Goal: Information Seeking & Learning: Learn about a topic

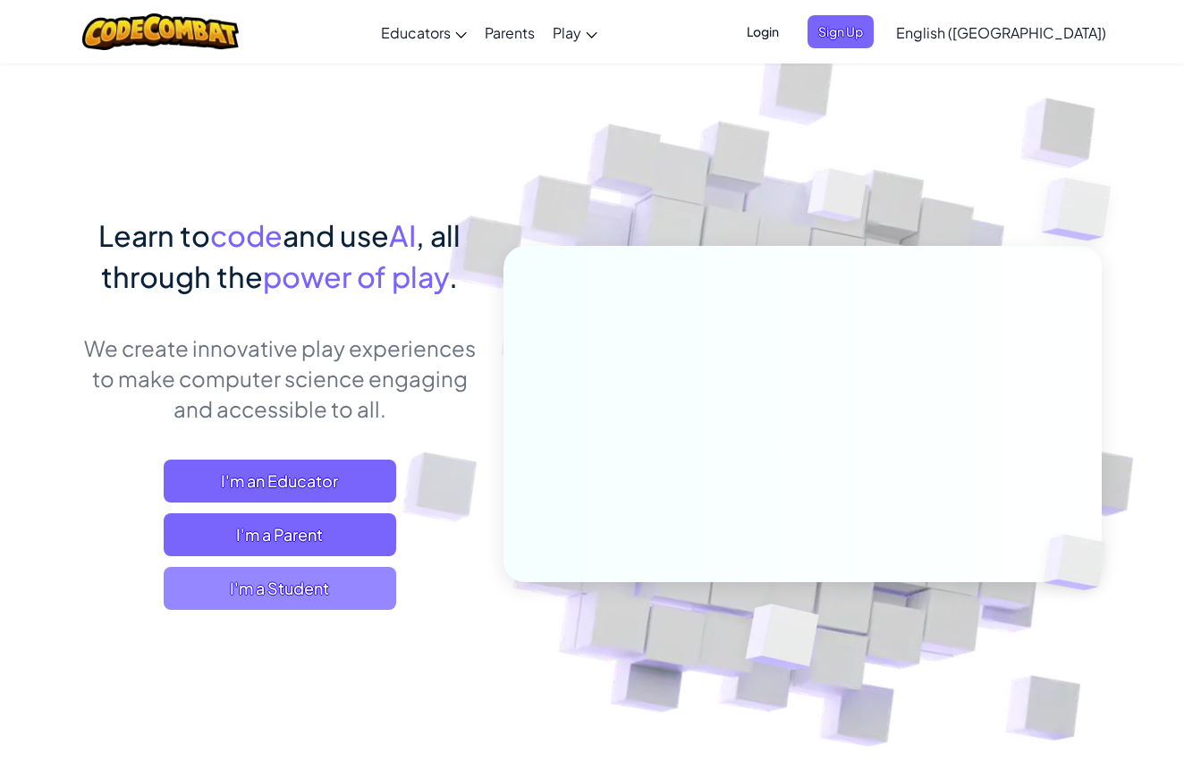
click at [309, 587] on span "I'm a Student" at bounding box center [280, 588] width 233 height 43
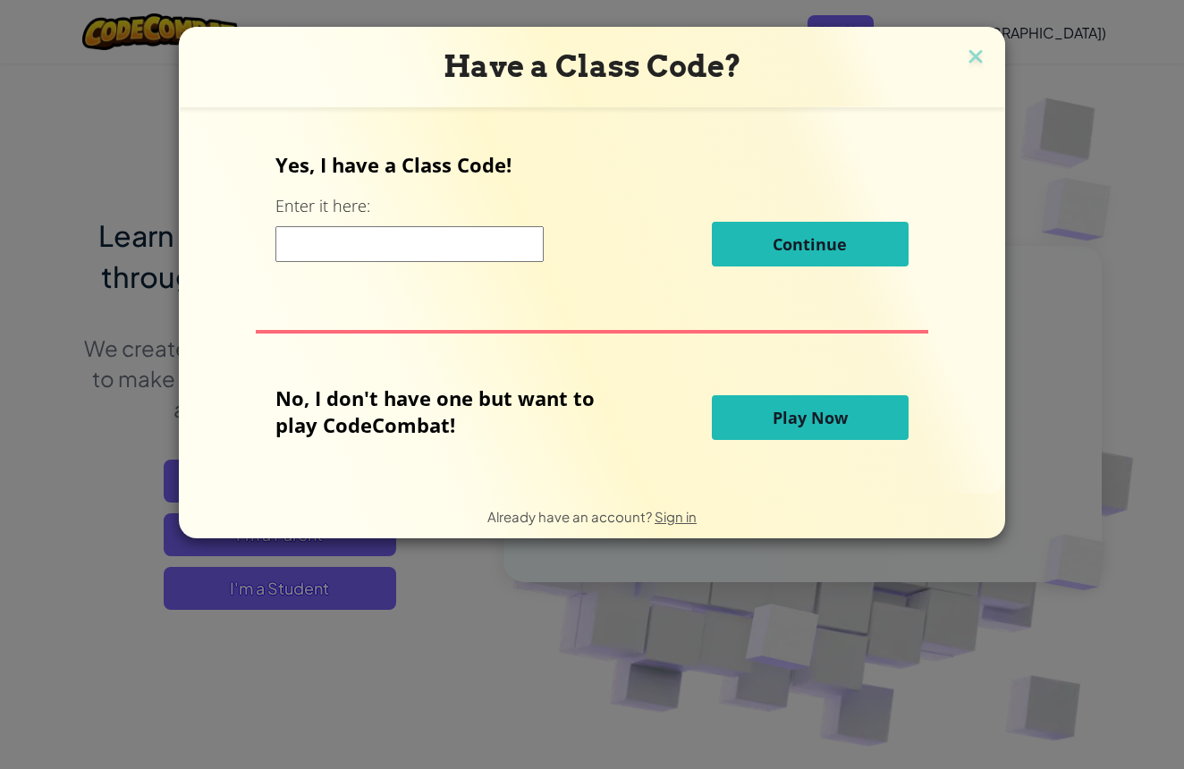
click at [765, 432] on button "Play Now" at bounding box center [810, 417] width 197 height 45
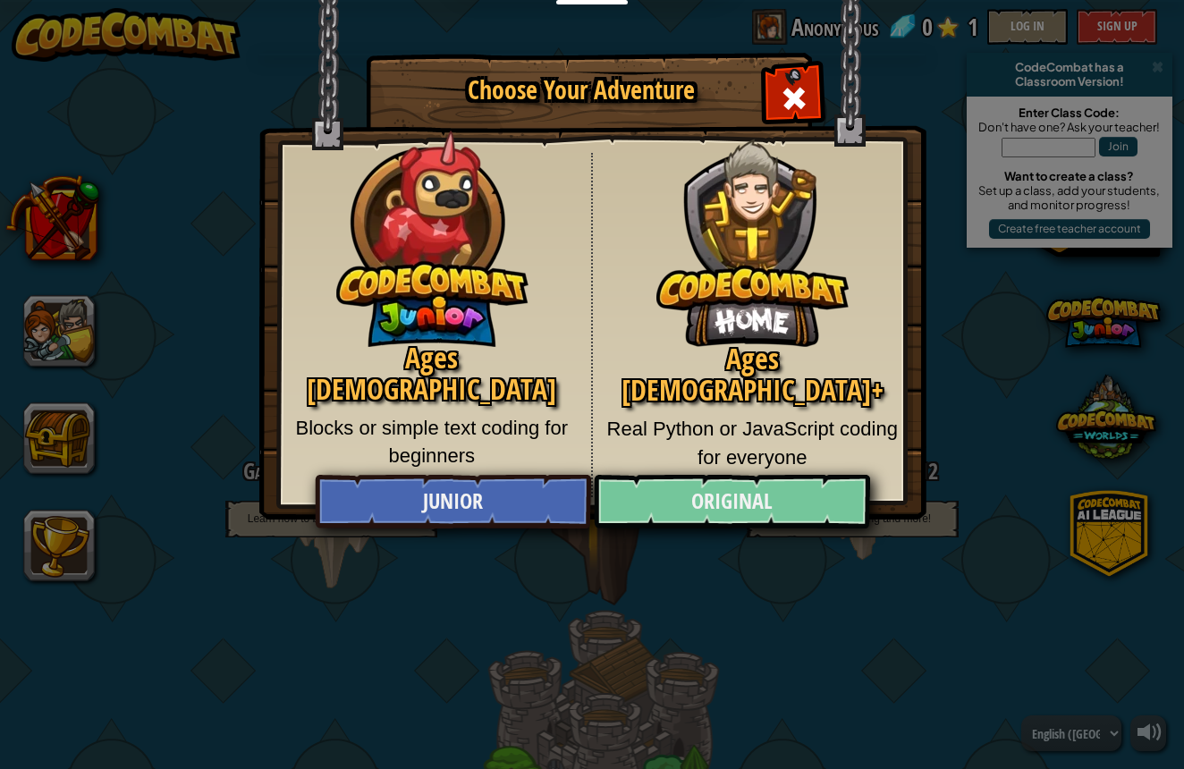
click at [776, 514] on link "Original" at bounding box center [731, 502] width 275 height 54
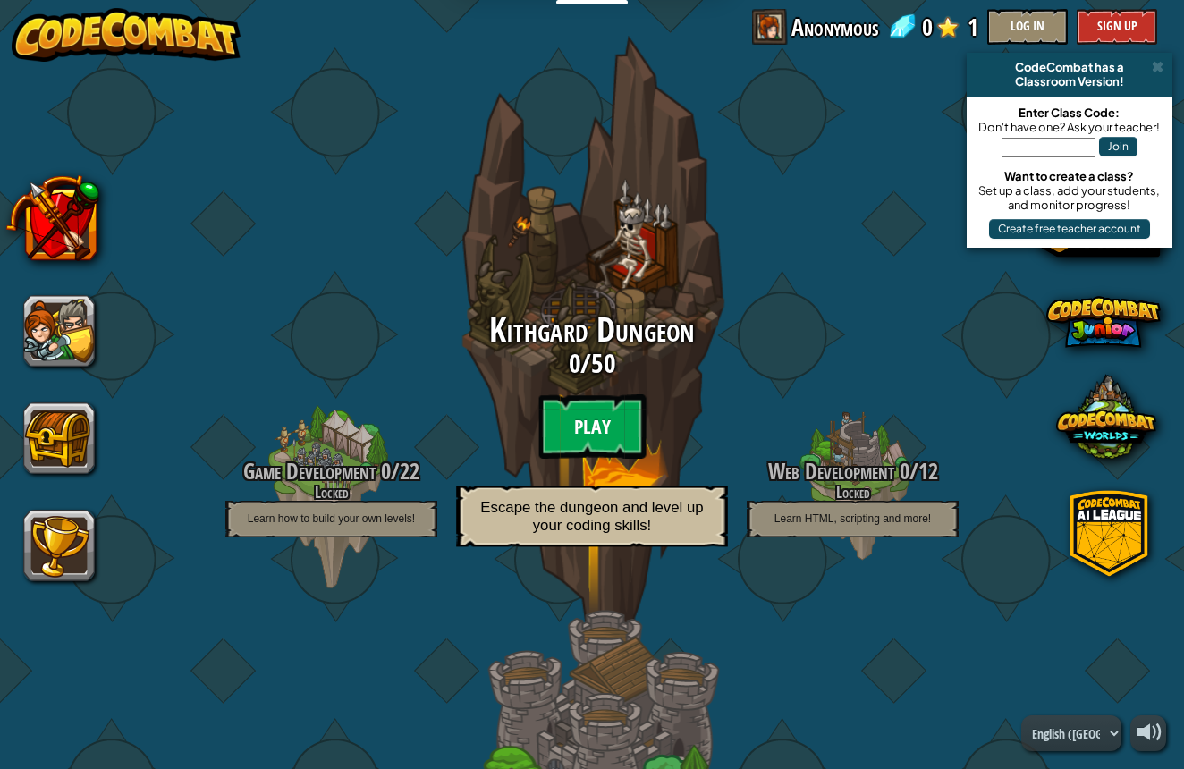
click at [587, 419] on btn "Play" at bounding box center [591, 426] width 107 height 64
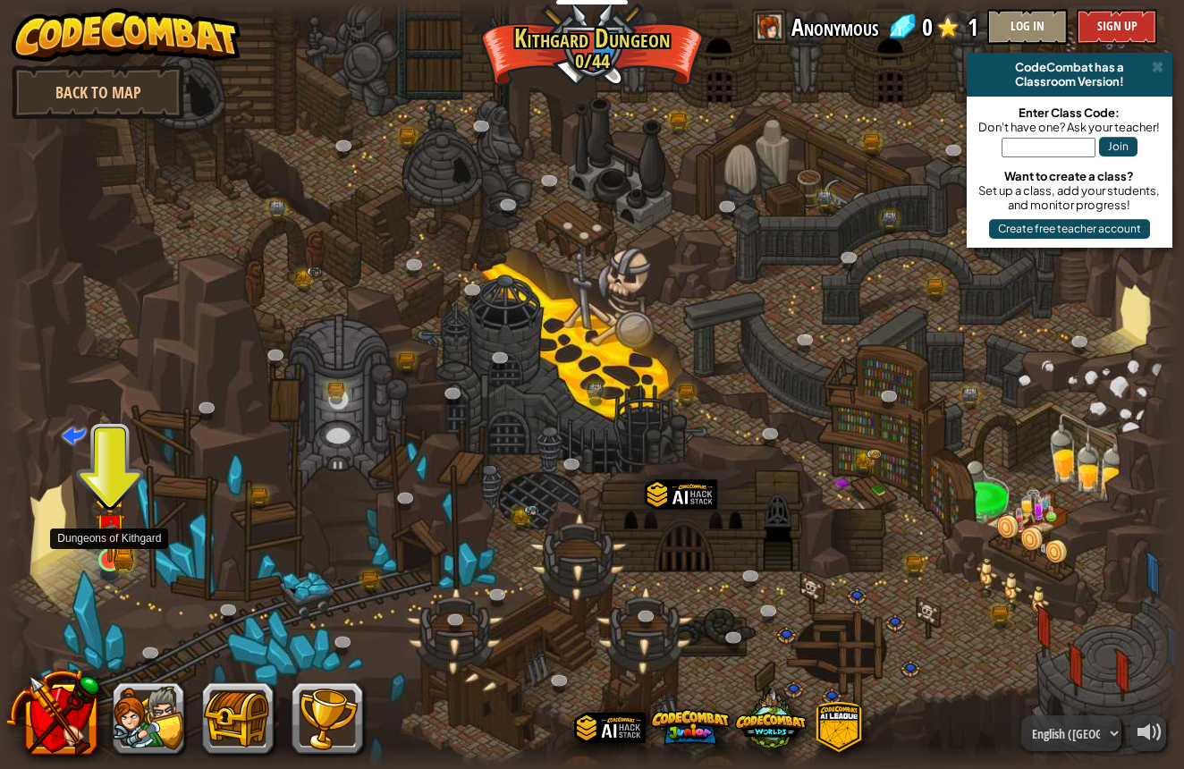
click at [118, 537] on img at bounding box center [110, 529] width 18 height 18
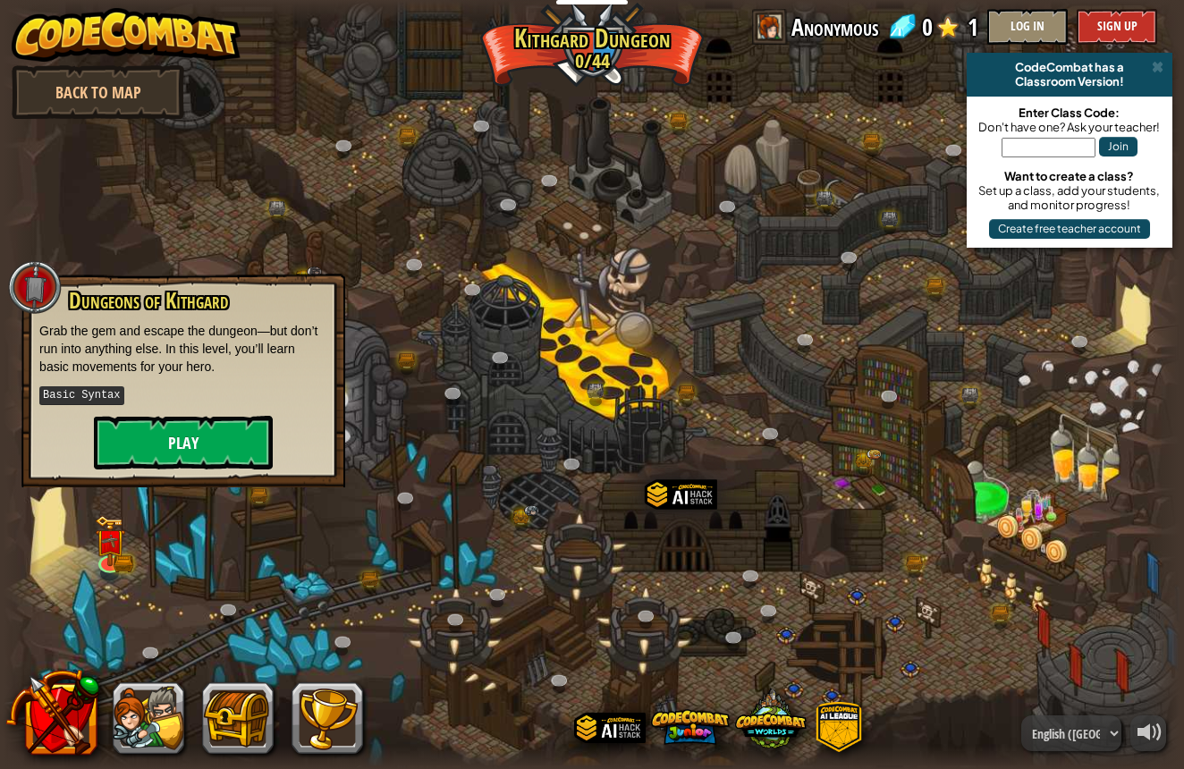
click at [216, 446] on button "Play" at bounding box center [183, 443] width 179 height 54
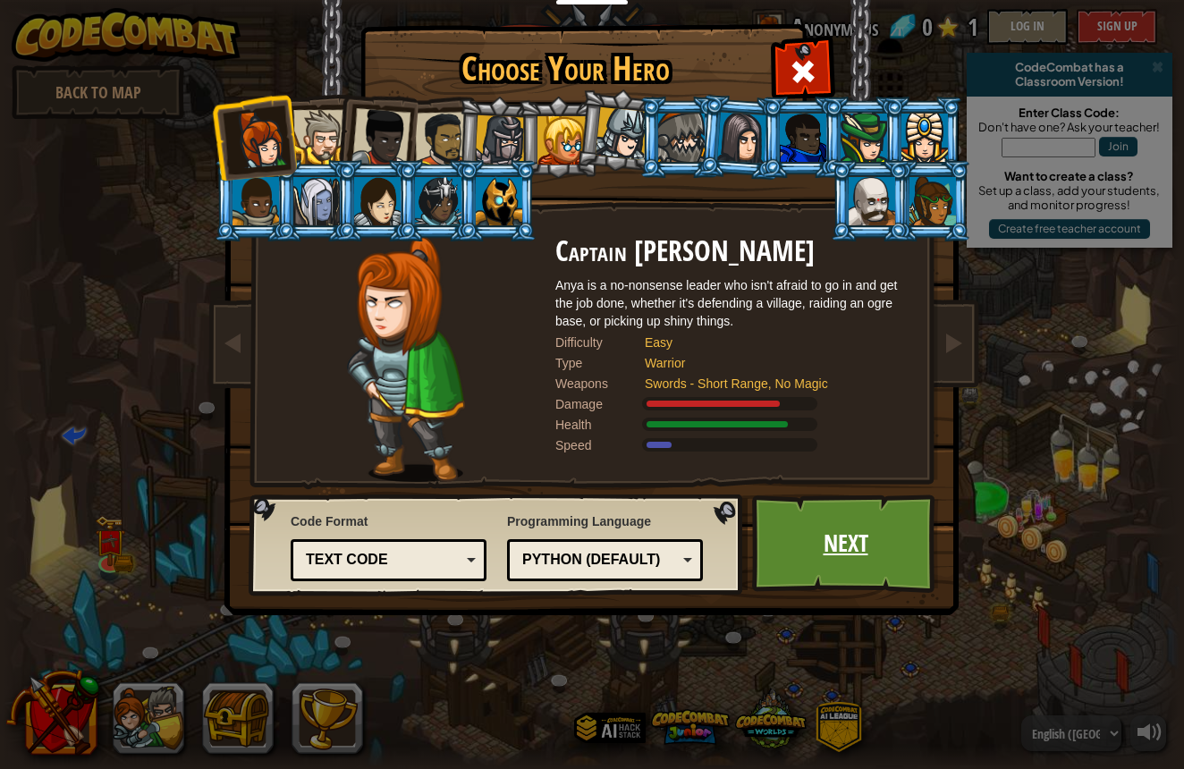
click at [825, 544] on link "Next" at bounding box center [845, 544] width 187 height 98
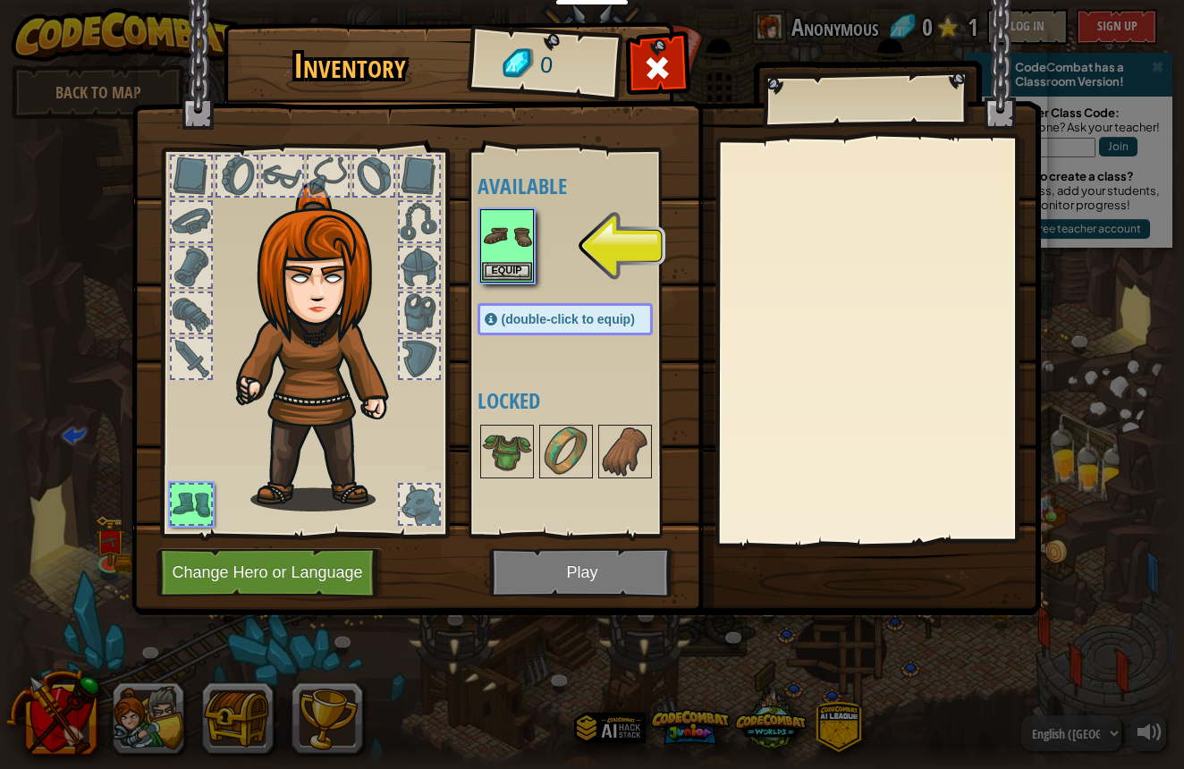
click at [497, 270] on button "Equip" at bounding box center [507, 271] width 50 height 19
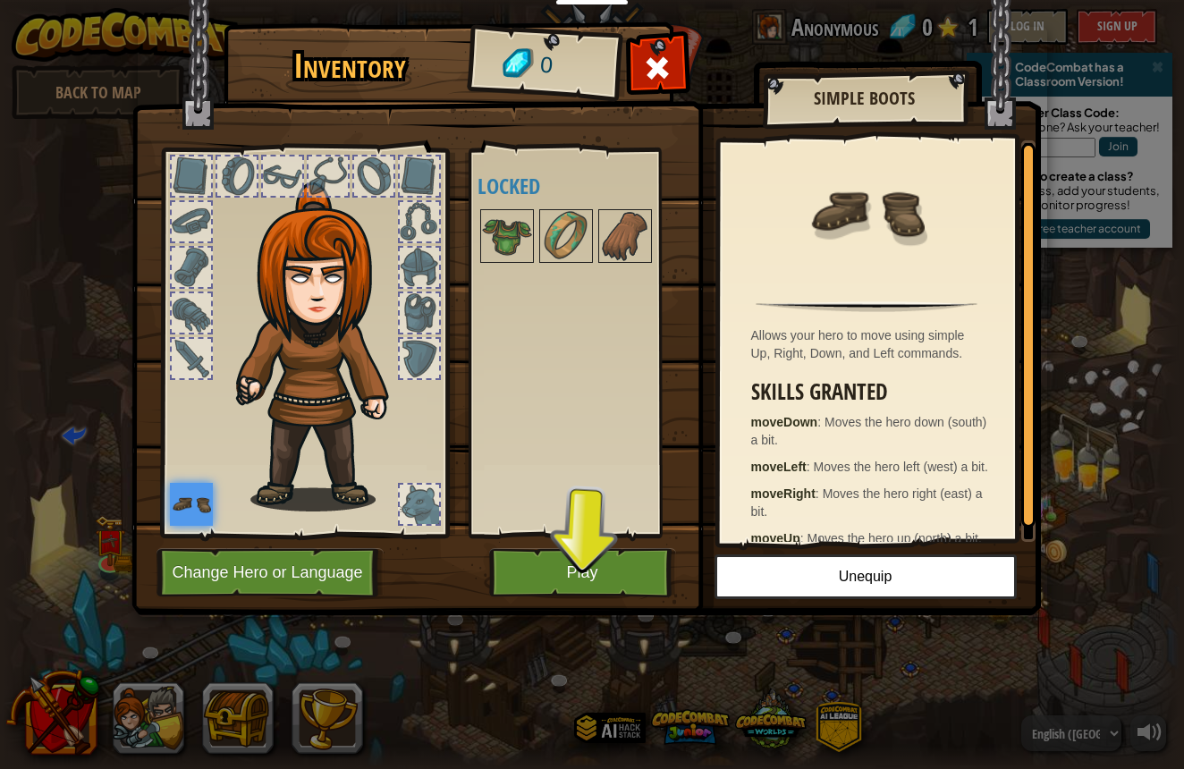
click at [602, 554] on button "Play" at bounding box center [582, 572] width 187 height 49
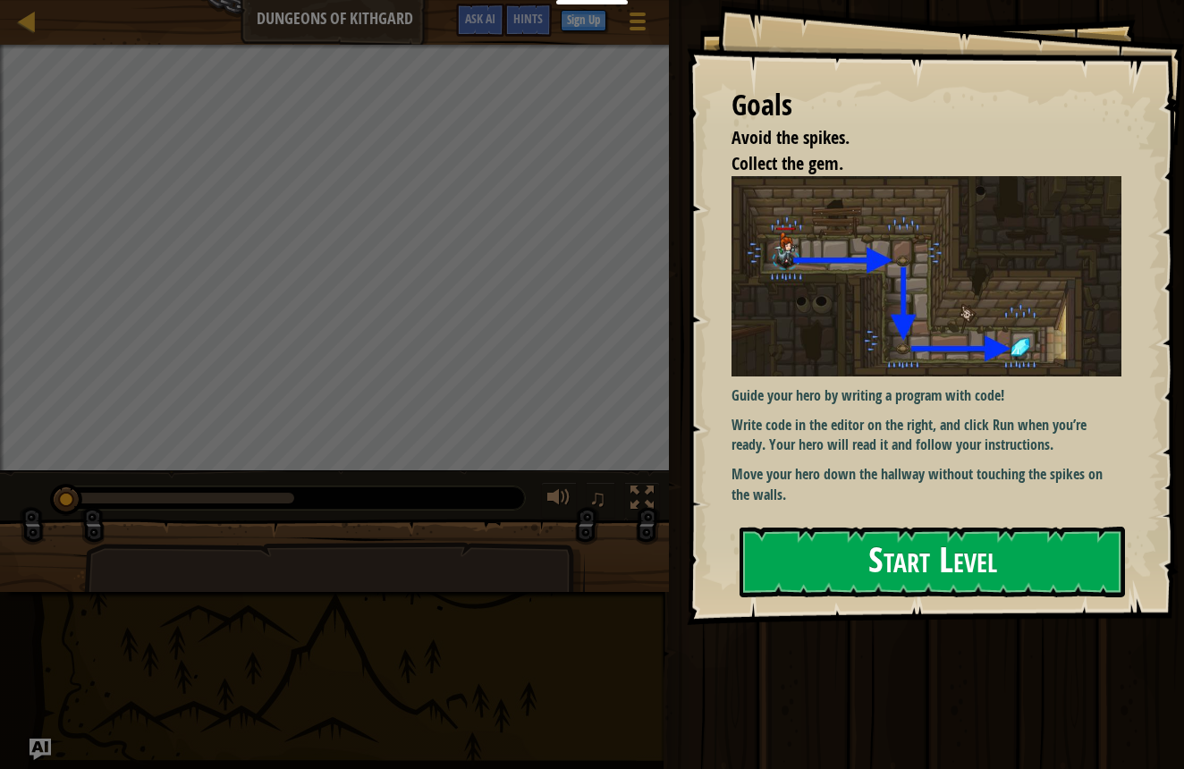
click at [893, 563] on button "Start Level" at bounding box center [932, 562] width 385 height 71
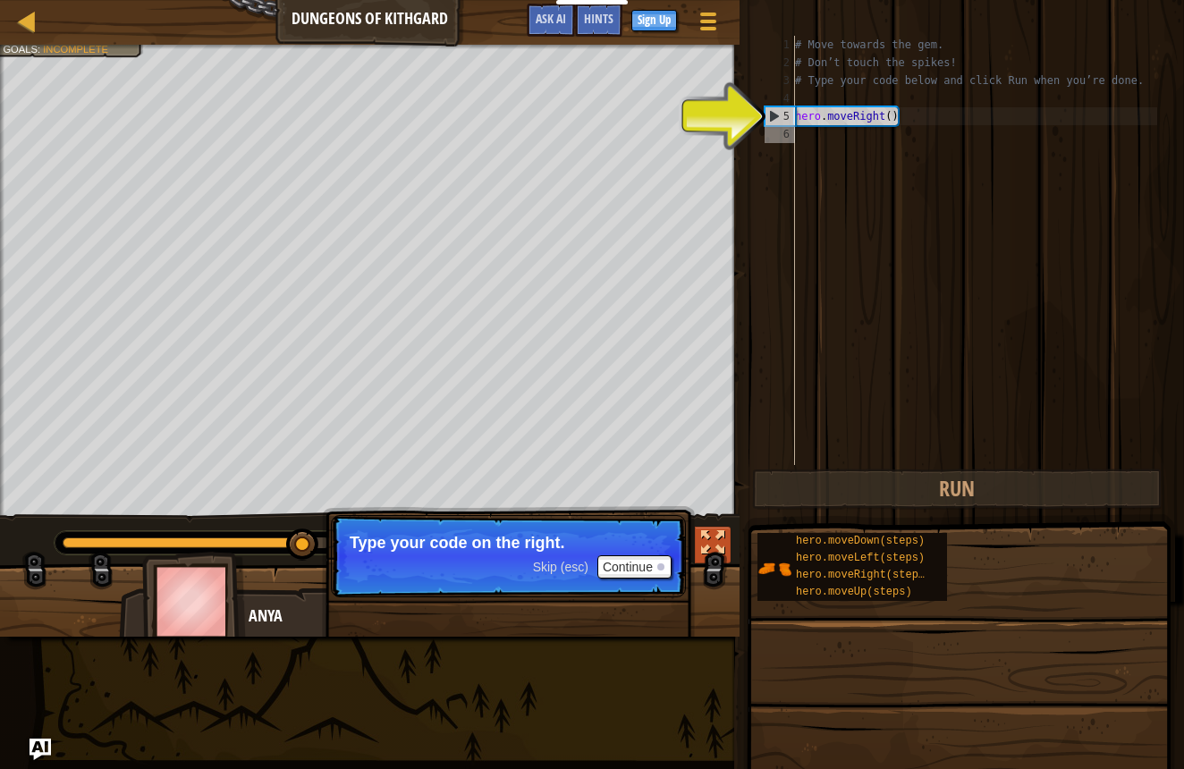
click at [726, 552] on button at bounding box center [713, 545] width 36 height 37
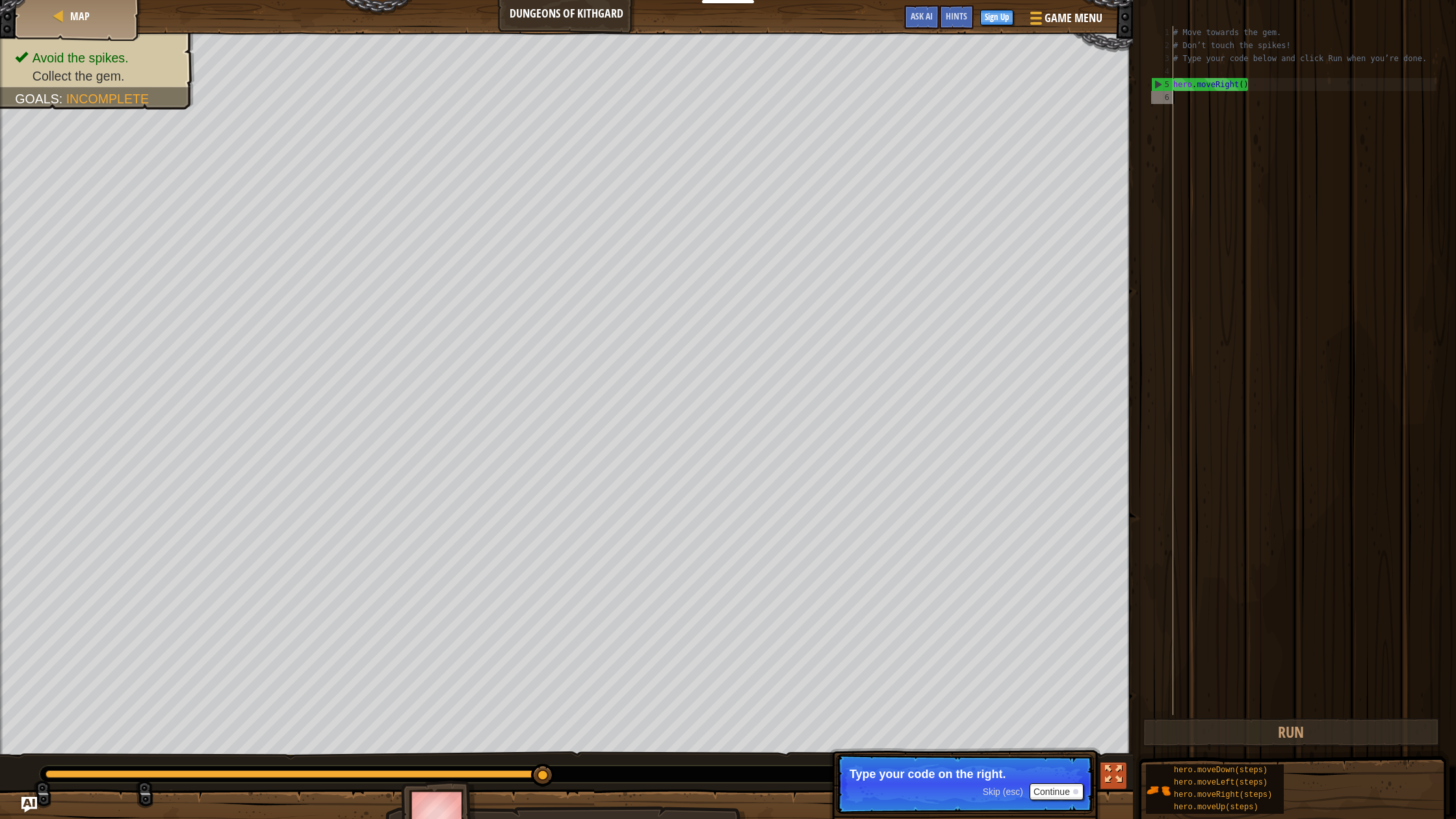
click at [860, 558] on div at bounding box center [1113, 774] width 17 height 17
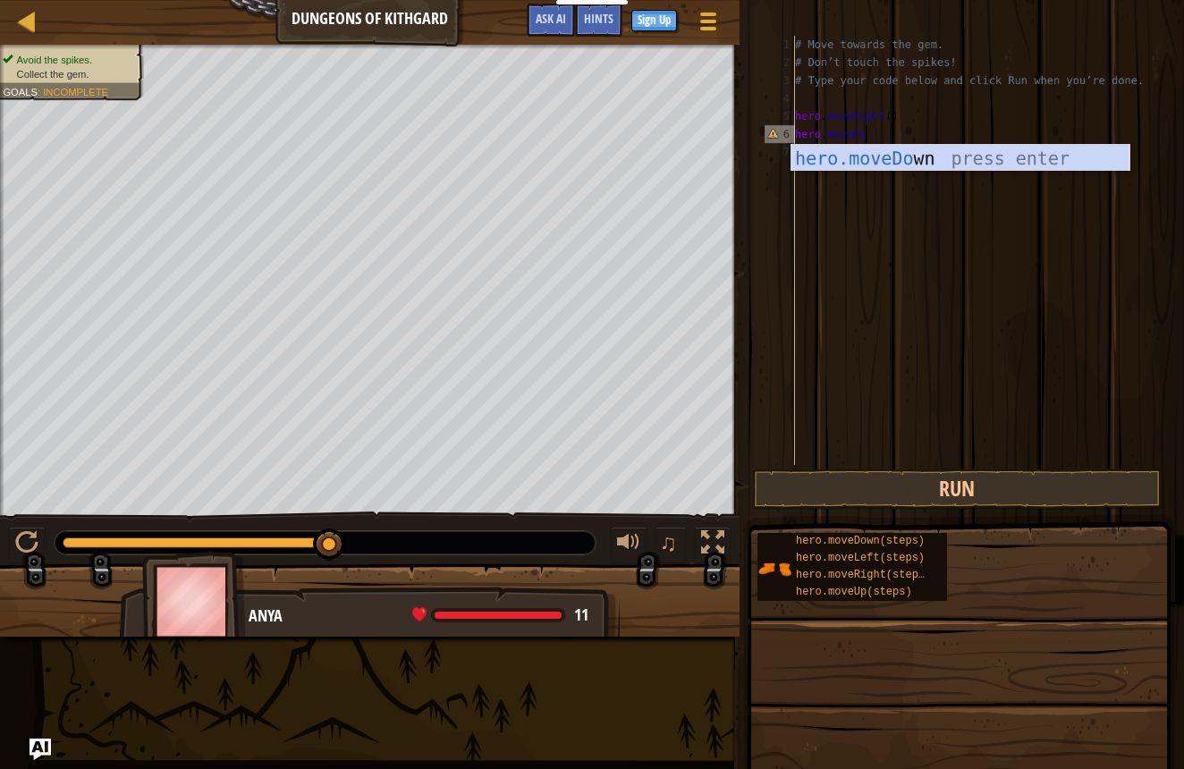
scroll to position [8, 5]
type textarea "hero.moveDown"
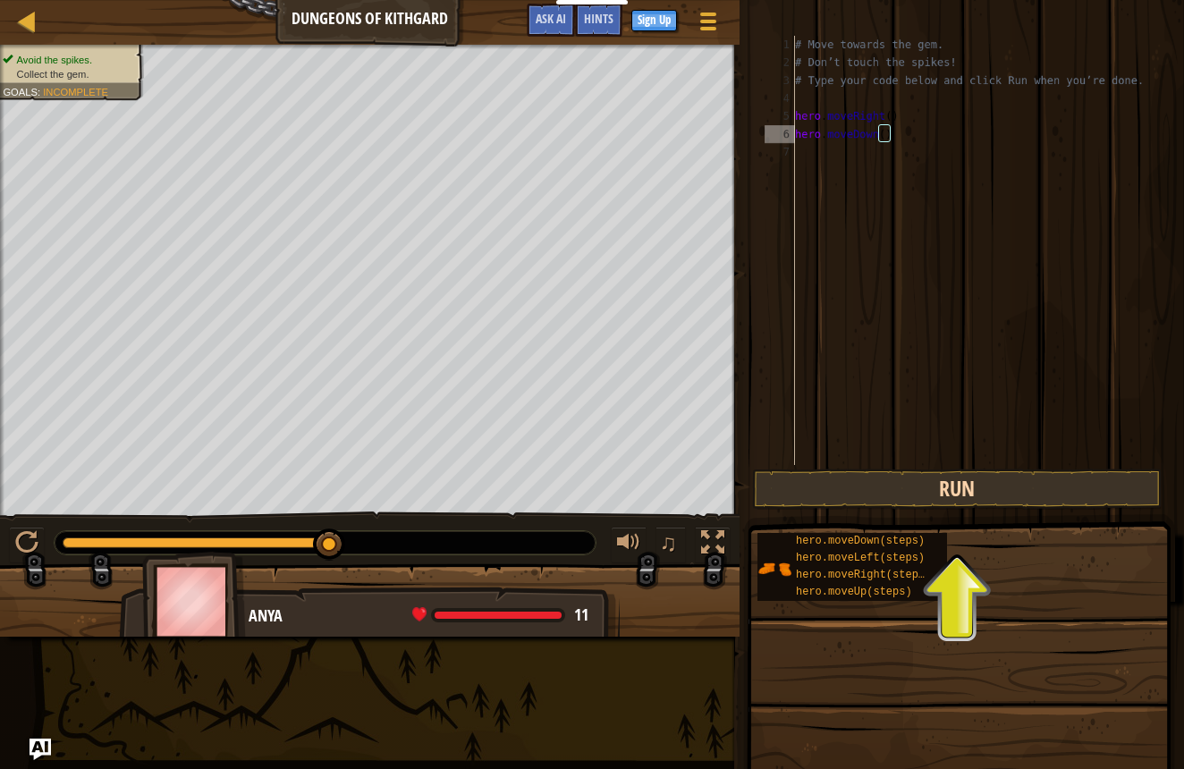
click at [851, 493] on button "Run" at bounding box center [957, 489] width 410 height 41
type textarea "hero.moveDown()"
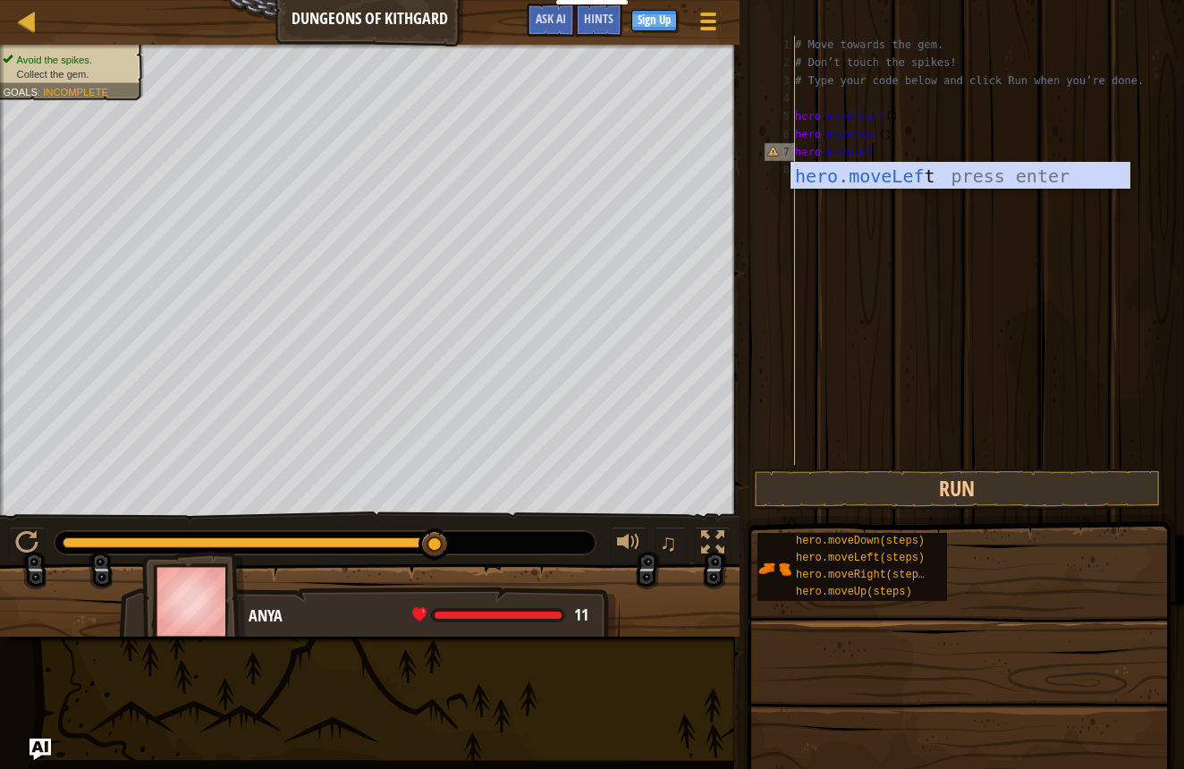
scroll to position [8, 5]
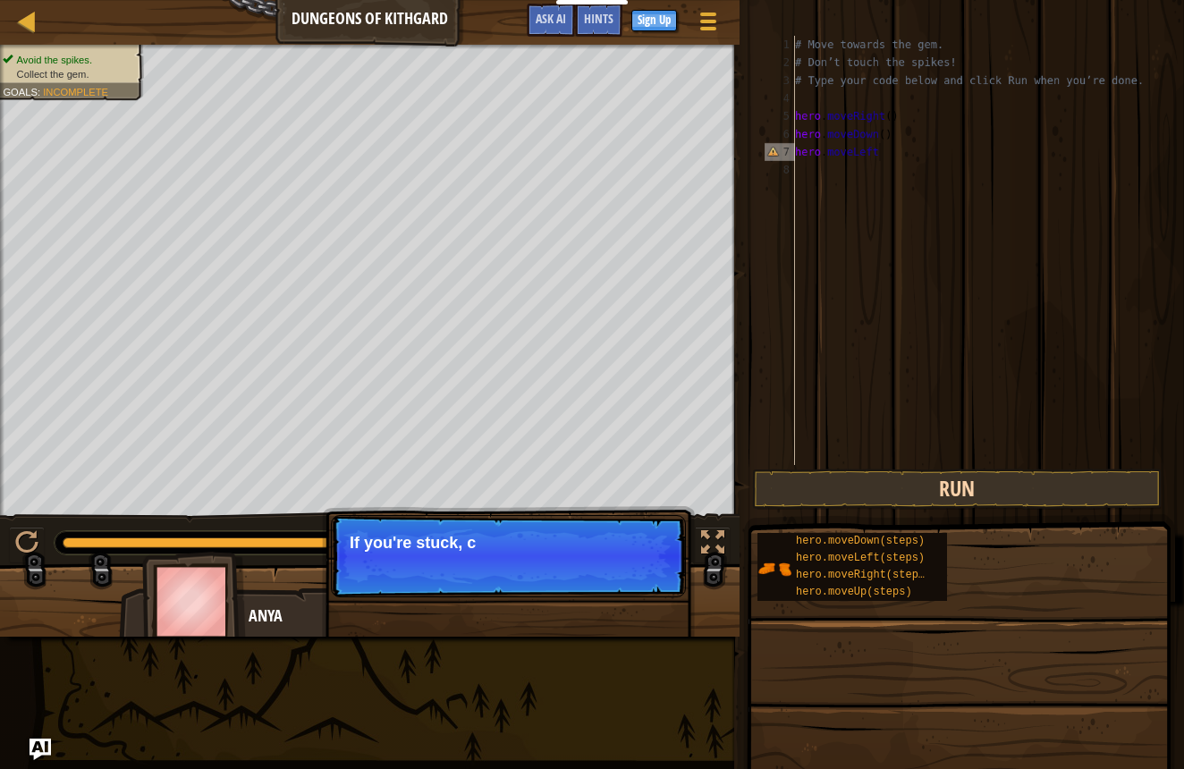
click at [980, 480] on button "Run" at bounding box center [957, 489] width 410 height 41
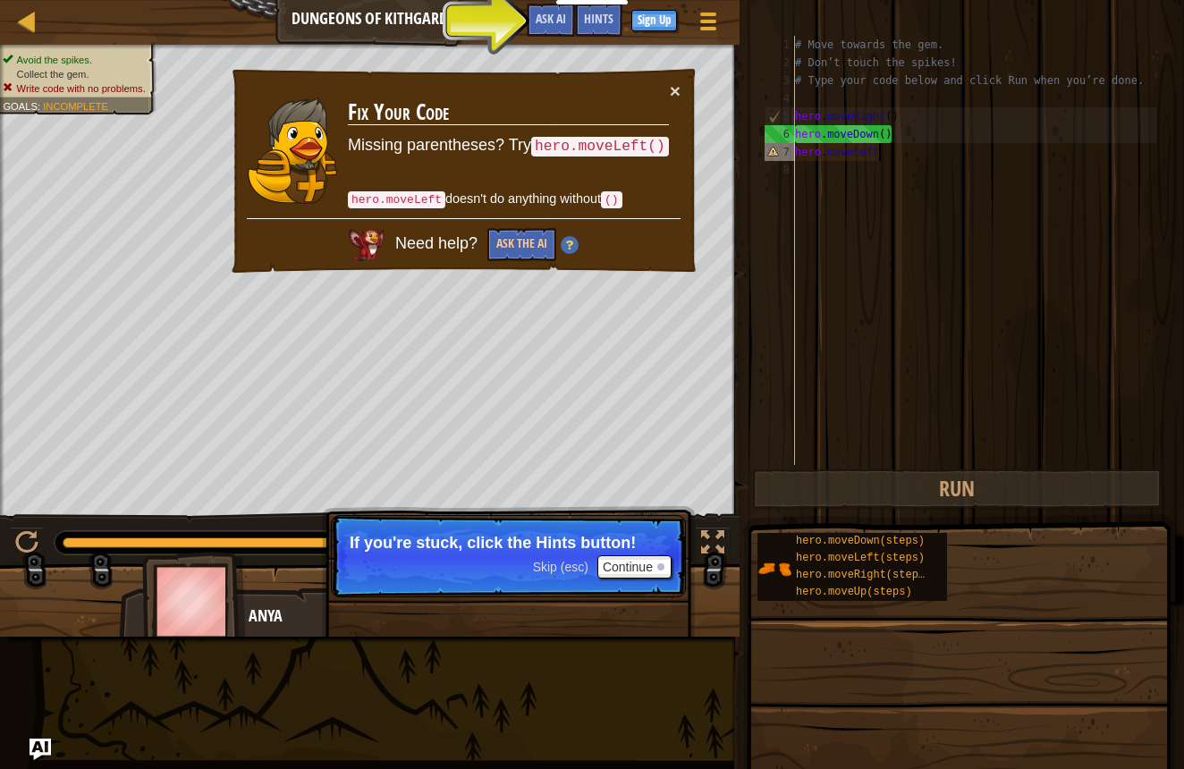
click at [928, 158] on div "# Move towards the gem. # Don’t touch the spikes! # Type your code below and cl…" at bounding box center [974, 268] width 366 height 465
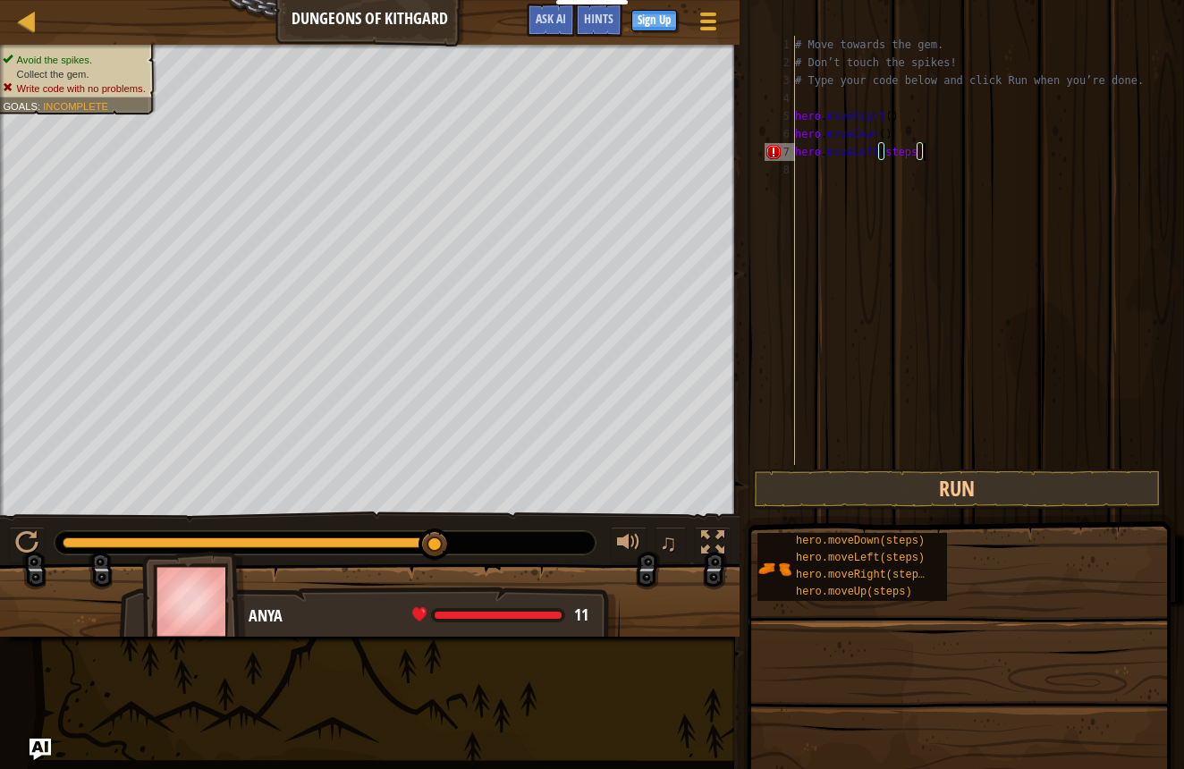
scroll to position [8, 10]
click at [900, 503] on button "Run" at bounding box center [957, 489] width 410 height 41
type textarea "h"
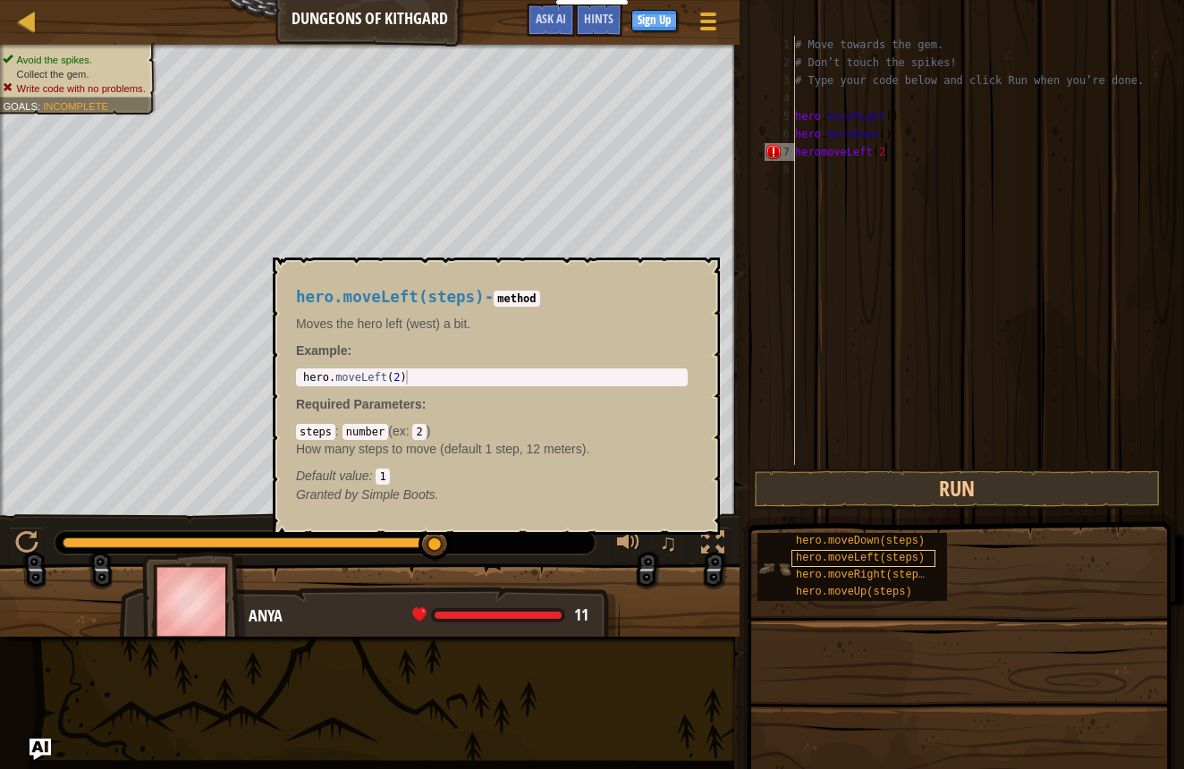
scroll to position [8, 7]
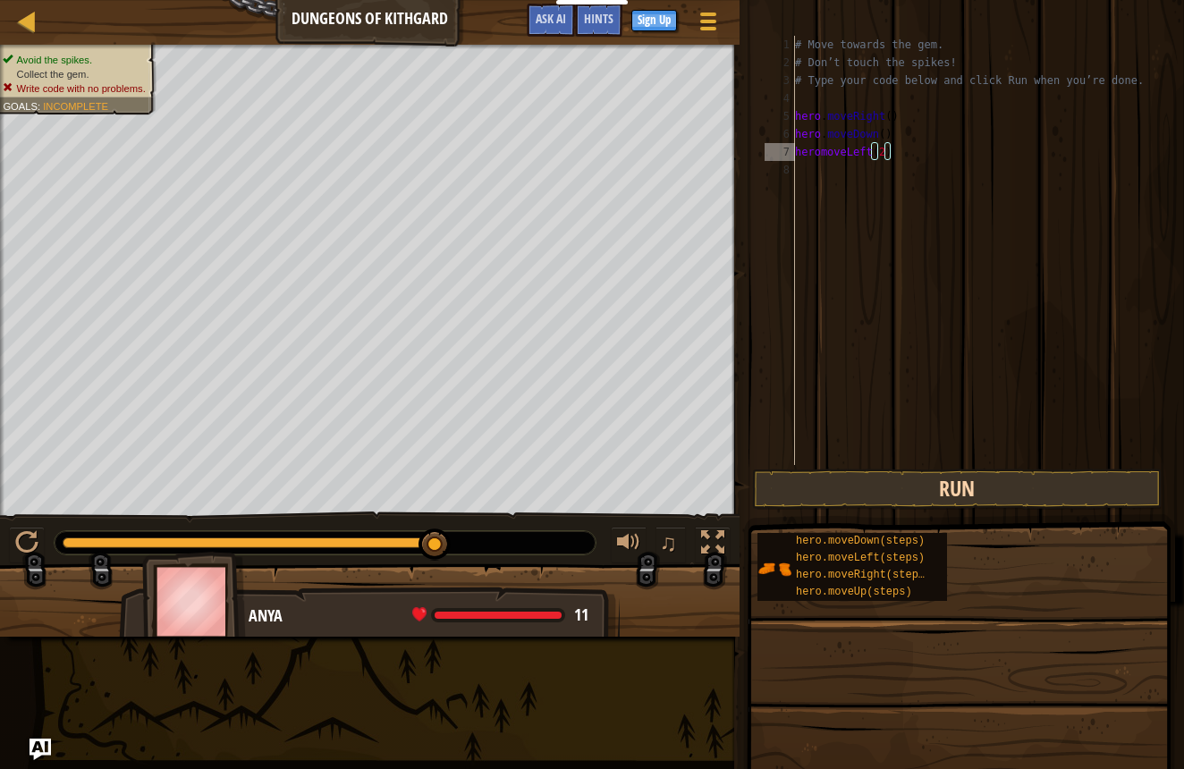
click at [931, 497] on button "Run" at bounding box center [957, 489] width 410 height 41
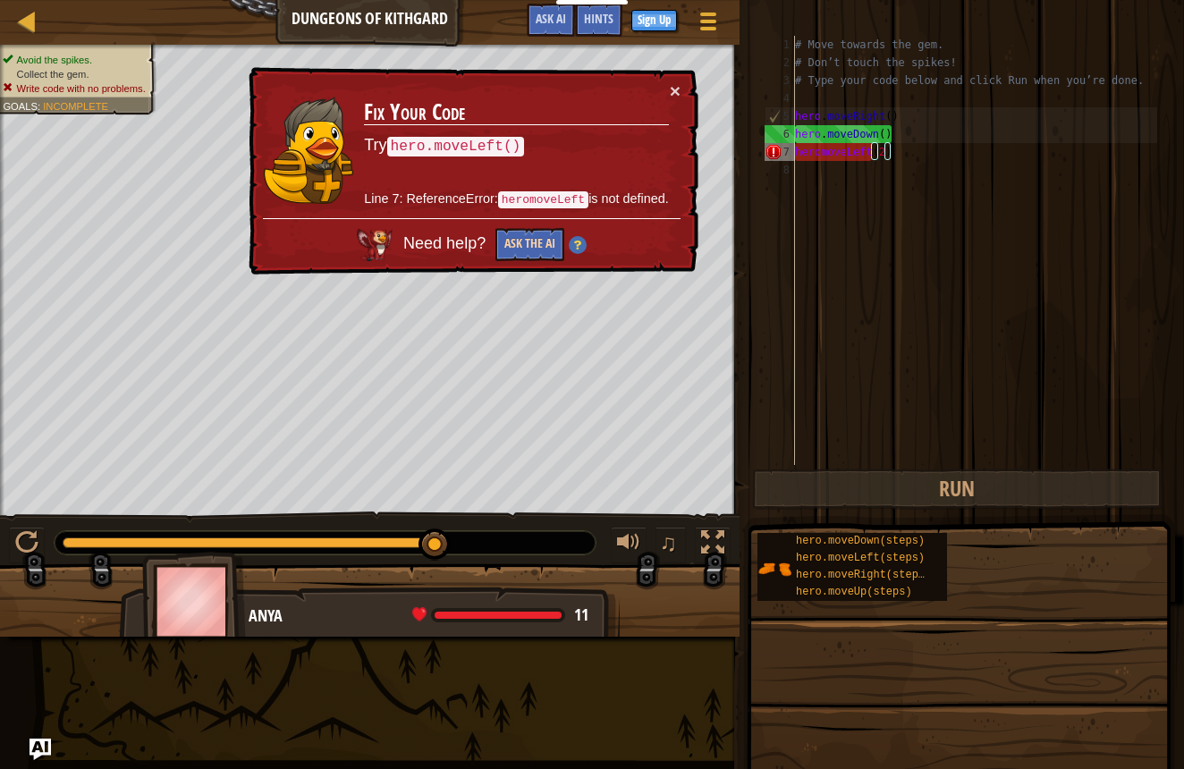
click at [531, 241] on button "Ask the AI" at bounding box center [529, 244] width 69 height 33
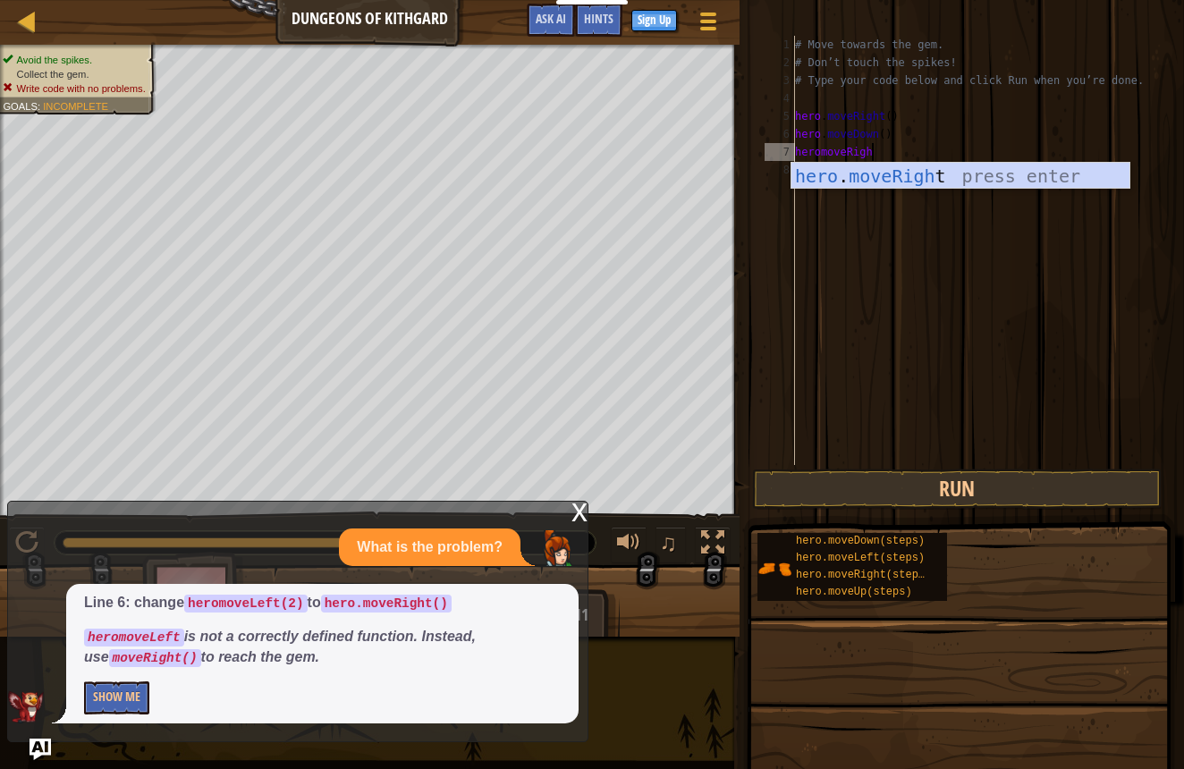
scroll to position [8, 5]
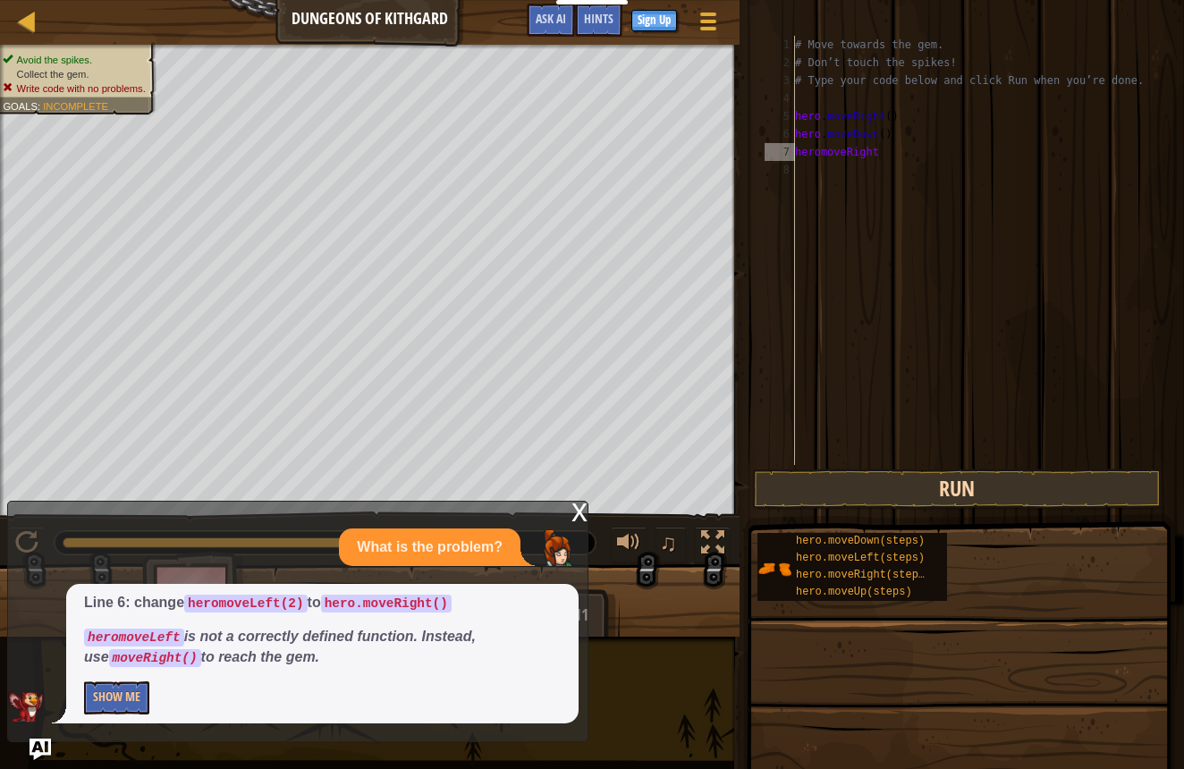
click at [883, 478] on button "Run" at bounding box center [957, 489] width 410 height 41
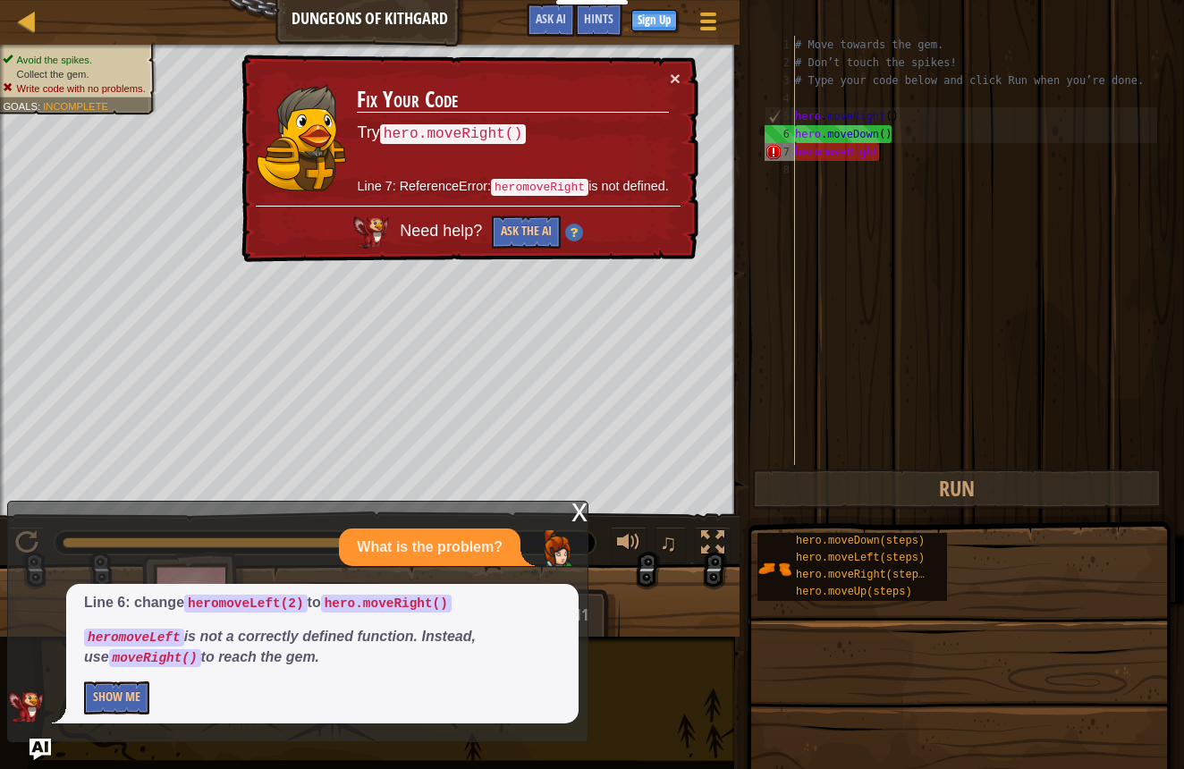
click at [911, 149] on div "# Move towards the gem. # Don’t touch the spikes! # Type your code below and cl…" at bounding box center [974, 268] width 366 height 465
click at [824, 153] on div "# Move towards the gem. # Don’t touch the spikes! # Type your code below and cl…" at bounding box center [974, 268] width 366 height 465
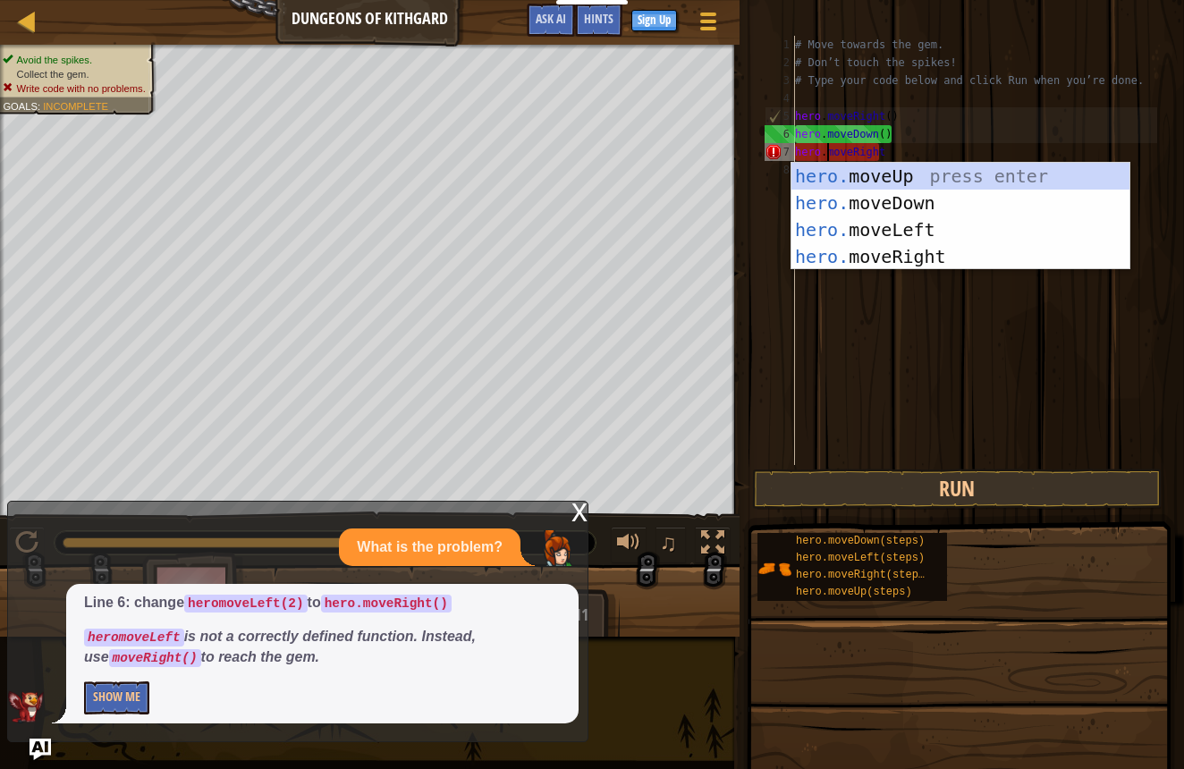
scroll to position [8, 3]
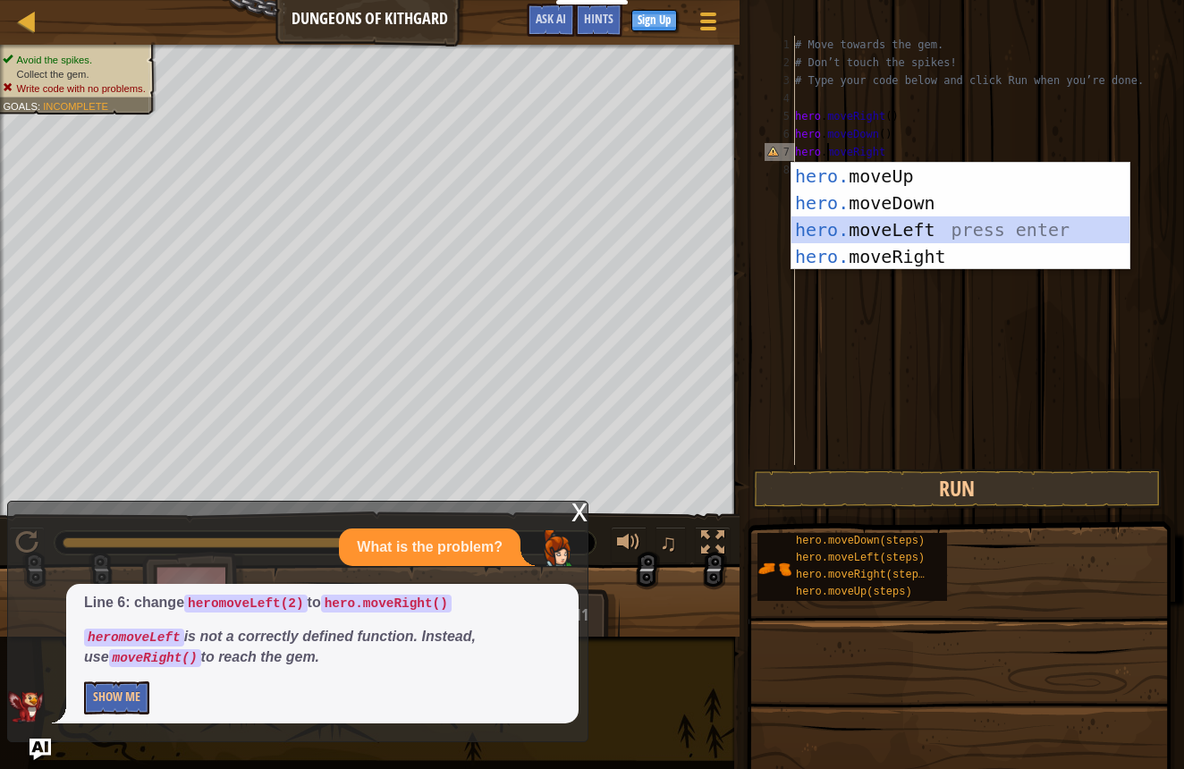
click at [922, 227] on div "hero. moveUp press enter hero. moveDown press enter hero. moveLeft press enter …" at bounding box center [960, 243] width 338 height 161
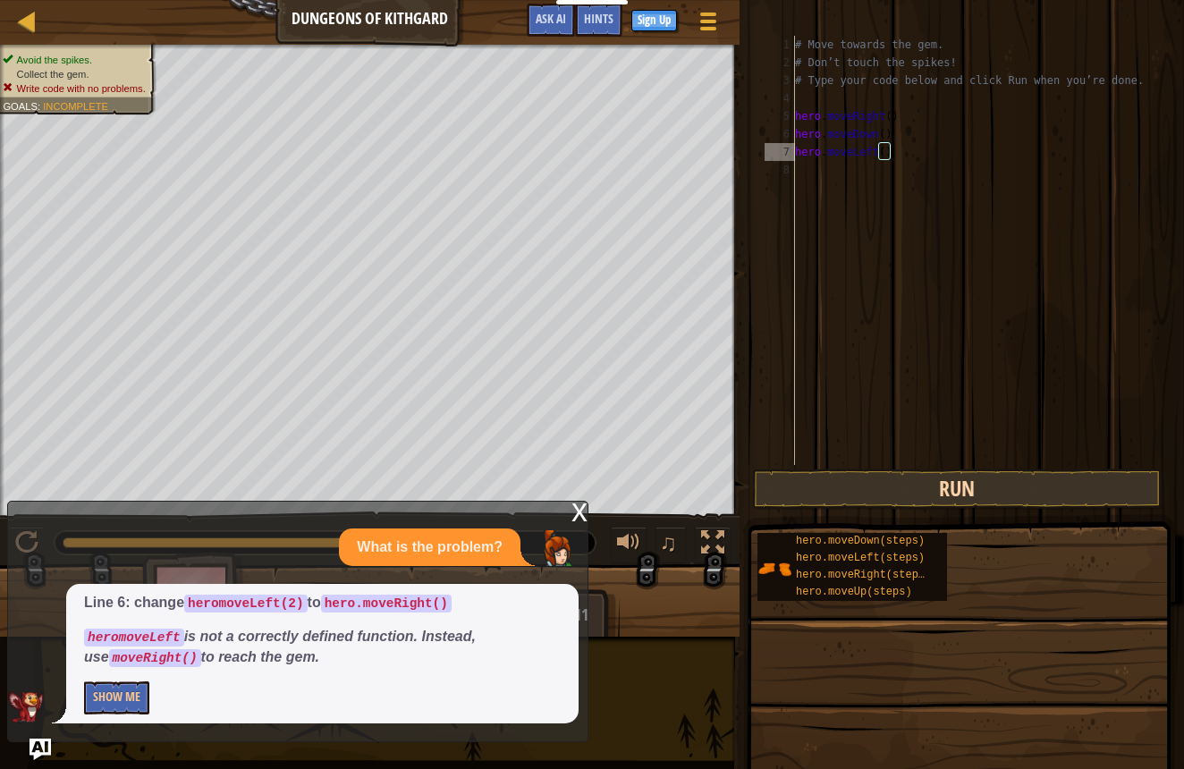
click at [970, 496] on button "Run" at bounding box center [957, 489] width 410 height 41
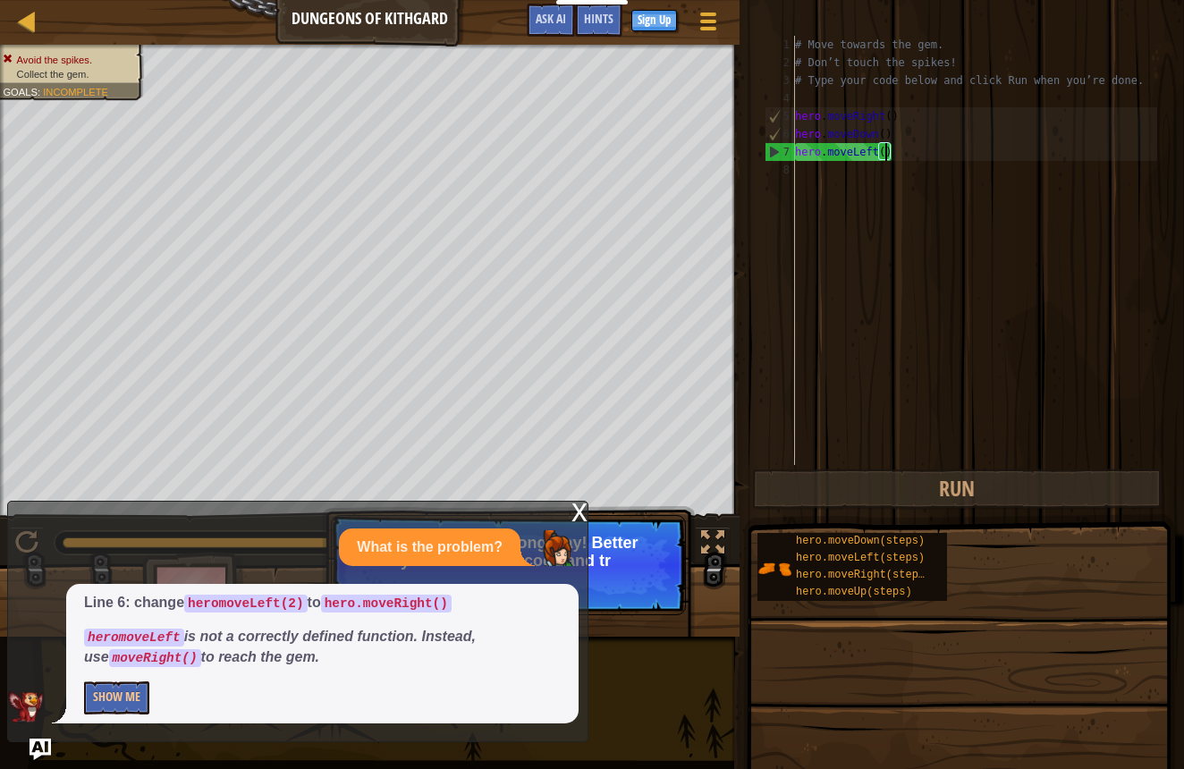
click at [888, 154] on div "# Move towards the gem. # Don’t touch the spikes! # Type your code below and cl…" at bounding box center [974, 268] width 366 height 465
click at [580, 519] on div "x" at bounding box center [579, 511] width 16 height 18
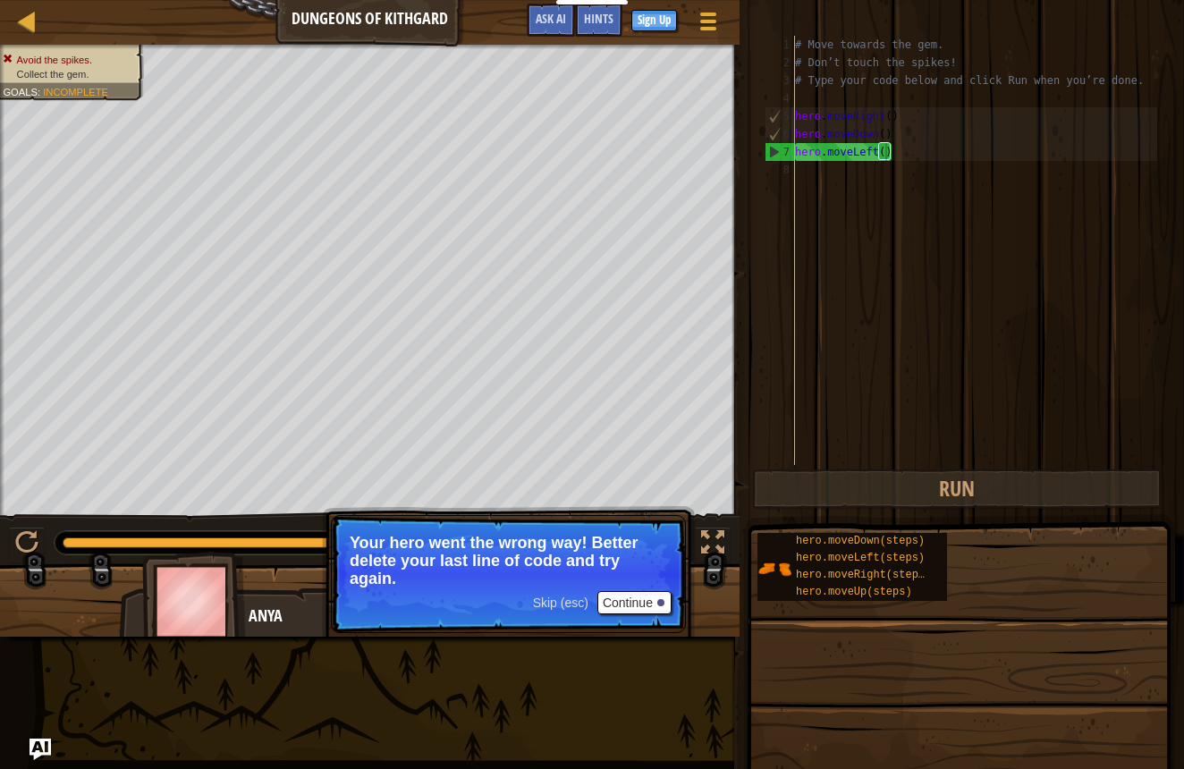
click at [629, 599] on button "Continue" at bounding box center [634, 602] width 74 height 23
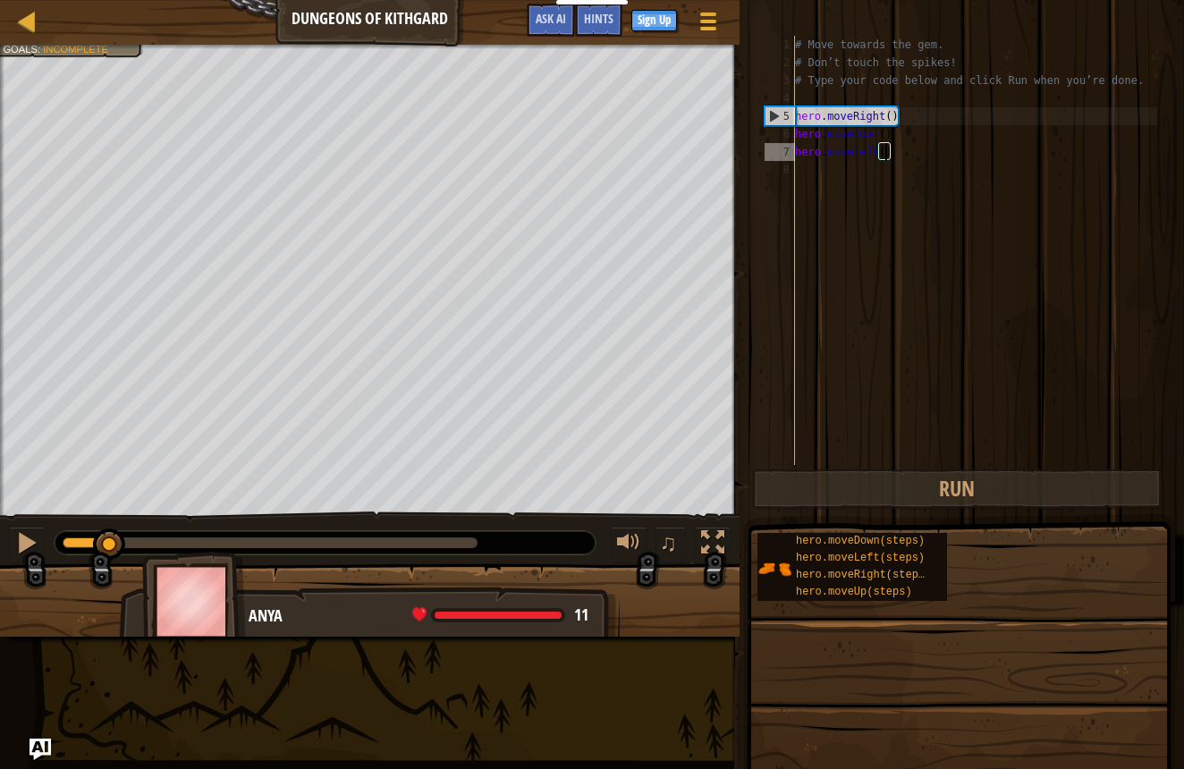
click at [112, 448] on div "Avoid the spikes. Collect the gem. Goals : Incomplete ♫ Anya 11 x: 11 y: 18 x: …" at bounding box center [592, 341] width 1184 height 592
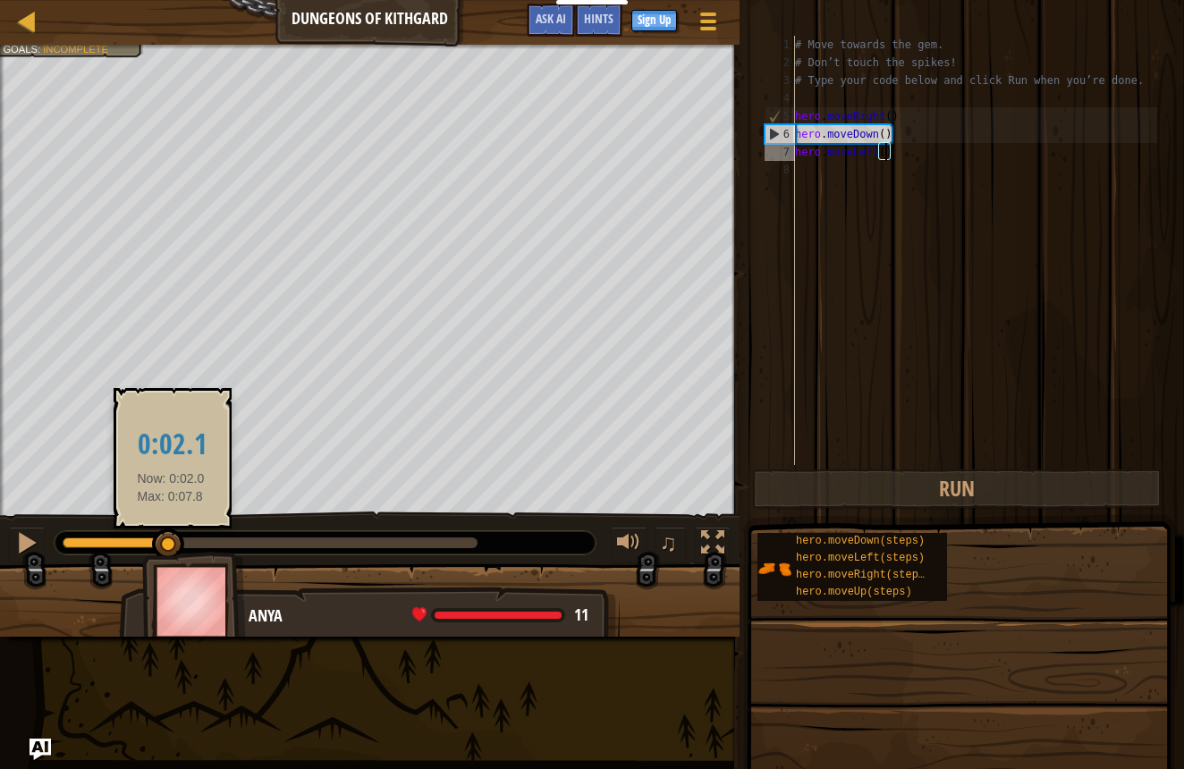
drag, startPoint x: 109, startPoint y: 533, endPoint x: 172, endPoint y: 547, distance: 64.2
click at [172, 547] on div at bounding box center [168, 545] width 32 height 32
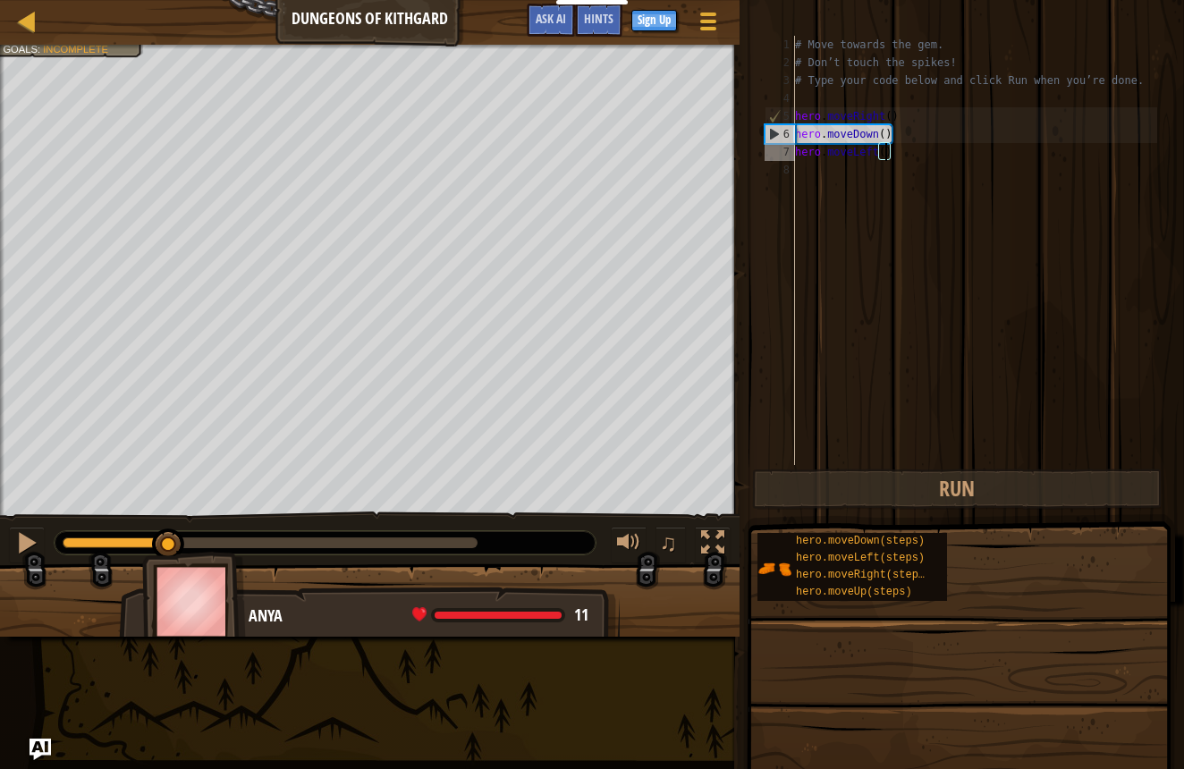
click at [896, 157] on div "# Move towards the gem. # Don’t touch the spikes! # Type your code below and cl…" at bounding box center [974, 268] width 366 height 465
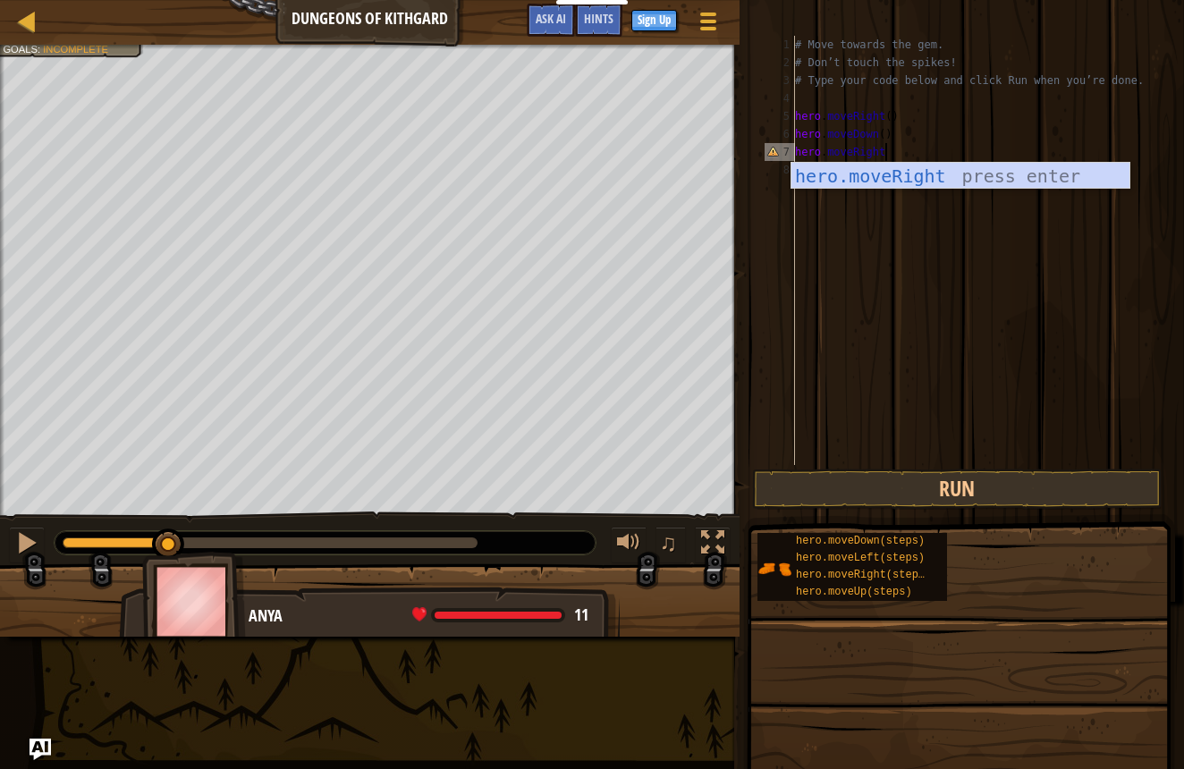
scroll to position [8, 7]
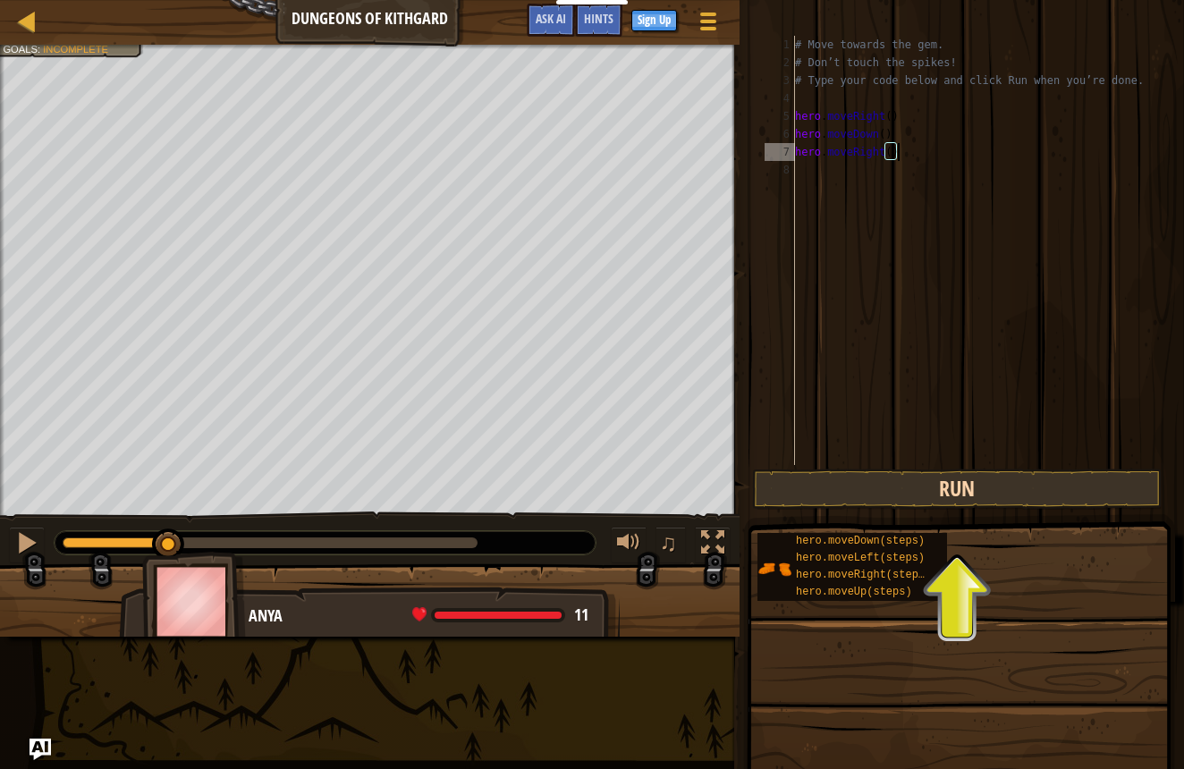
type textarea "hero.moveRight()"
click at [964, 494] on button "Run" at bounding box center [957, 489] width 410 height 41
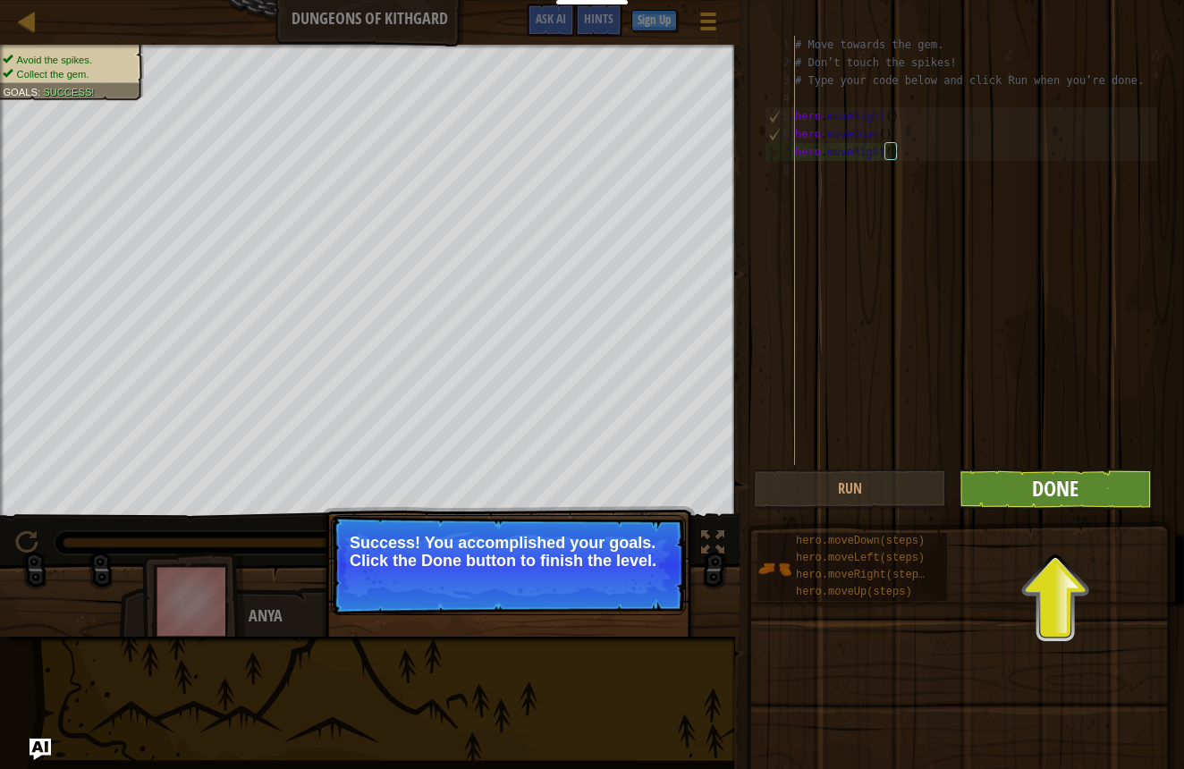
click at [1036, 498] on span "Done" at bounding box center [1055, 488] width 47 height 29
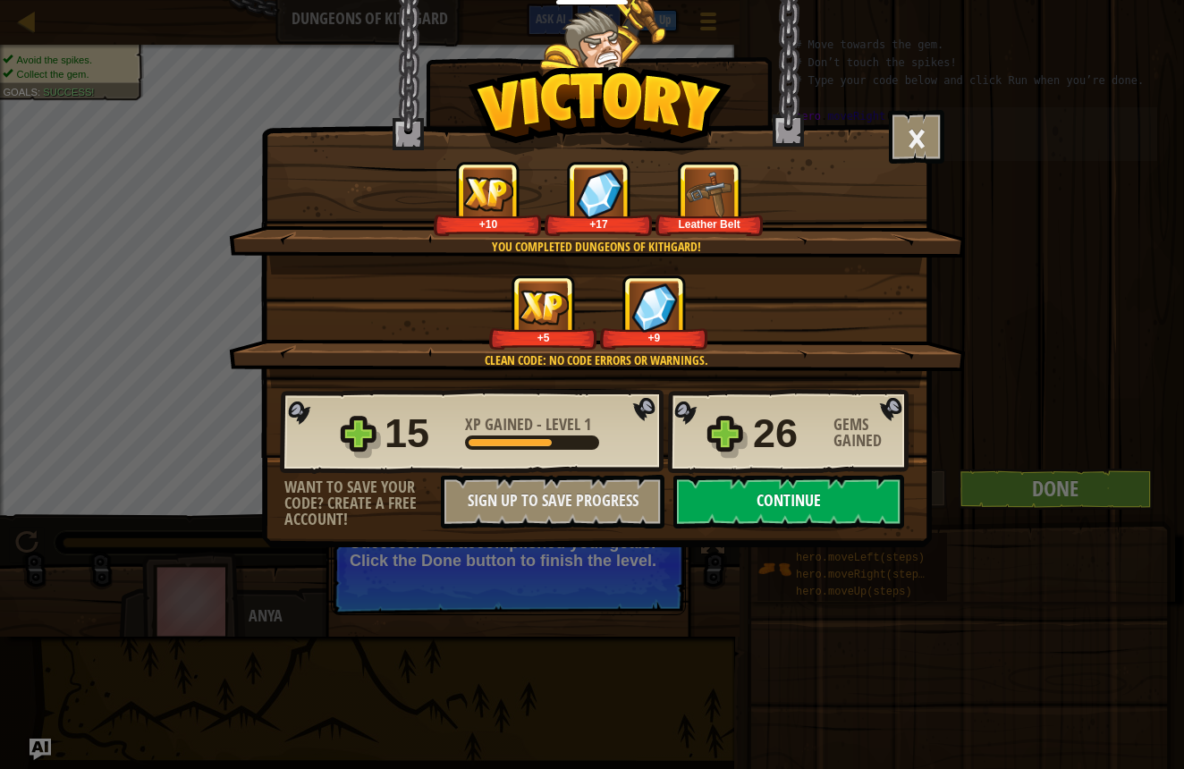
click at [849, 507] on button "Continue" at bounding box center [788, 502] width 231 height 54
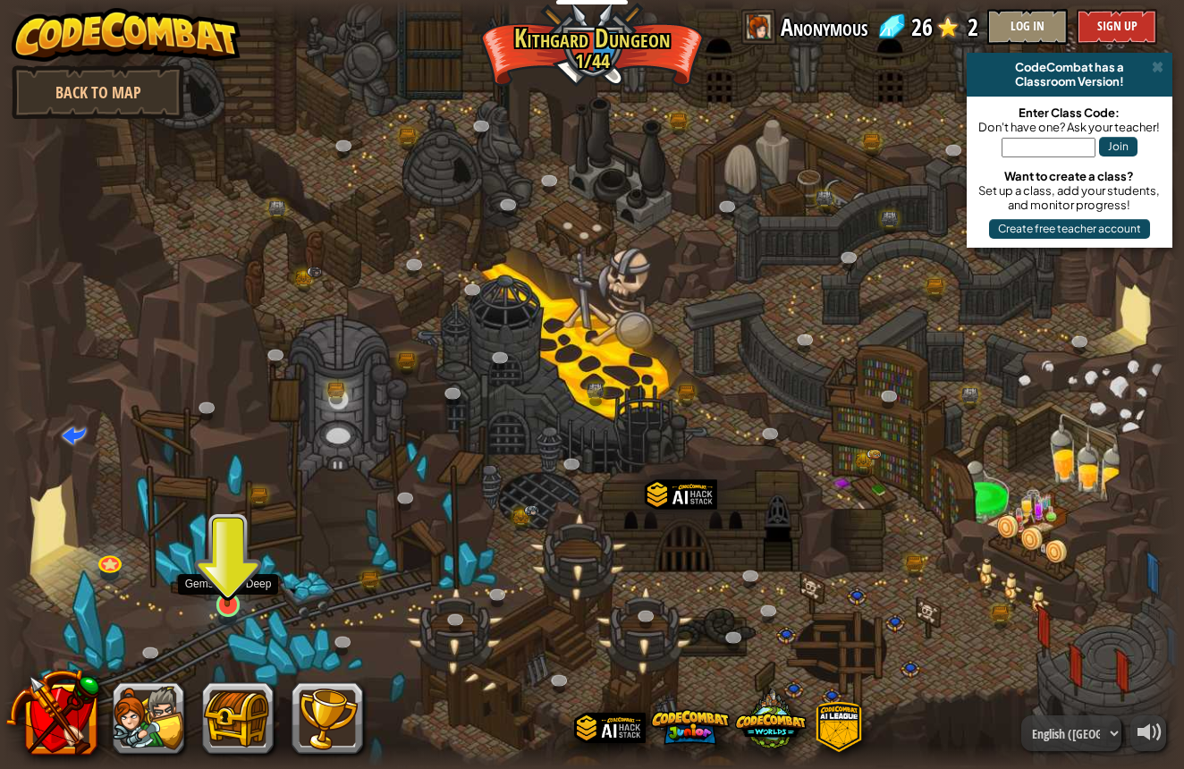
click at [222, 577] on img at bounding box center [227, 572] width 31 height 71
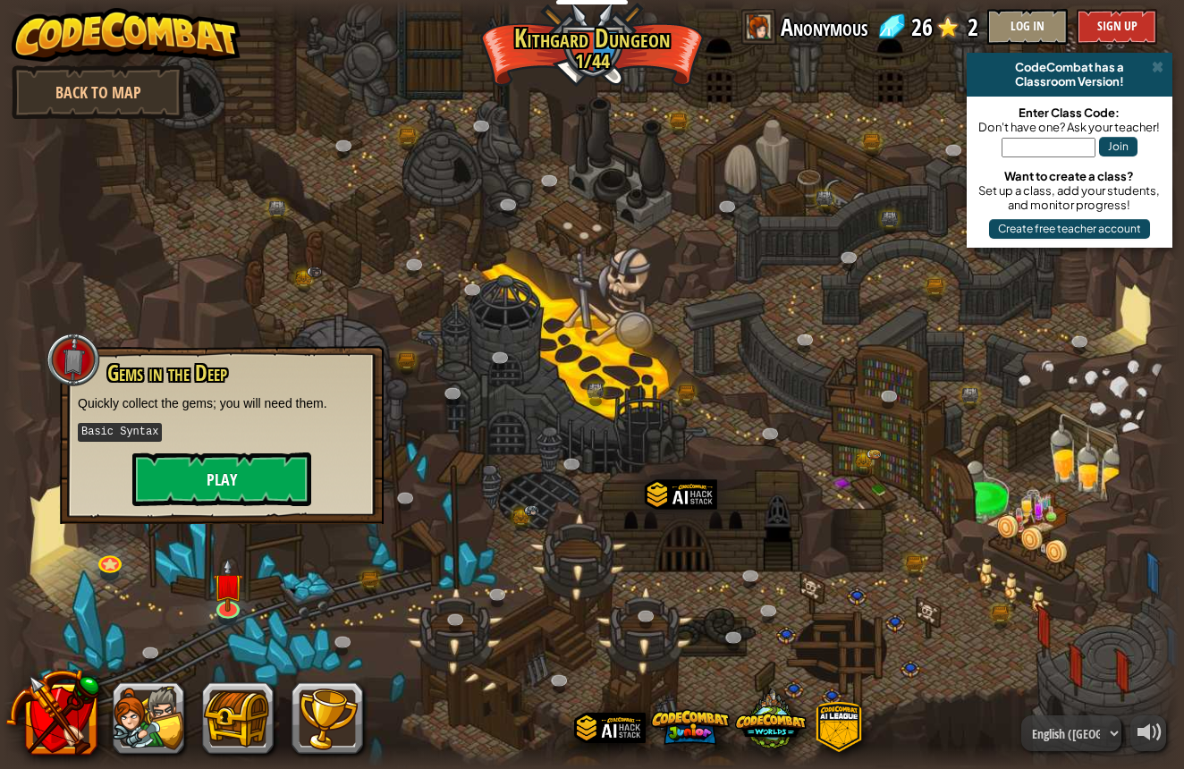
click at [251, 501] on button "Play" at bounding box center [221, 480] width 179 height 54
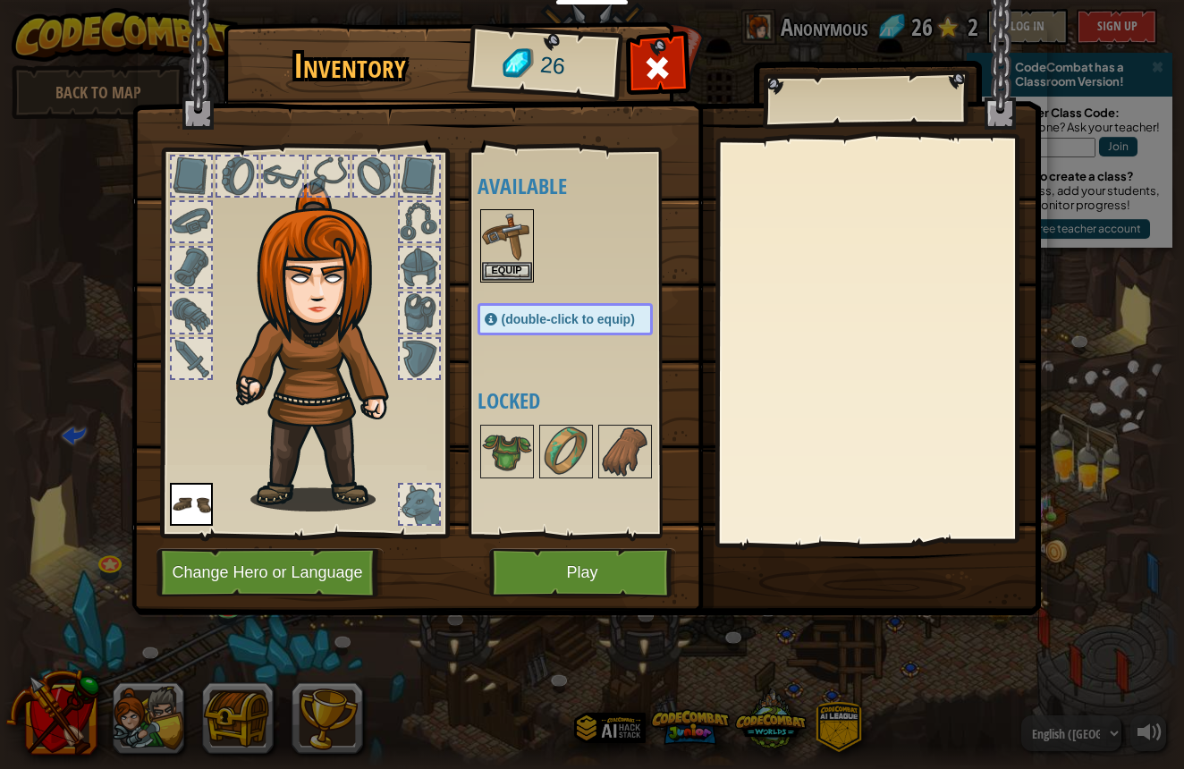
click at [561, 580] on button "Play" at bounding box center [582, 572] width 187 height 49
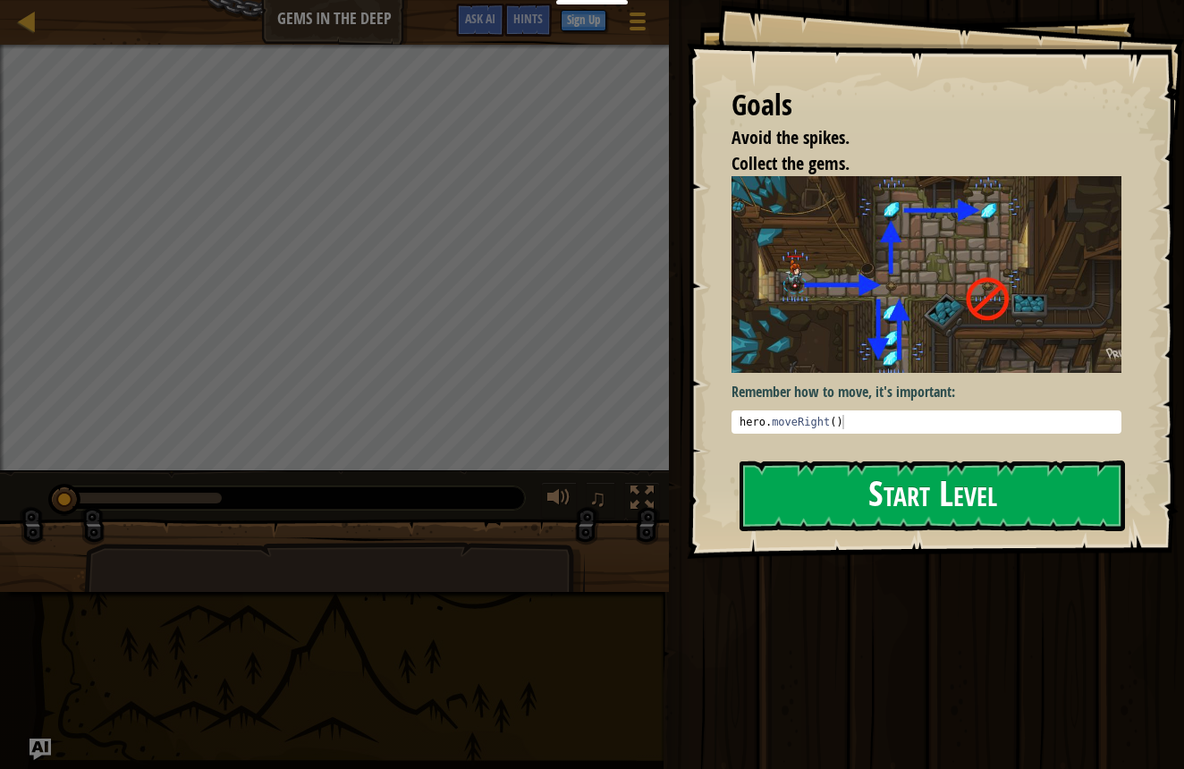
click at [811, 510] on button "Start Level" at bounding box center [932, 496] width 385 height 71
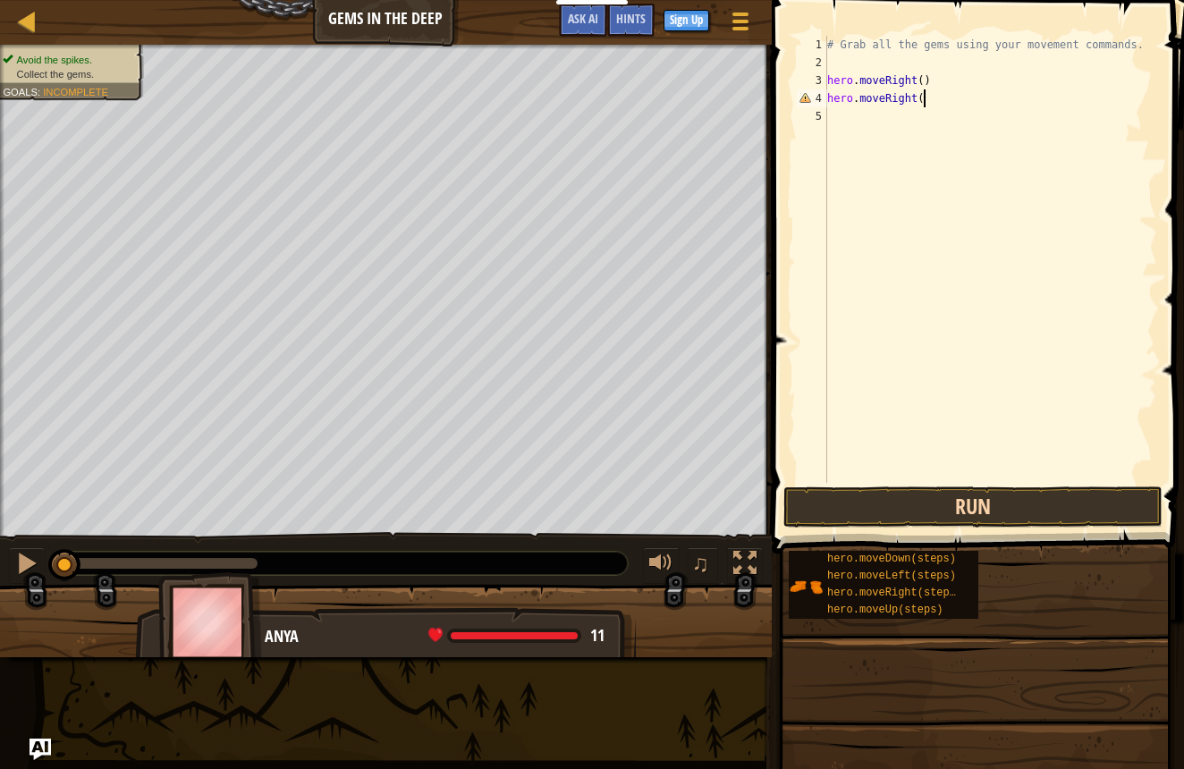
scroll to position [8, 7]
type textarea "hero.moveRight()"
click at [863, 113] on div "# Grab all the gems using your movement commands. hero . moveRight ( ) hero . m…" at bounding box center [991, 277] width 334 height 483
click at [981, 493] on button "Run" at bounding box center [972, 507] width 379 height 41
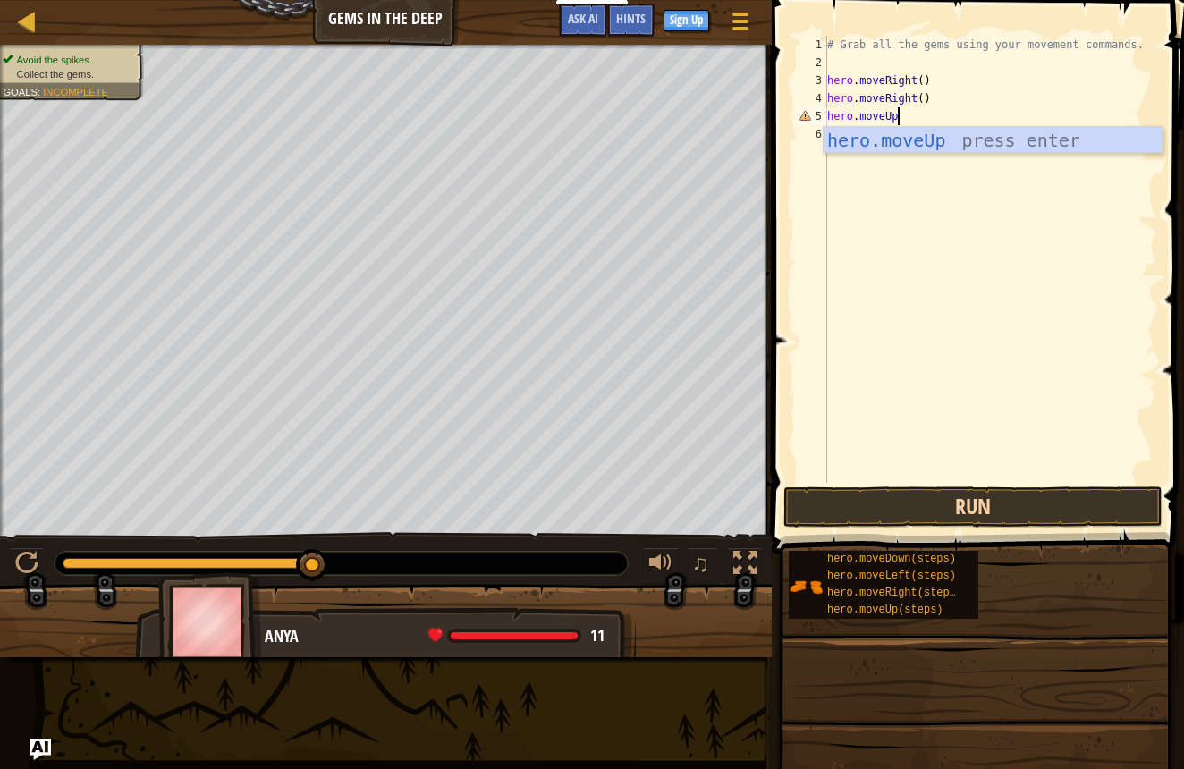
scroll to position [8, 5]
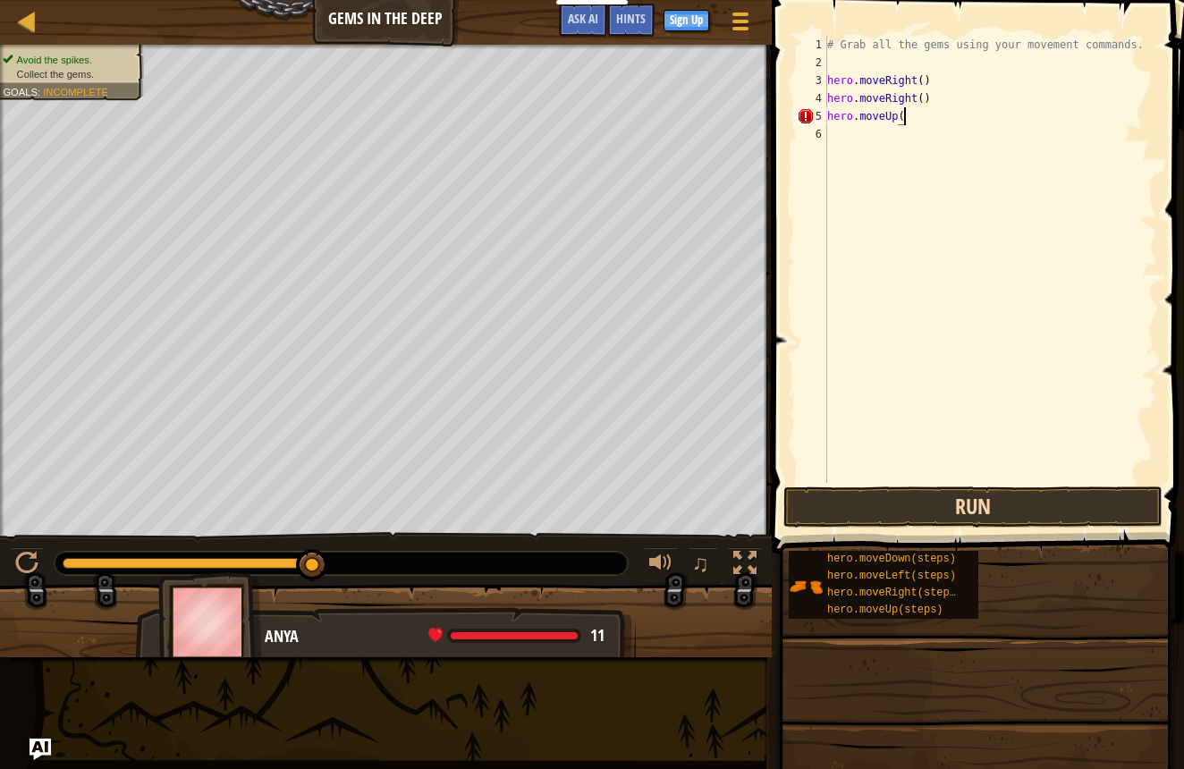
type textarea "hero.moveUp()"
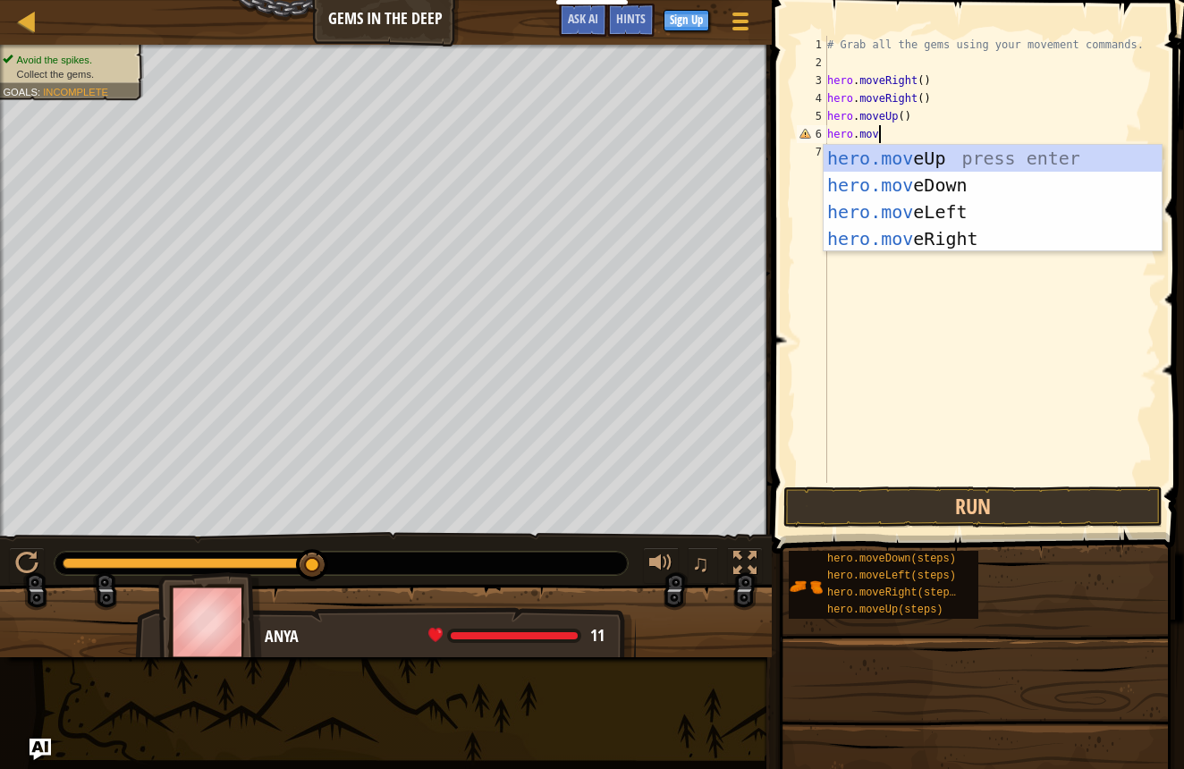
type textarea "hero.move"
click at [926, 208] on div "hero.move Up press enter hero.move Down press enter hero.move Left press enter …" at bounding box center [993, 225] width 338 height 161
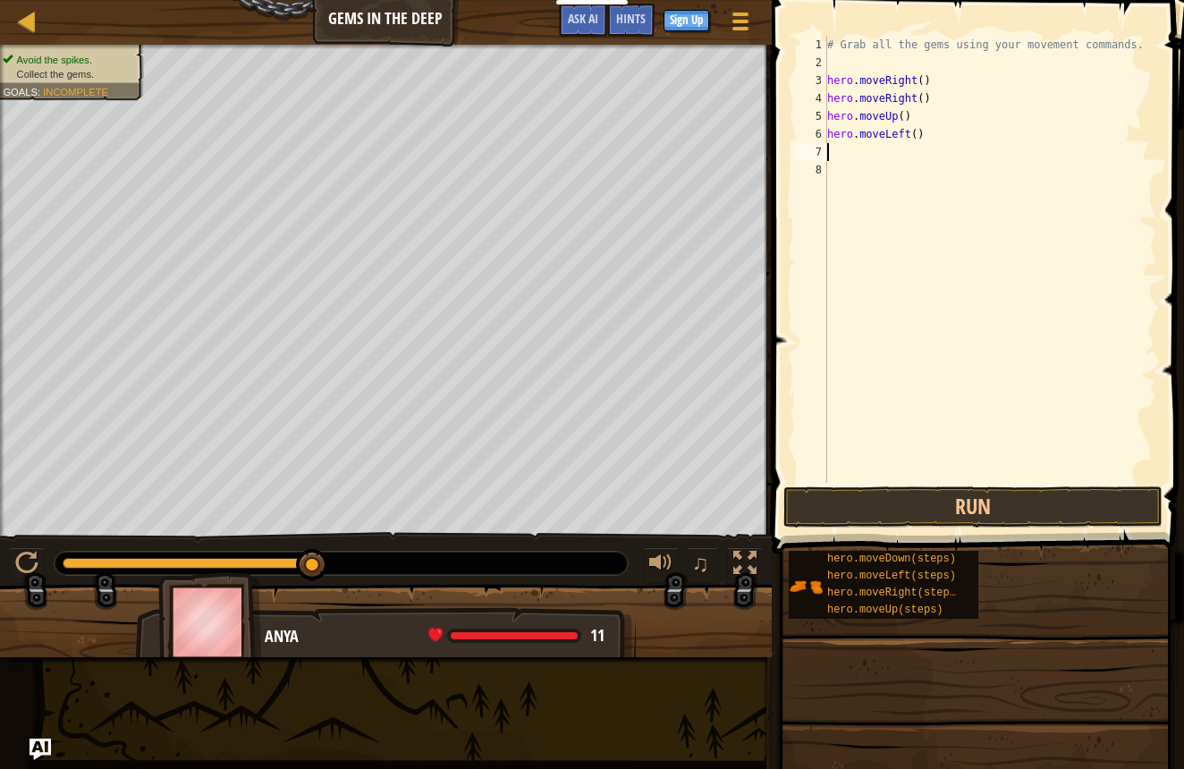
scroll to position [8, 0]
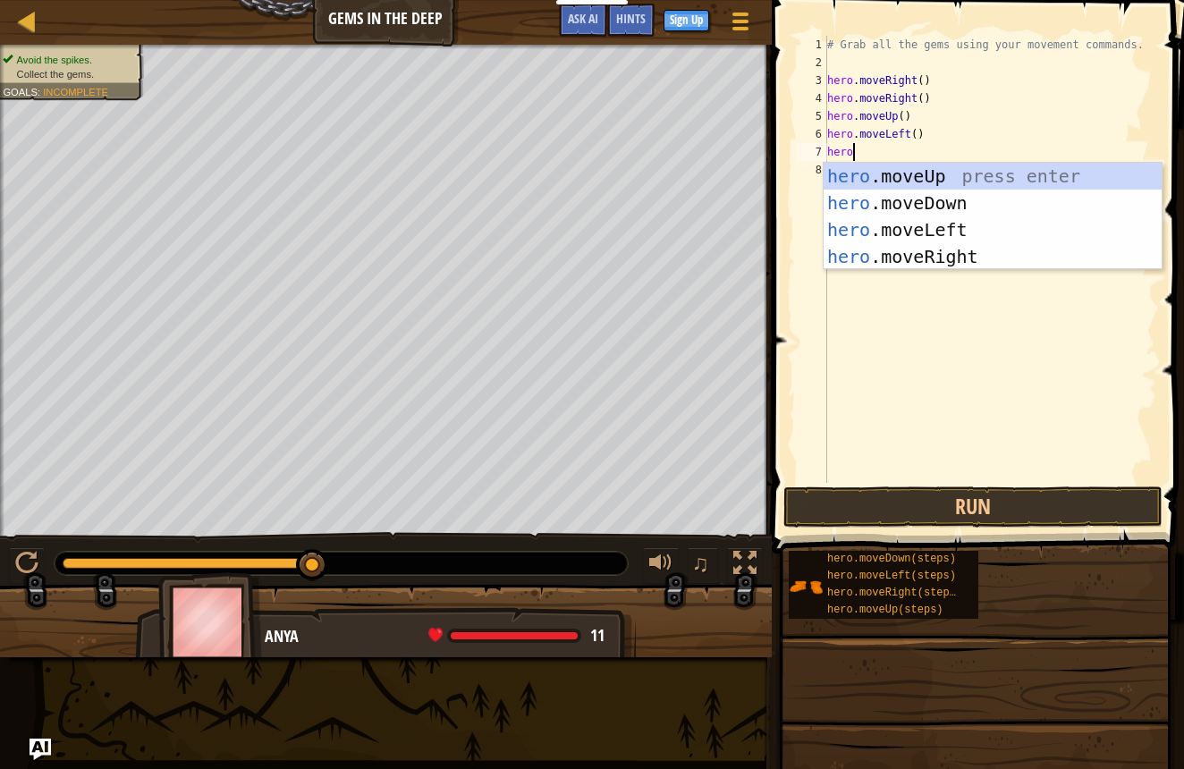
type textarea "hero."
click at [936, 213] on div "hero. moveUp press enter hero. moveDown press enter hero. moveLeft press enter …" at bounding box center [993, 243] width 338 height 161
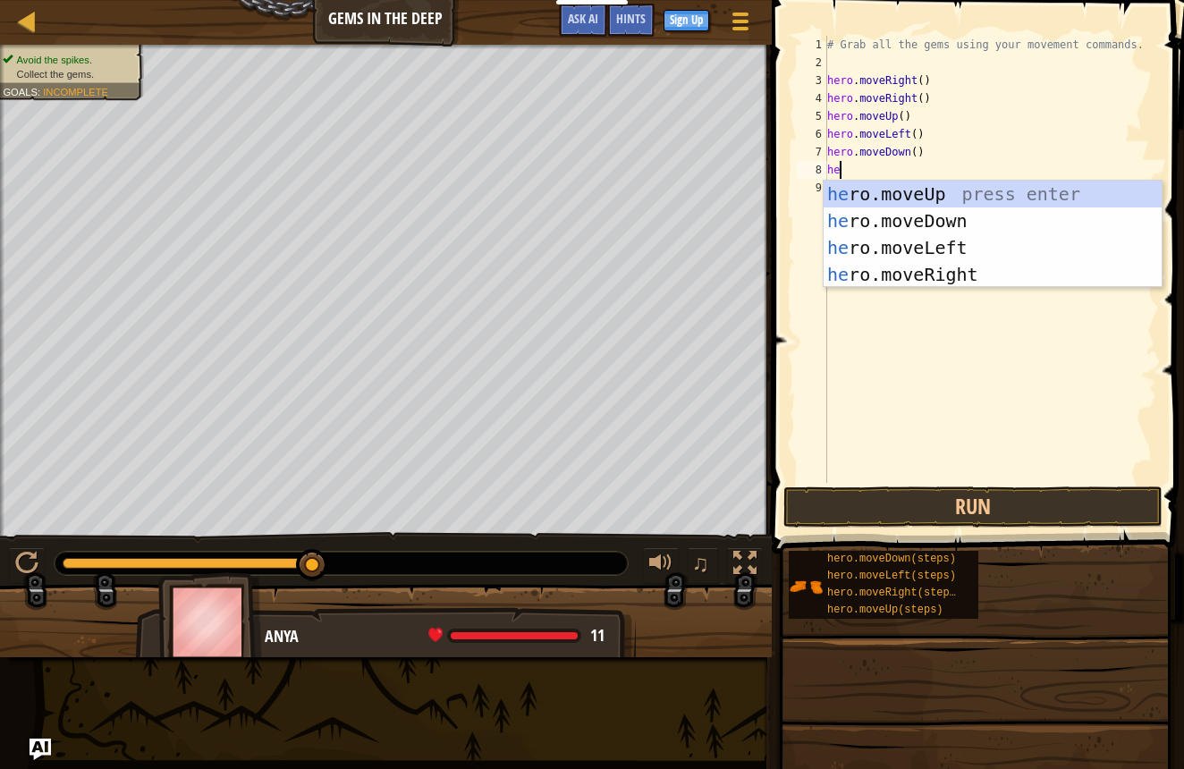
scroll to position [8, 0]
type textarea "h"
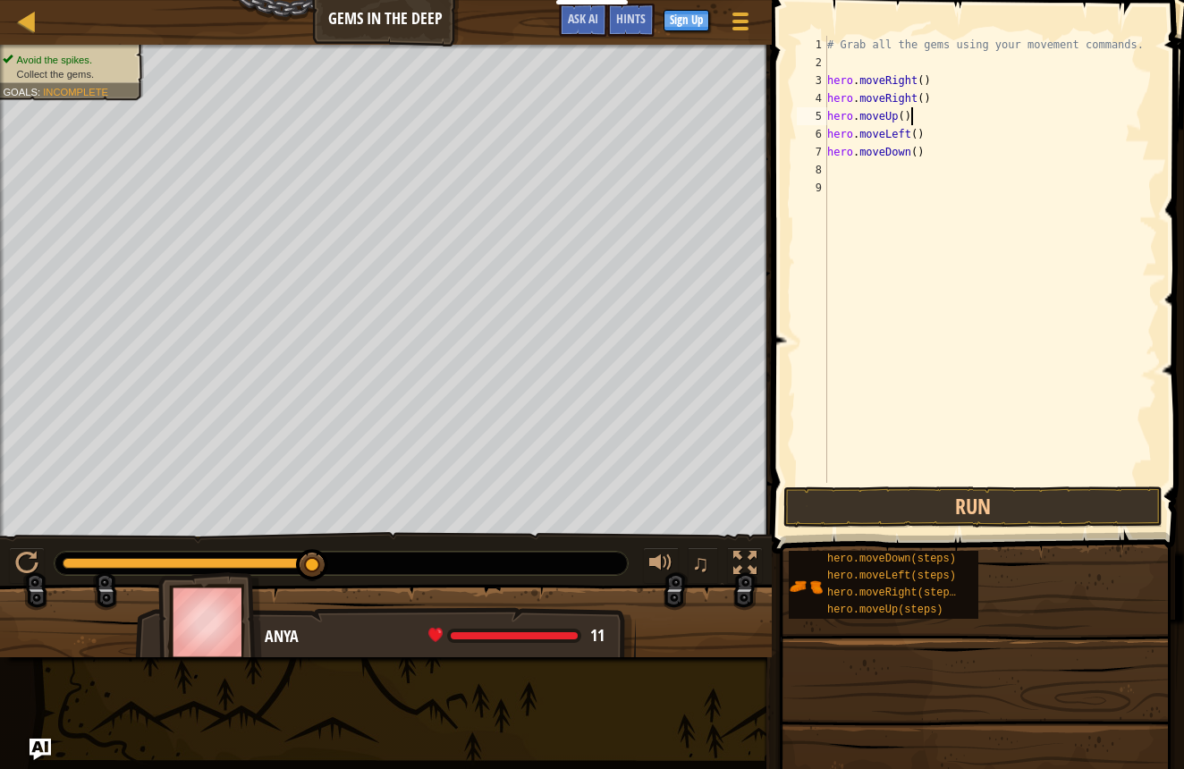
click at [936, 123] on div "# Grab all the gems using your movement commands. hero . moveRight ( ) hero . m…" at bounding box center [991, 277] width 334 height 483
type textarea "hero.moveUp()"
click at [958, 520] on button "Run" at bounding box center [972, 507] width 379 height 41
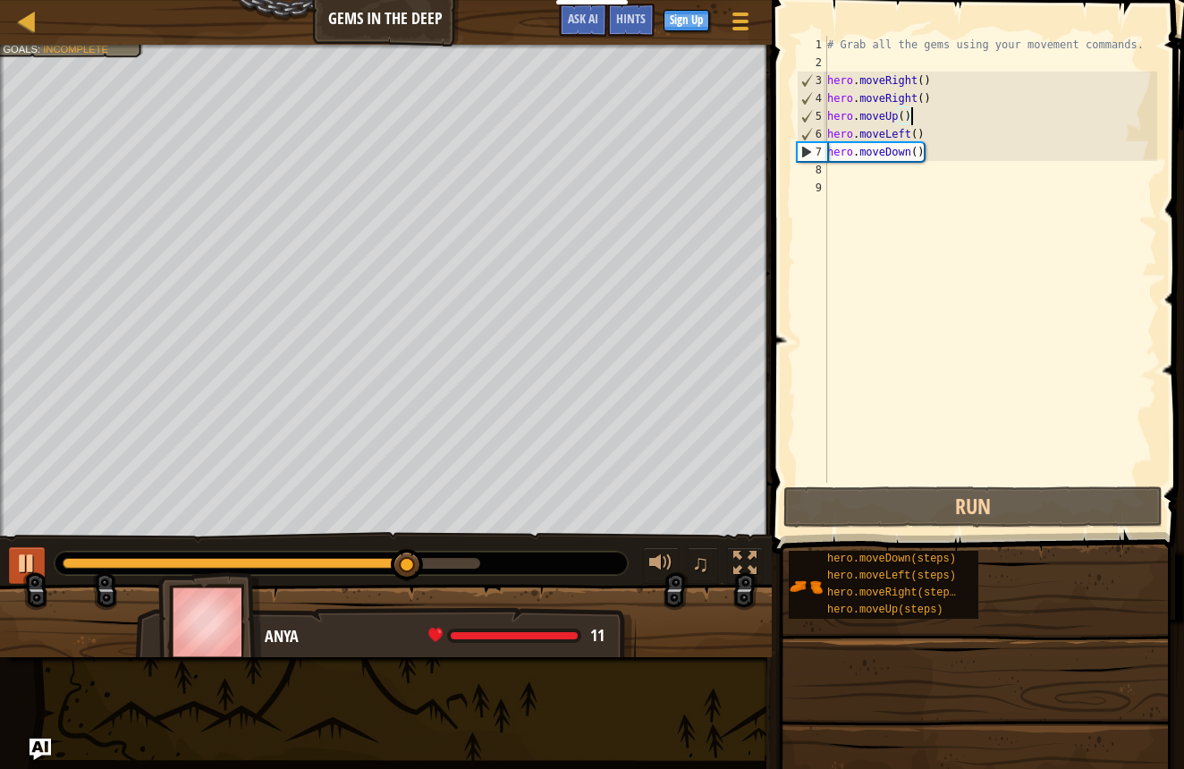
click at [21, 567] on div at bounding box center [26, 563] width 23 height 23
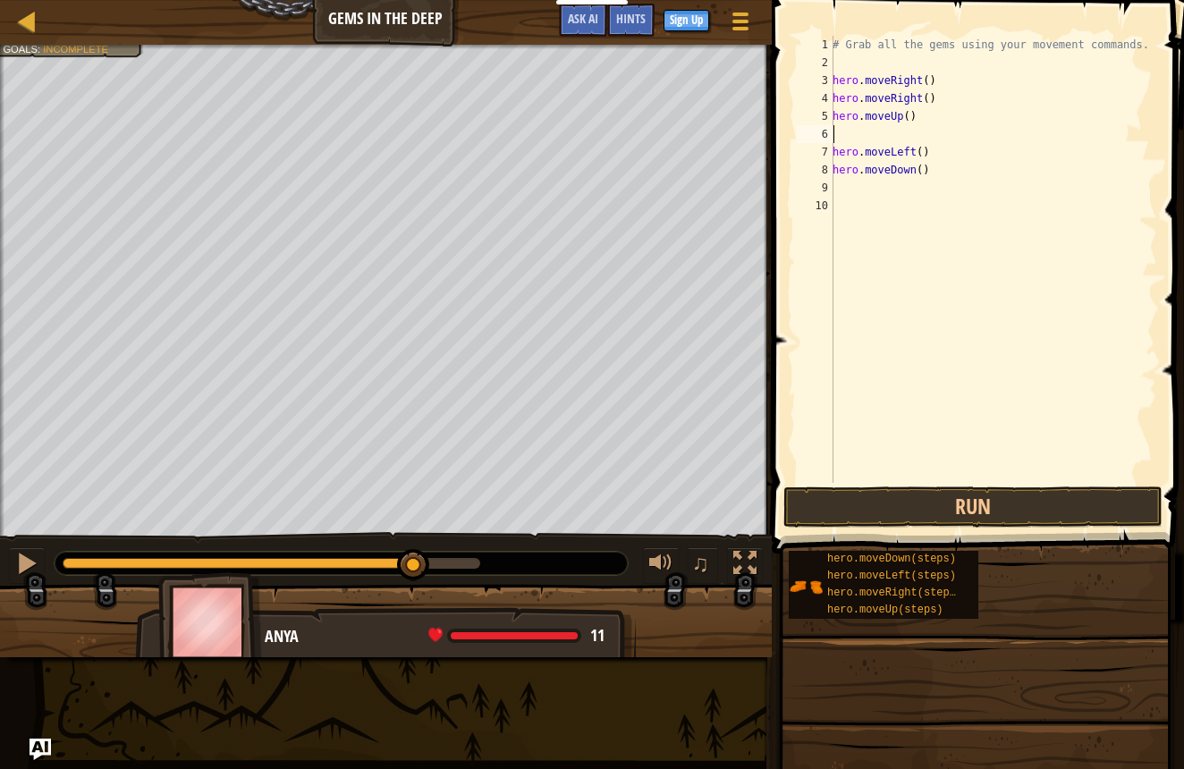
type textarea "hero.moveUp()"
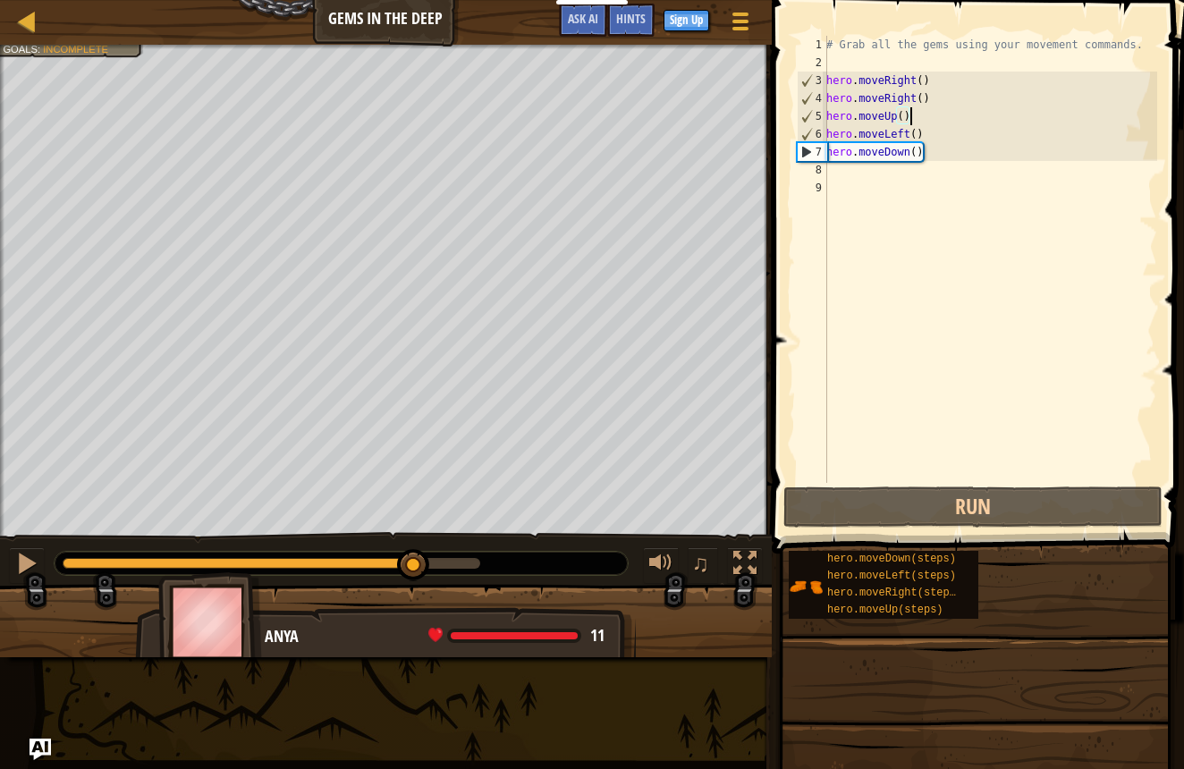
click at [874, 179] on div "# Grab all the gems using your movement commands. hero . moveRight ( ) hero . m…" at bounding box center [990, 277] width 334 height 483
click at [874, 173] on div "# Grab all the gems using your movement commands. hero . moveRight ( ) hero . m…" at bounding box center [990, 277] width 334 height 483
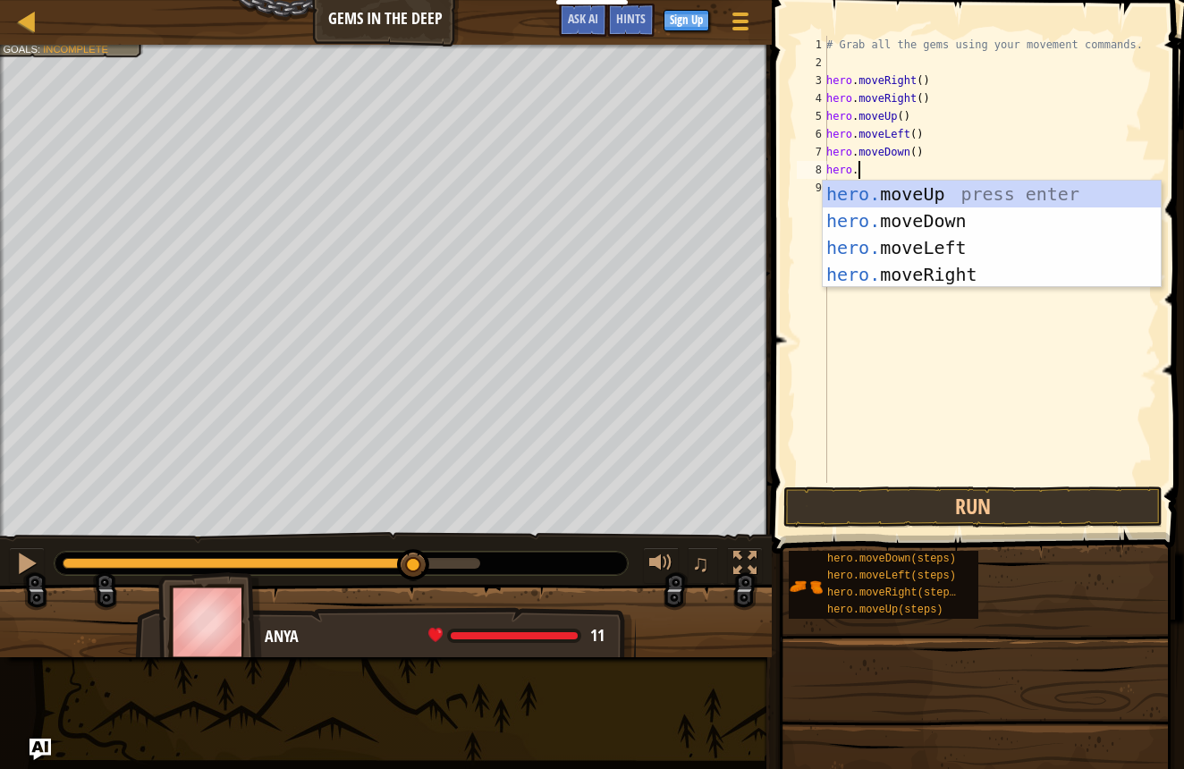
scroll to position [8, 2]
type textarea "hero.move"
click at [905, 216] on div "hero.move Up press enter hero.move Down press enter hero.move Left press enter …" at bounding box center [992, 261] width 338 height 161
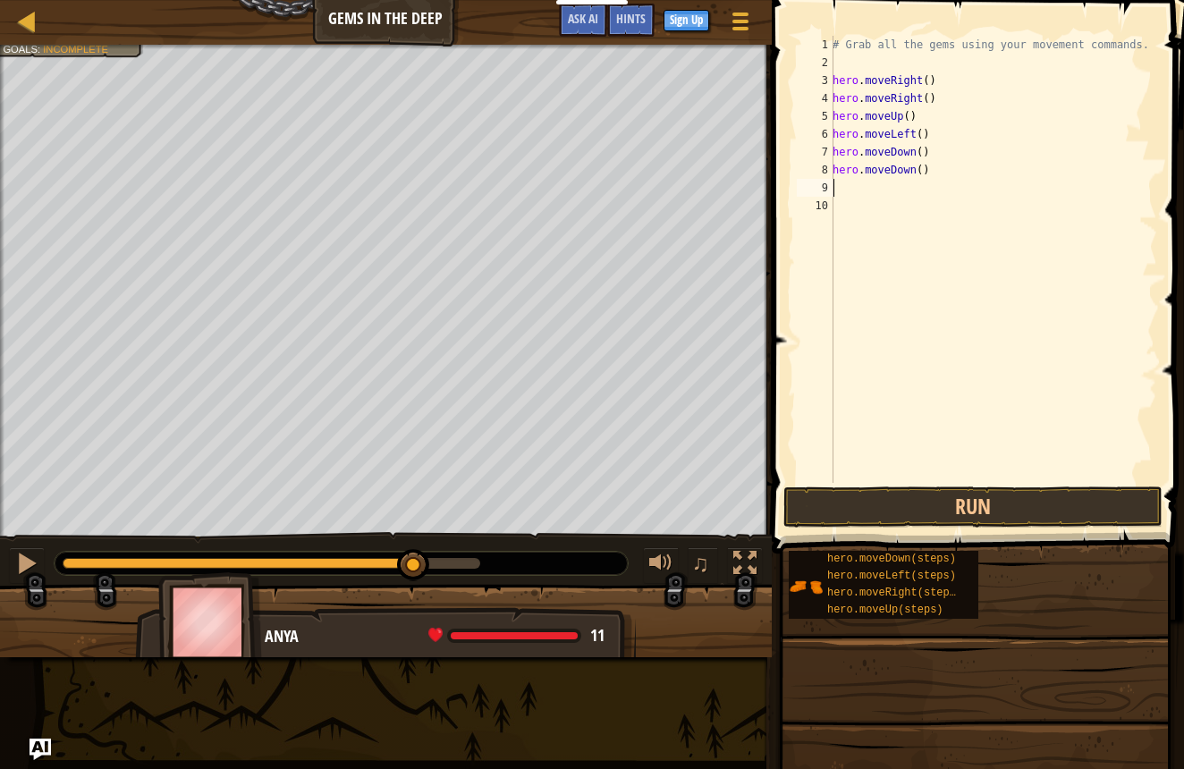
scroll to position [8, 0]
click at [953, 506] on button "Run" at bounding box center [972, 507] width 379 height 41
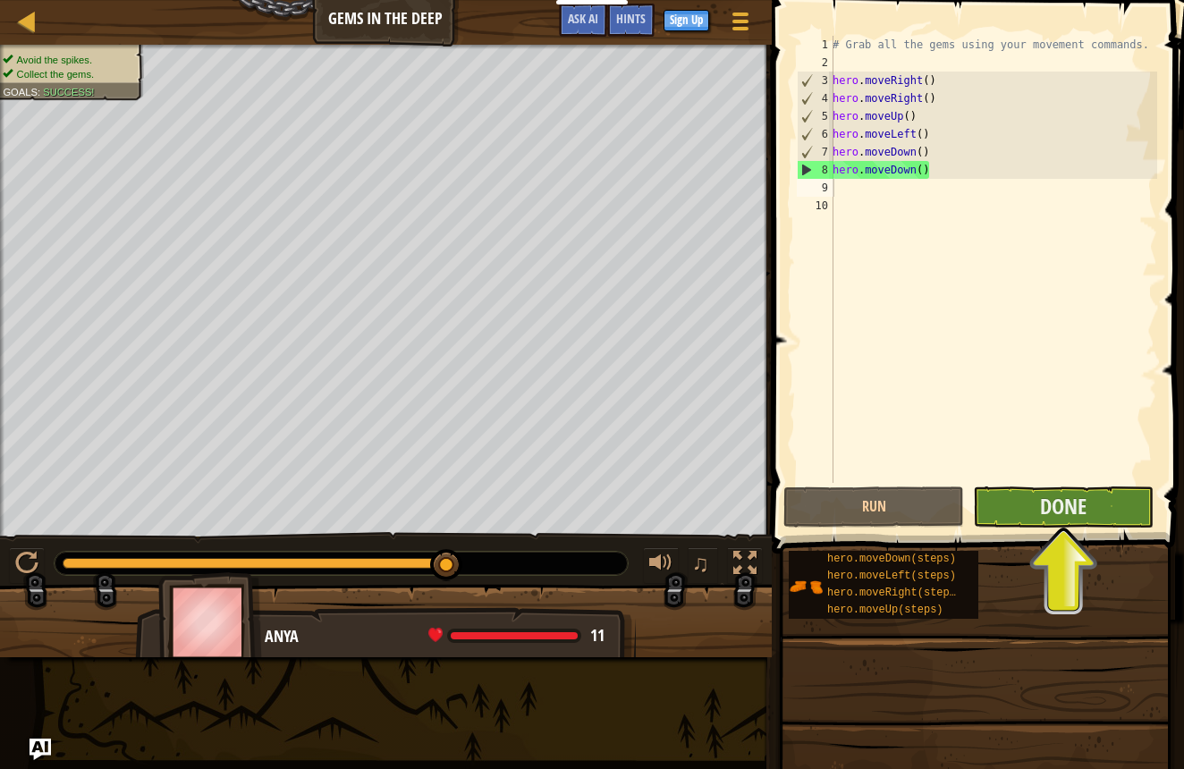
click at [1008, 504] on button "Done" at bounding box center [1063, 507] width 181 height 41
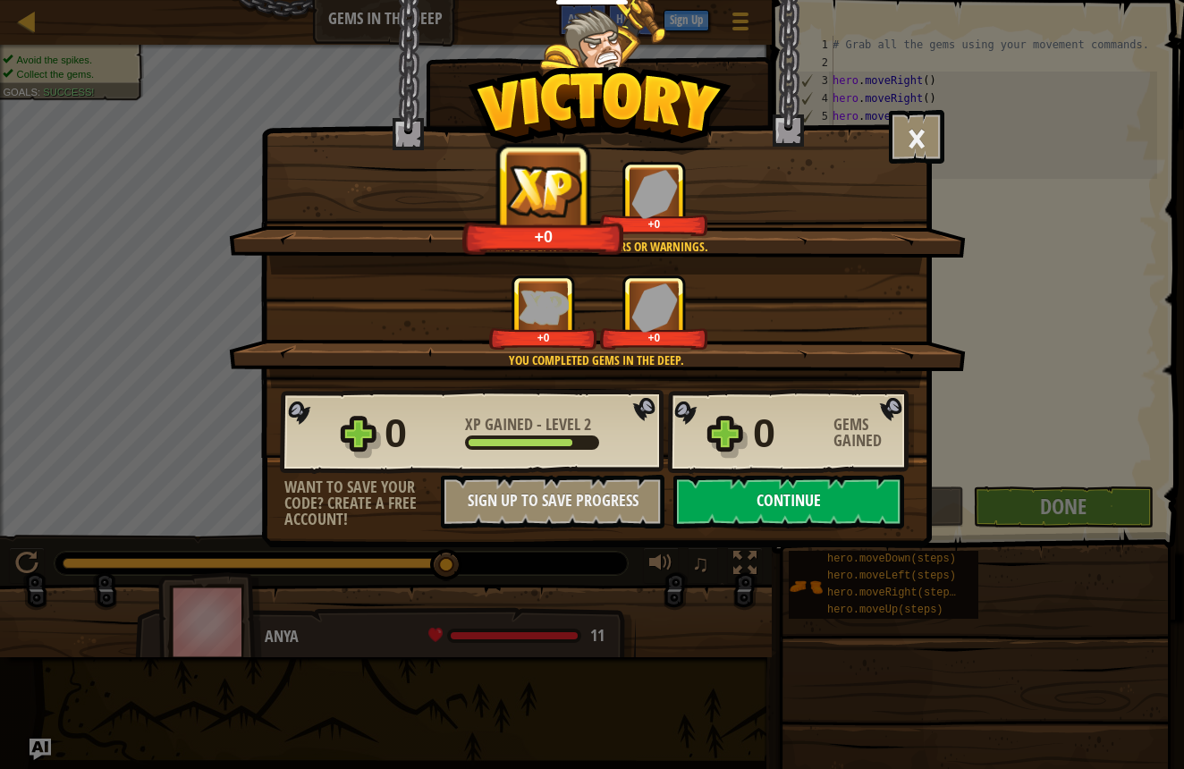
click at [845, 509] on button "Continue" at bounding box center [788, 502] width 231 height 54
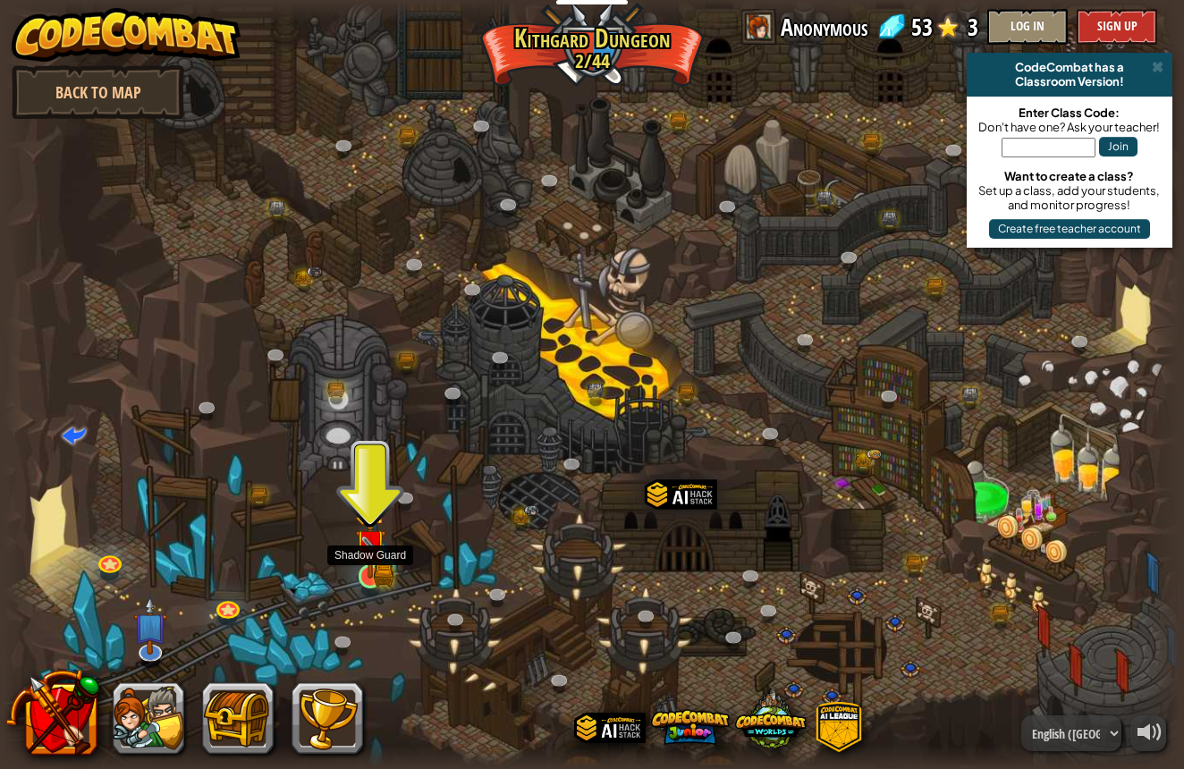
scroll to position [0, 1]
click at [391, 575] on img at bounding box center [384, 575] width 21 height 22
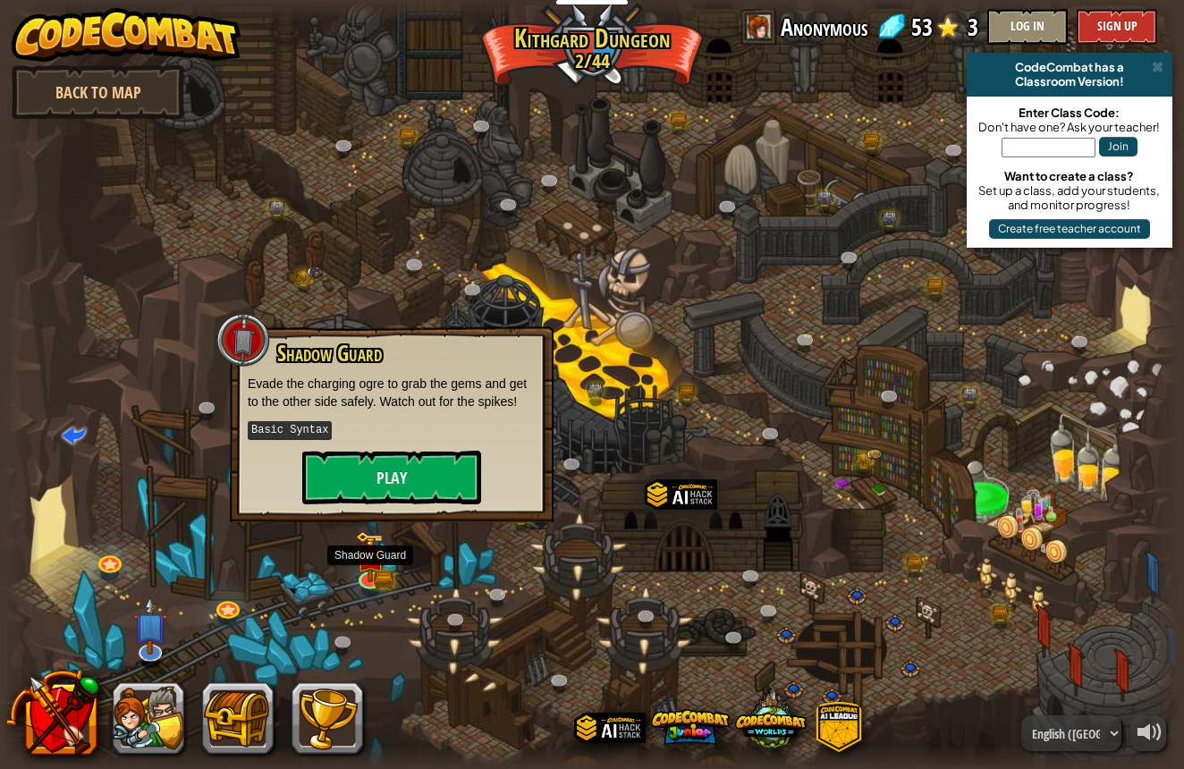
scroll to position [2, 1]
click at [396, 485] on button "Play" at bounding box center [391, 478] width 179 height 54
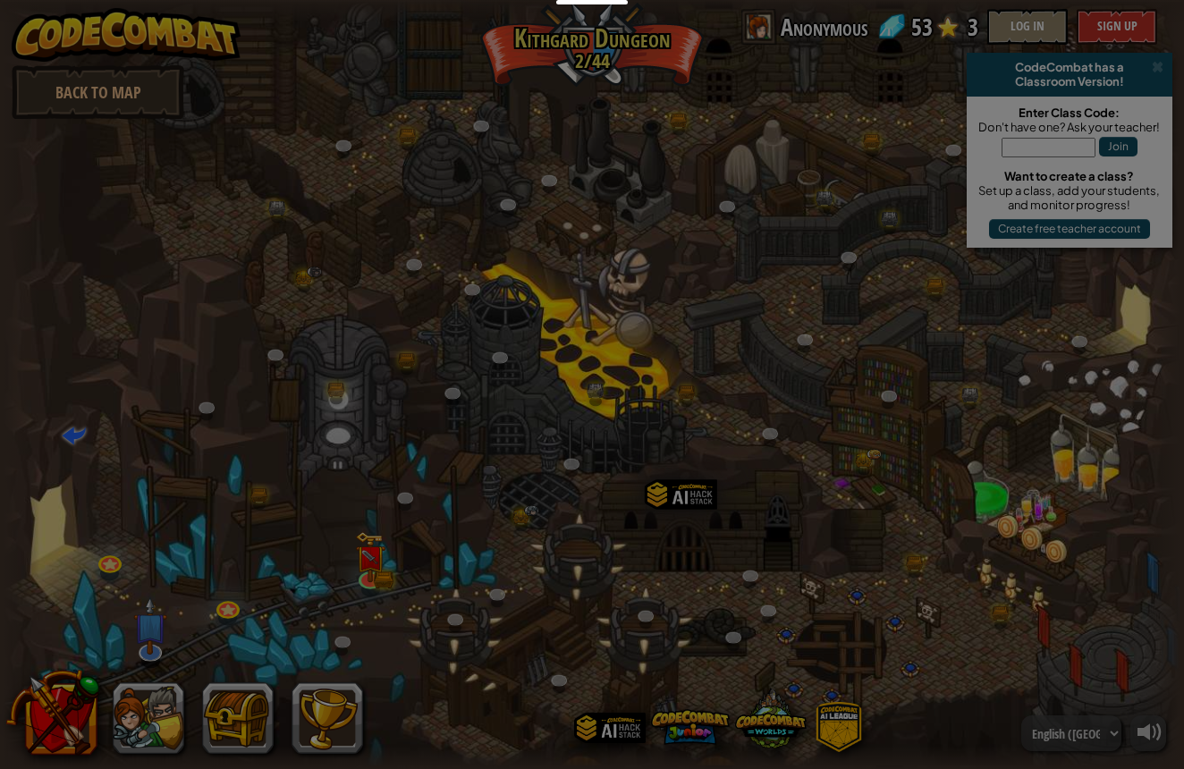
scroll to position [0, 0]
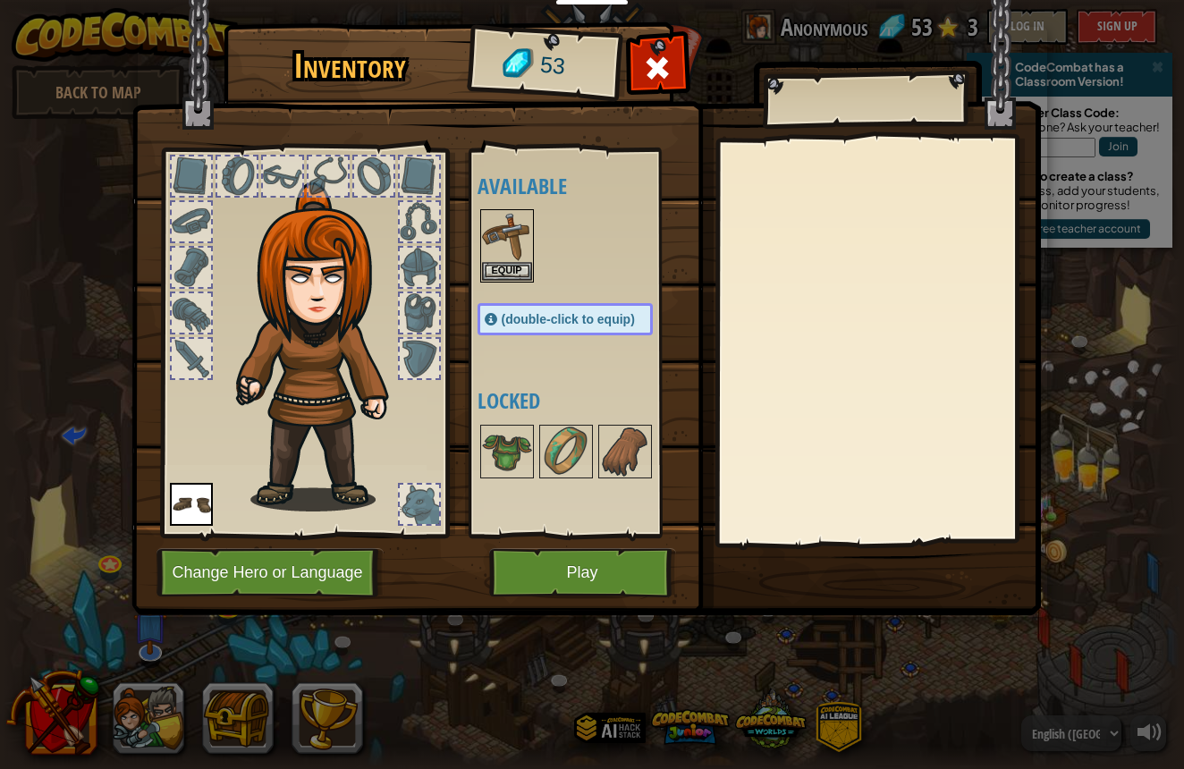
click at [571, 589] on button "Play" at bounding box center [582, 572] width 187 height 49
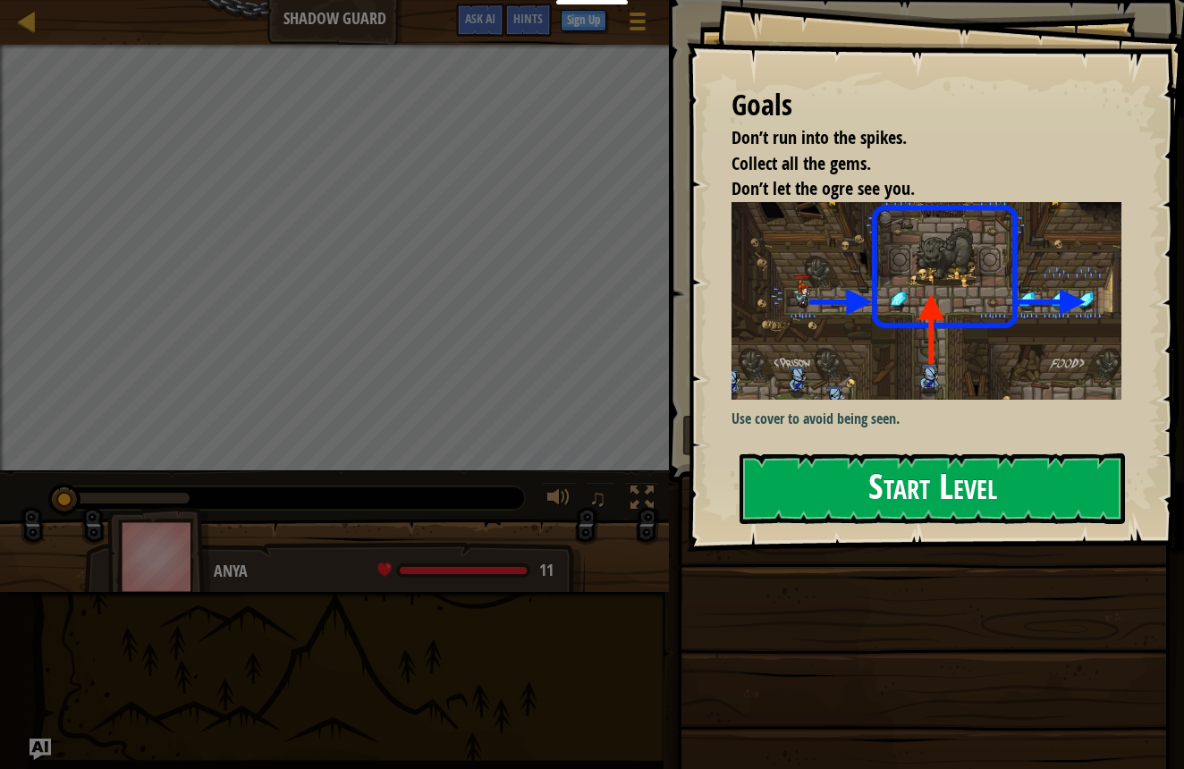
click at [847, 478] on button "Start Level" at bounding box center [932, 488] width 385 height 71
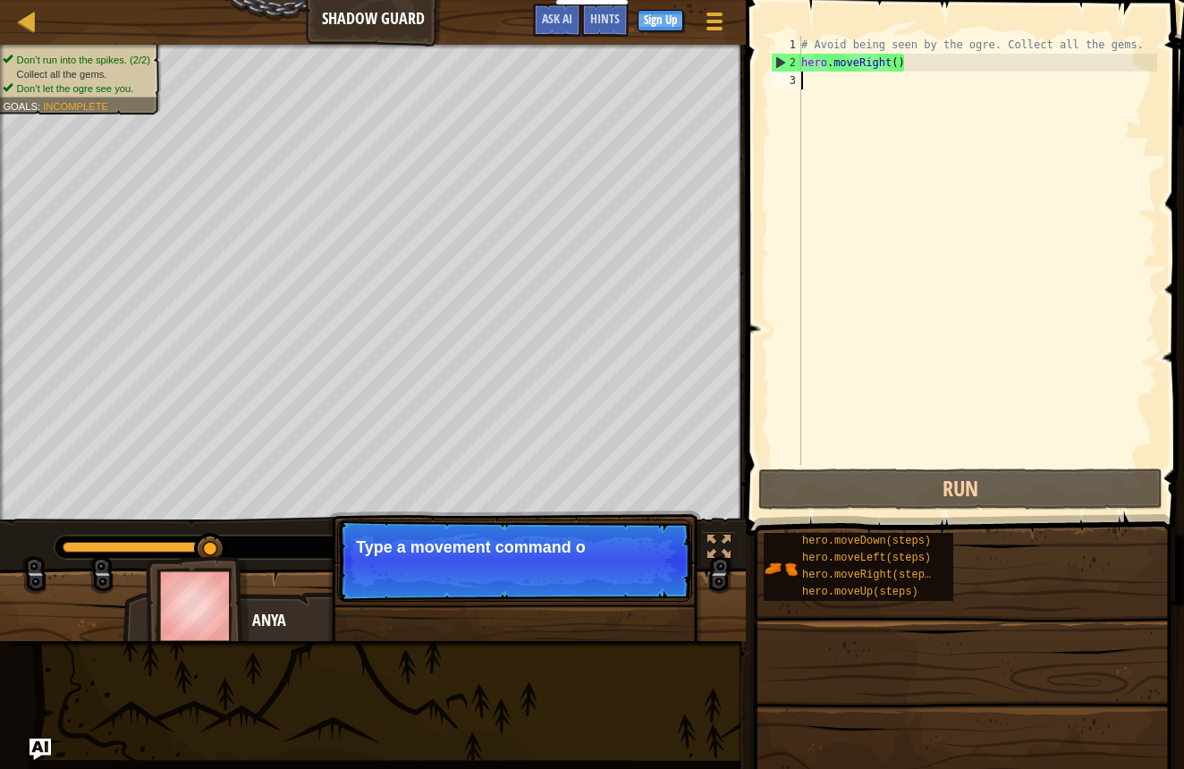
scroll to position [8, 0]
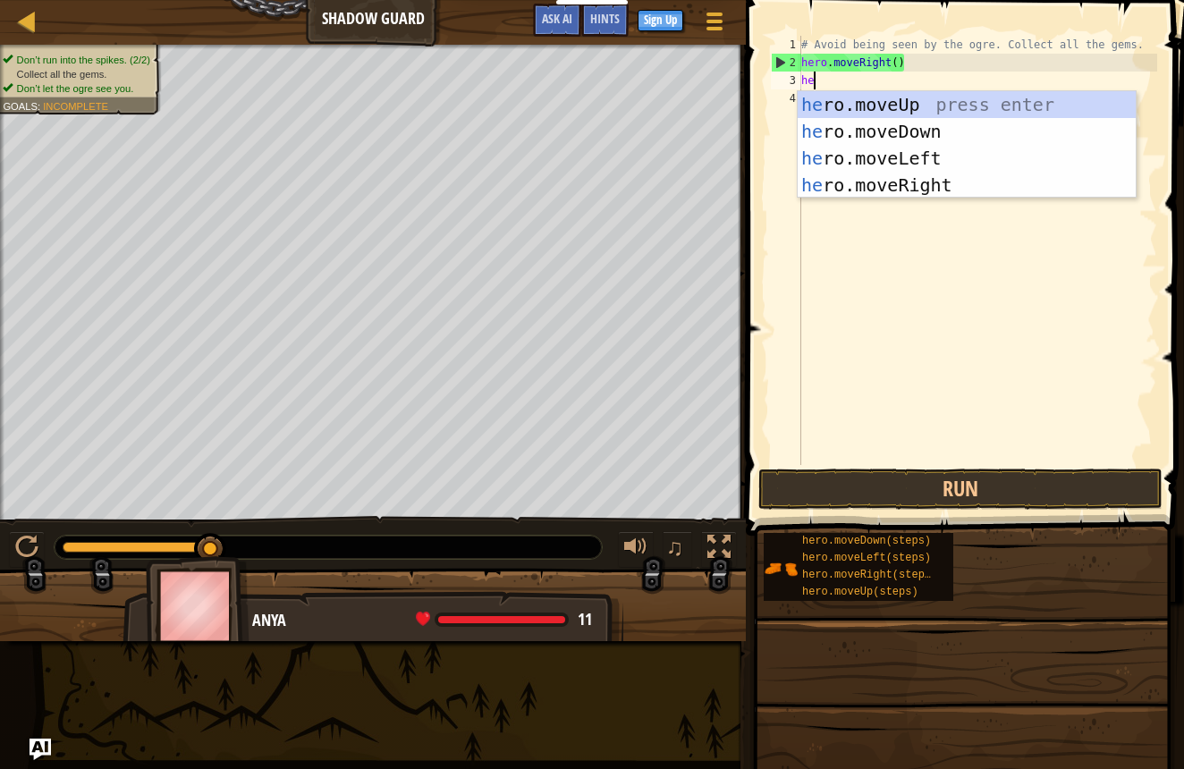
type textarea "her"
click at [893, 187] on div "her o.moveUp press enter her o.moveDown press enter her o.moveLeft press enter …" at bounding box center [967, 171] width 338 height 161
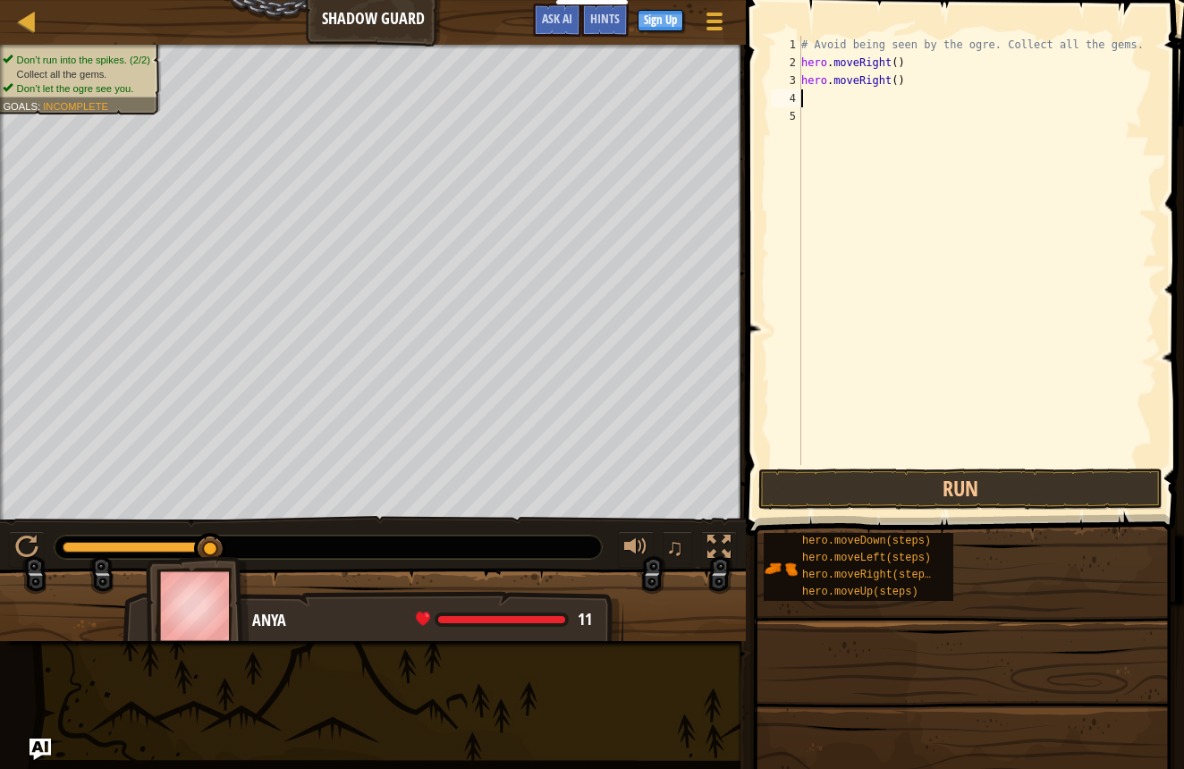
scroll to position [8, 0]
click at [910, 89] on div "# Avoid being seen by the ogre. Collect all the gems. hero . moveRight ( ) hero…" at bounding box center [978, 268] width 360 height 465
type textarea "h"
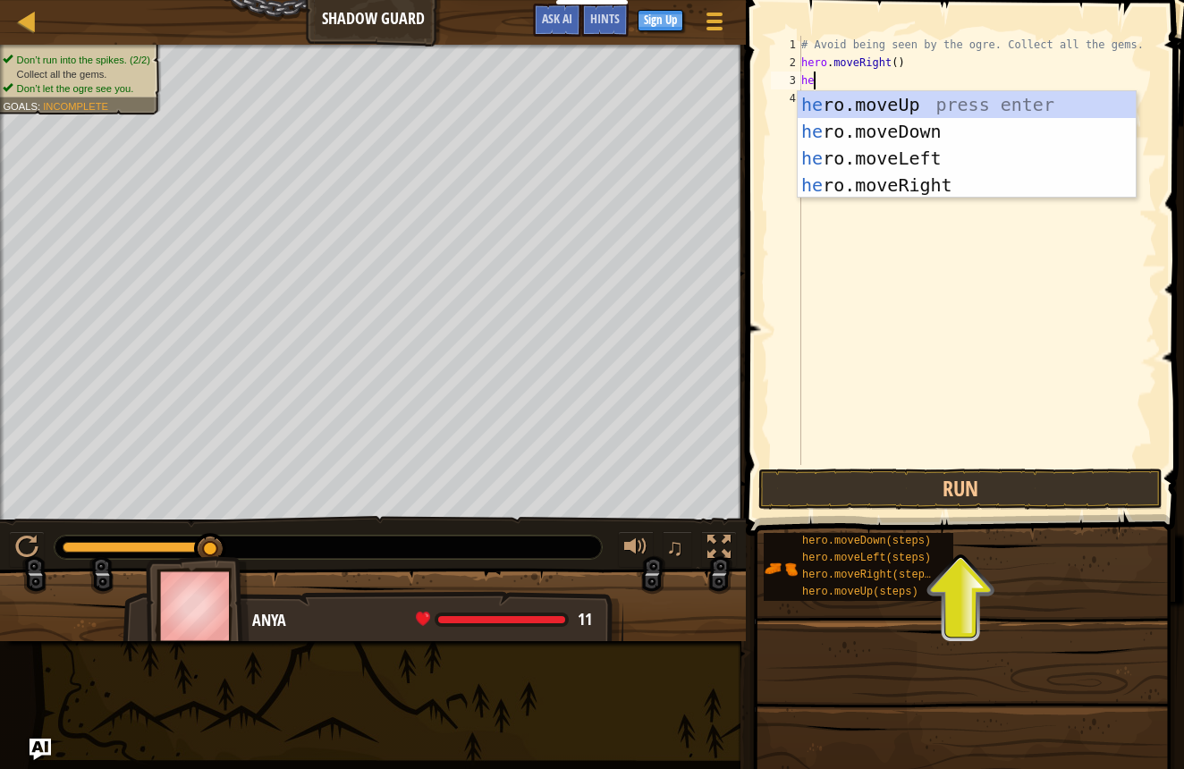
type textarea "her"
click at [916, 104] on div "her o.moveUp press enter her o.moveDown press enter her o.moveLeft press enter …" at bounding box center [967, 171] width 338 height 161
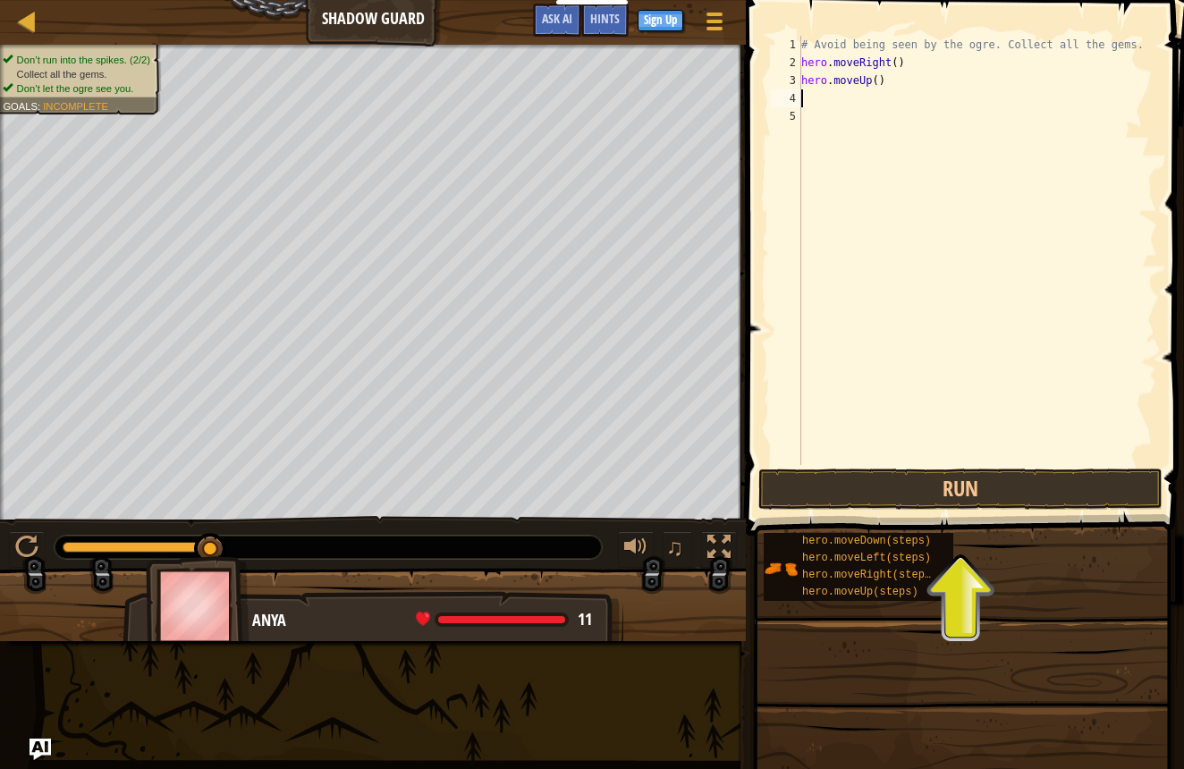
scroll to position [8, 0]
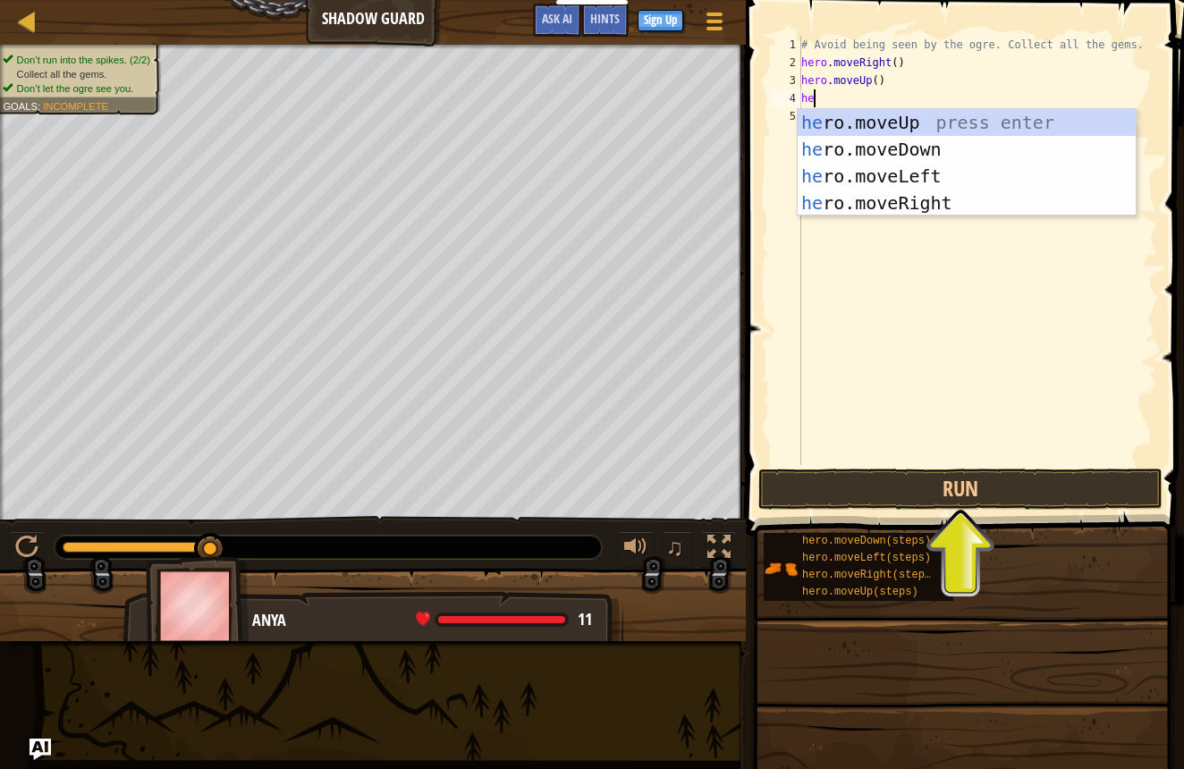
type textarea "her"
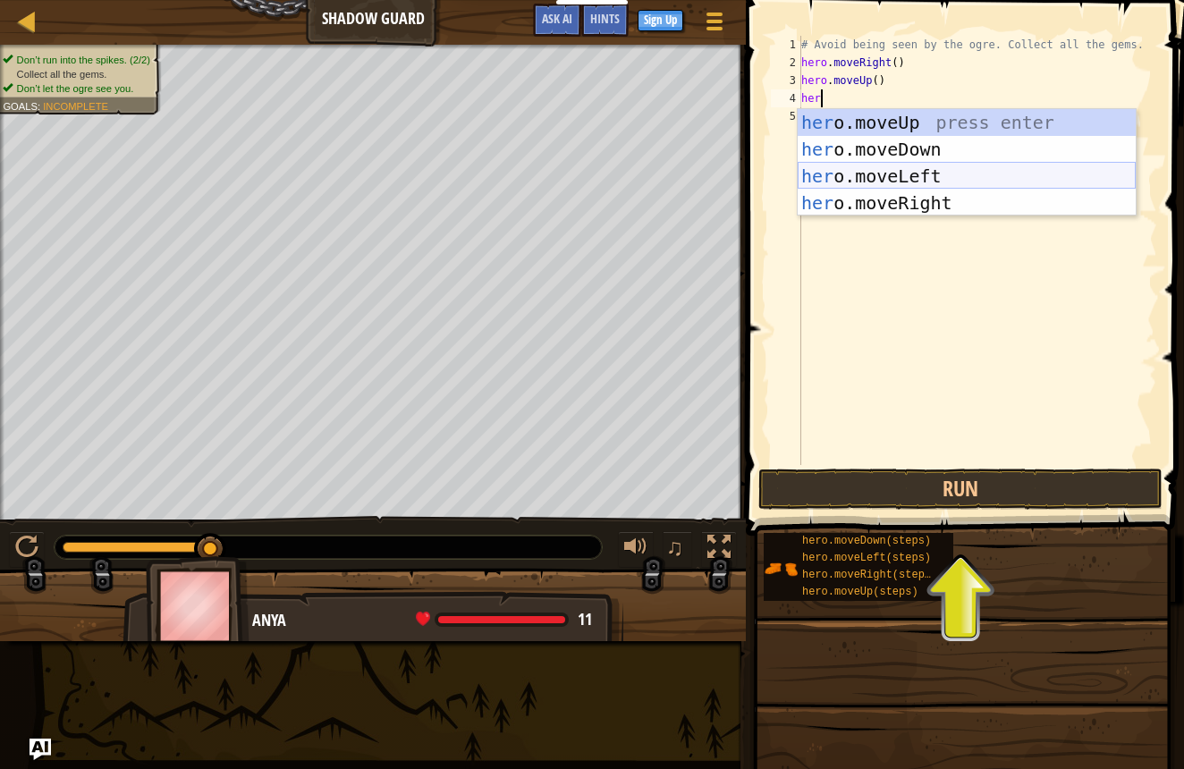
click at [917, 182] on div "her o.moveUp press enter her o.moveDown press enter her o.moveLeft press enter …" at bounding box center [967, 189] width 338 height 161
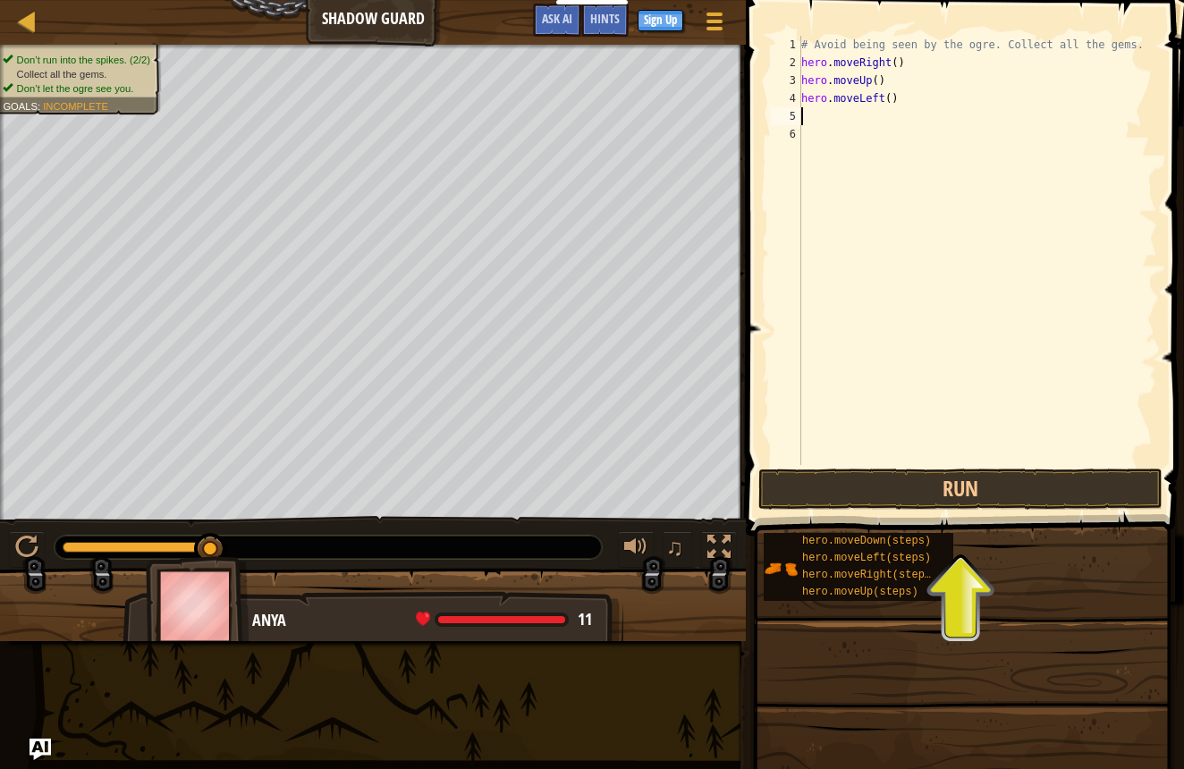
scroll to position [8, 0]
click at [916, 109] on div "# Avoid being seen by the ogre. Collect all the gems. hero . moveRight ( ) hero…" at bounding box center [978, 268] width 360 height 465
click at [914, 102] on div "# Avoid being seen by the ogre. Collect all the gems. hero . moveRight ( ) hero…" at bounding box center [978, 268] width 360 height 465
click at [883, 98] on div "# Avoid being seen by the ogre. Collect all the gems. hero . moveRight ( ) hero…" at bounding box center [978, 268] width 360 height 465
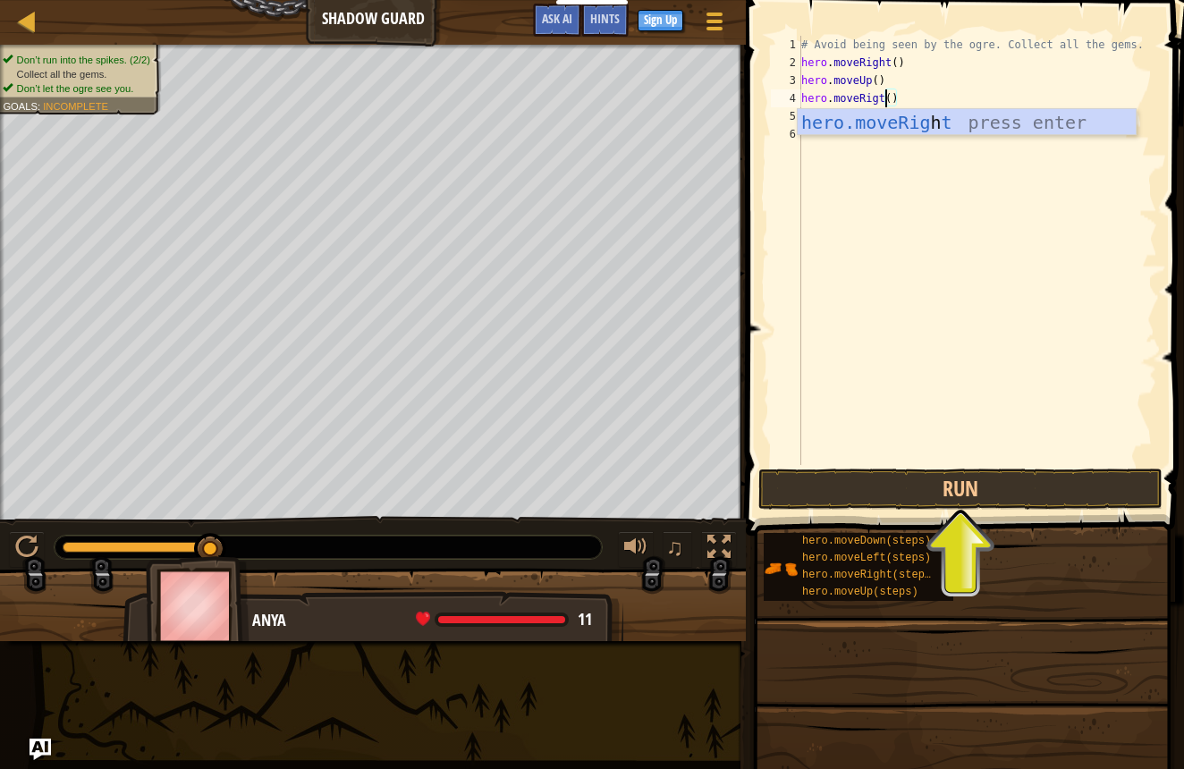
scroll to position [8, 7]
click at [910, 118] on div "hero.moveRig h t press enter" at bounding box center [967, 149] width 338 height 80
type textarea "hero.moveRight()"
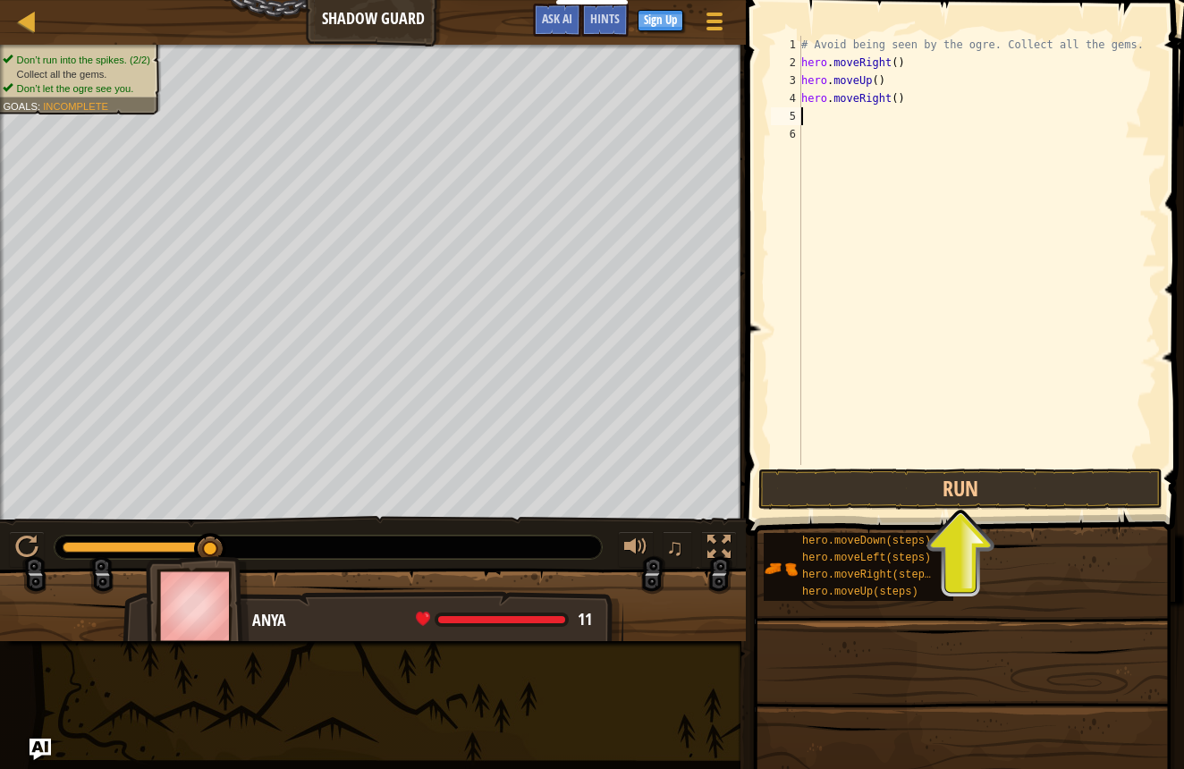
click at [890, 118] on div "# Avoid being seen by the ogre. Collect all the gems. hero . moveRight ( ) hero…" at bounding box center [978, 268] width 360 height 465
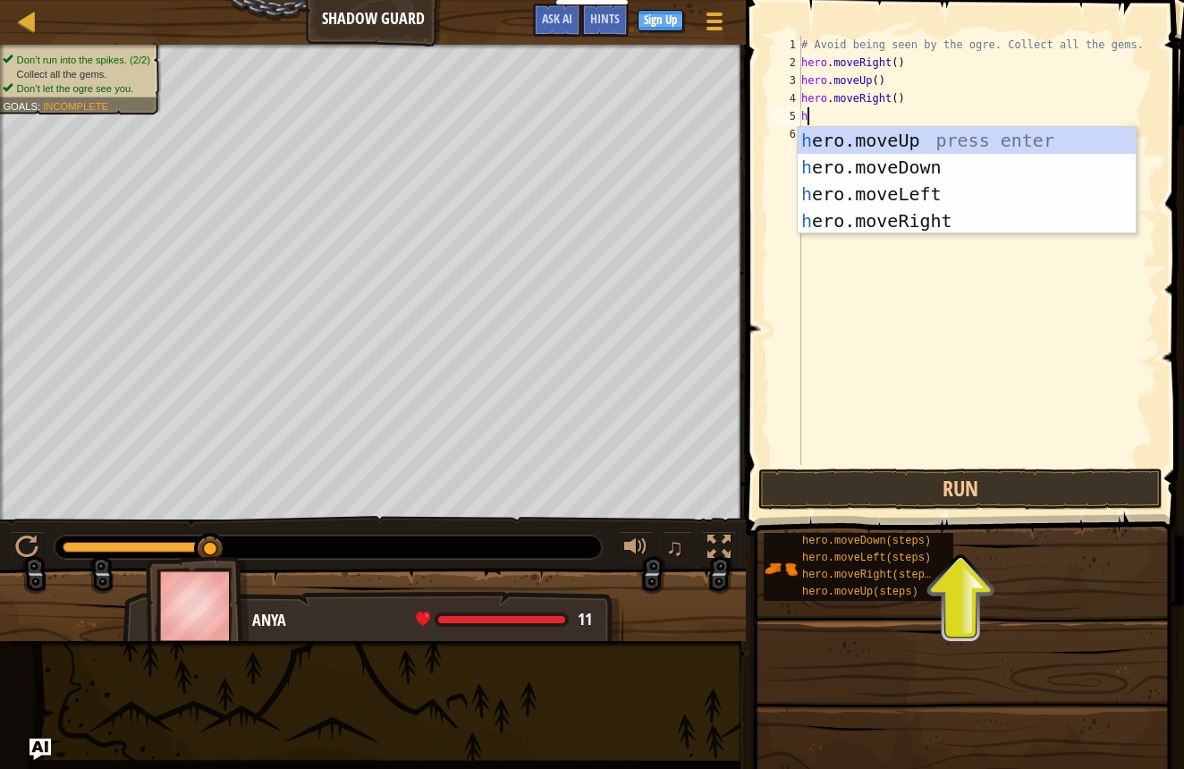
type textarea "her"
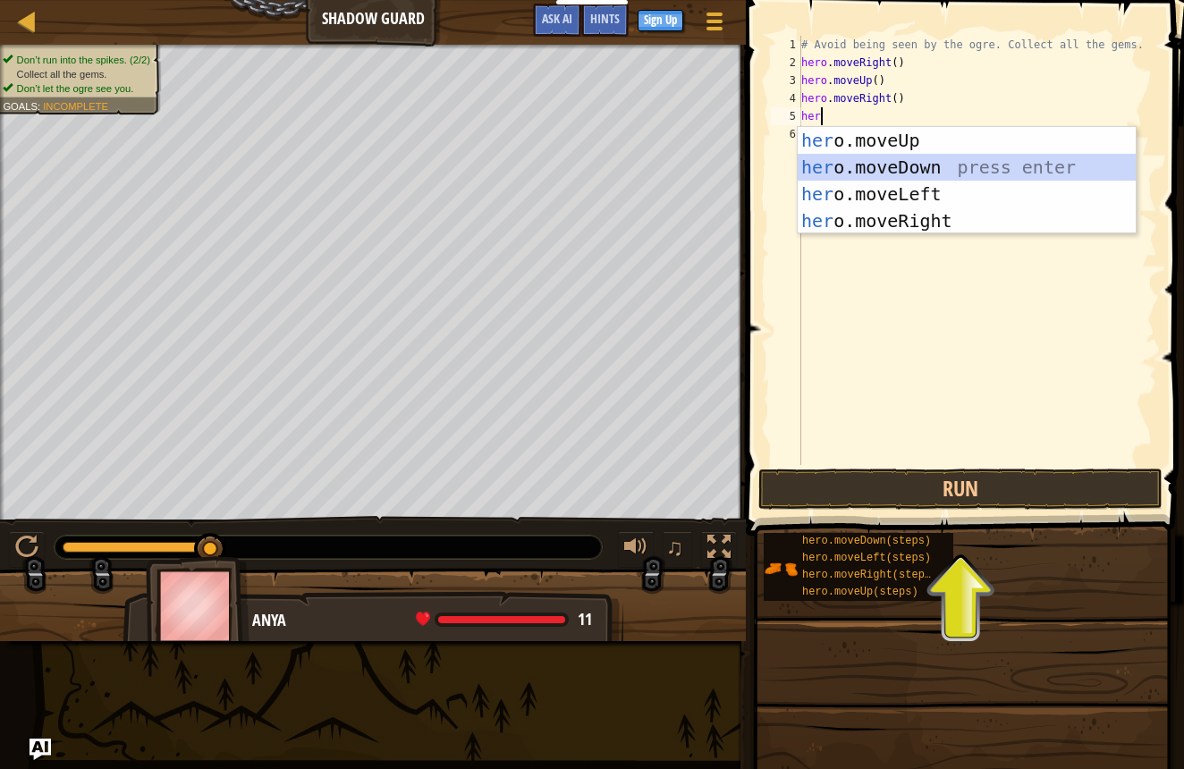
click at [846, 171] on div "her o.moveUp press enter her o.moveDown press enter her o.moveLeft press enter …" at bounding box center [967, 207] width 338 height 161
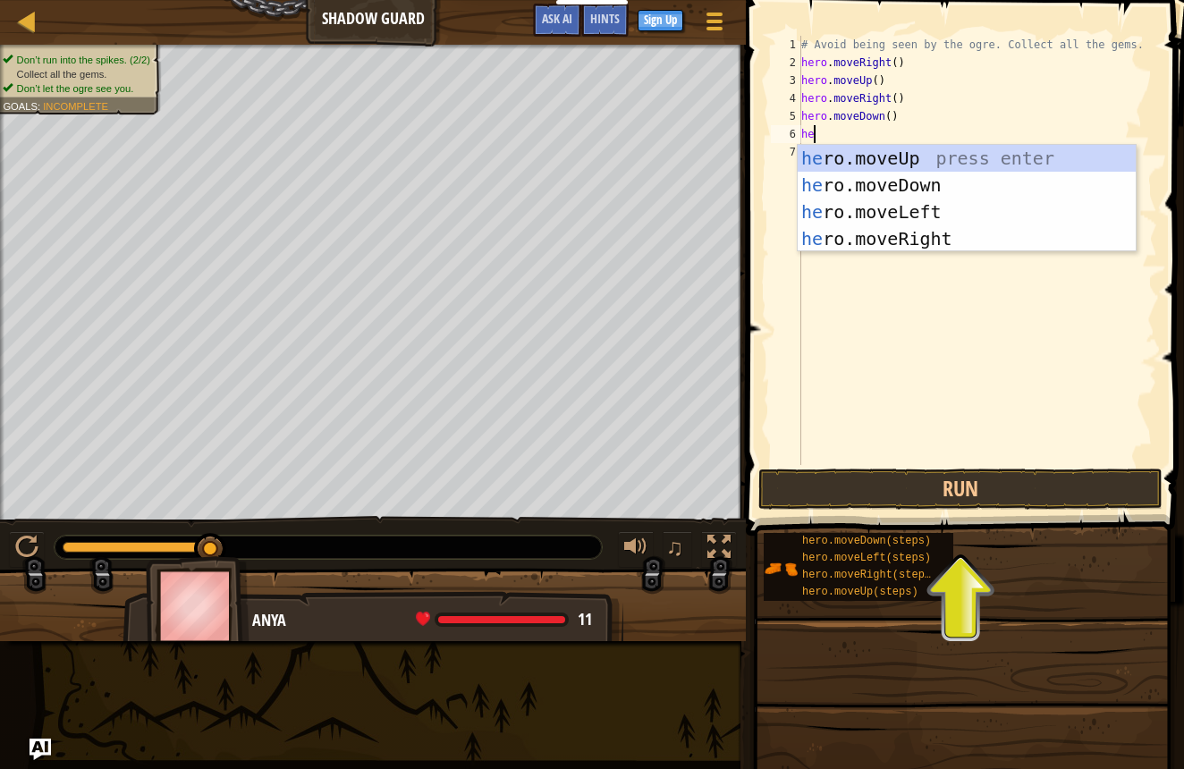
type textarea "her"
click at [864, 232] on div "her o.moveUp press enter her o.moveDown press enter her o.moveLeft press enter …" at bounding box center [967, 225] width 338 height 161
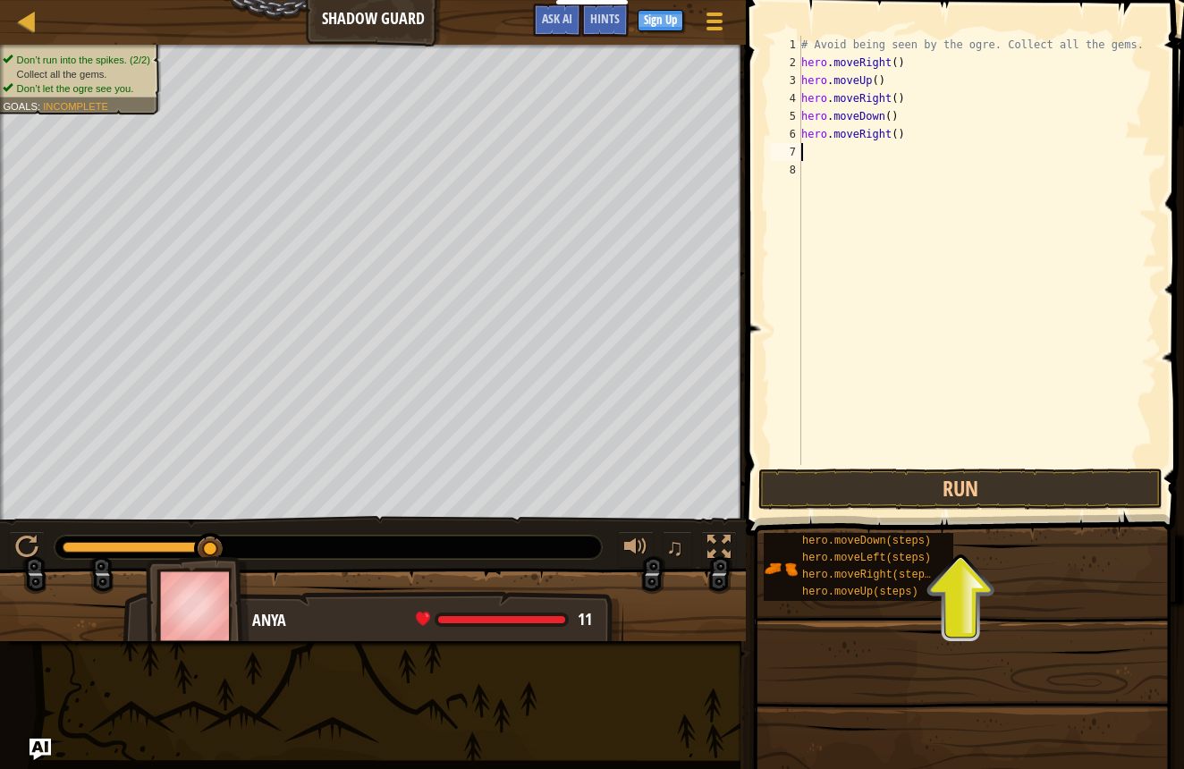
scroll to position [8, 0]
click at [914, 483] on button "Run" at bounding box center [960, 489] width 404 height 41
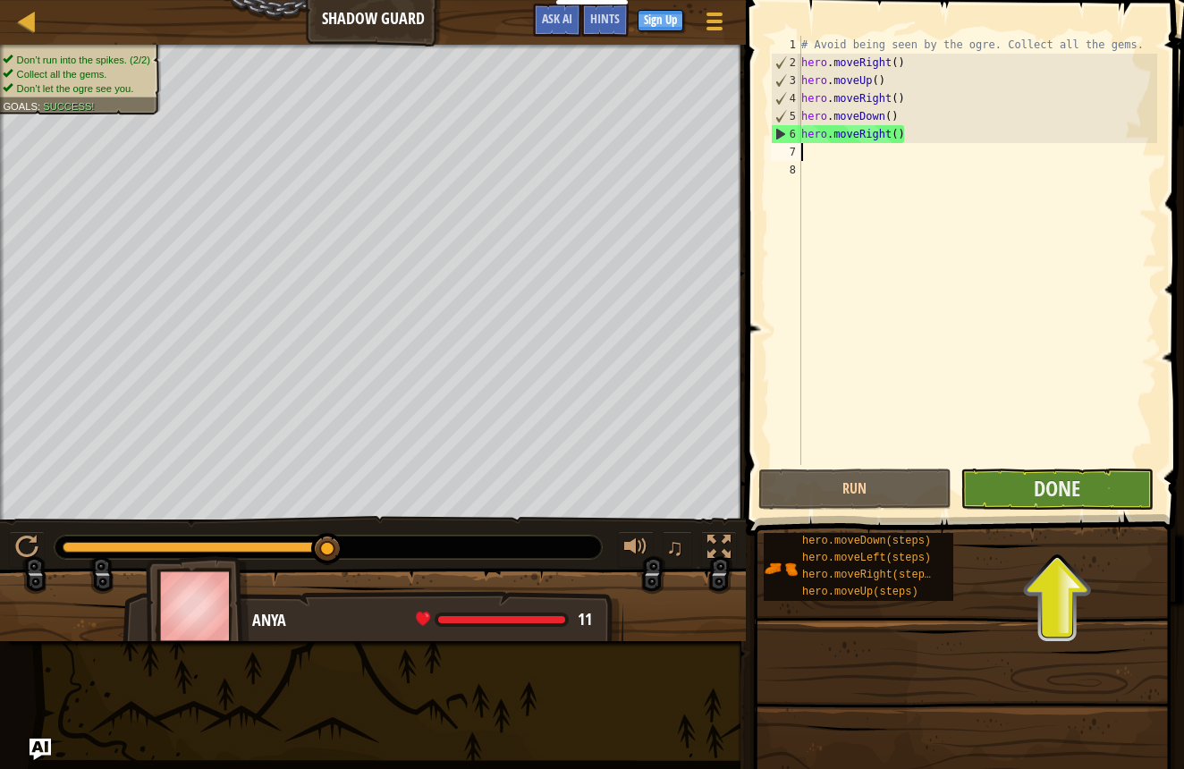
click at [986, 502] on button "Done" at bounding box center [1057, 489] width 193 height 41
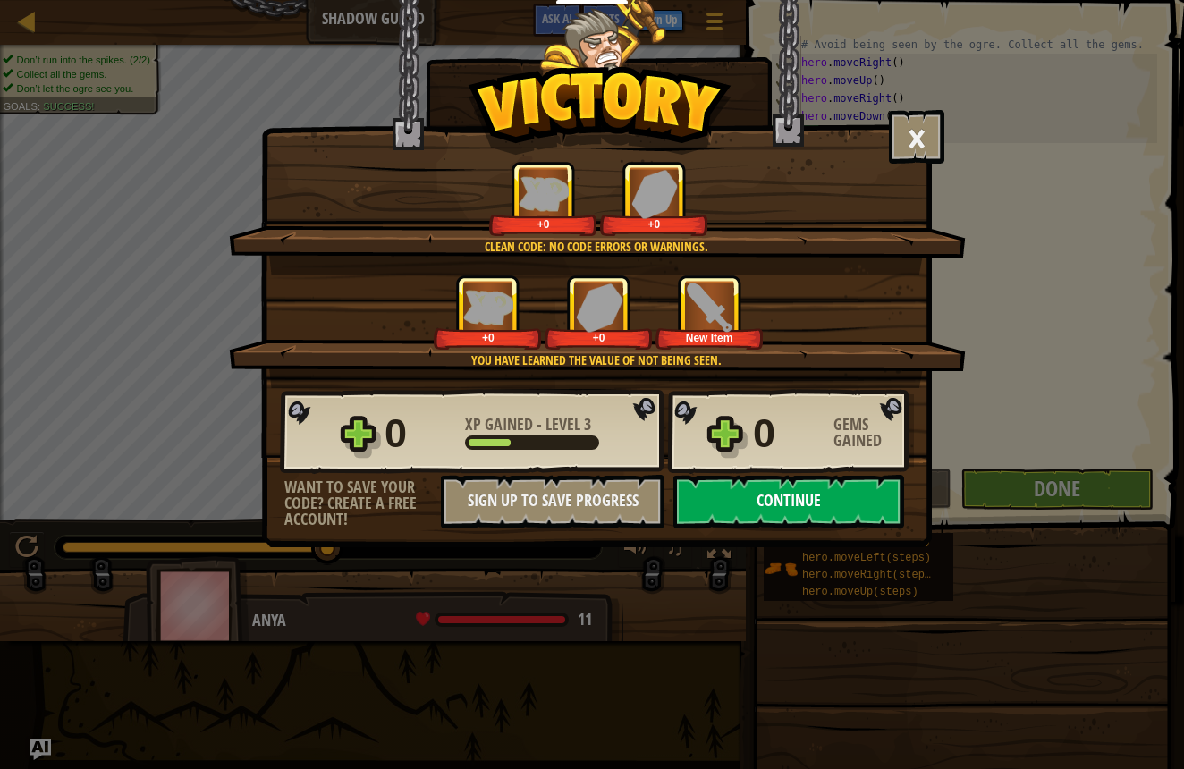
click at [839, 520] on button "Continue" at bounding box center [788, 502] width 231 height 54
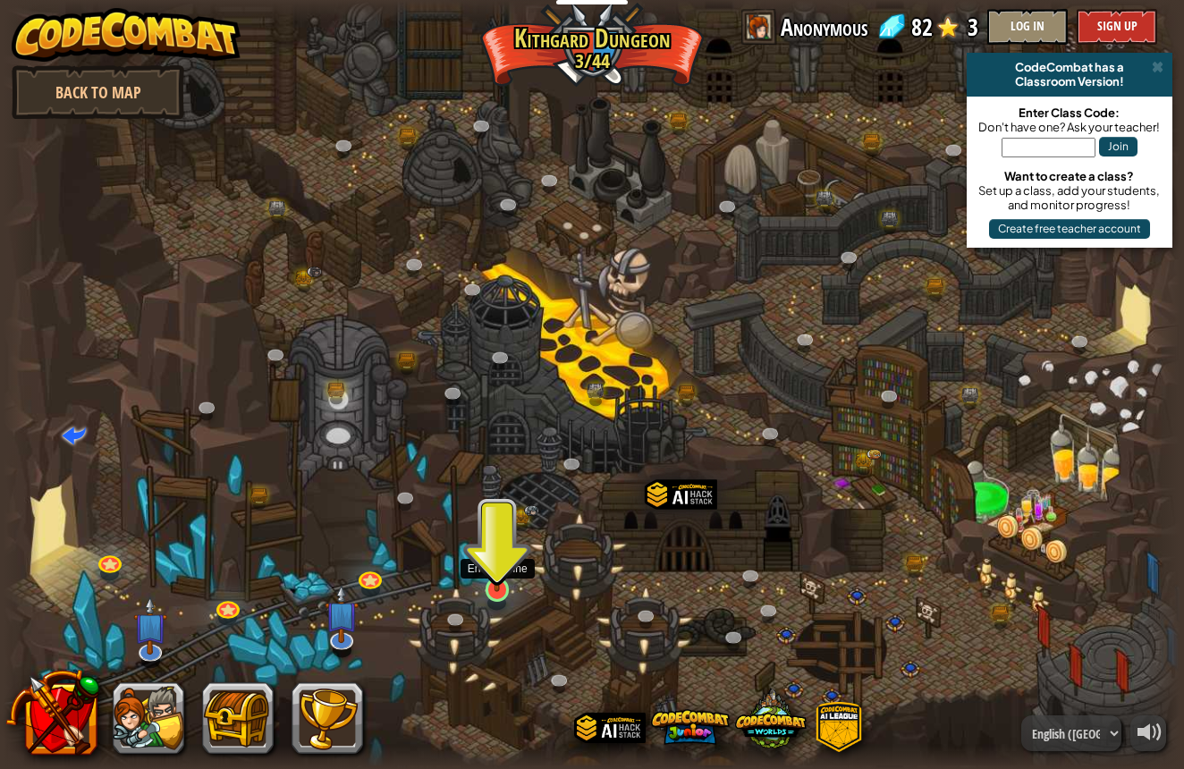
click at [496, 570] on img at bounding box center [497, 556] width 31 height 71
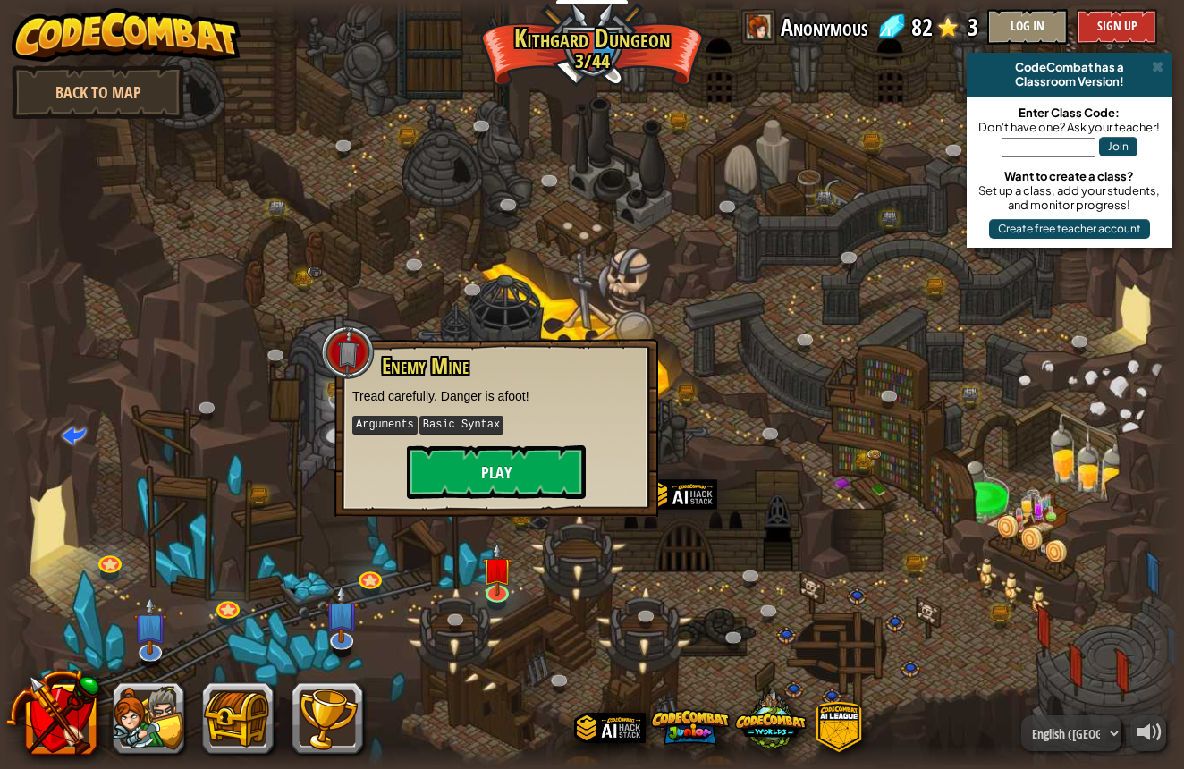
click at [487, 470] on button "Play" at bounding box center [496, 472] width 179 height 54
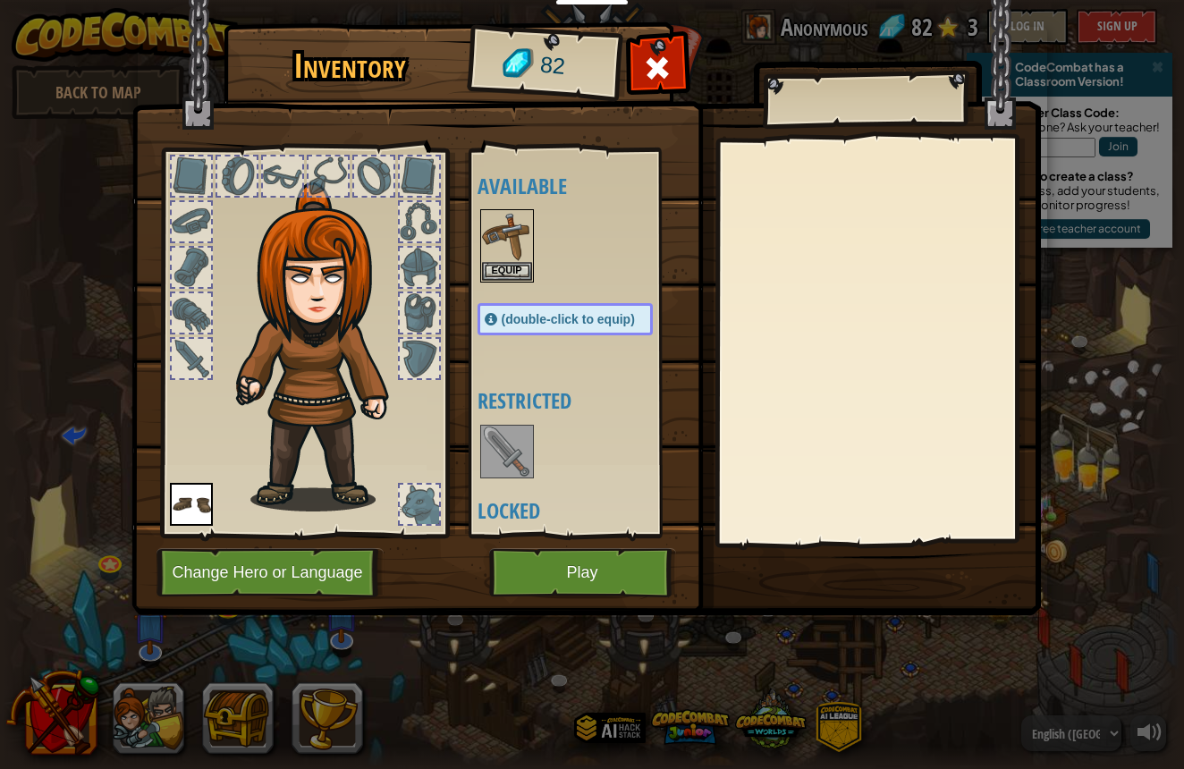
click at [526, 317] on span "(double-click to equip)" at bounding box center [568, 319] width 133 height 14
click at [499, 264] on button "Equip" at bounding box center [507, 270] width 50 height 19
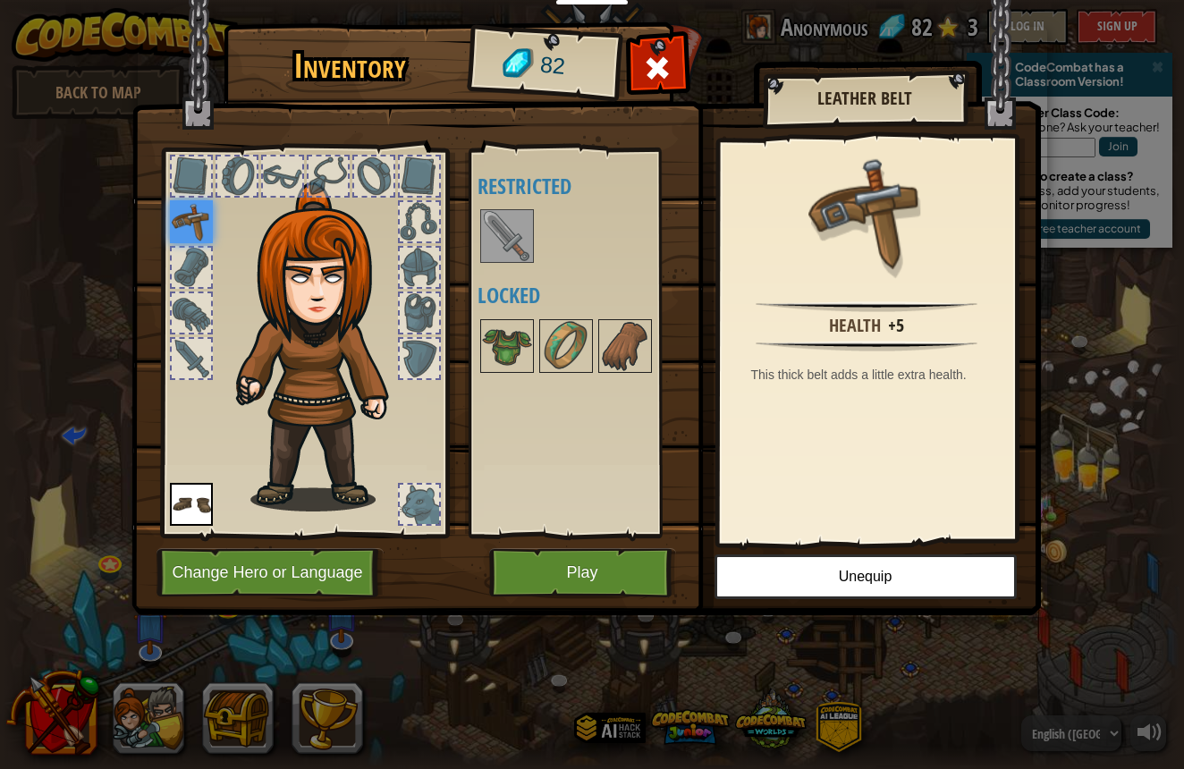
click at [498, 216] on img at bounding box center [507, 236] width 50 height 50
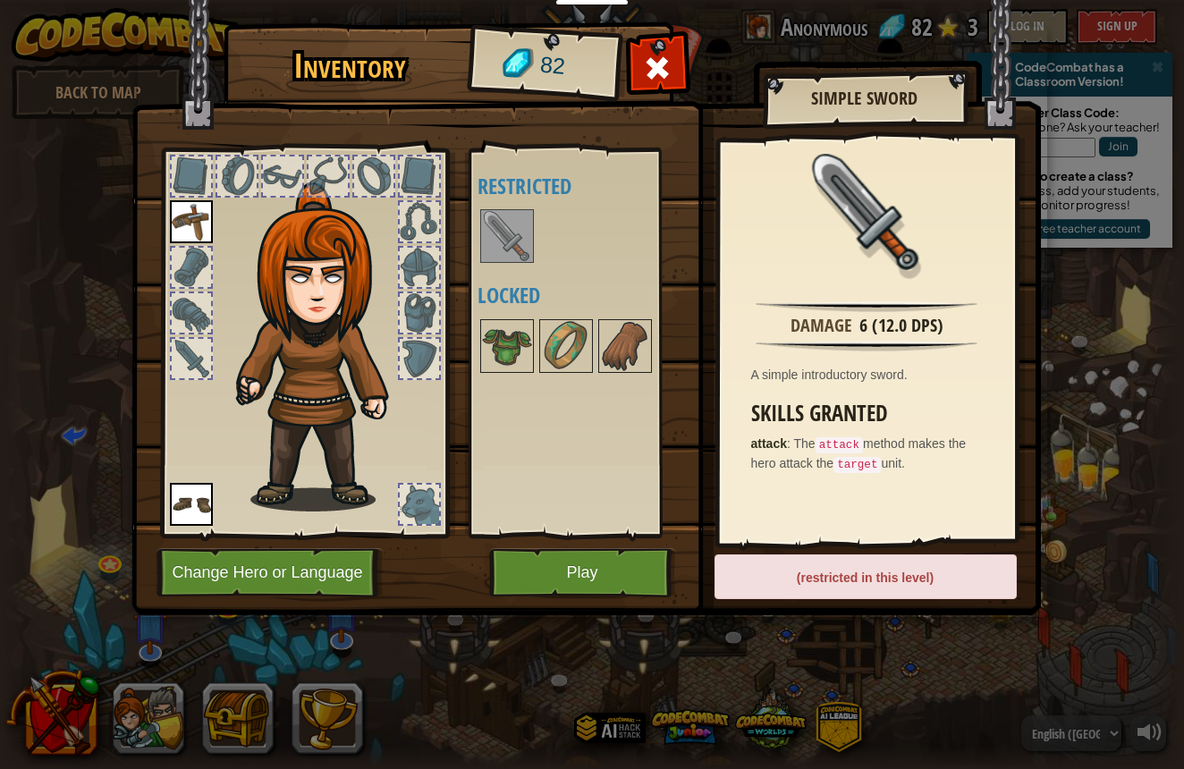
click at [614, 565] on button "Play" at bounding box center [582, 572] width 187 height 49
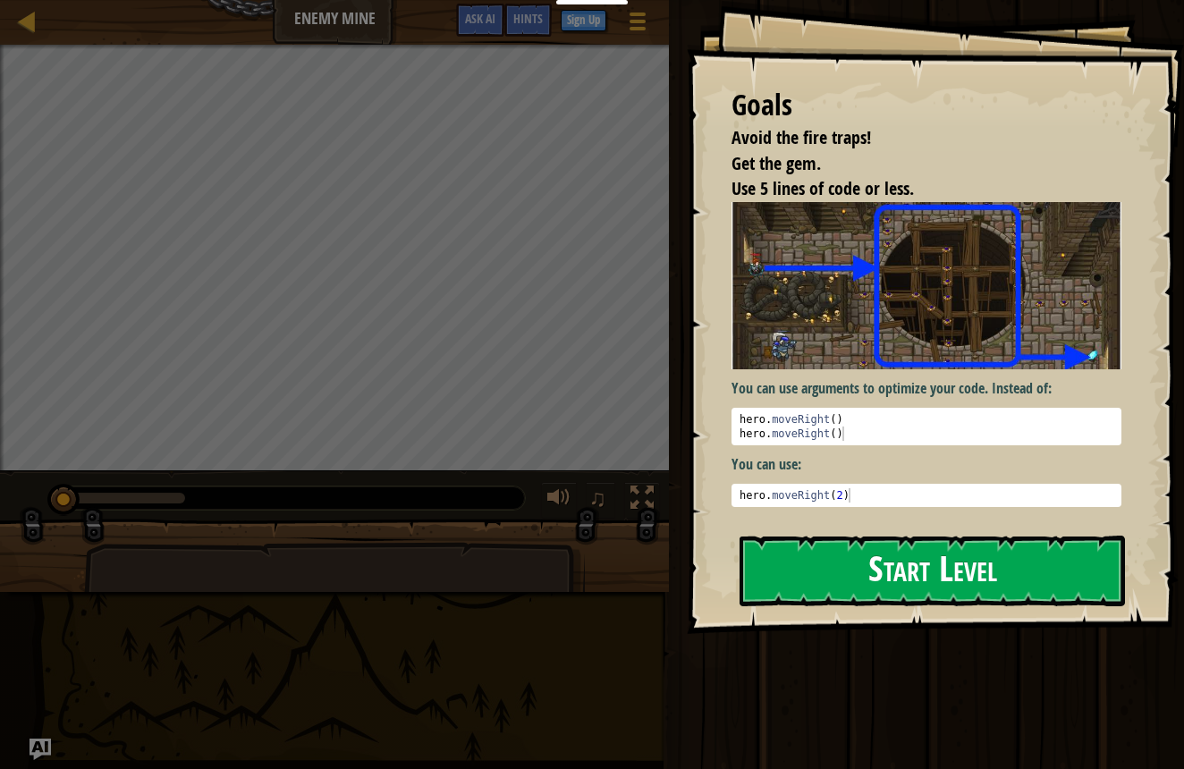
scroll to position [1, -1]
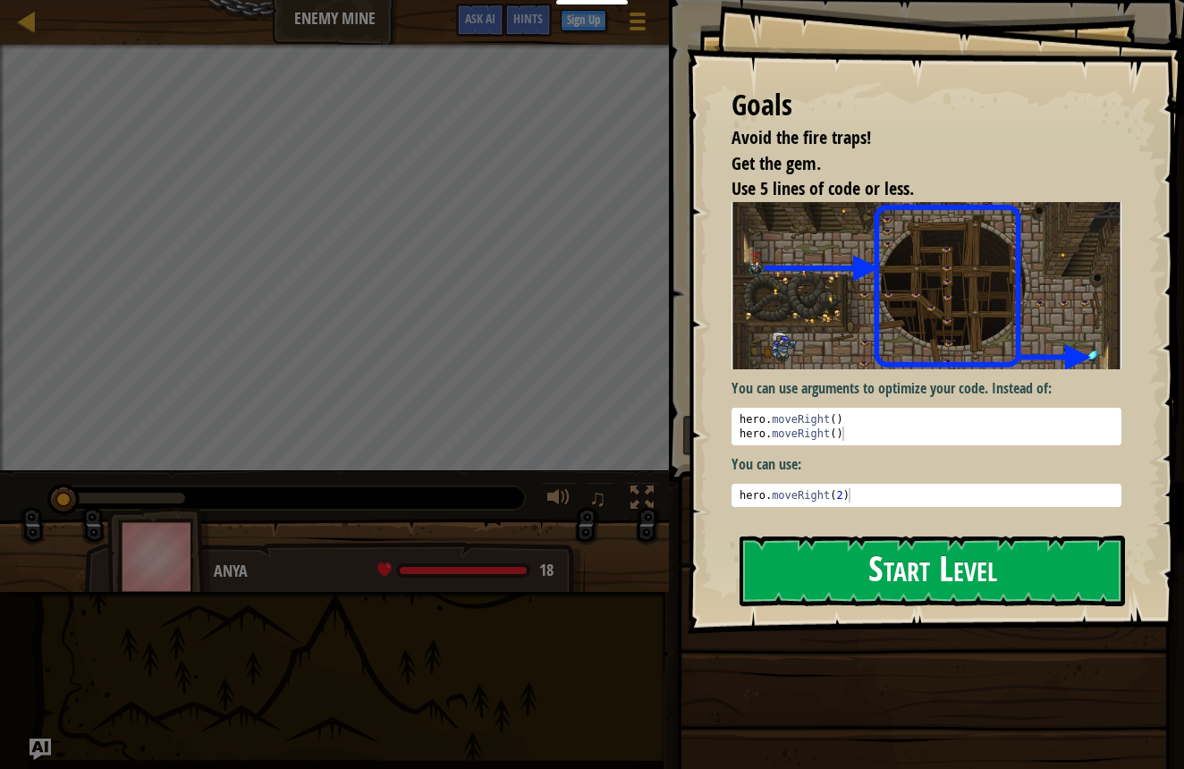
click at [766, 571] on button "Start Level" at bounding box center [932, 571] width 385 height 71
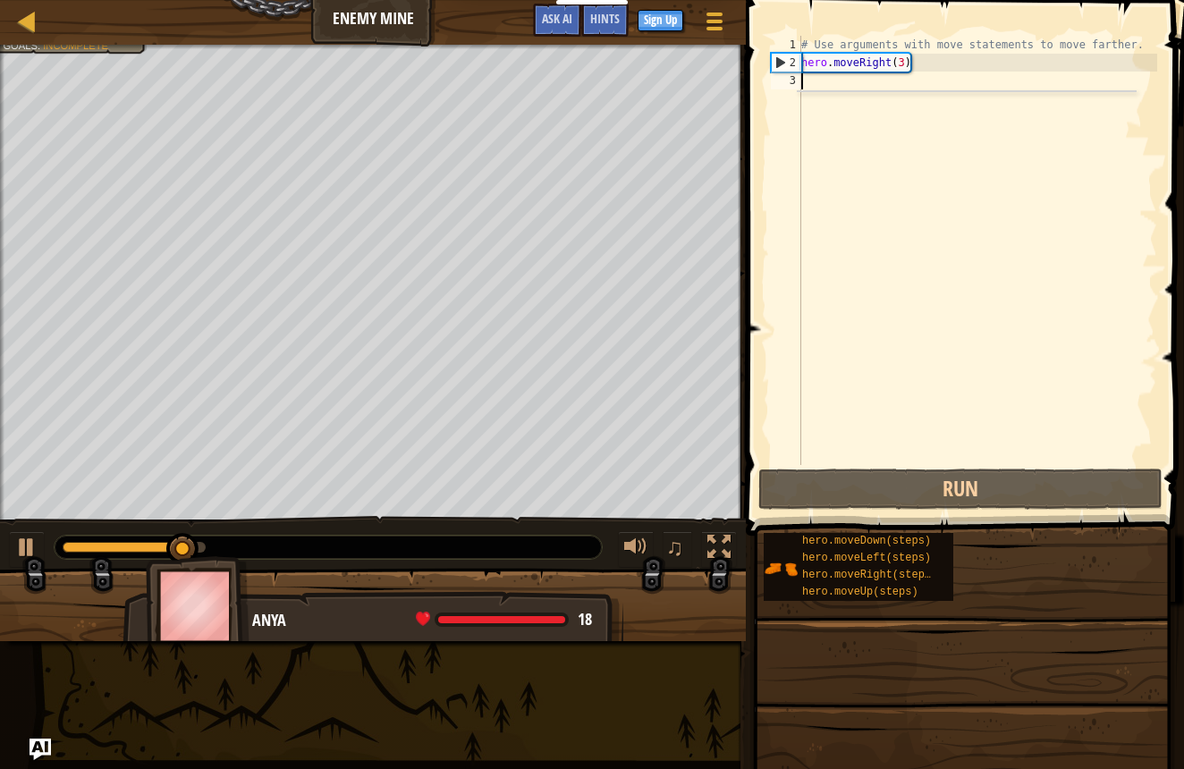
scroll to position [8, 0]
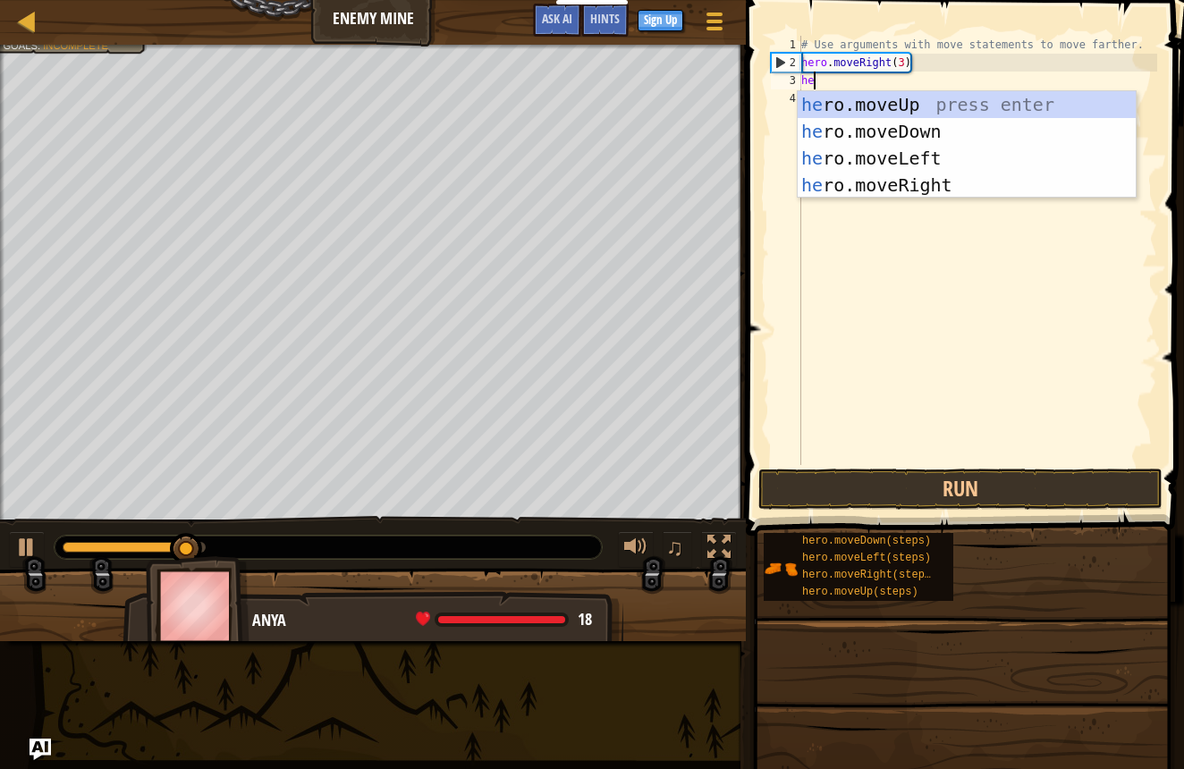
type textarea "her"
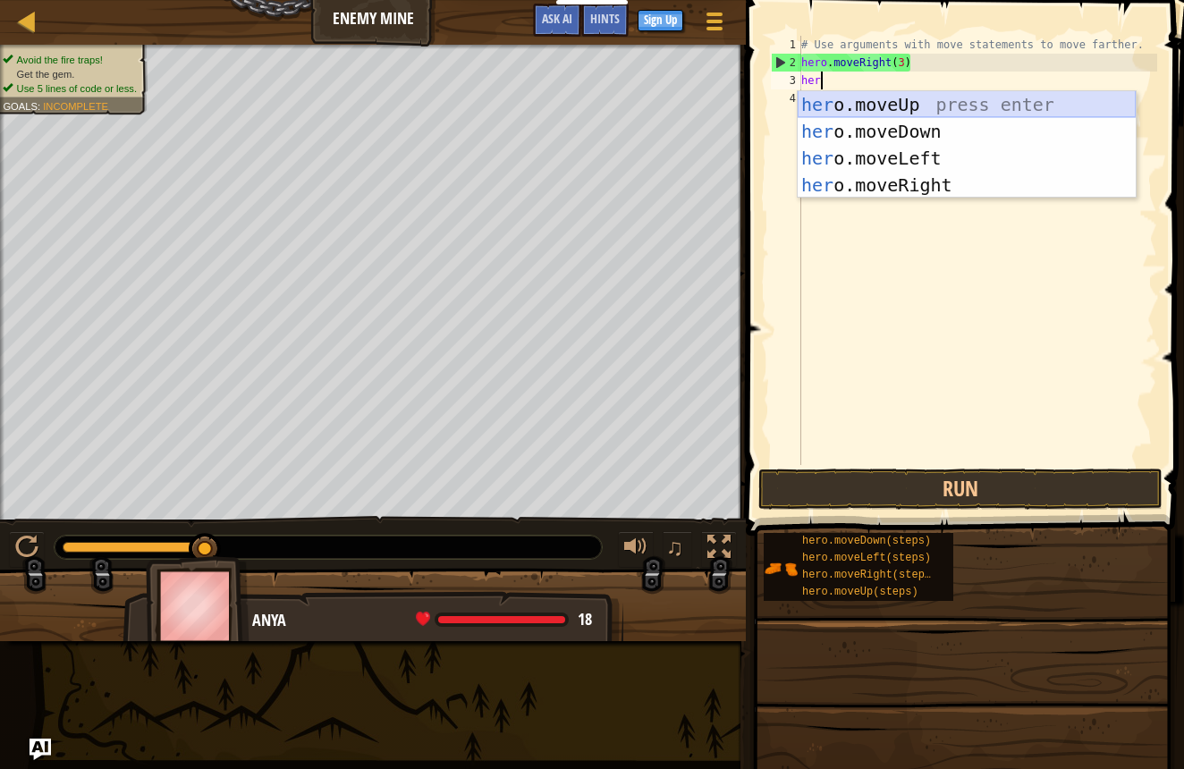
click at [823, 103] on div "her o.moveUp press enter her o.moveDown press enter her o.moveLeft press enter …" at bounding box center [967, 171] width 338 height 161
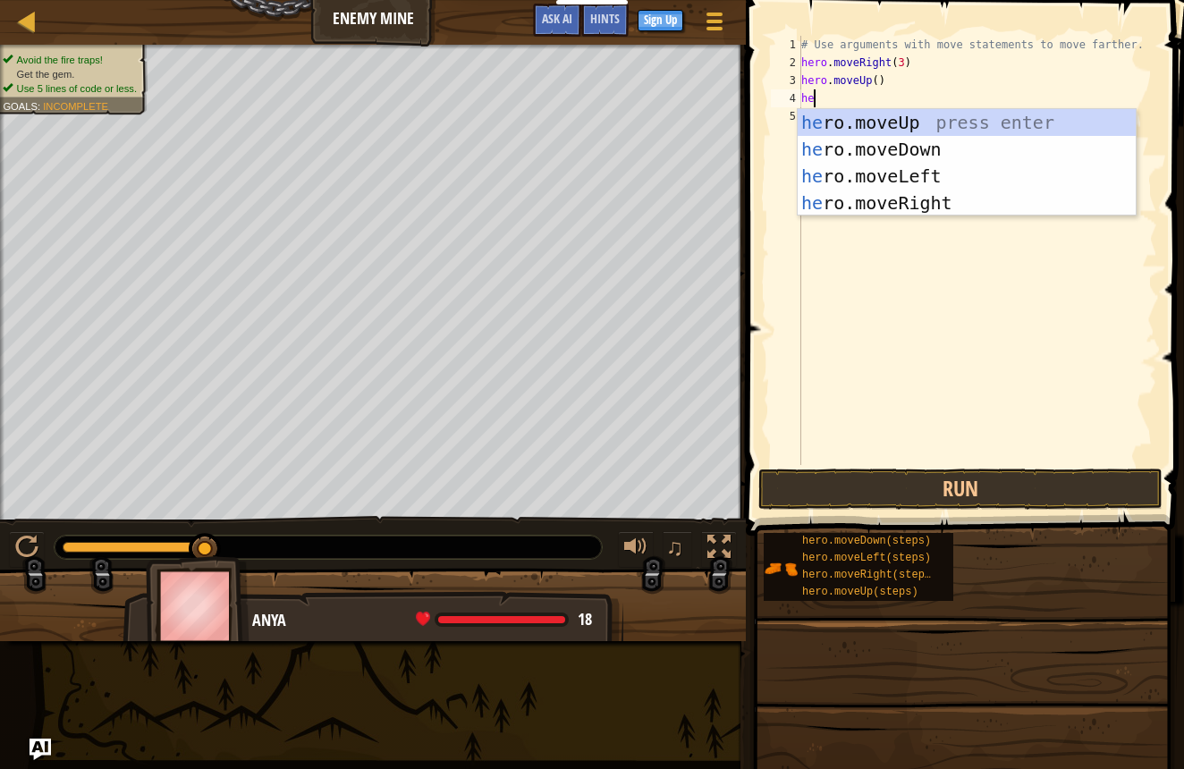
type textarea "her"
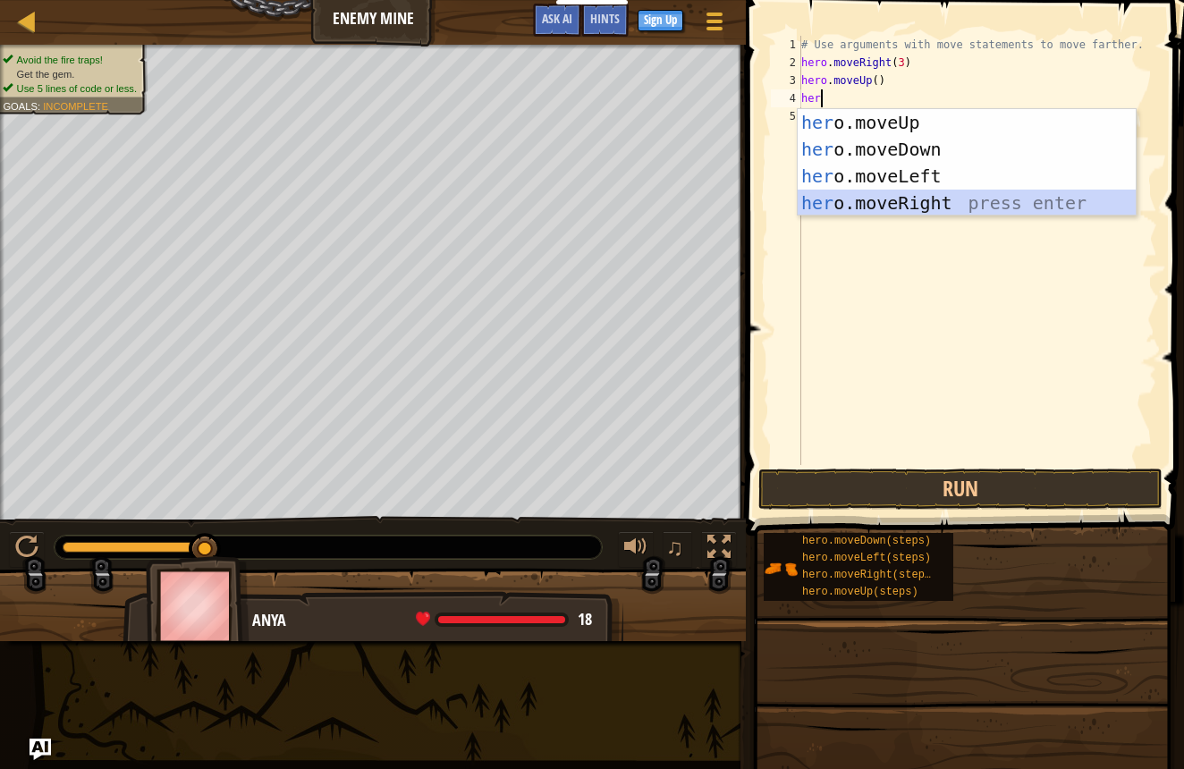
click at [920, 200] on div "her o.moveUp press enter her o.moveDown press enter her o.moveLeft press enter …" at bounding box center [967, 189] width 338 height 161
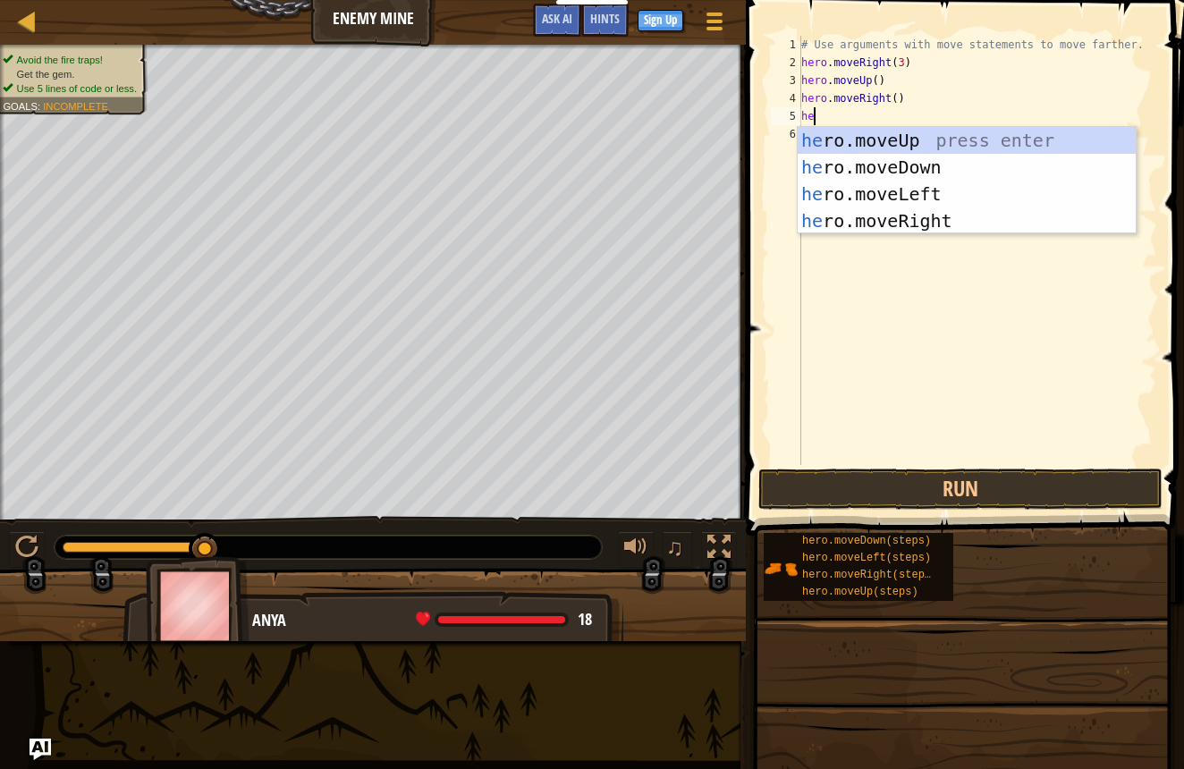
type textarea "her"
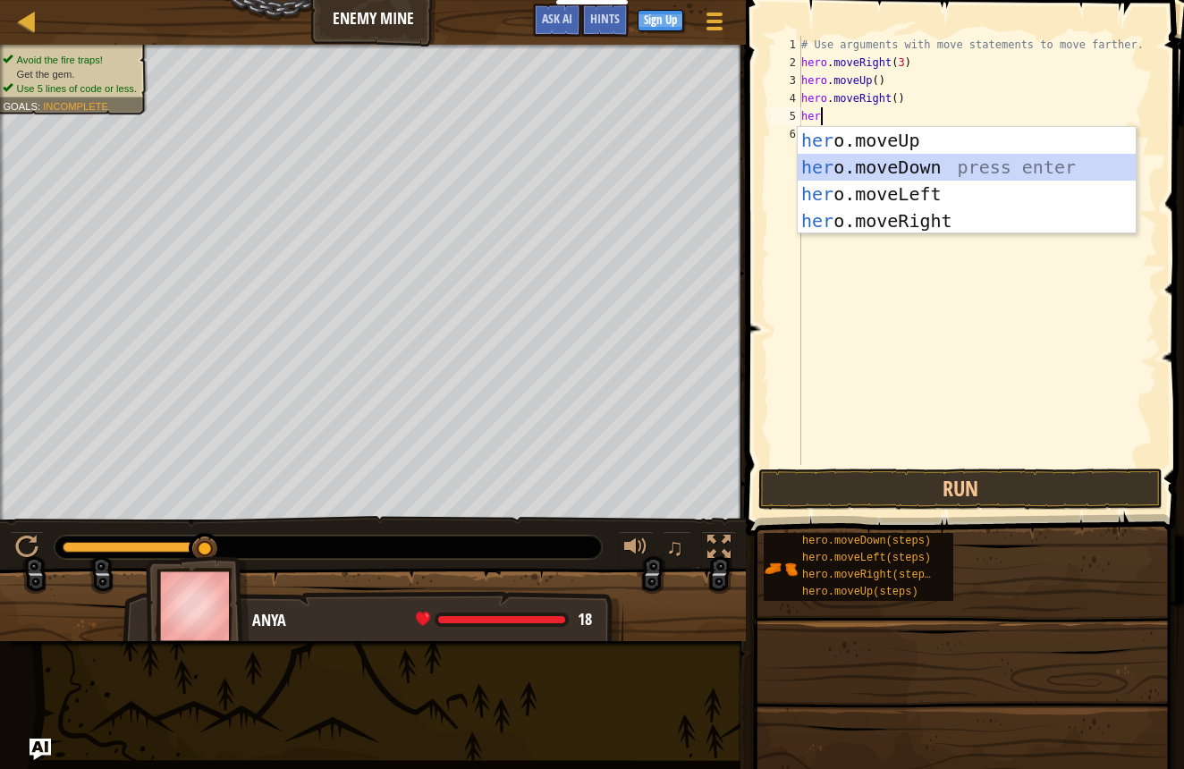
click at [891, 170] on div "her o.moveUp press enter her o.moveDown press enter her o.moveLeft press enter …" at bounding box center [967, 207] width 338 height 161
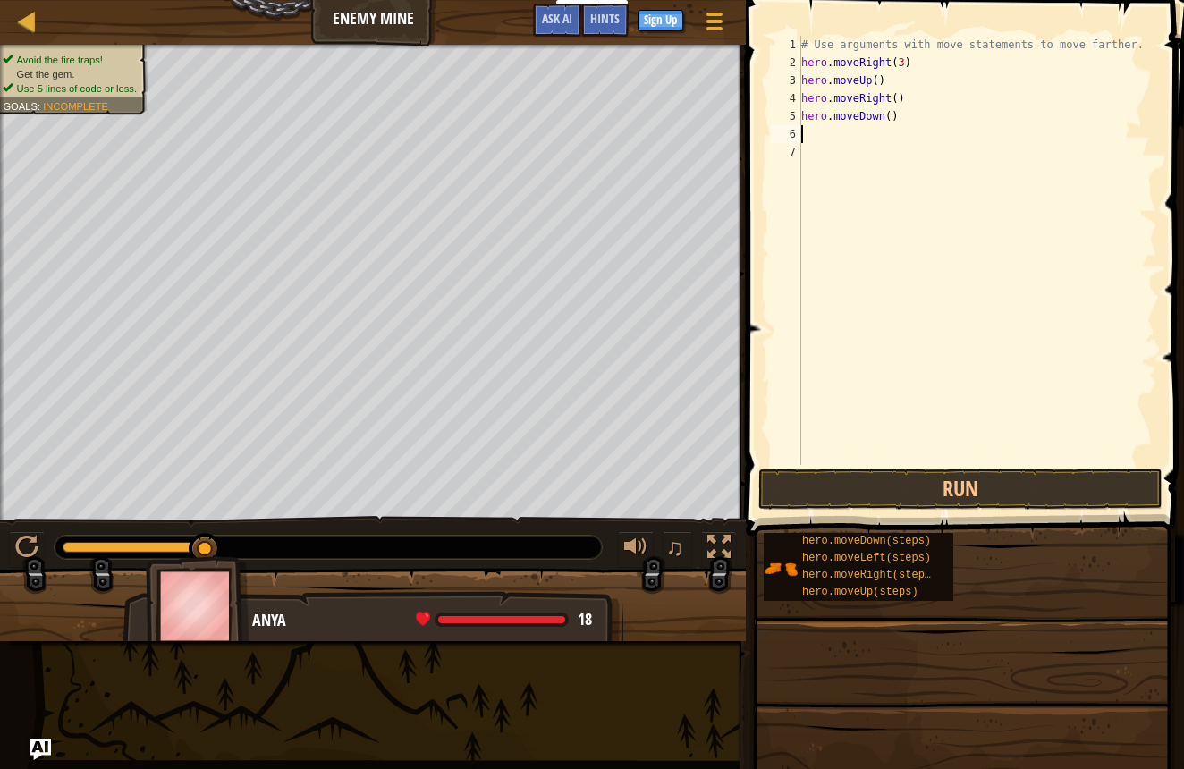
scroll to position [8, 0]
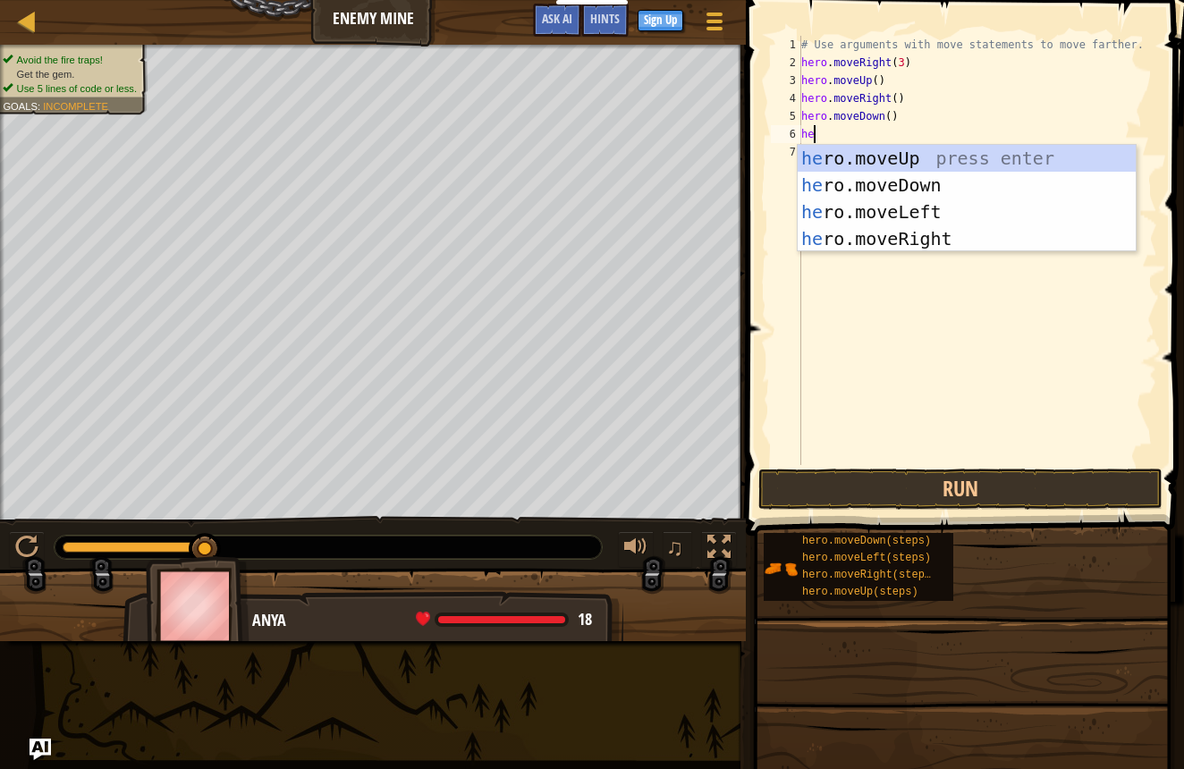
type textarea "her"
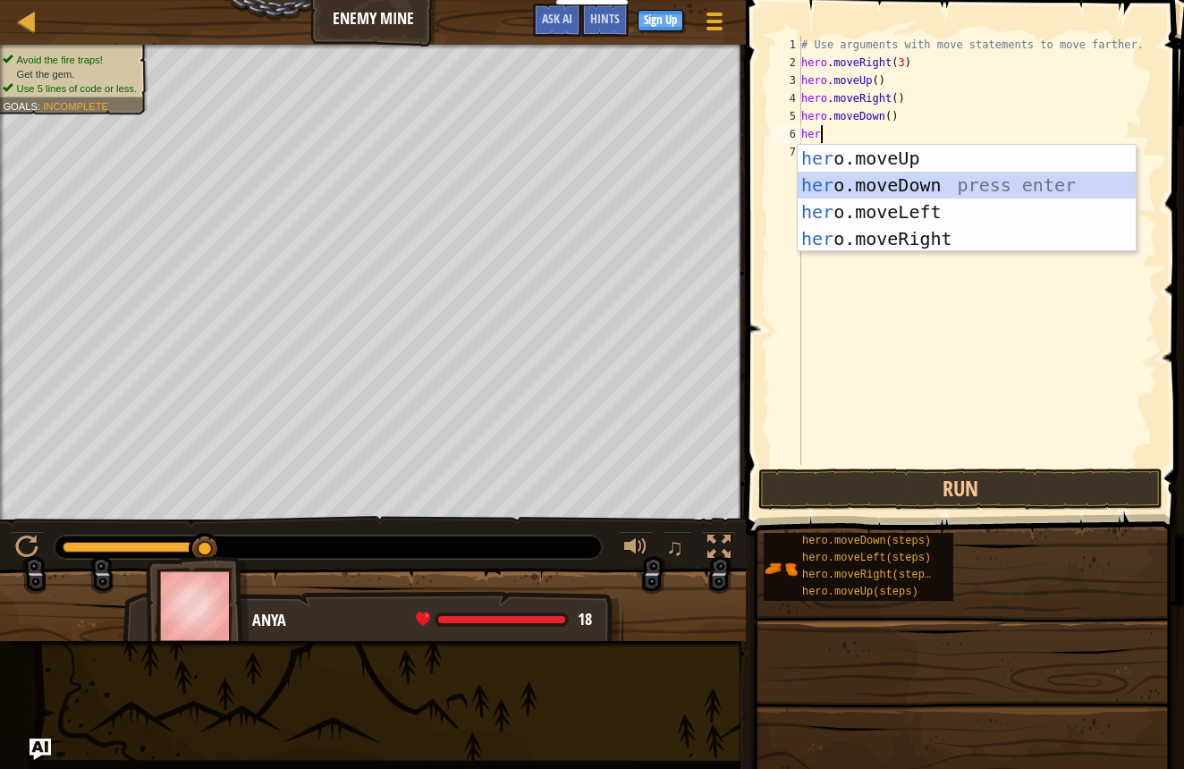
click at [916, 180] on div "her o.moveUp press enter her o.moveDown press enter her o.moveLeft press enter …" at bounding box center [967, 225] width 338 height 161
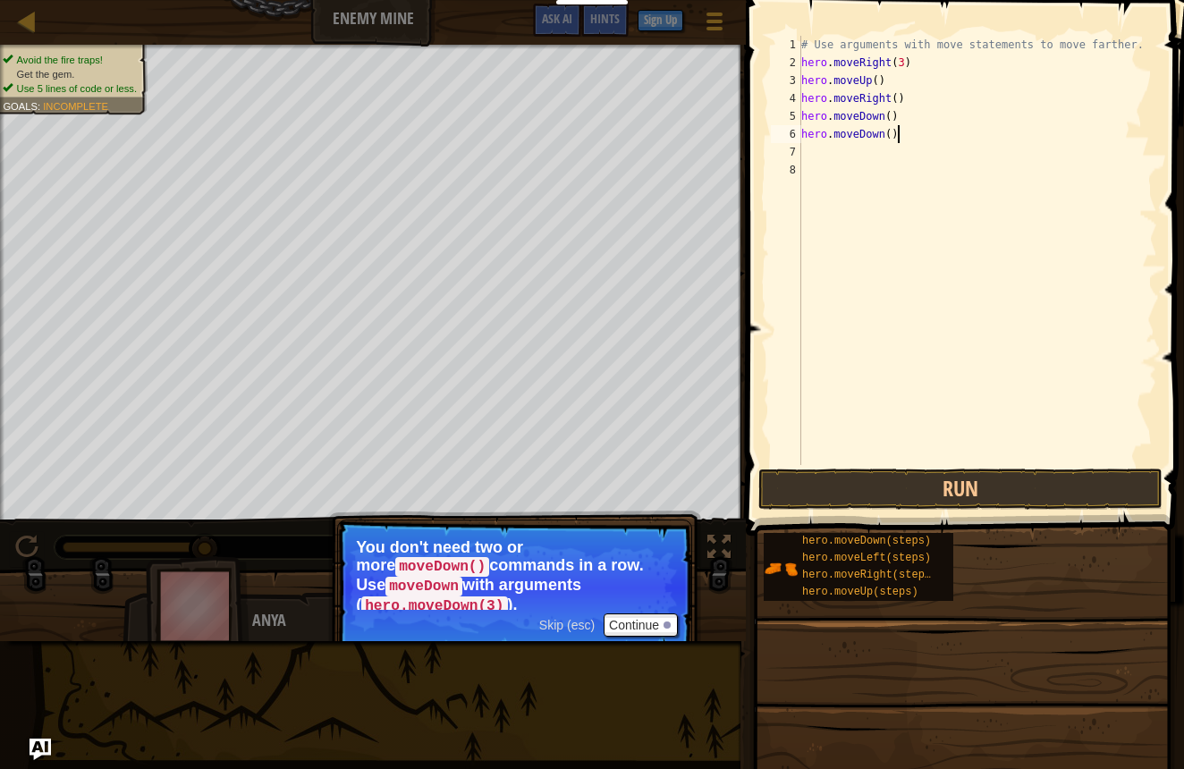
click at [902, 133] on div "# Use arguments with move statements to move farther. hero . moveRight ( 3 ) he…" at bounding box center [978, 268] width 360 height 465
click at [507, 597] on code "hero.moveDown(3)" at bounding box center [434, 607] width 146 height 20
click at [637, 614] on button "Continue" at bounding box center [641, 625] width 74 height 23
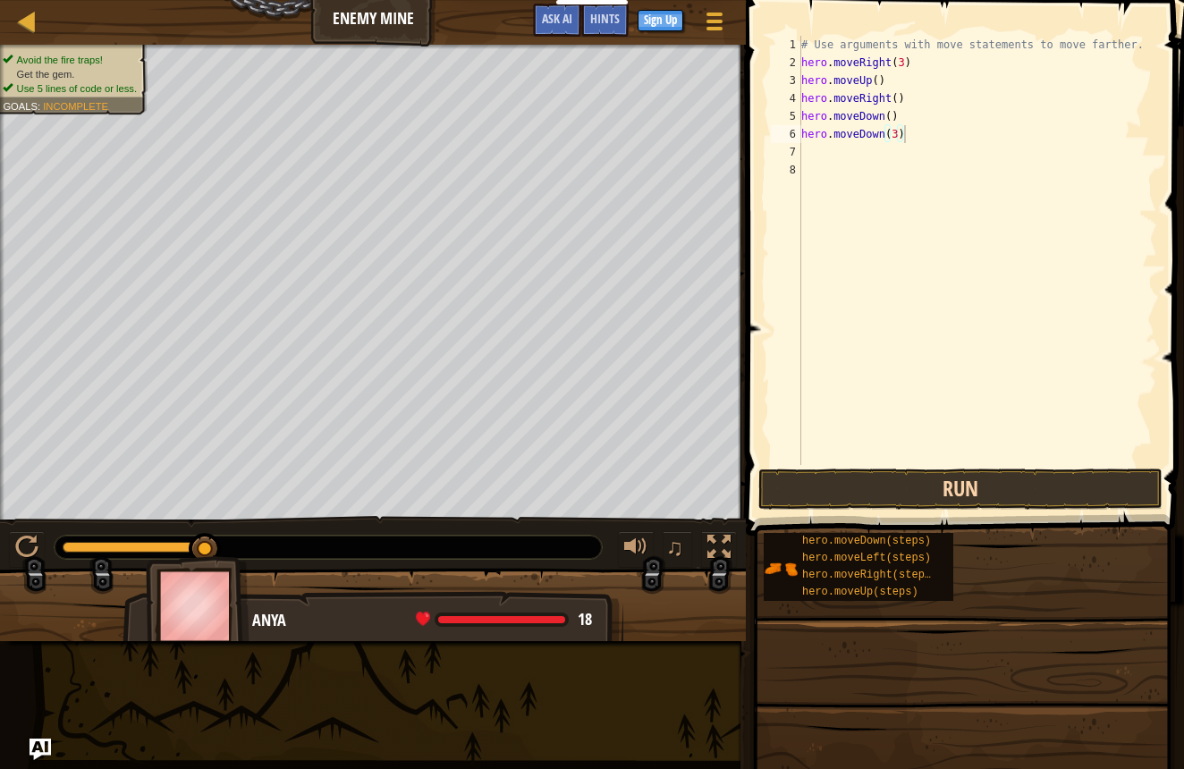
click at [824, 487] on button "Run" at bounding box center [960, 489] width 404 height 41
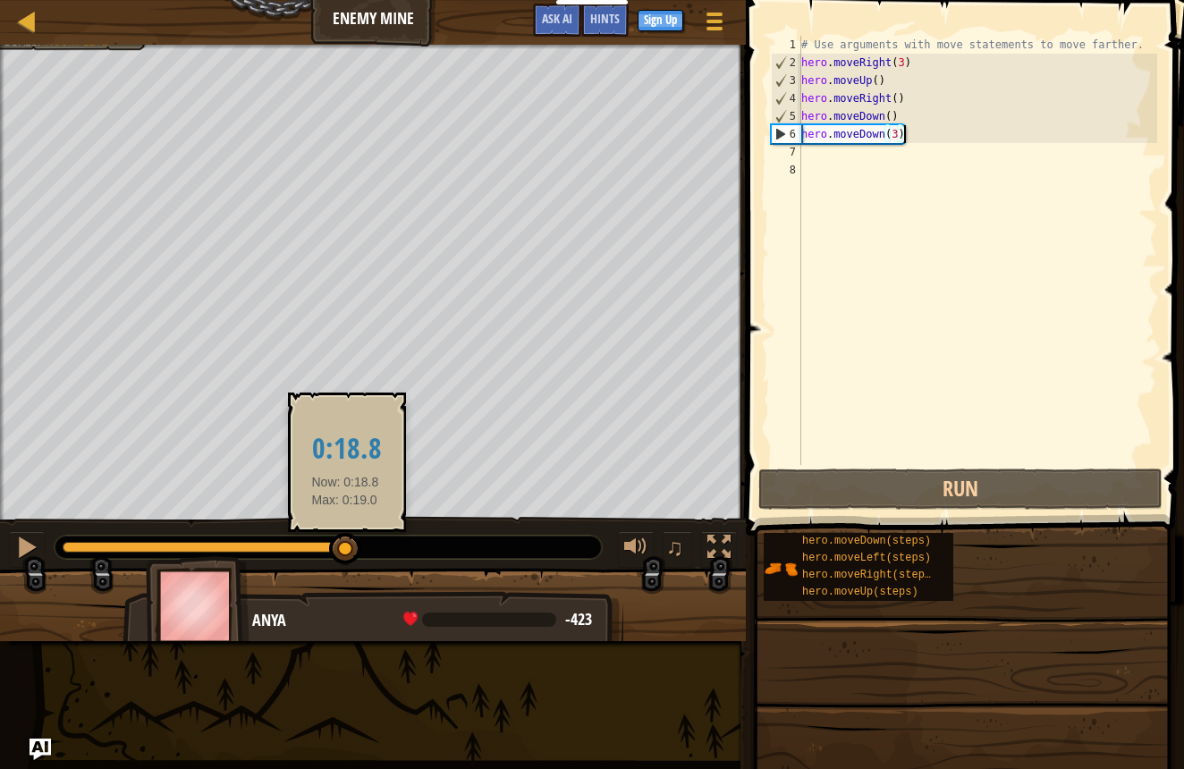
scroll to position [0, 2]
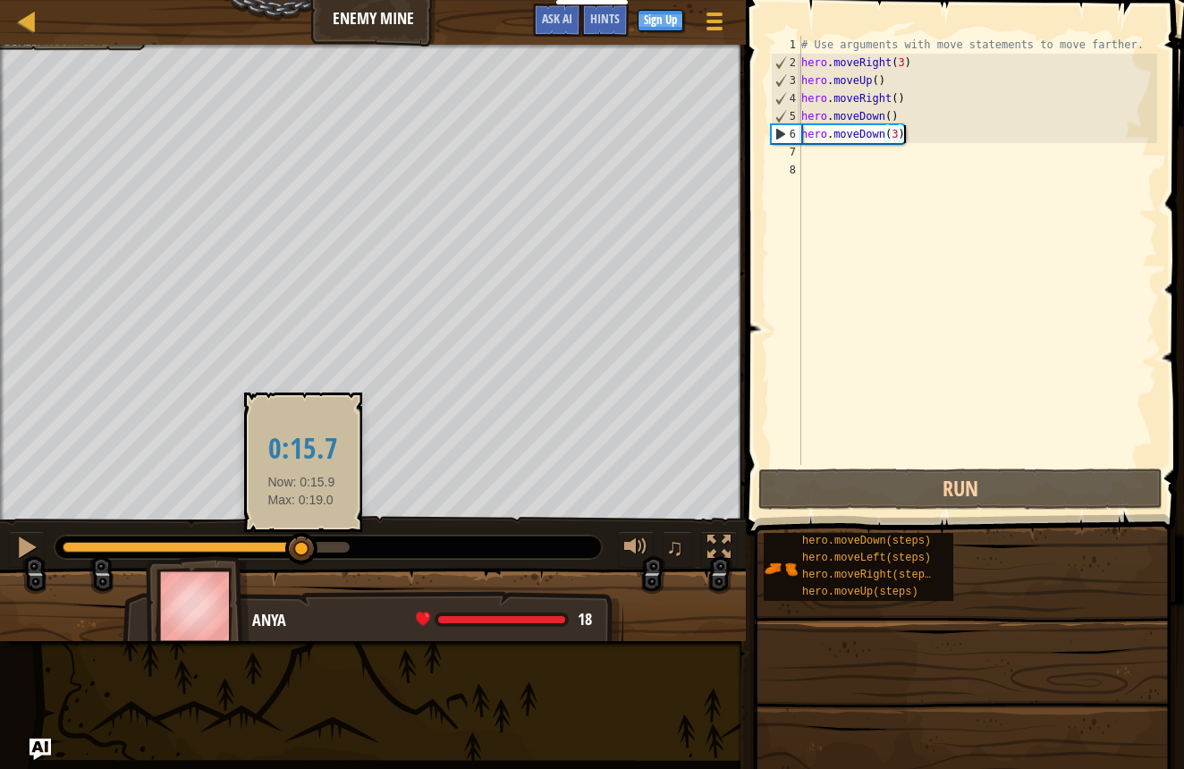
drag, startPoint x: 346, startPoint y: 548, endPoint x: 289, endPoint y: 546, distance: 57.3
click at [297, 547] on div at bounding box center [301, 549] width 32 height 32
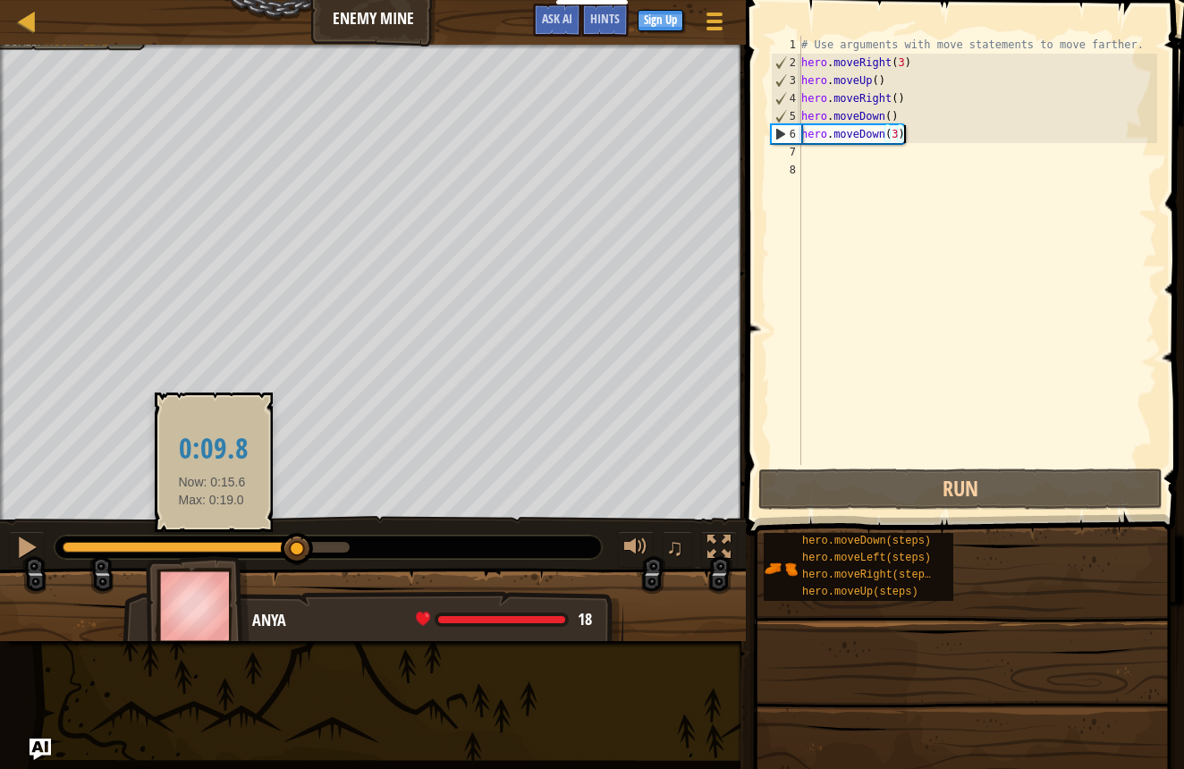
scroll to position [0, 0]
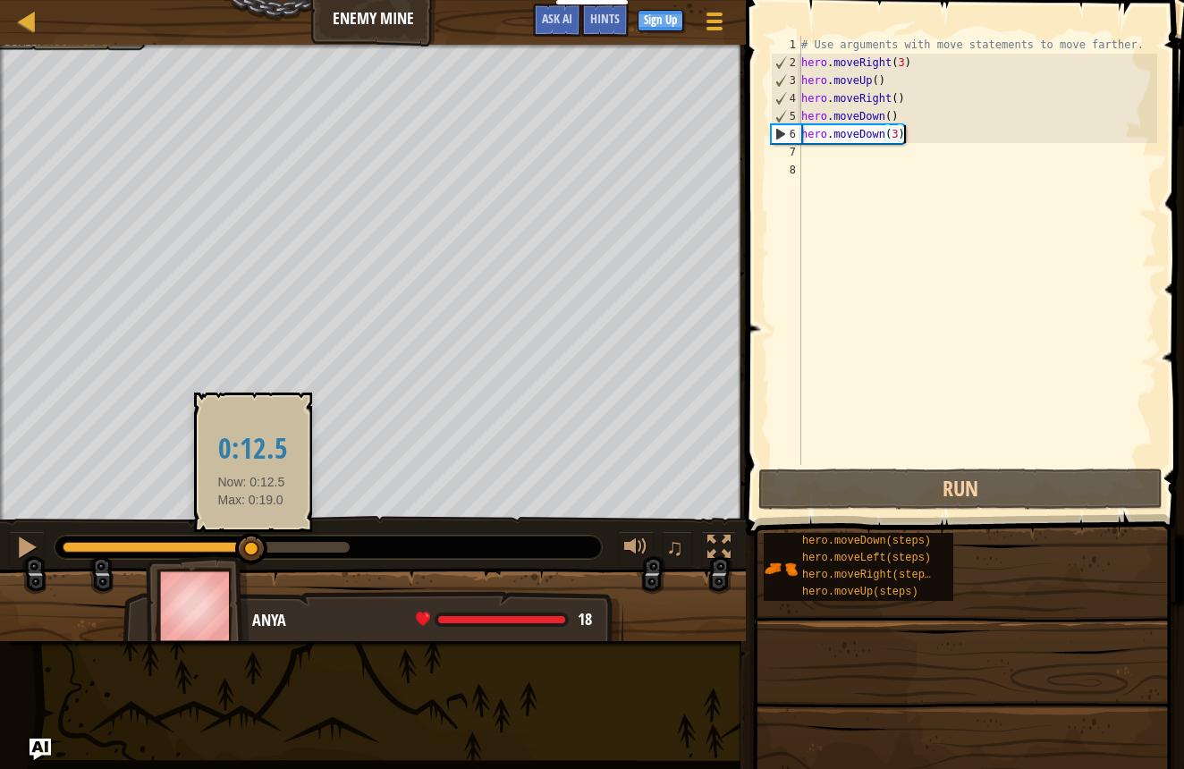
drag, startPoint x: 297, startPoint y: 547, endPoint x: 255, endPoint y: 548, distance: 42.0
click at [254, 548] on div at bounding box center [251, 549] width 32 height 32
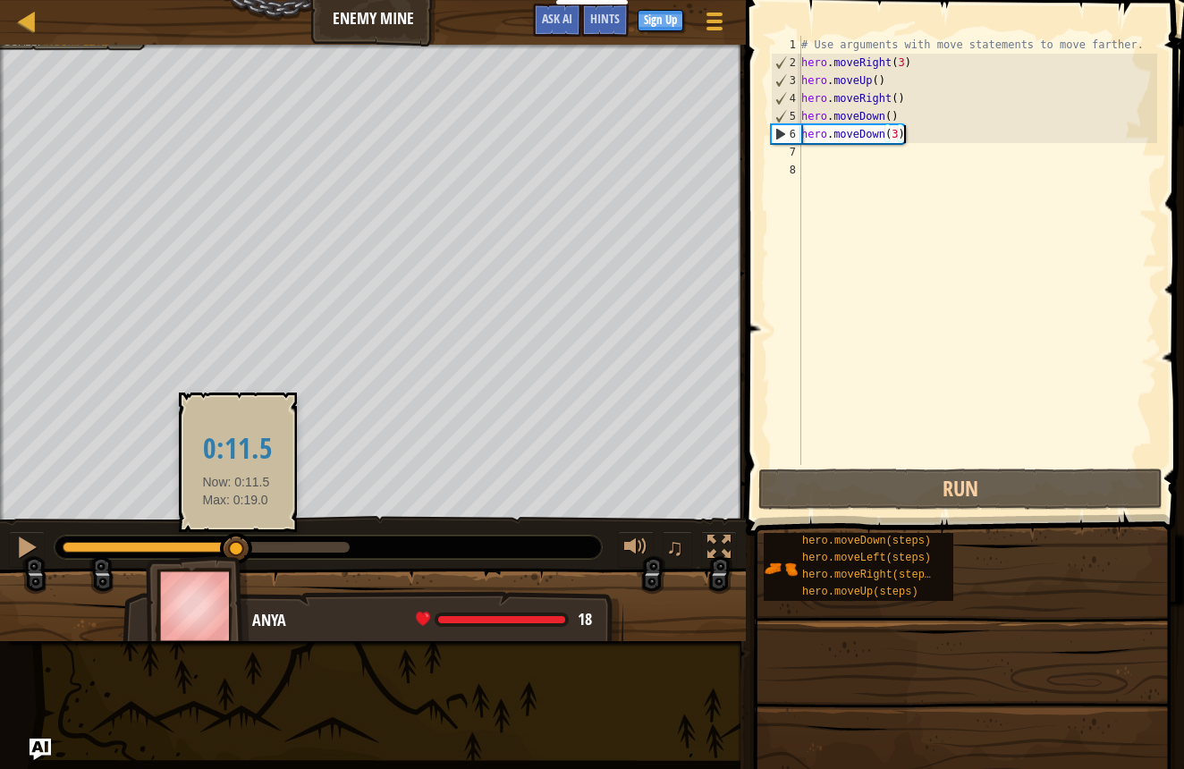
drag, startPoint x: 258, startPoint y: 548, endPoint x: 237, endPoint y: 554, distance: 22.1
click at [237, 554] on div at bounding box center [236, 549] width 32 height 32
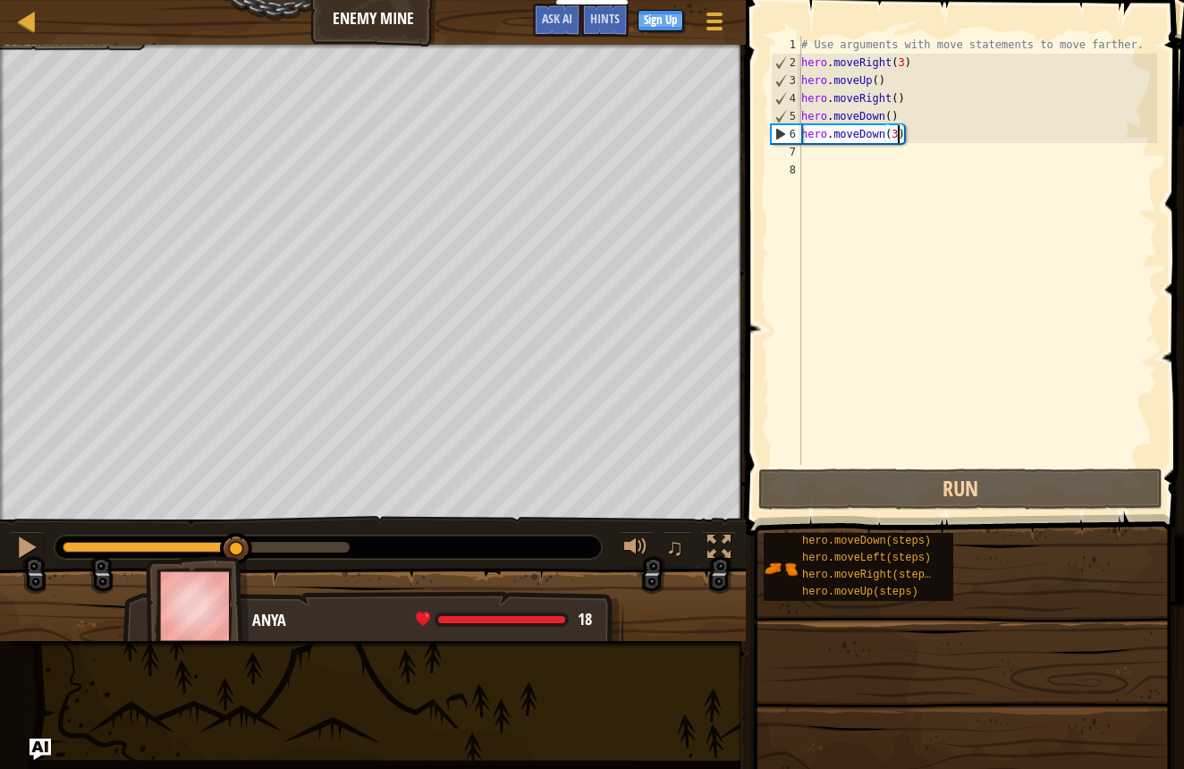
click at [897, 134] on div "# Use arguments with move statements to move farther. hero . moveRight ( 3 ) he…" at bounding box center [978, 268] width 360 height 465
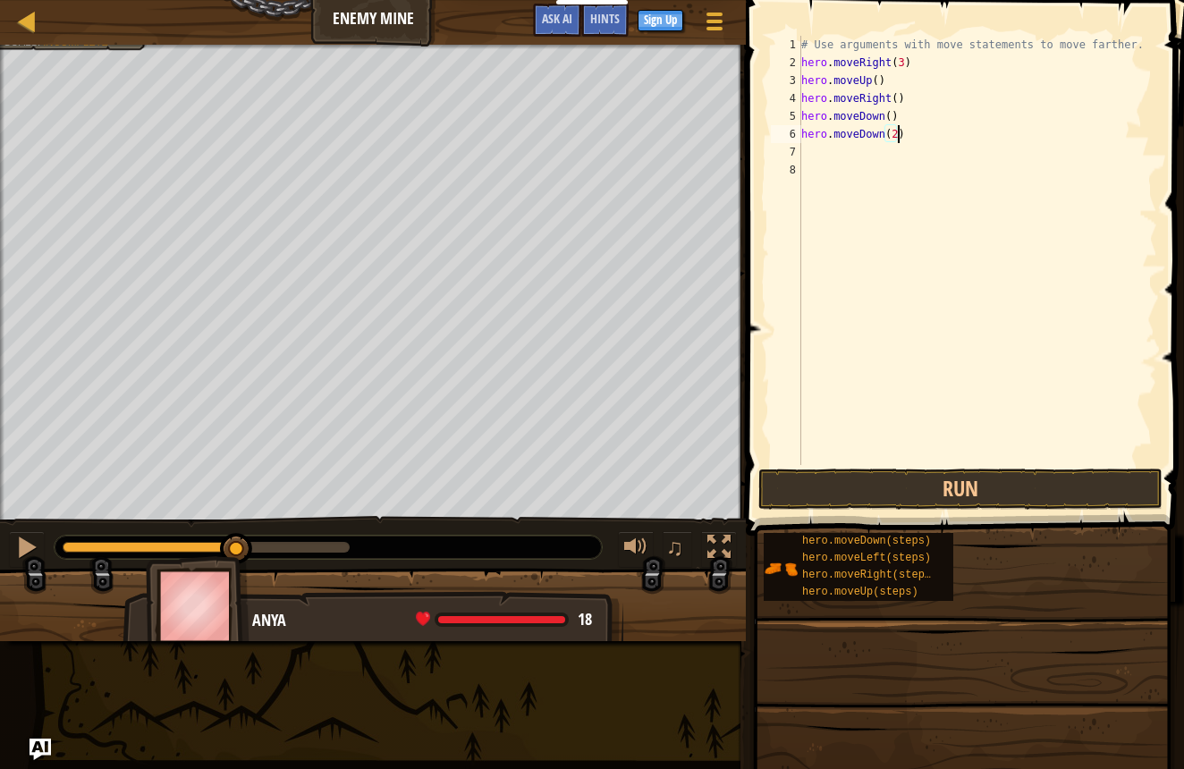
scroll to position [8, 8]
type textarea "hero.moveDown(3)"
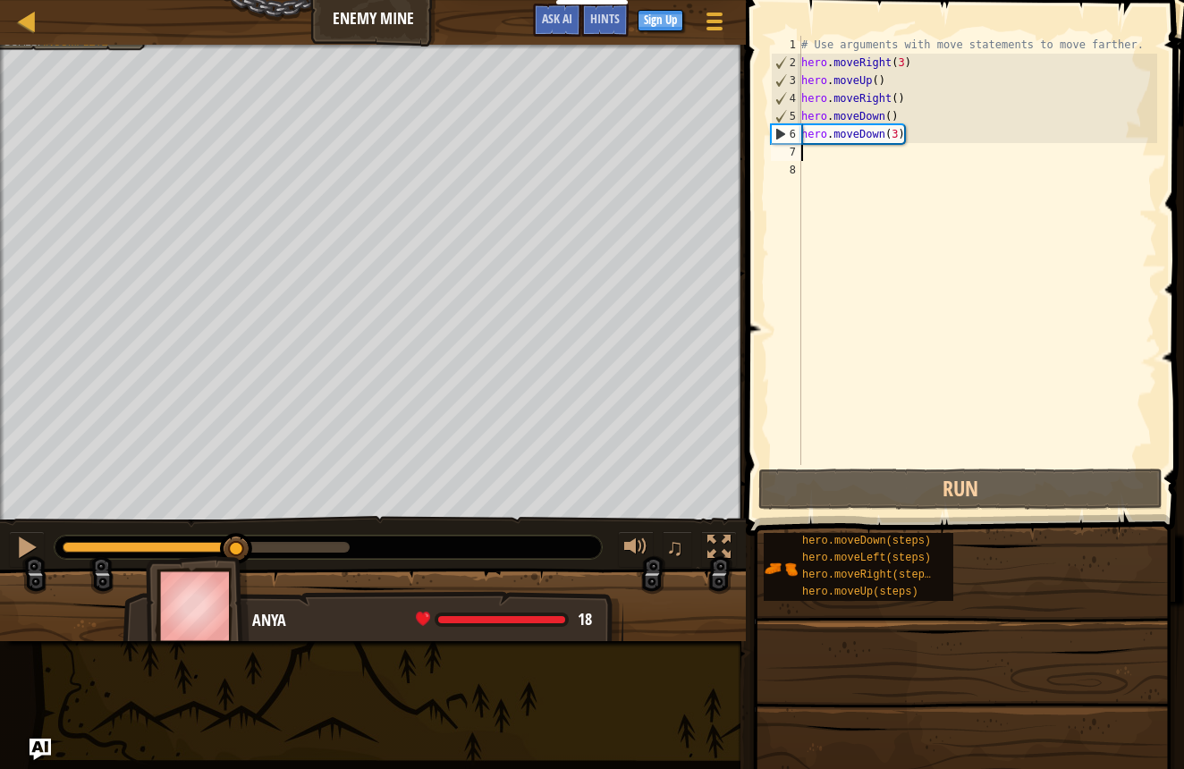
click at [837, 159] on div "# Use arguments with move statements to move farther. hero . moveRight ( 3 ) he…" at bounding box center [978, 268] width 360 height 465
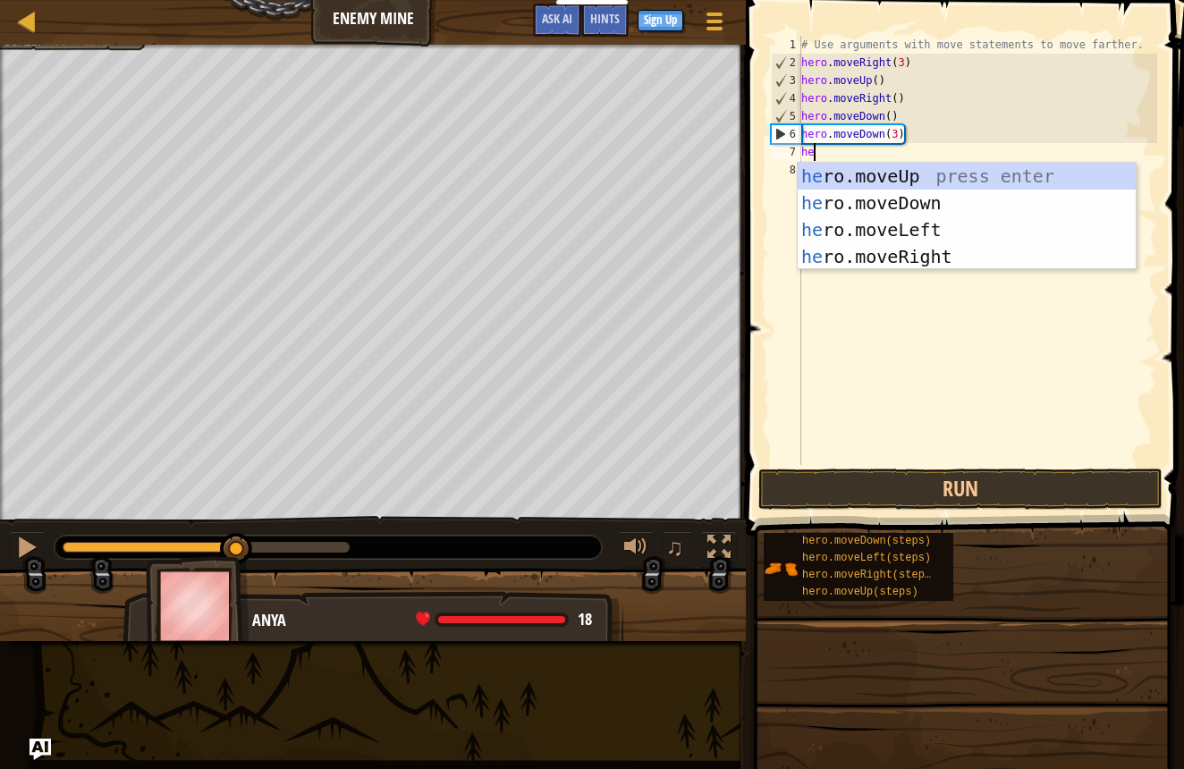
type textarea "her"
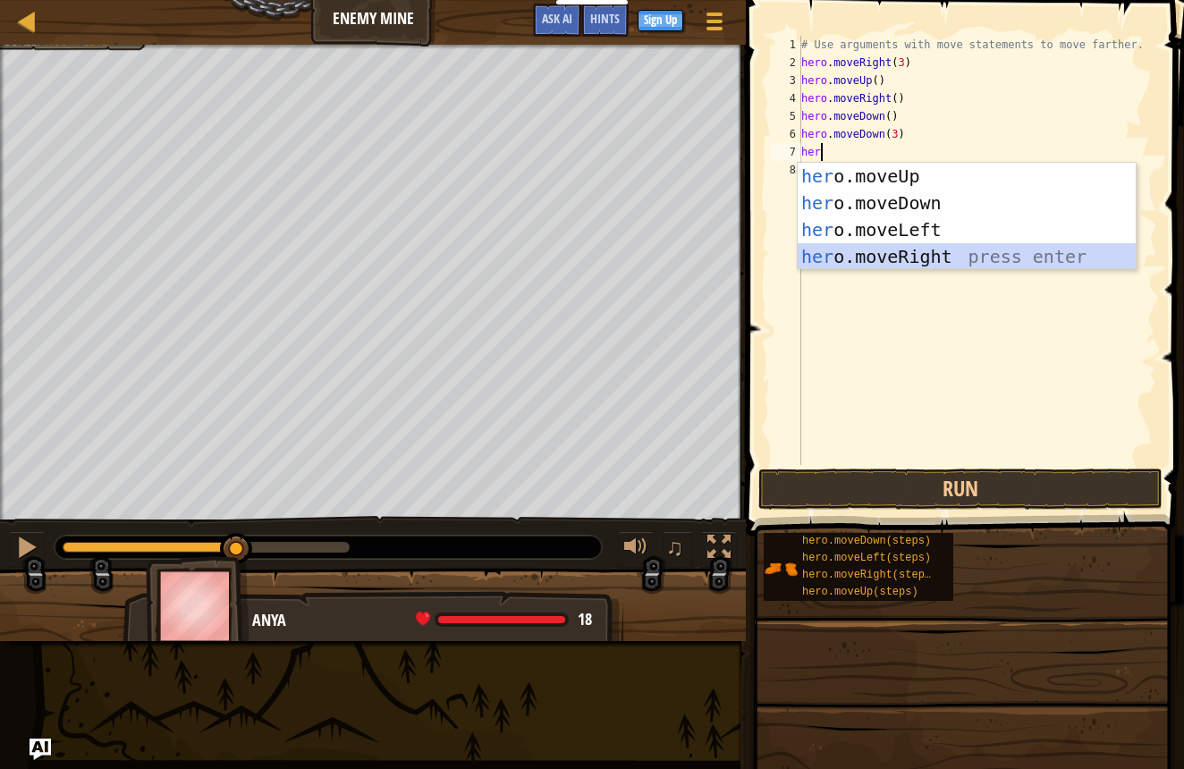
click at [933, 251] on div "her o.moveUp press enter her o.moveDown press enter her o.moveLeft press enter …" at bounding box center [967, 243] width 338 height 161
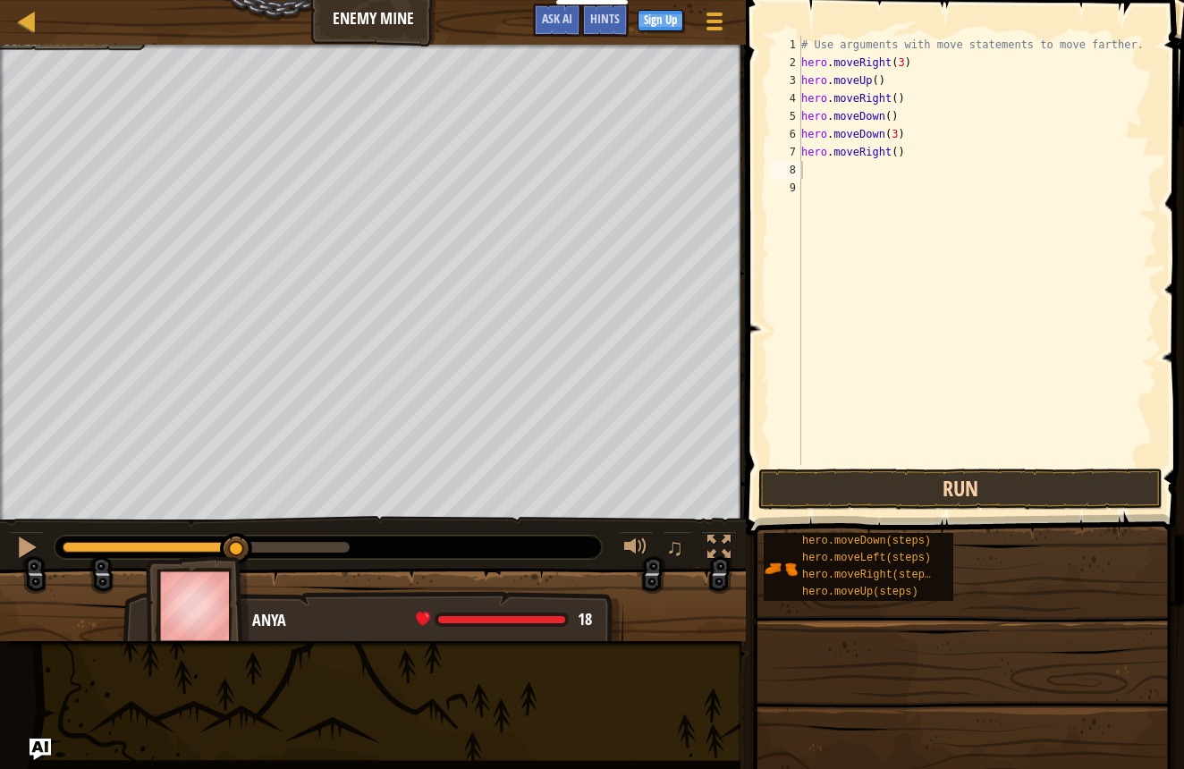
click at [884, 497] on button "Run" at bounding box center [960, 489] width 404 height 41
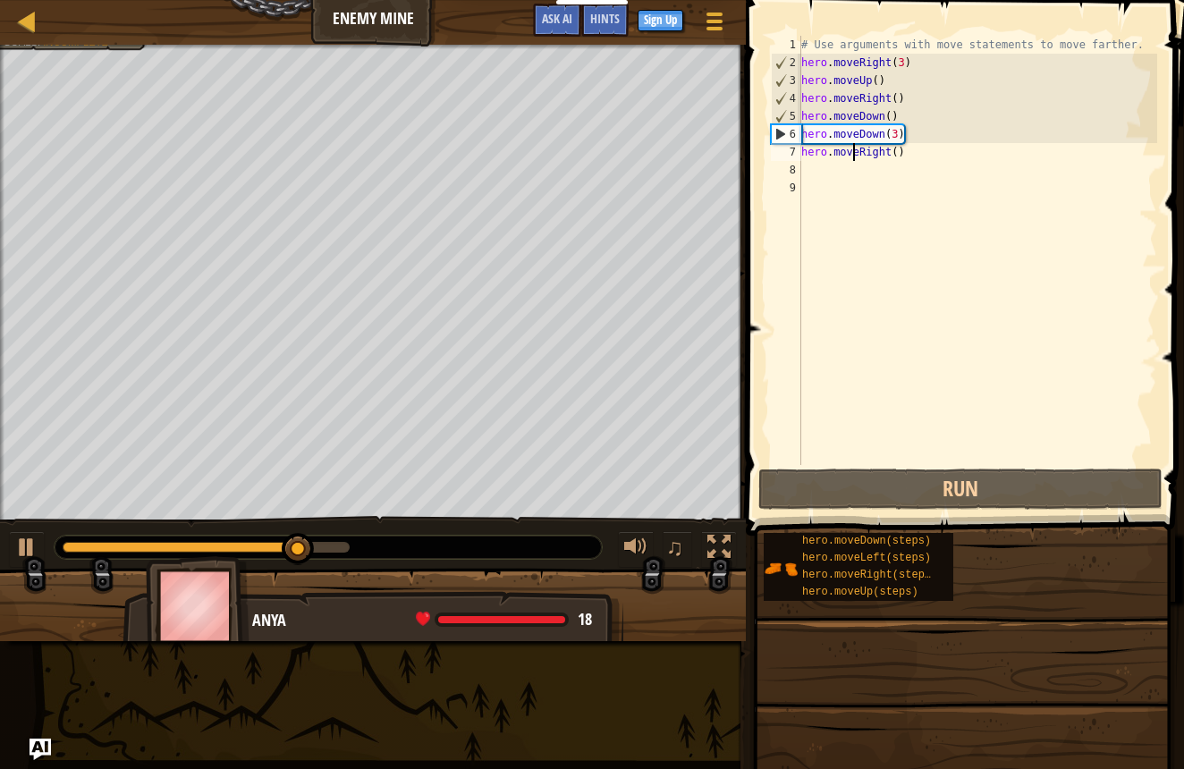
click at [853, 156] on div "# Use arguments with move statements to move farther. hero . moveRight ( 3 ) he…" at bounding box center [978, 268] width 360 height 465
drag, startPoint x: 906, startPoint y: 154, endPoint x: 908, endPoint y: 167, distance: 13.5
click at [906, 154] on div "# Use arguments with move statements to move farther. hero . moveRight ( 3 ) he…" at bounding box center [978, 268] width 360 height 465
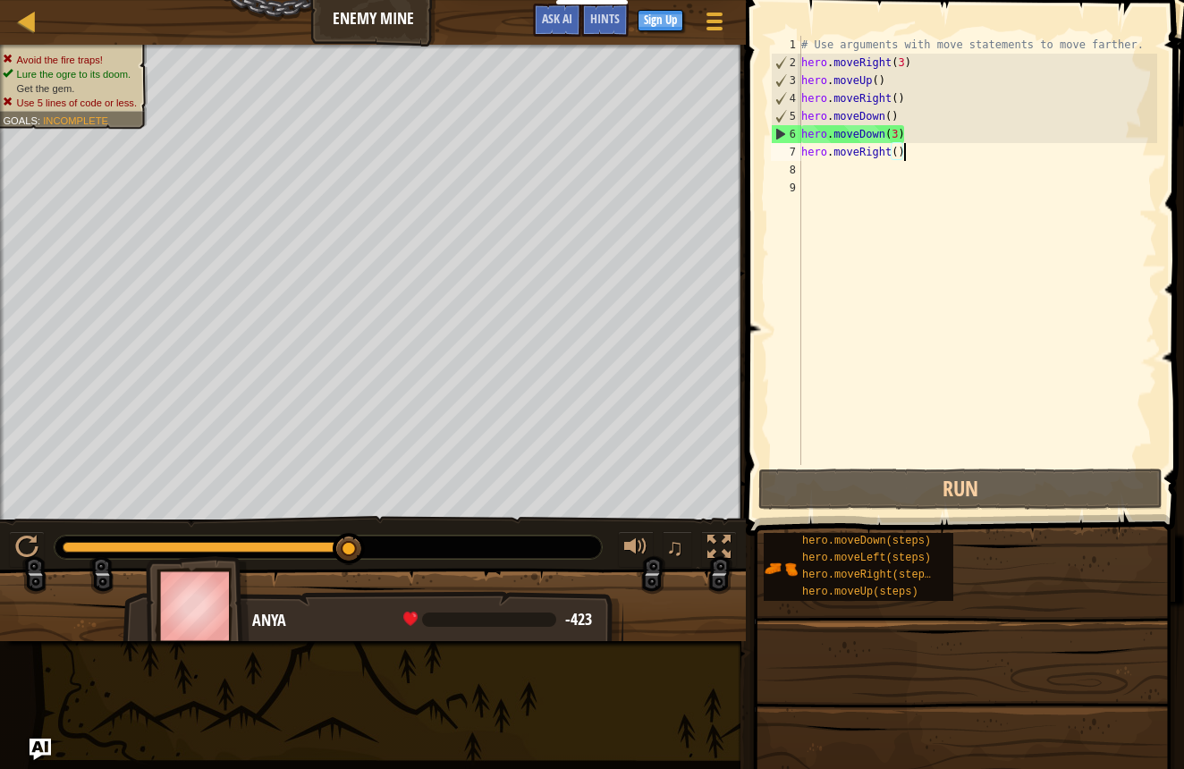
click at [929, 523] on span at bounding box center [962, 778] width 426 height 529
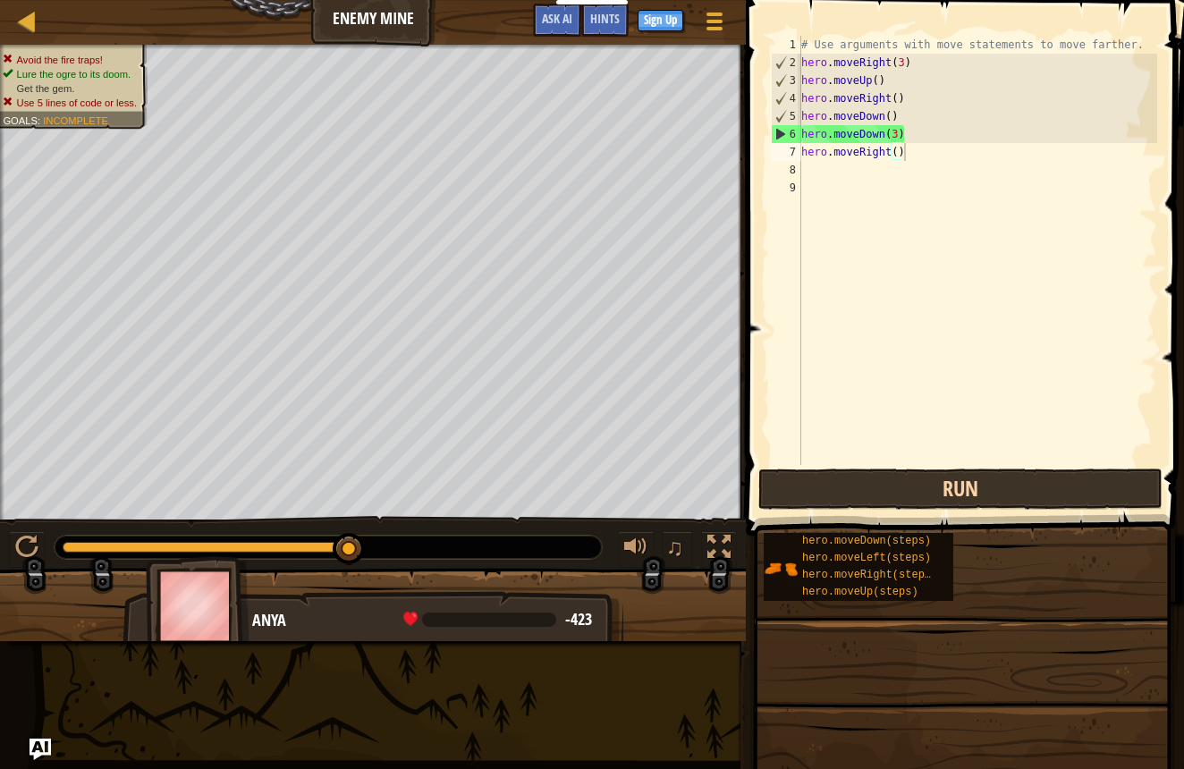
click at [928, 504] on button "Run" at bounding box center [960, 489] width 404 height 41
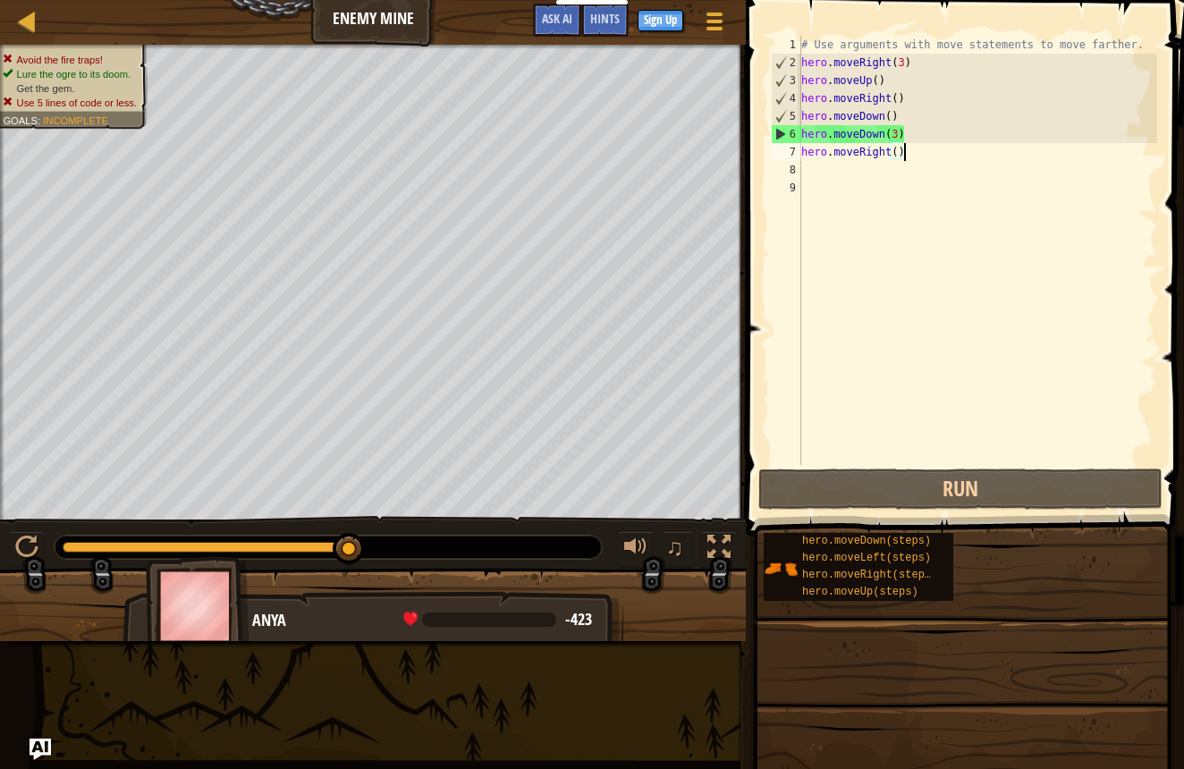
click at [896, 132] on div "# Use arguments with move statements to move farther. hero . moveRight ( 3 ) he…" at bounding box center [978, 268] width 360 height 465
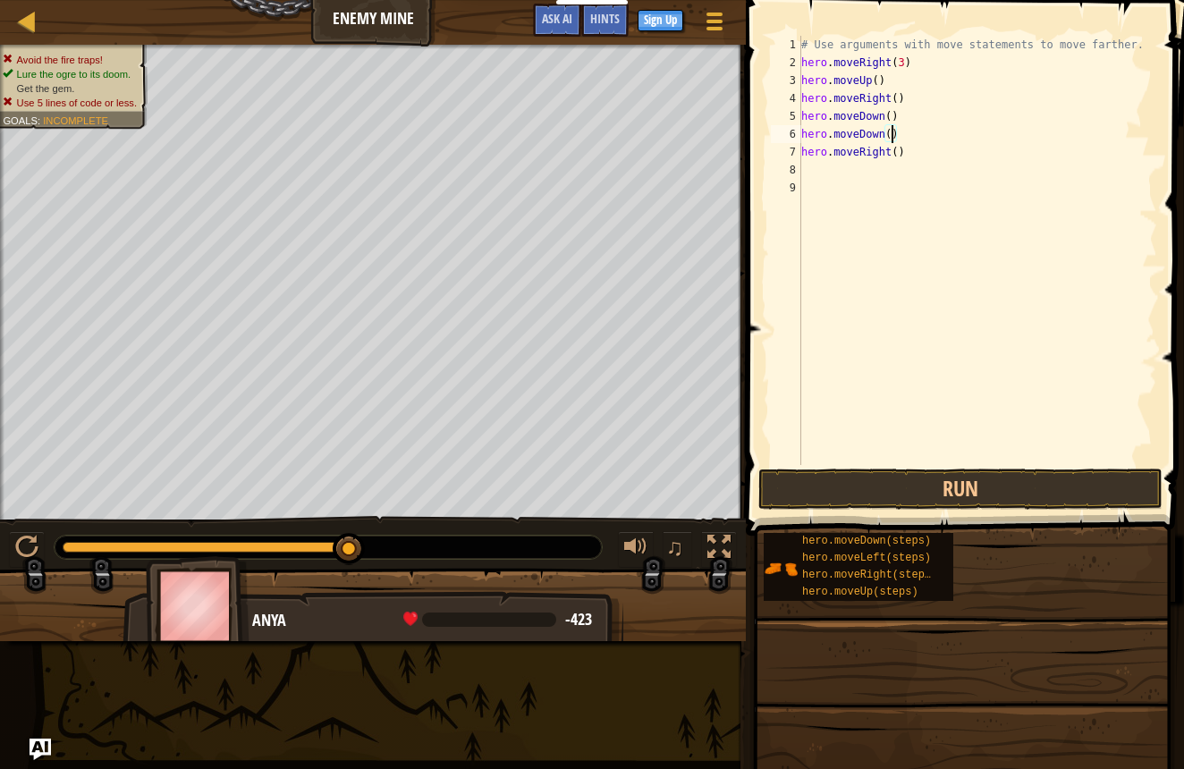
type textarea "hero.moveDown(2)"
click at [905, 163] on div "# Use arguments with move statements to move farther. hero . moveRight ( 3 ) he…" at bounding box center [978, 268] width 360 height 465
click at [949, 494] on button "Run" at bounding box center [960, 489] width 404 height 41
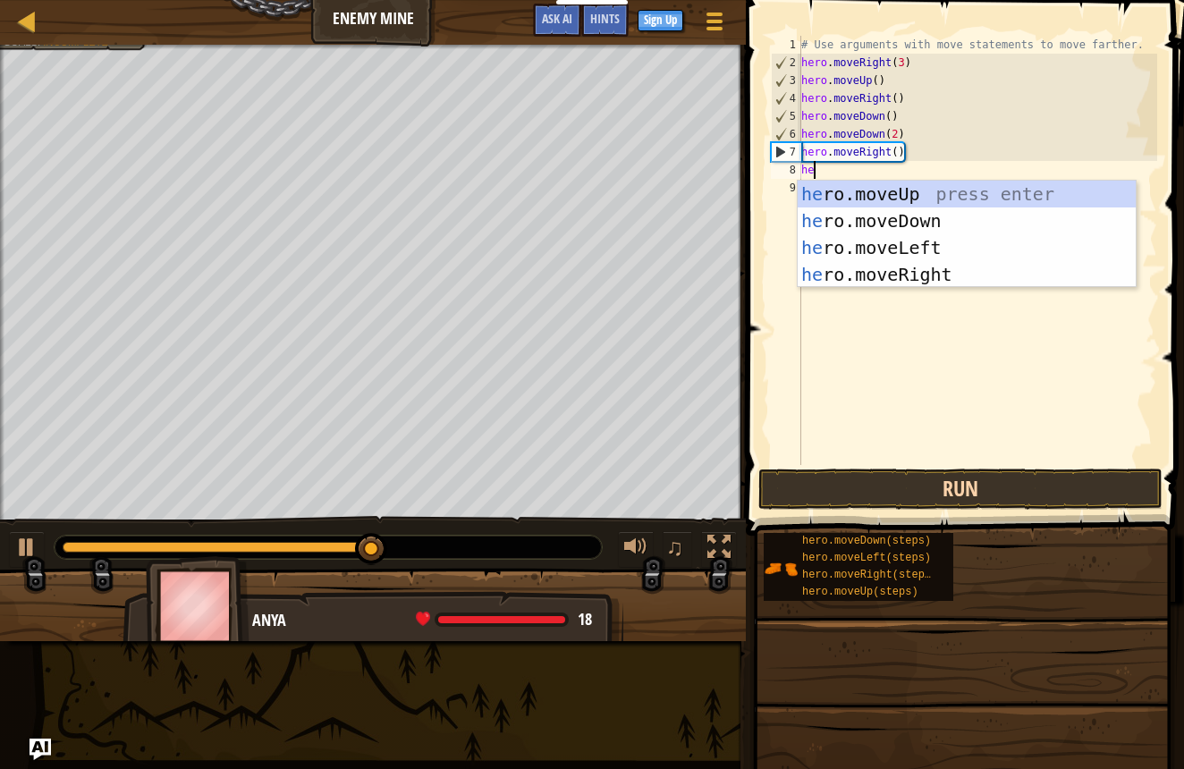
type textarea "her"
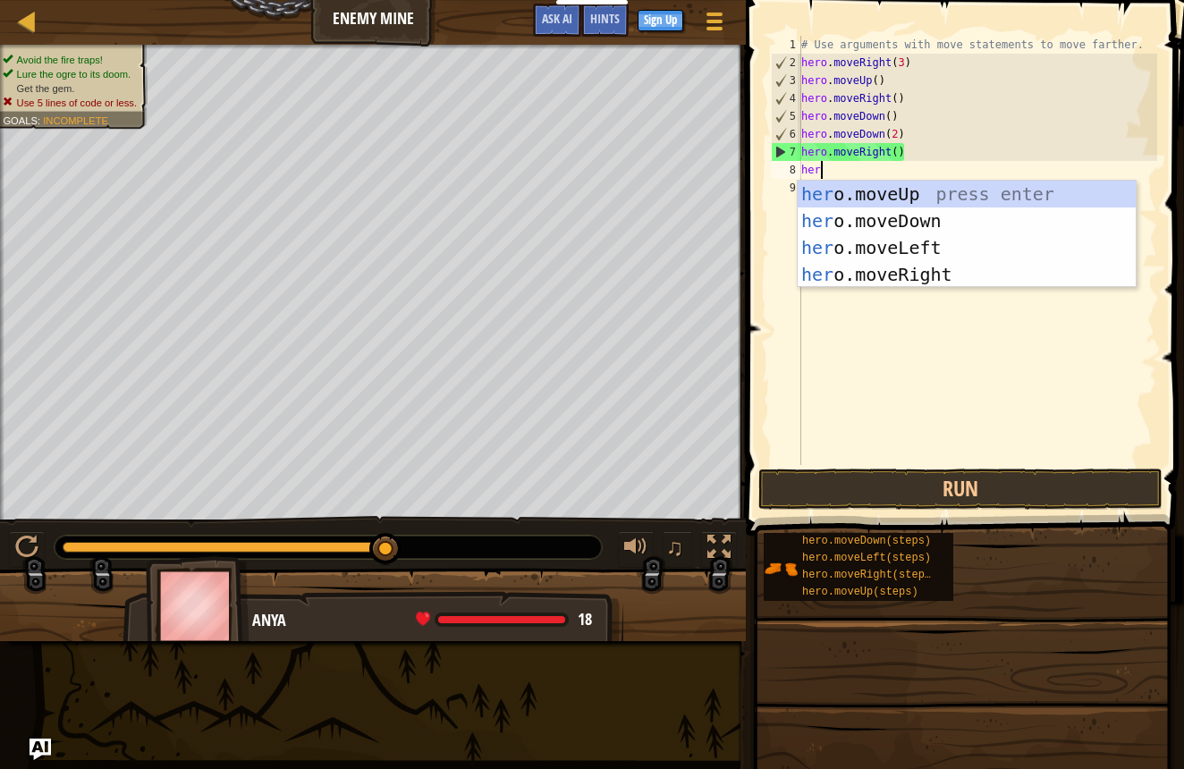
drag, startPoint x: 889, startPoint y: 291, endPoint x: 888, endPoint y: 304, distance: 13.4
click at [889, 292] on div "# Use arguments with move statements to move farther. hero . moveRight ( 3 ) he…" at bounding box center [978, 268] width 360 height 465
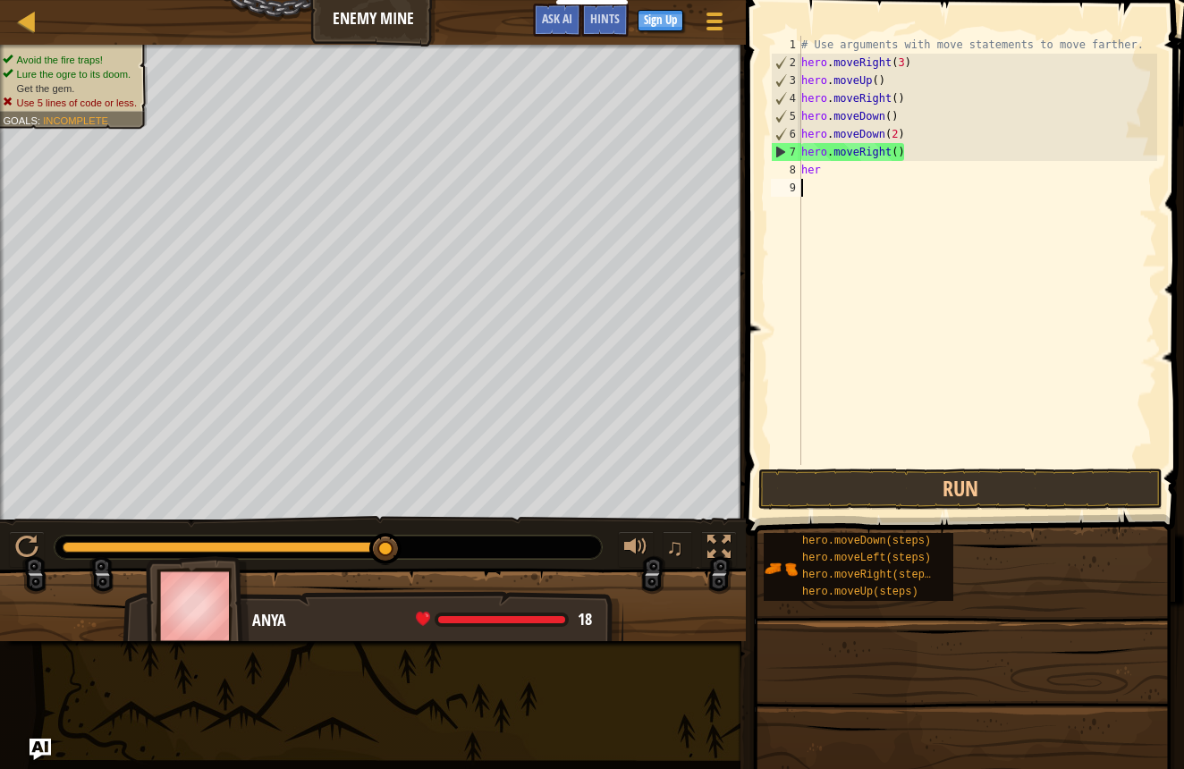
scroll to position [8, 0]
click at [856, 179] on div "# Use arguments with move statements to move farther. hero . moveRight ( 3 ) he…" at bounding box center [978, 268] width 360 height 465
click at [853, 171] on div "# Use arguments with move statements to move farther. hero . moveRight ( 3 ) he…" at bounding box center [978, 268] width 360 height 465
type textarea "h"
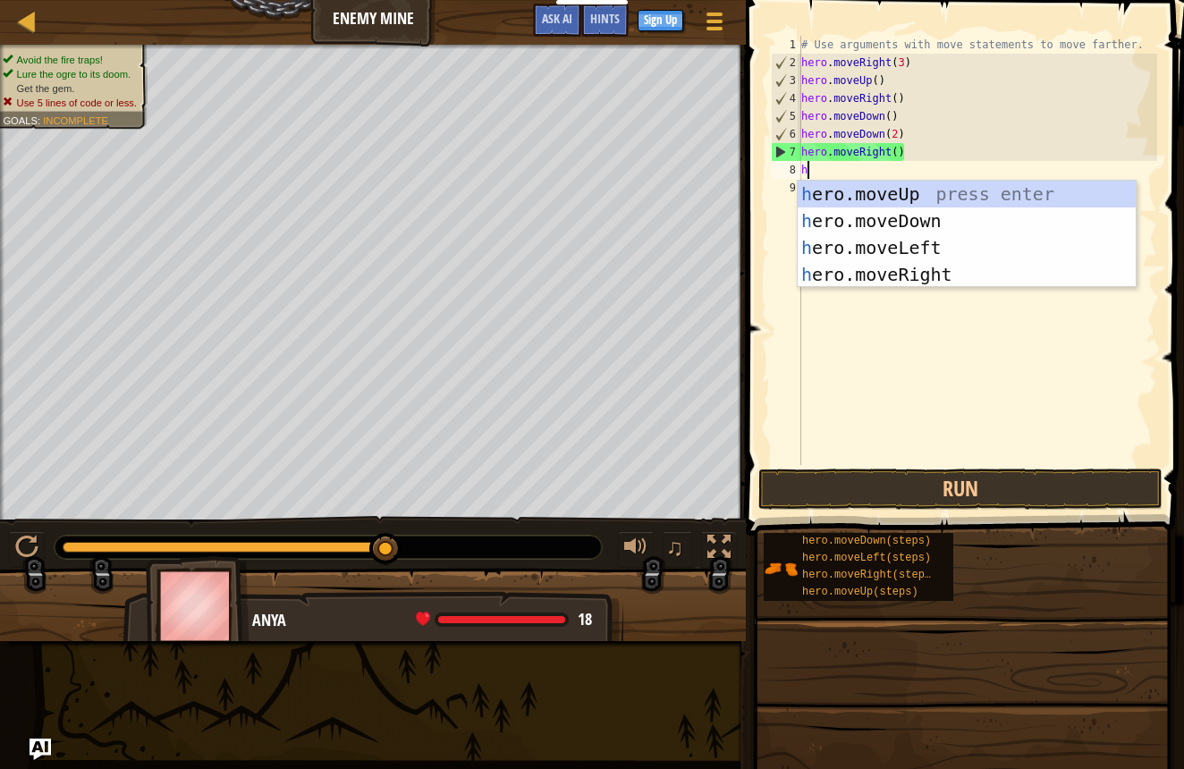
type textarea "he"
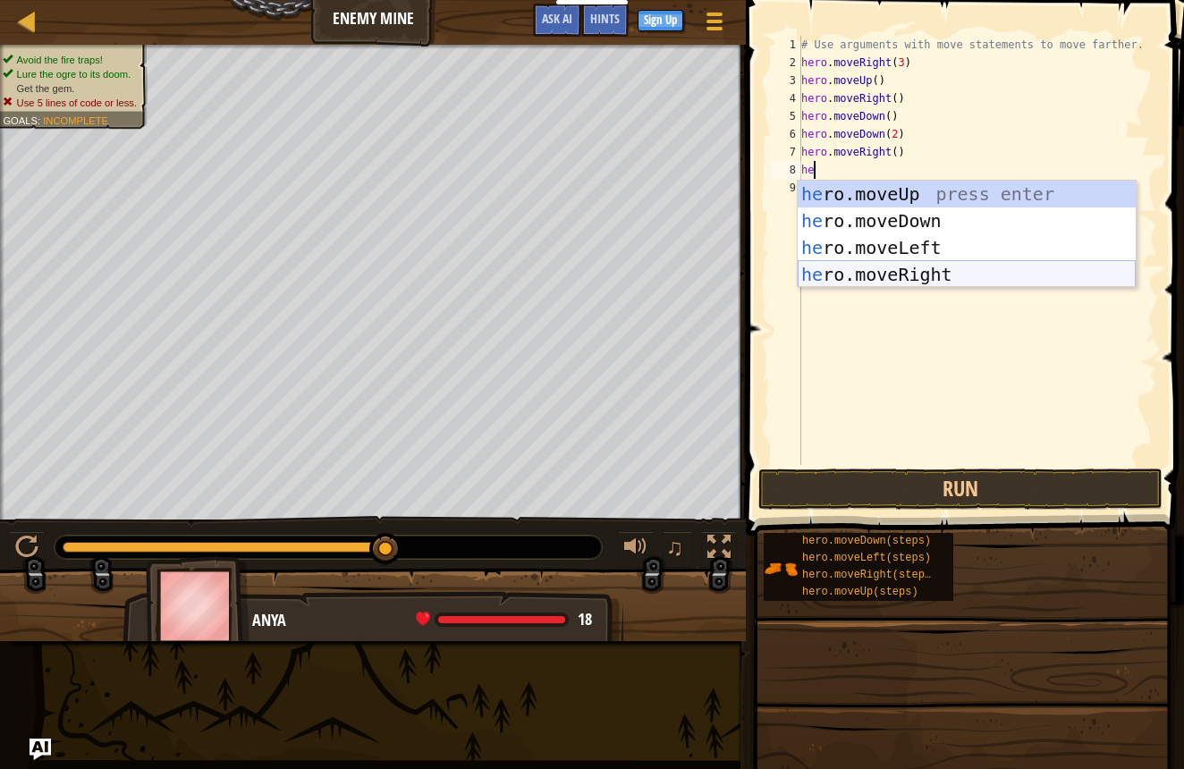
click at [899, 278] on div "he ro.moveUp press enter he ro.moveDown press enter he ro.moveLeft press enter …" at bounding box center [967, 261] width 338 height 161
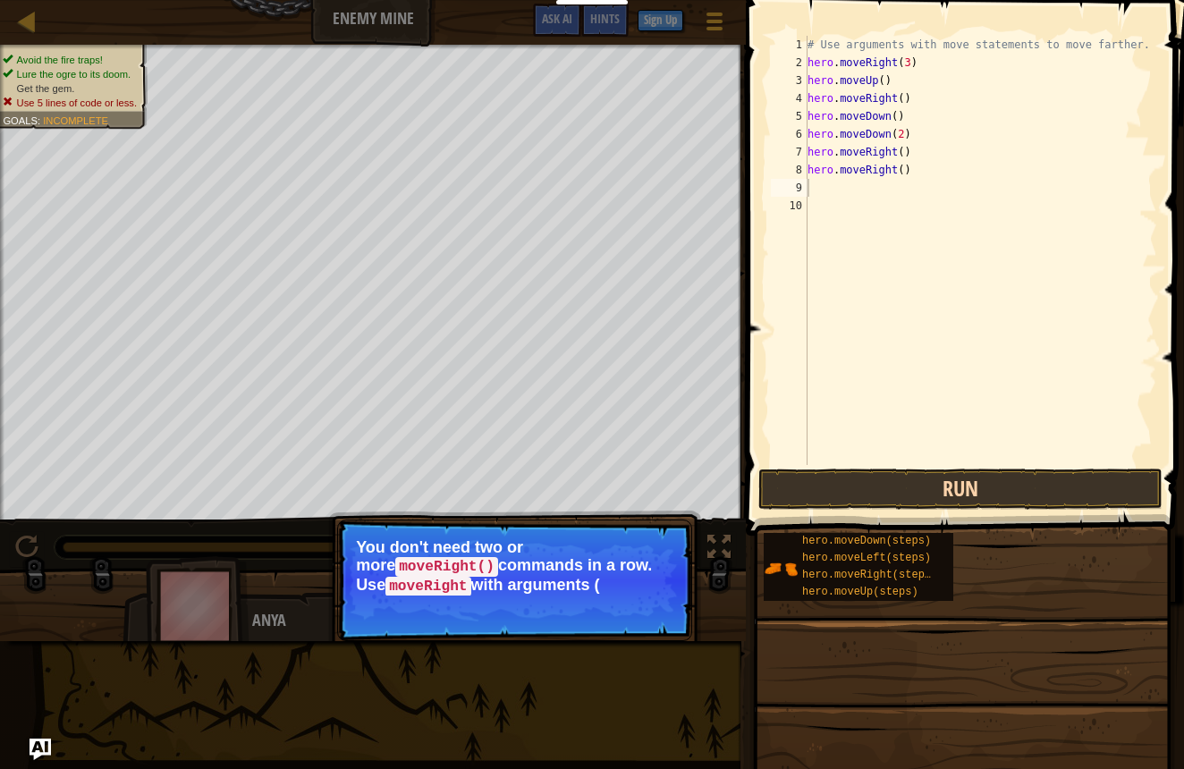
click at [948, 492] on button "Run" at bounding box center [960, 489] width 404 height 41
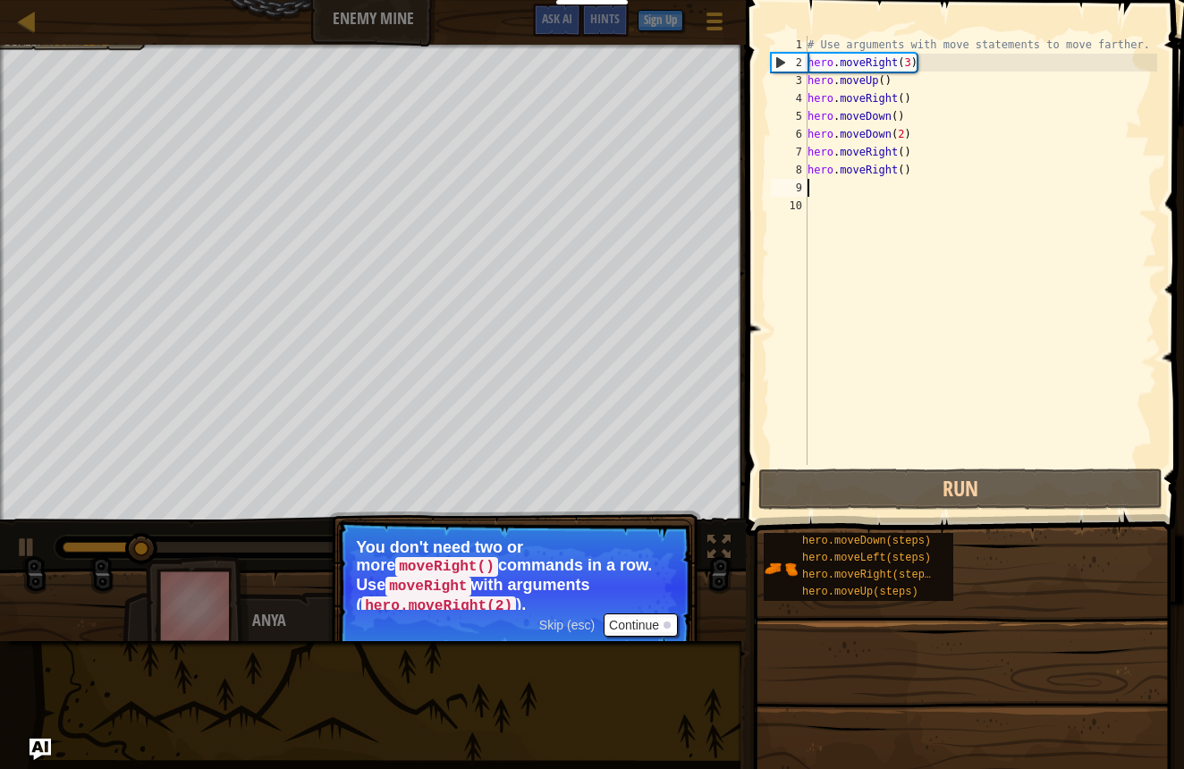
click at [660, 623] on button "Continue" at bounding box center [641, 625] width 74 height 23
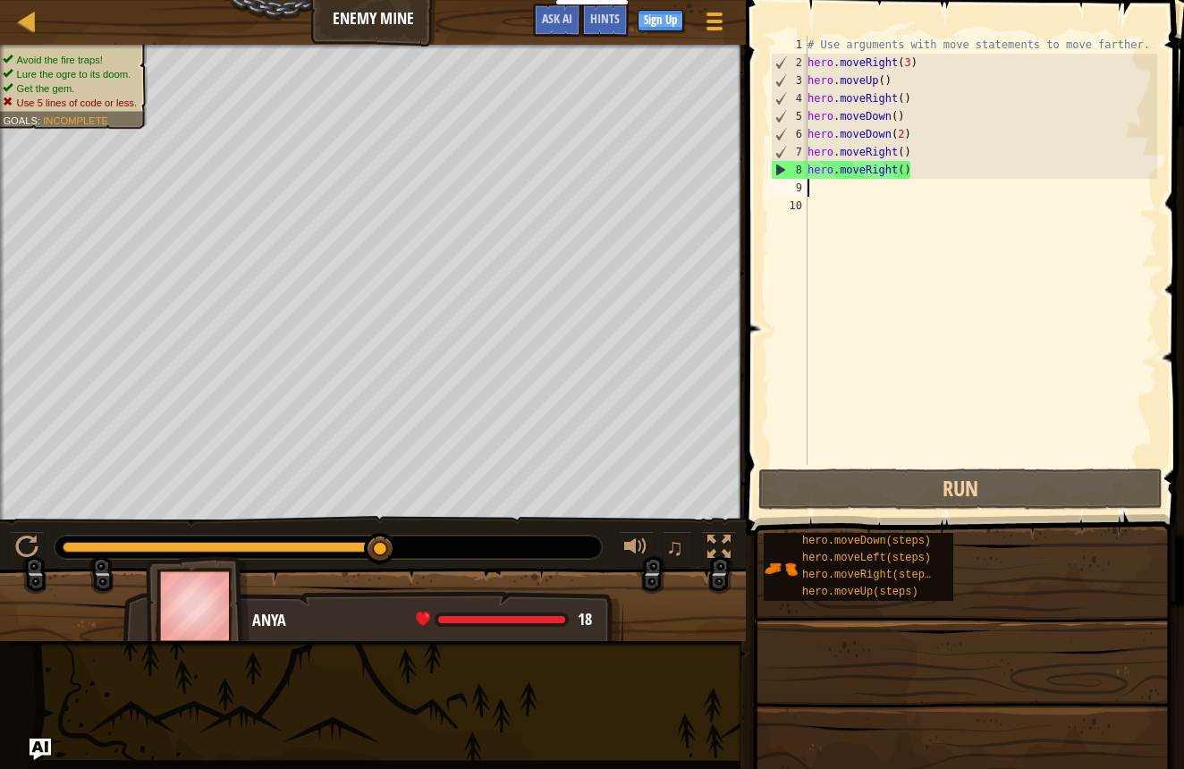
click at [487, 546] on div at bounding box center [328, 547] width 547 height 23
click at [904, 150] on div "# Use arguments with move statements to move farther. hero . moveRight ( 3 ) he…" at bounding box center [981, 268] width 354 height 465
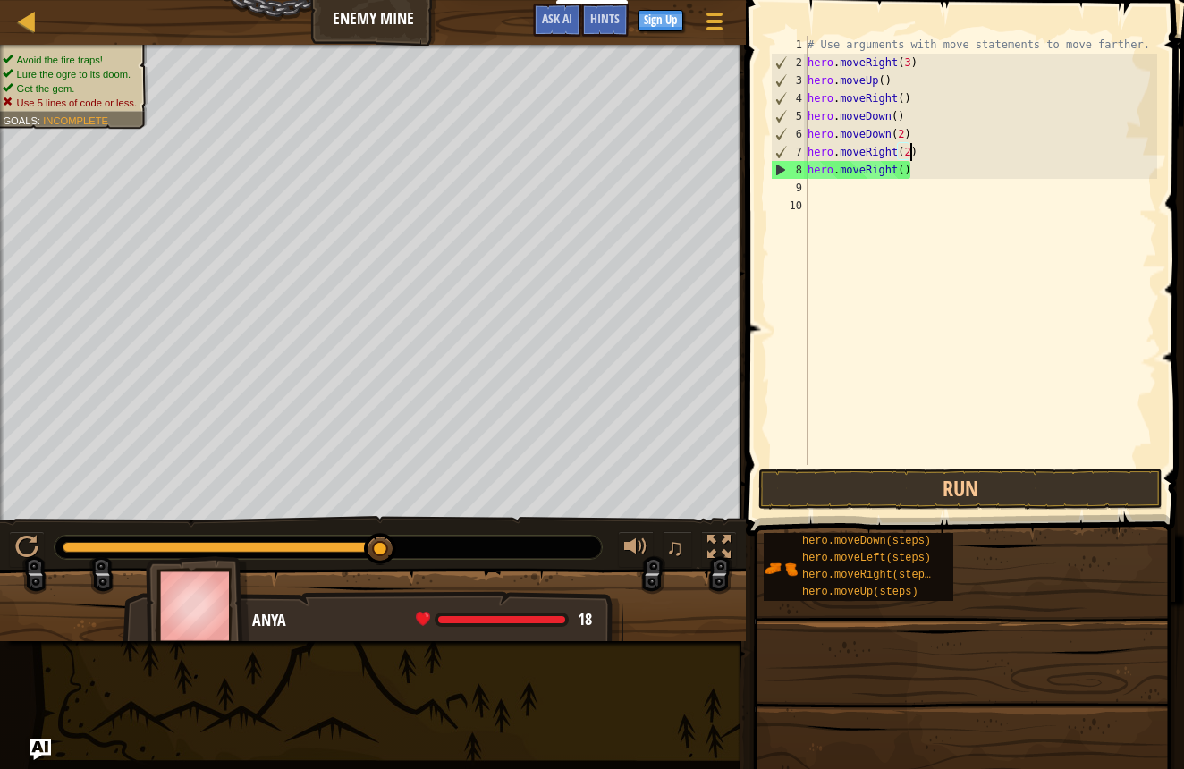
scroll to position [8, 8]
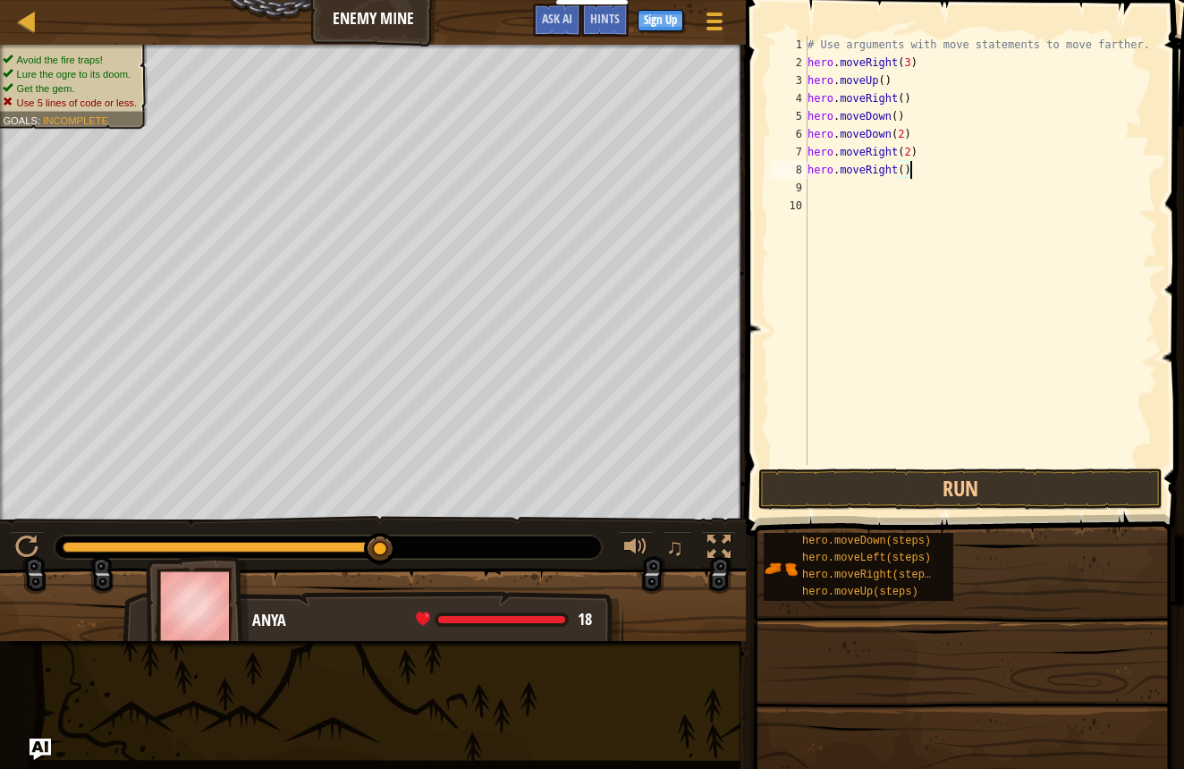
click at [931, 167] on div "# Use arguments with move statements to move farther. hero . moveRight ( 3 ) he…" at bounding box center [981, 268] width 354 height 465
type textarea "h"
click at [952, 490] on button "Run" at bounding box center [960, 489] width 404 height 41
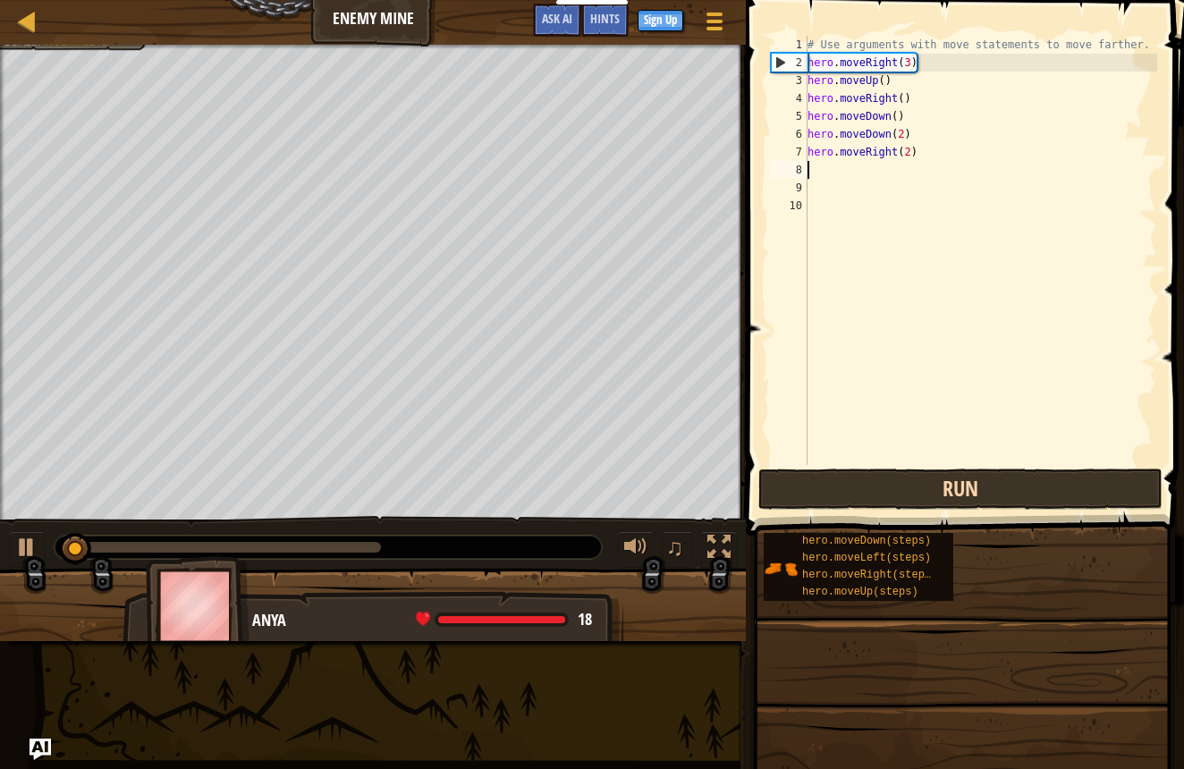
scroll to position [0, 0]
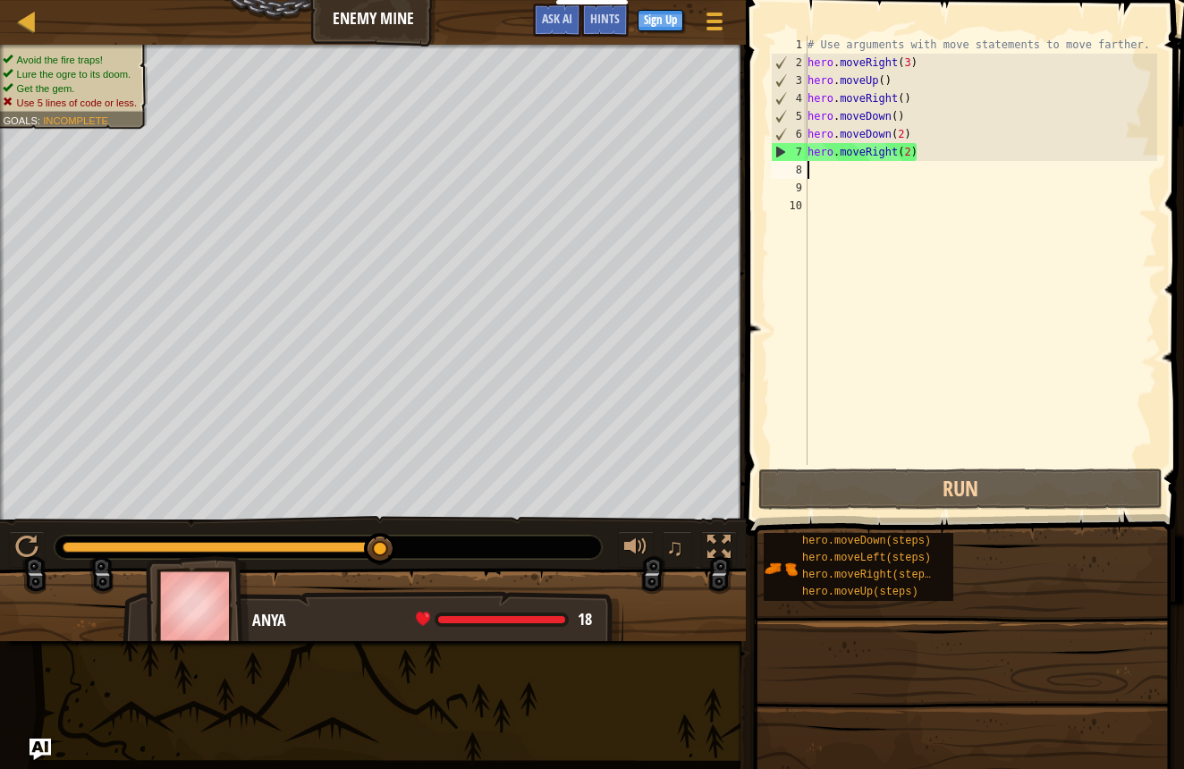
click at [921, 120] on div "# Use arguments with move statements to move farther. hero . moveRight ( 3 ) he…" at bounding box center [981, 268] width 354 height 465
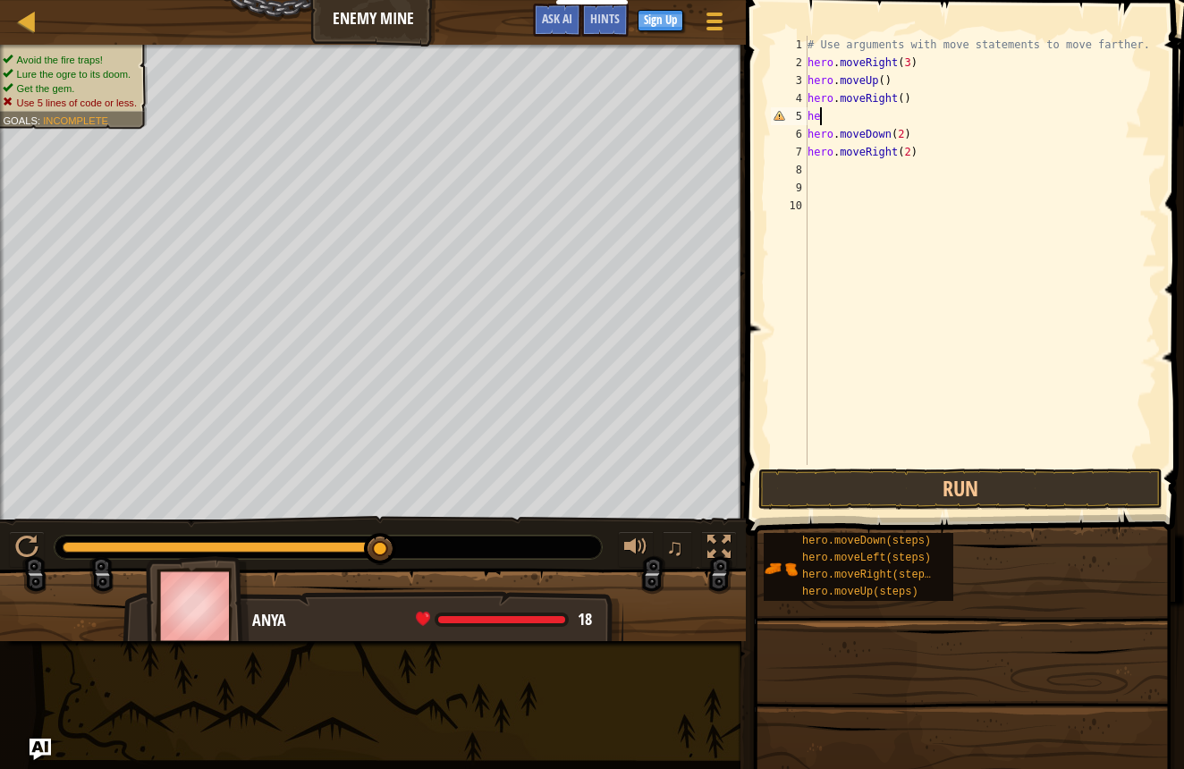
type textarea "h"
type textarea "hero.moveUp()"
click at [991, 497] on button "Run" at bounding box center [960, 489] width 404 height 41
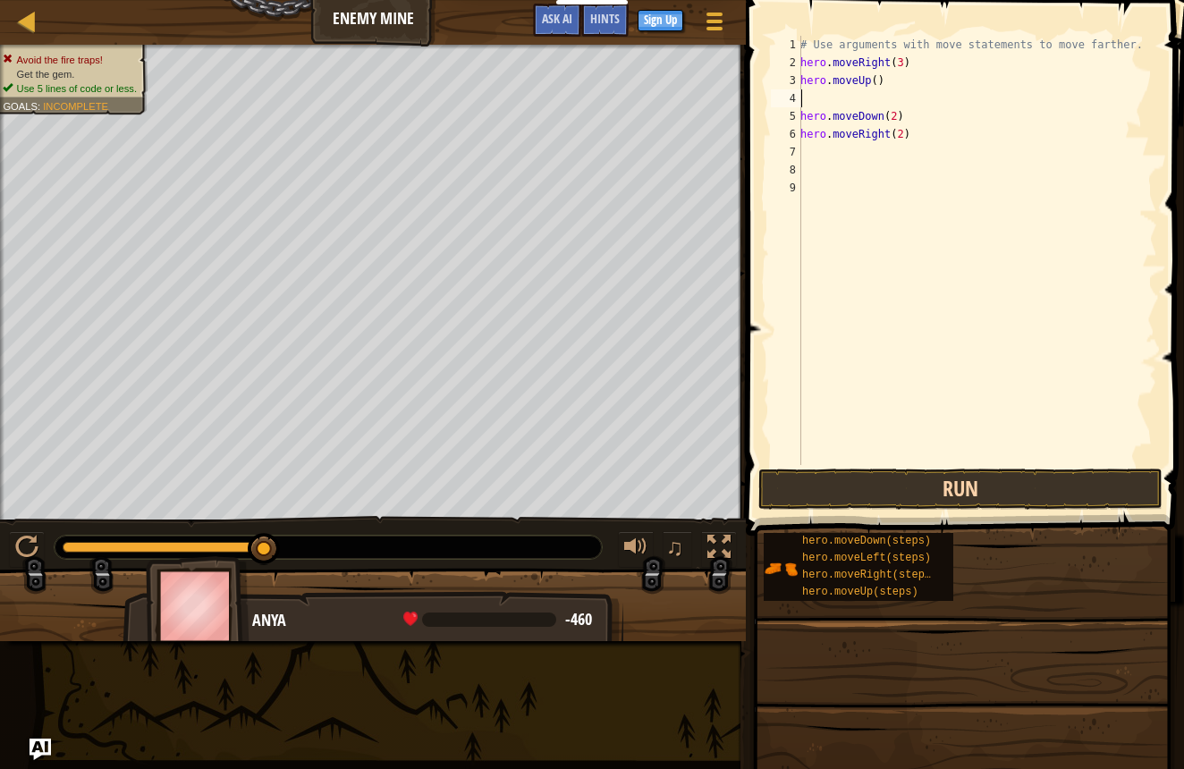
type textarea "g"
type textarea "h"
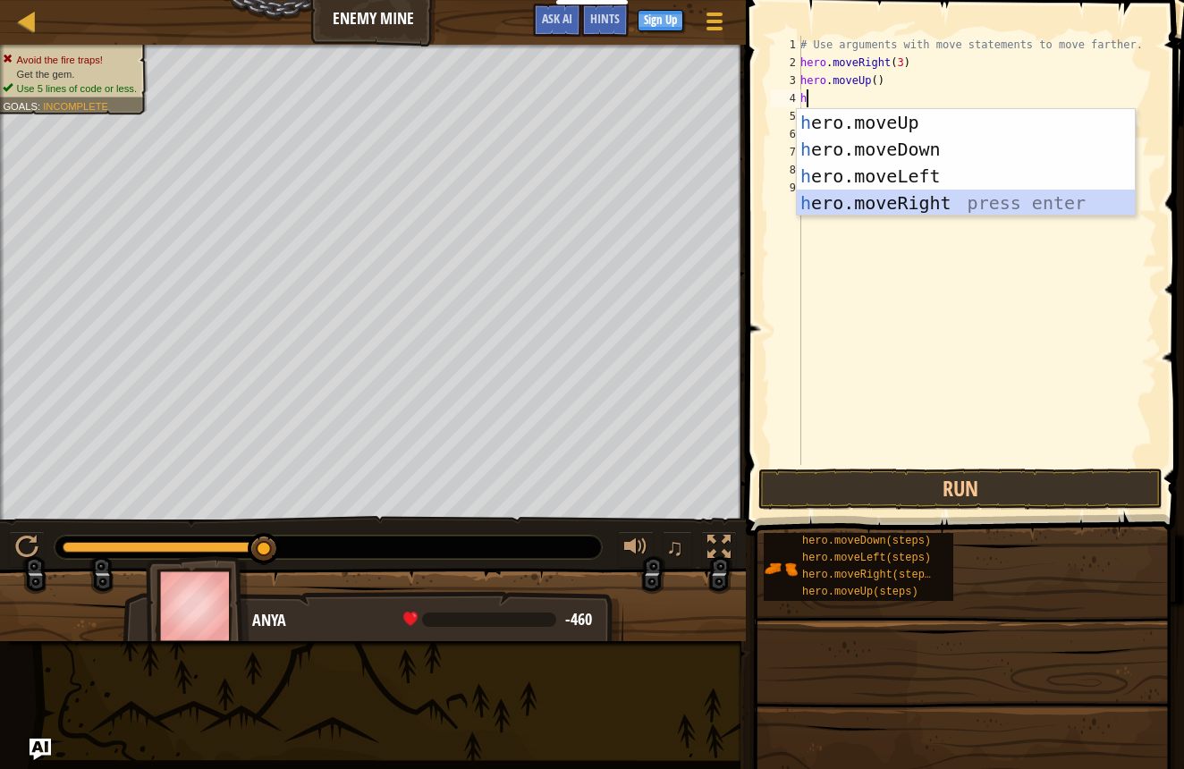
click at [870, 201] on div "h ero.moveUp press enter h ero.moveDown press enter h ero.moveLeft press enter …" at bounding box center [966, 189] width 338 height 161
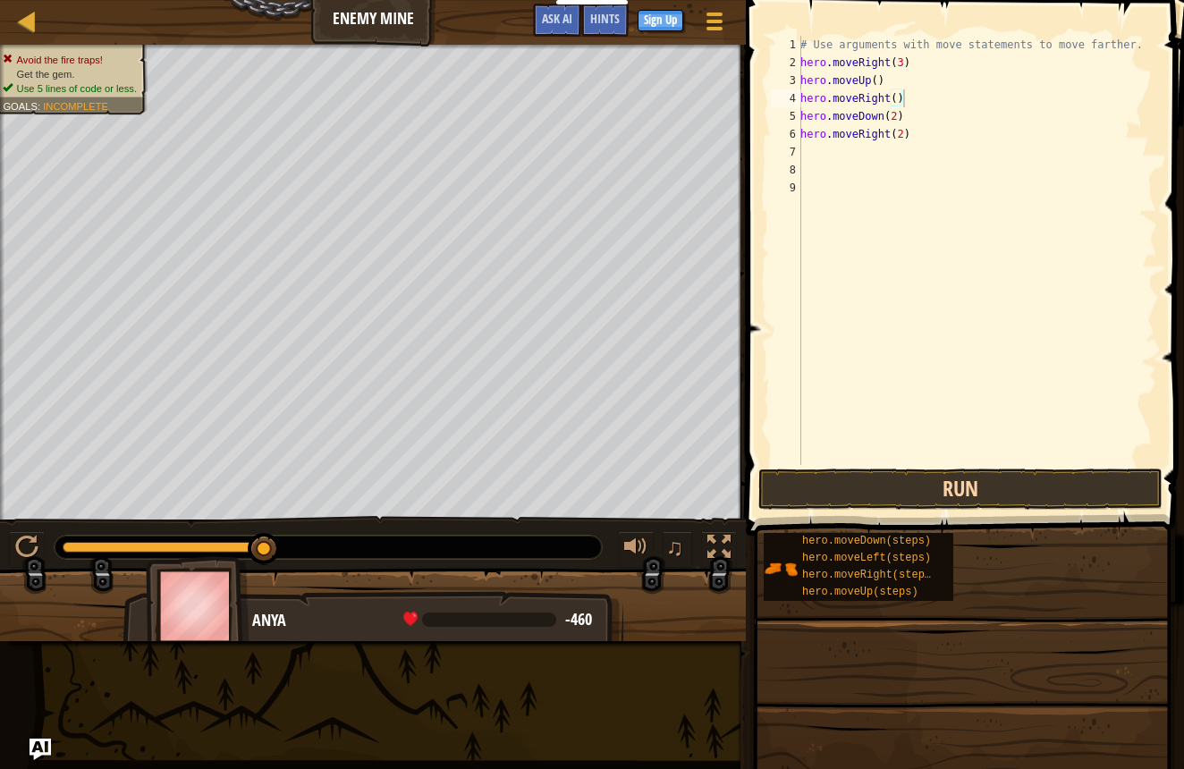
click at [832, 490] on button "Run" at bounding box center [960, 489] width 404 height 41
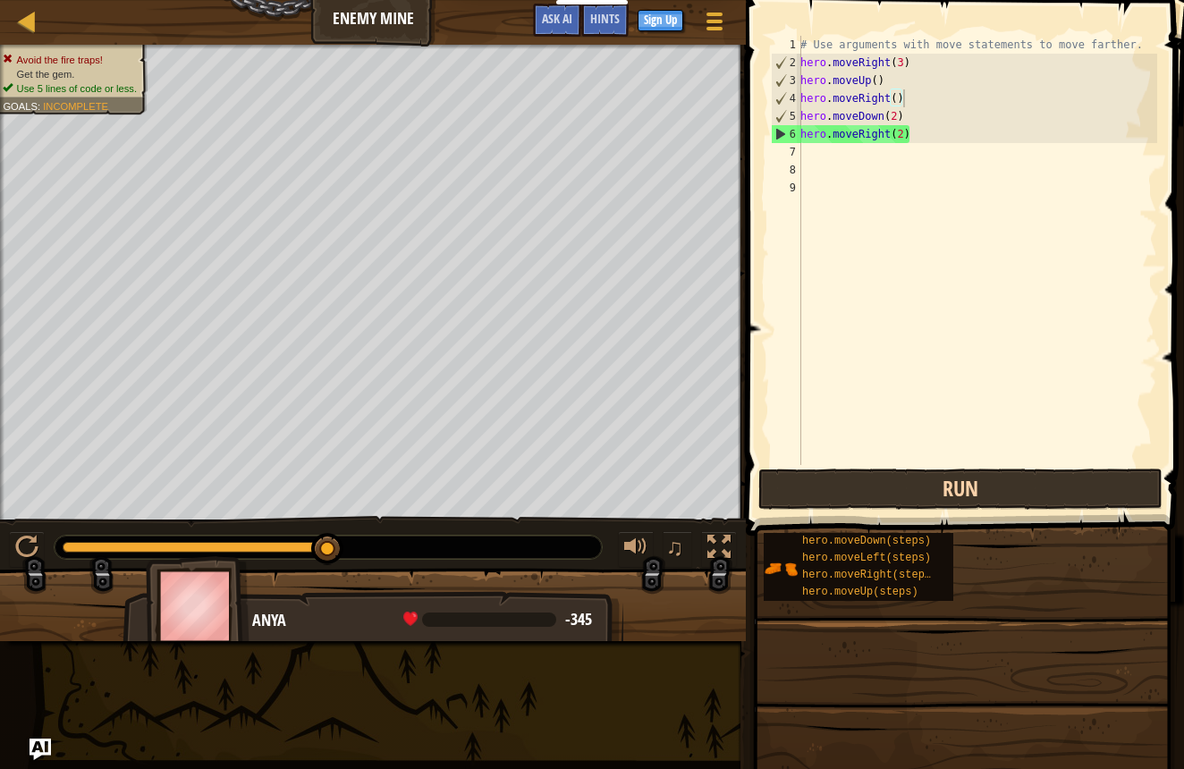
click at [851, 486] on button "Run" at bounding box center [960, 489] width 404 height 41
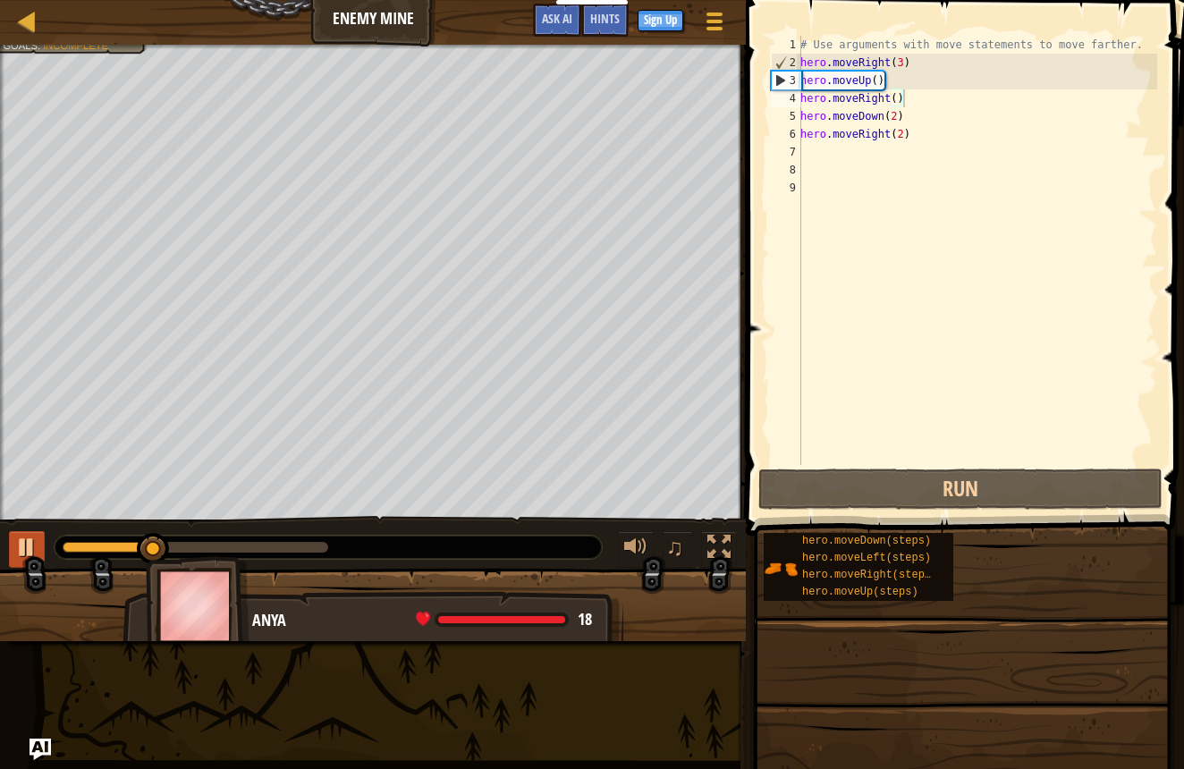
click at [20, 537] on div at bounding box center [26, 547] width 23 height 23
click at [894, 115] on div "# Use arguments with move statements to move farther. hero . moveRight ( 3 ) he…" at bounding box center [977, 268] width 360 height 465
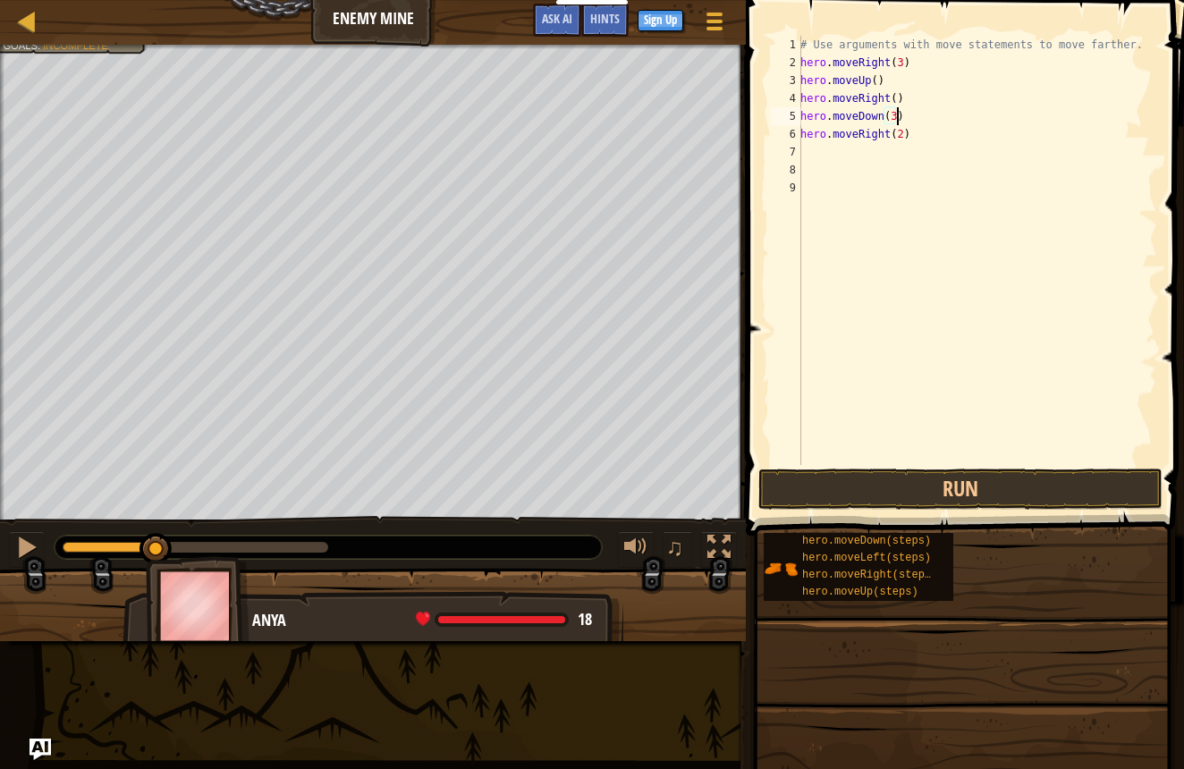
scroll to position [8, 8]
type textarea "hero.moveDown(3)"
click at [986, 478] on button "Run" at bounding box center [960, 489] width 404 height 41
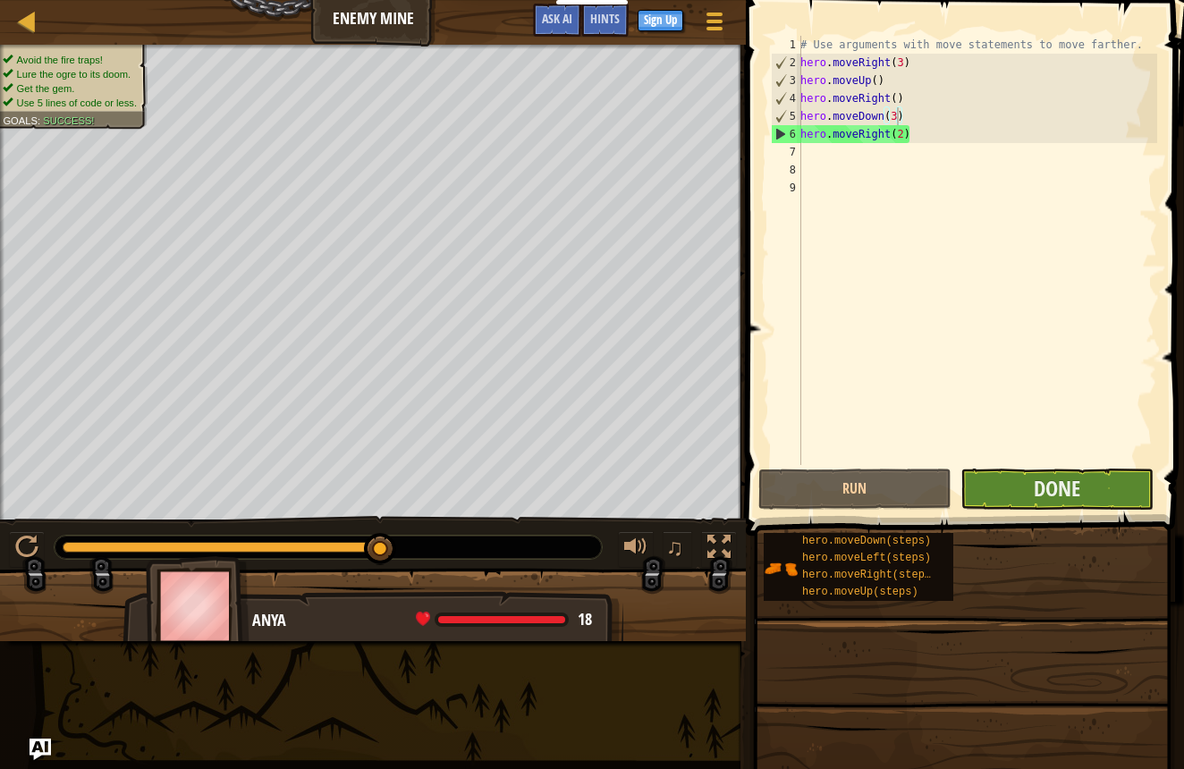
click at [1000, 478] on button "Done" at bounding box center [1057, 489] width 193 height 41
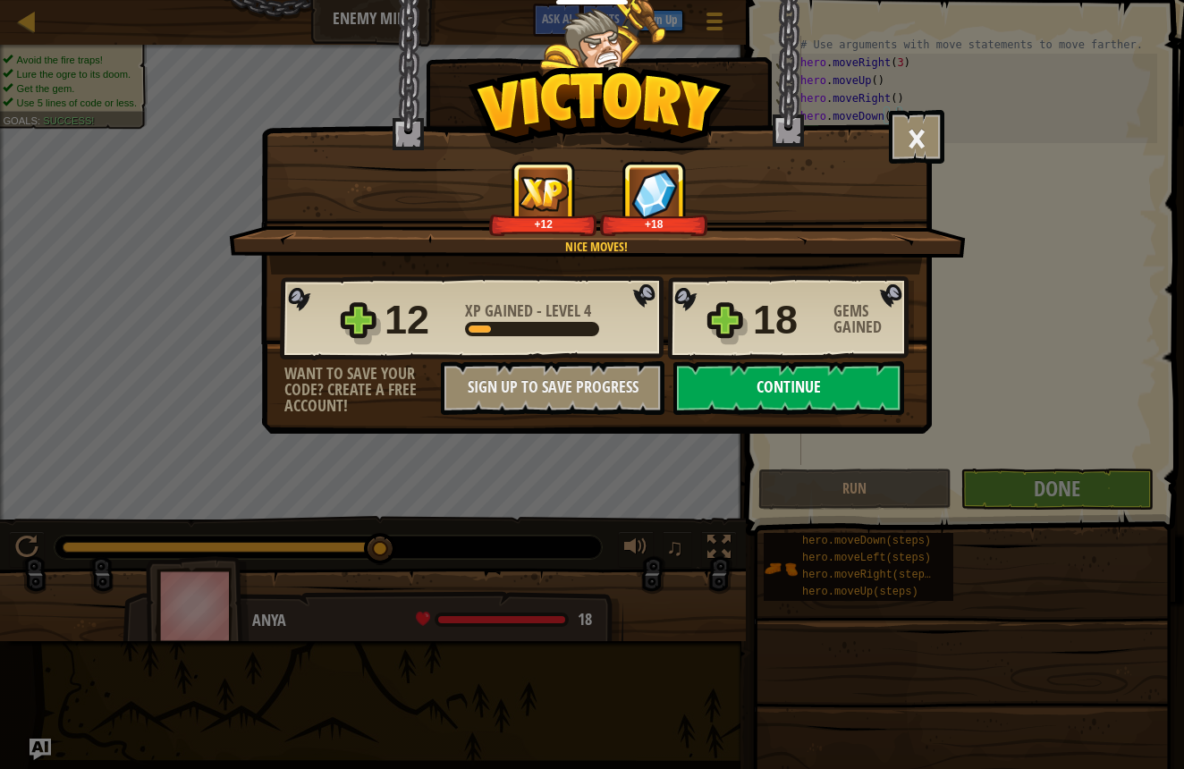
click at [732, 385] on button "Continue" at bounding box center [788, 388] width 231 height 54
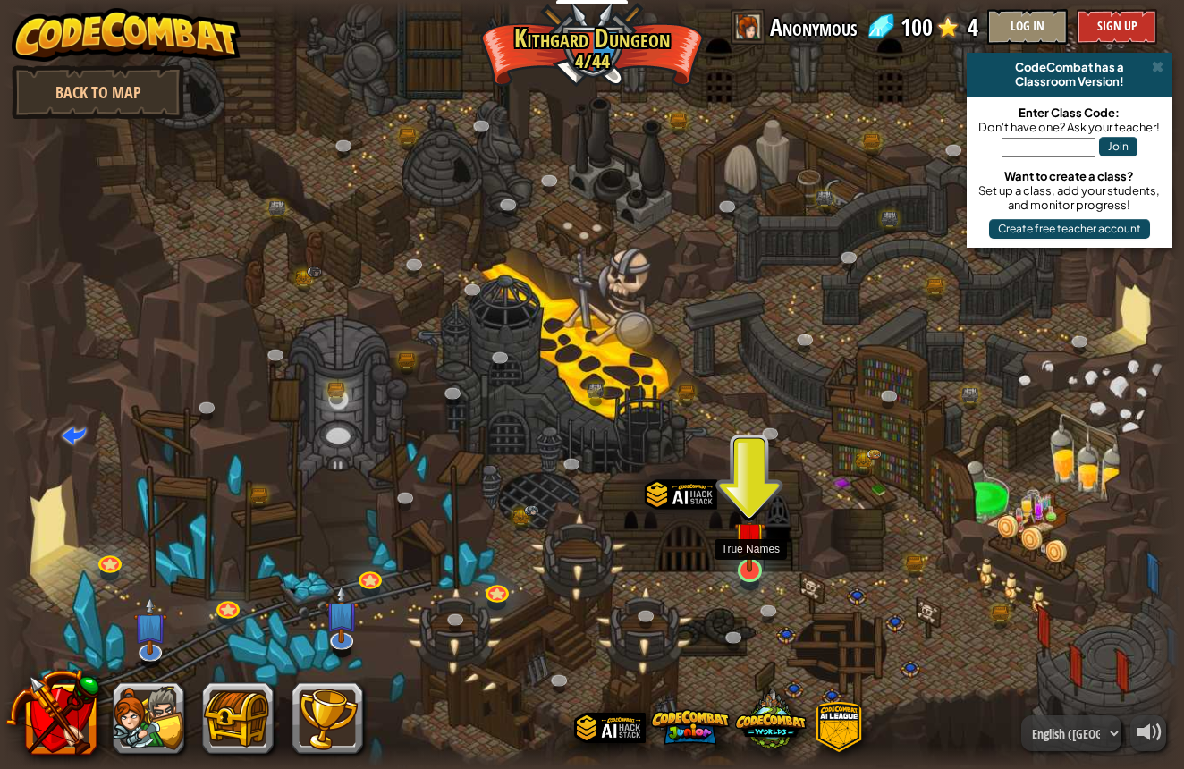
click at [747, 546] on img at bounding box center [749, 537] width 31 height 71
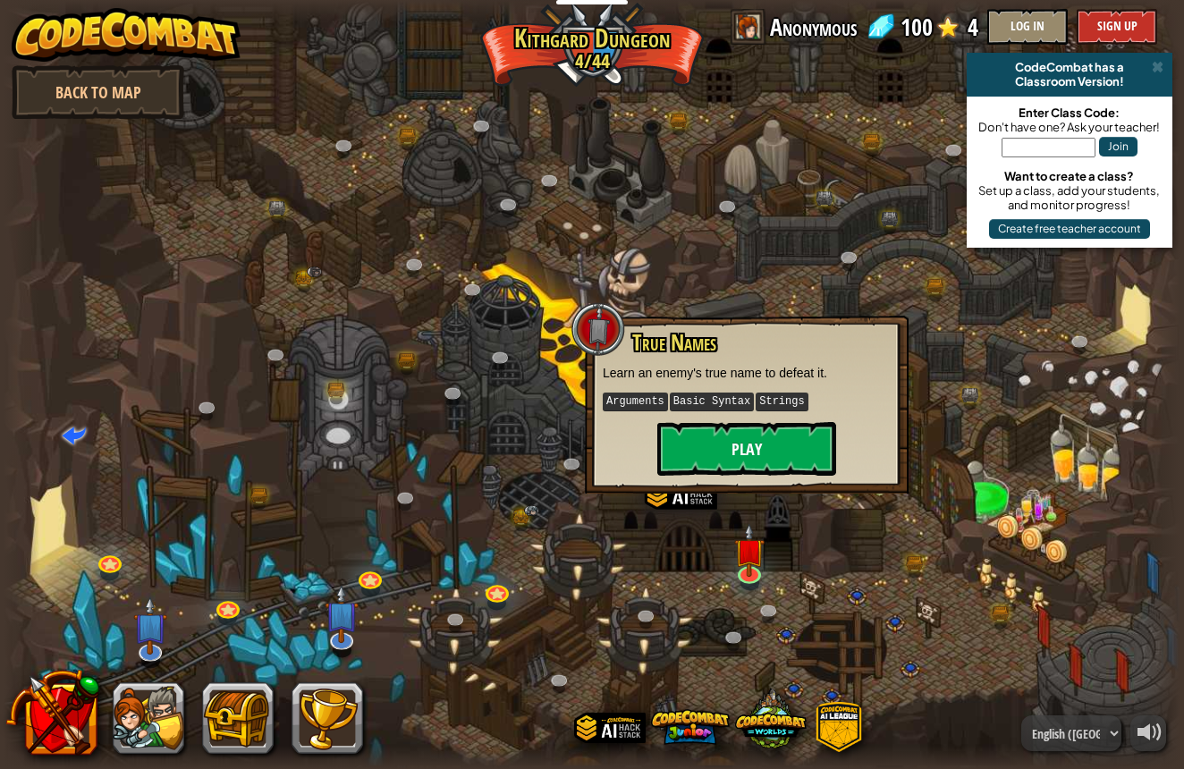
click at [746, 454] on button "Play" at bounding box center [746, 449] width 179 height 54
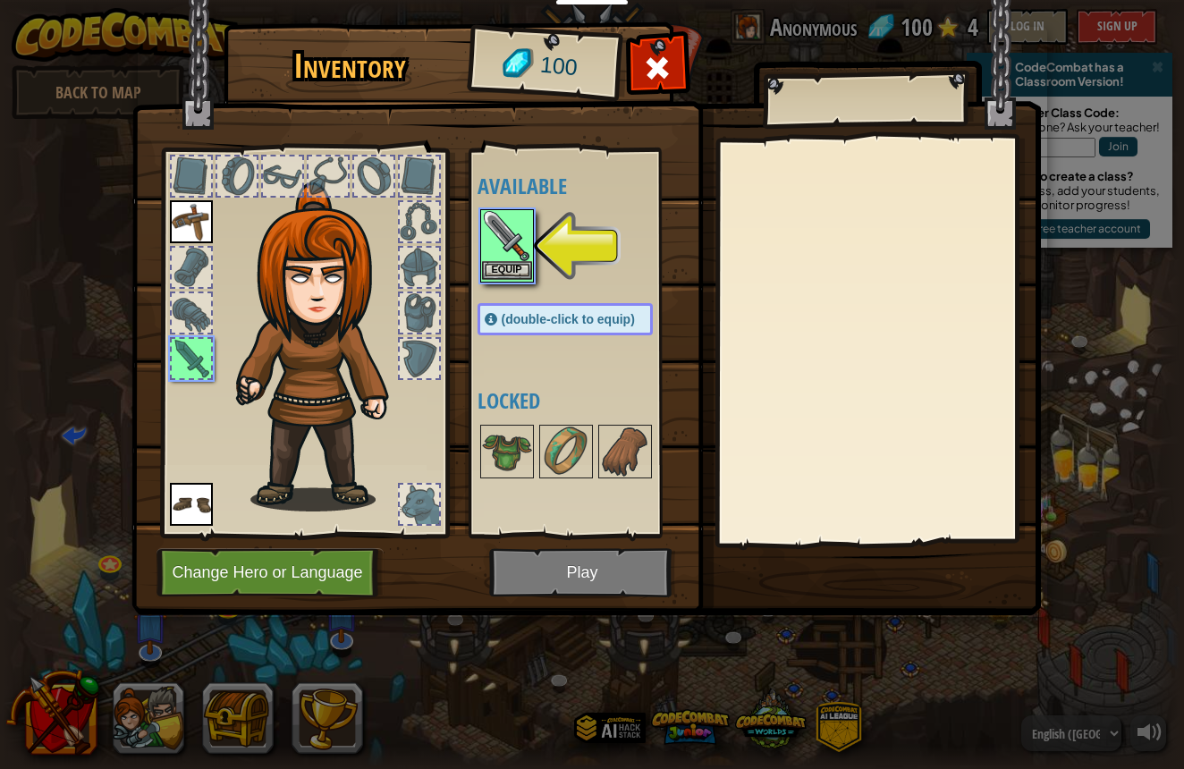
click at [491, 270] on button "Equip" at bounding box center [507, 270] width 50 height 19
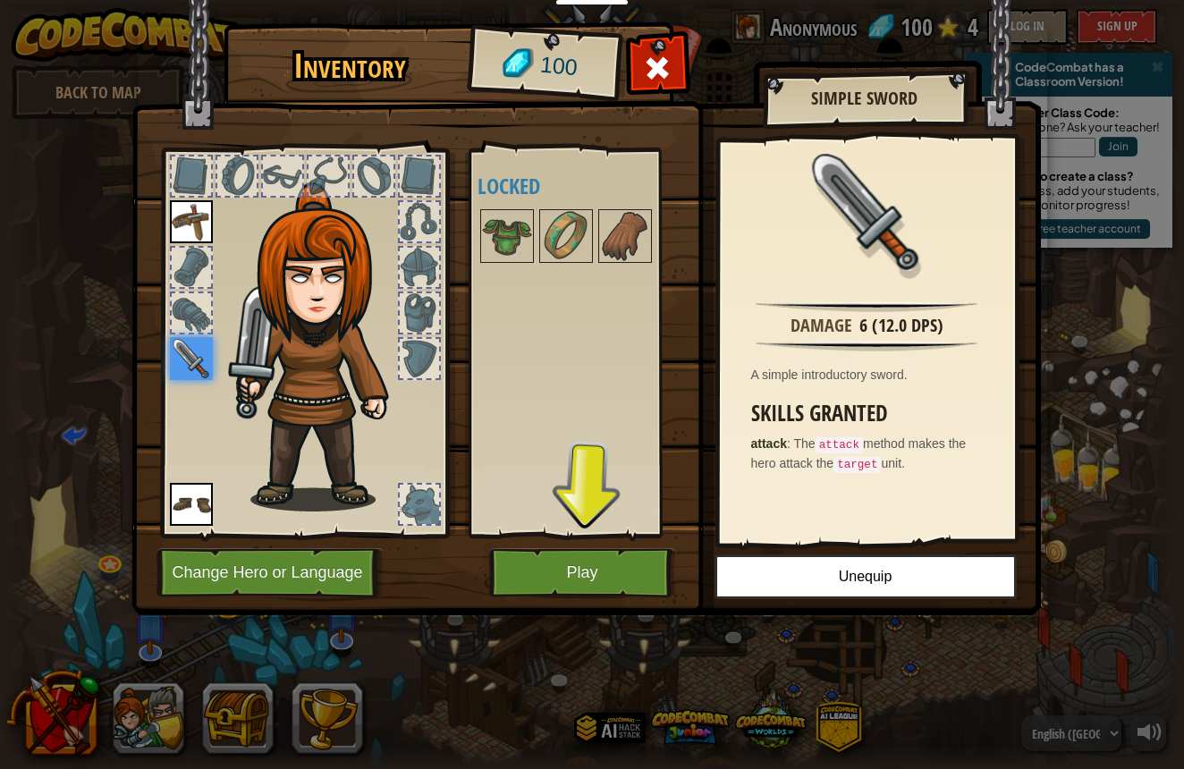
click at [597, 580] on button "Play" at bounding box center [582, 572] width 187 height 49
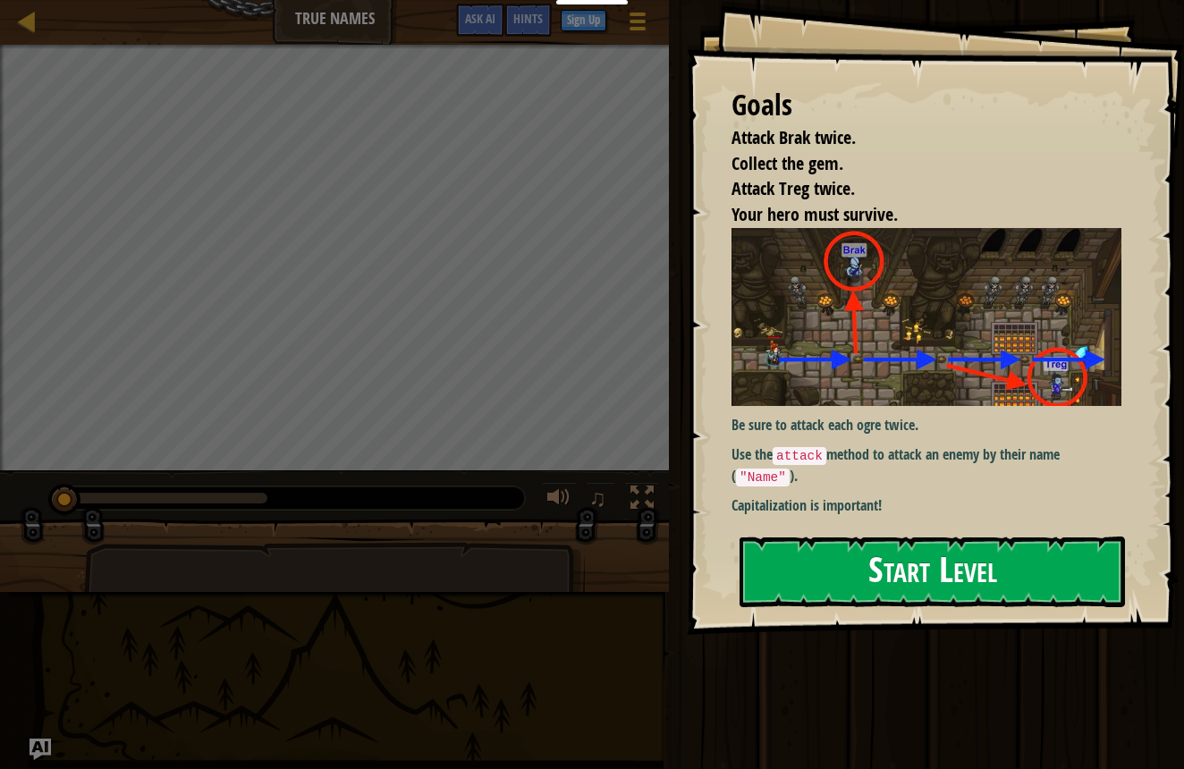
scroll to position [-3, 0]
click at [766, 549] on button "Start Level" at bounding box center [932, 572] width 385 height 71
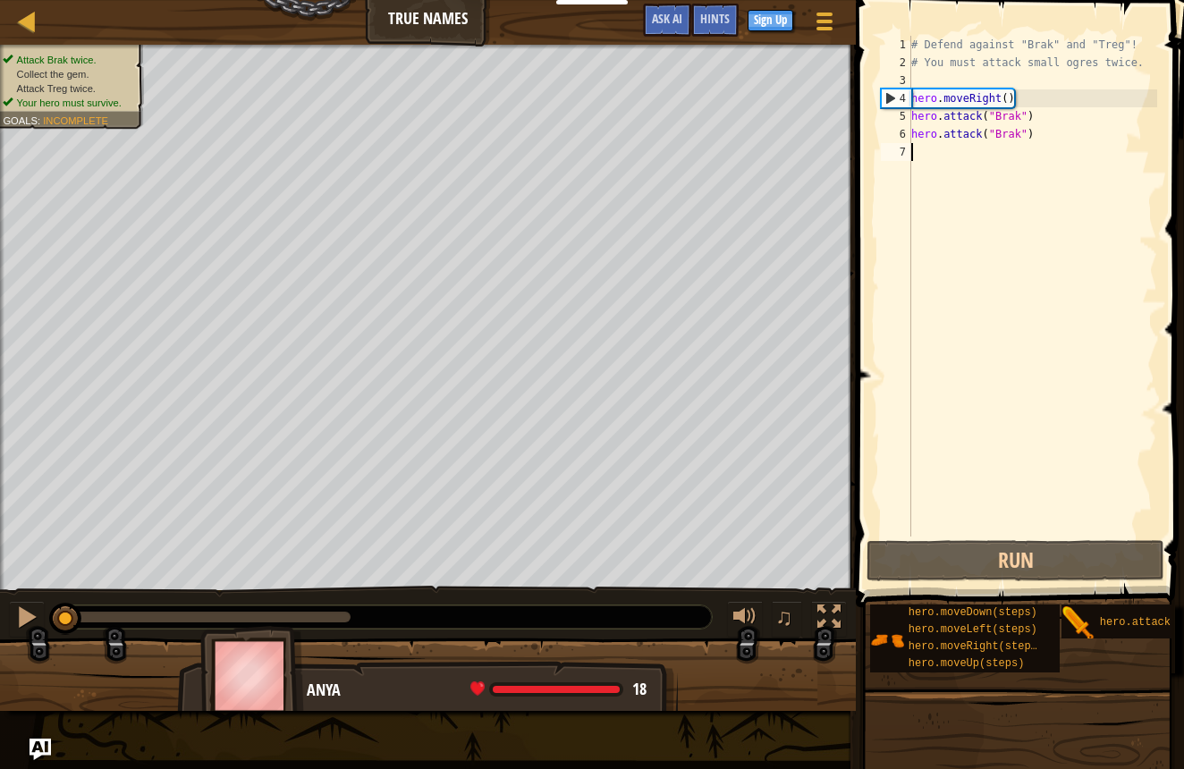
scroll to position [-4, 2]
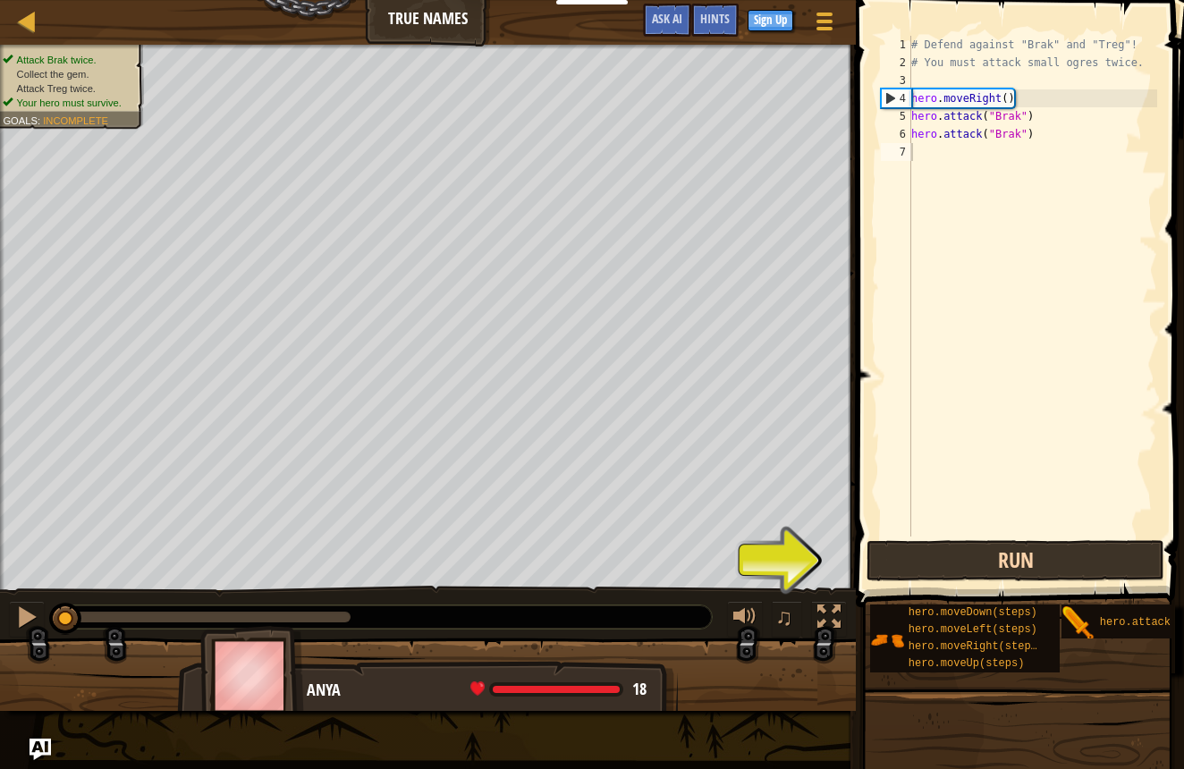
click at [909, 571] on button "Run" at bounding box center [1016, 560] width 298 height 41
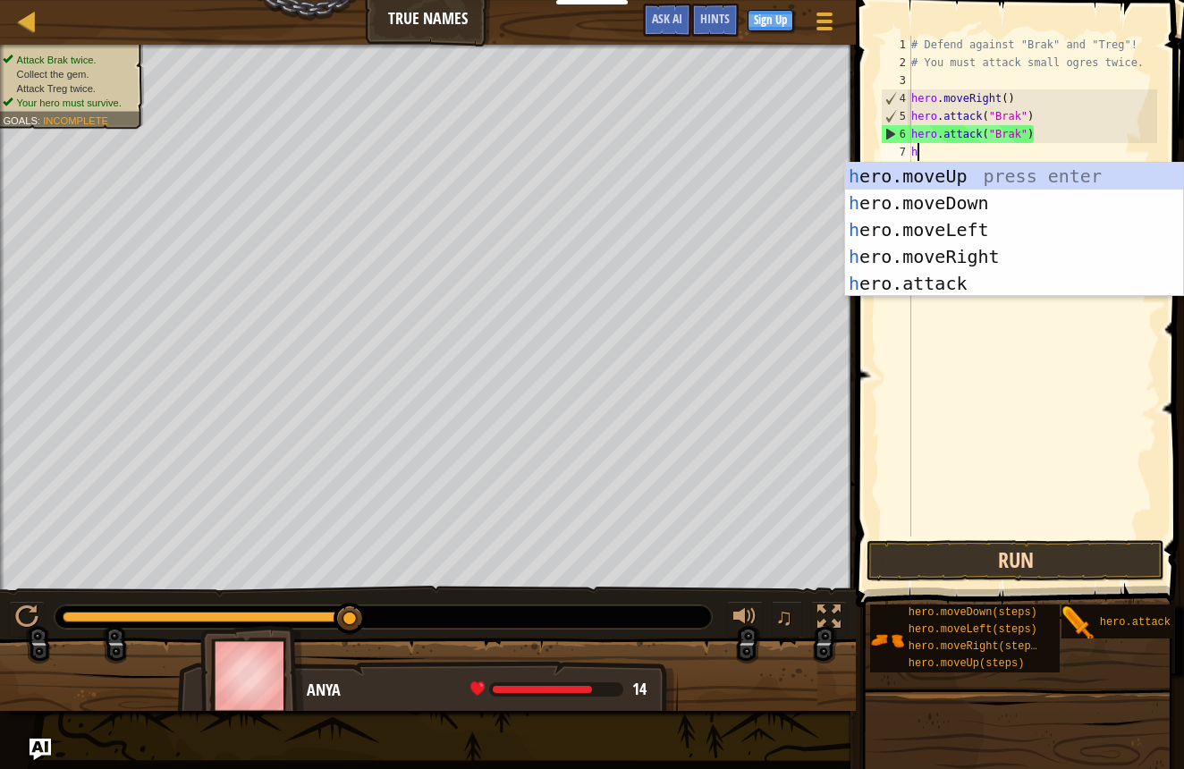
scroll to position [8, 0]
type textarea "her"
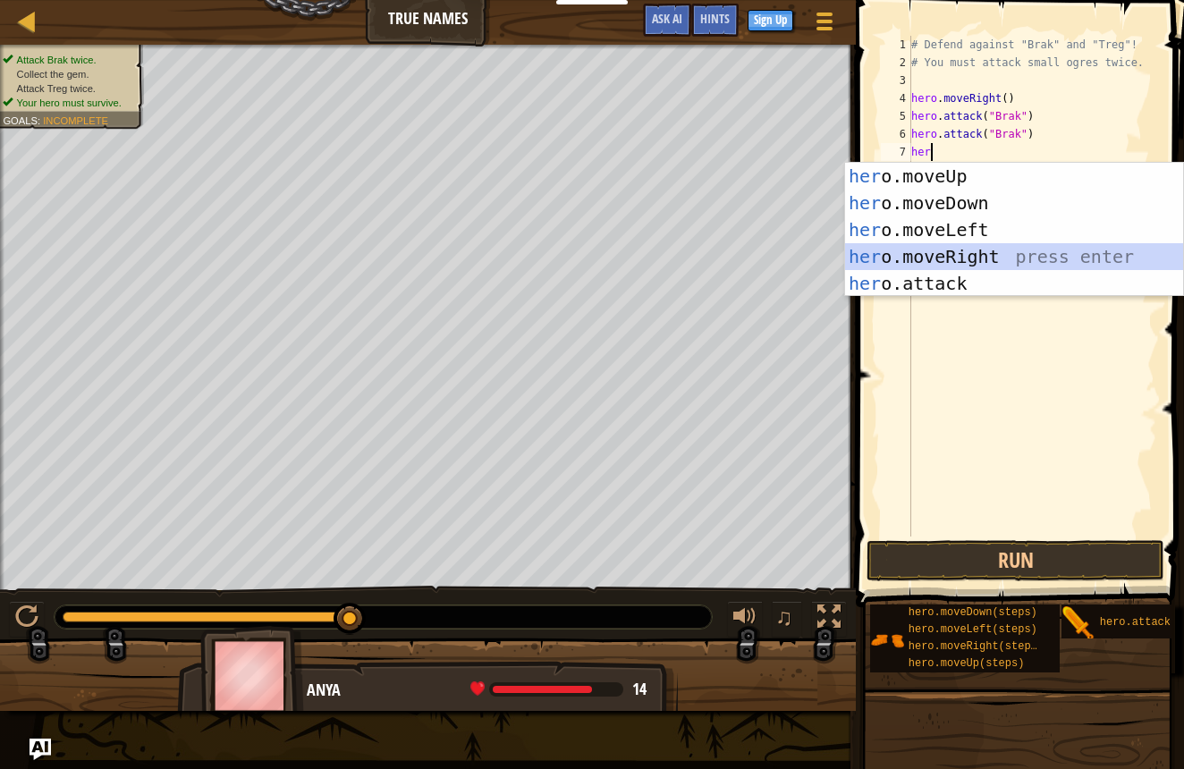
click at [940, 247] on div "her o.moveUp press enter her o.moveDown press enter her o.moveLeft press enter …" at bounding box center [1014, 257] width 338 height 188
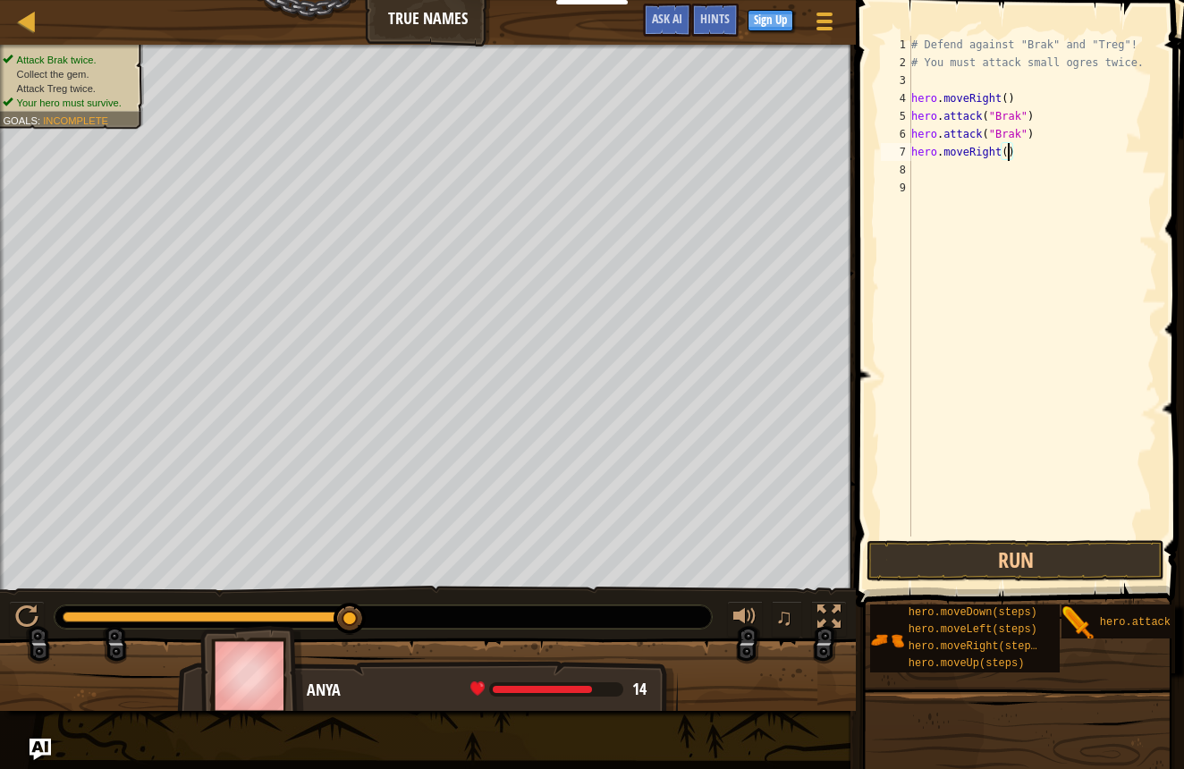
click at [1007, 152] on div "# Defend against "Brak" and "Treg"! # You must attack small ogres twice. hero .…" at bounding box center [1033, 304] width 250 height 537
type textarea "hero.moveRight(2)"
click at [1012, 173] on div "# Defend against "Brak" and "Treg"! # You must attack small ogres twice. hero .…" at bounding box center [1033, 304] width 250 height 537
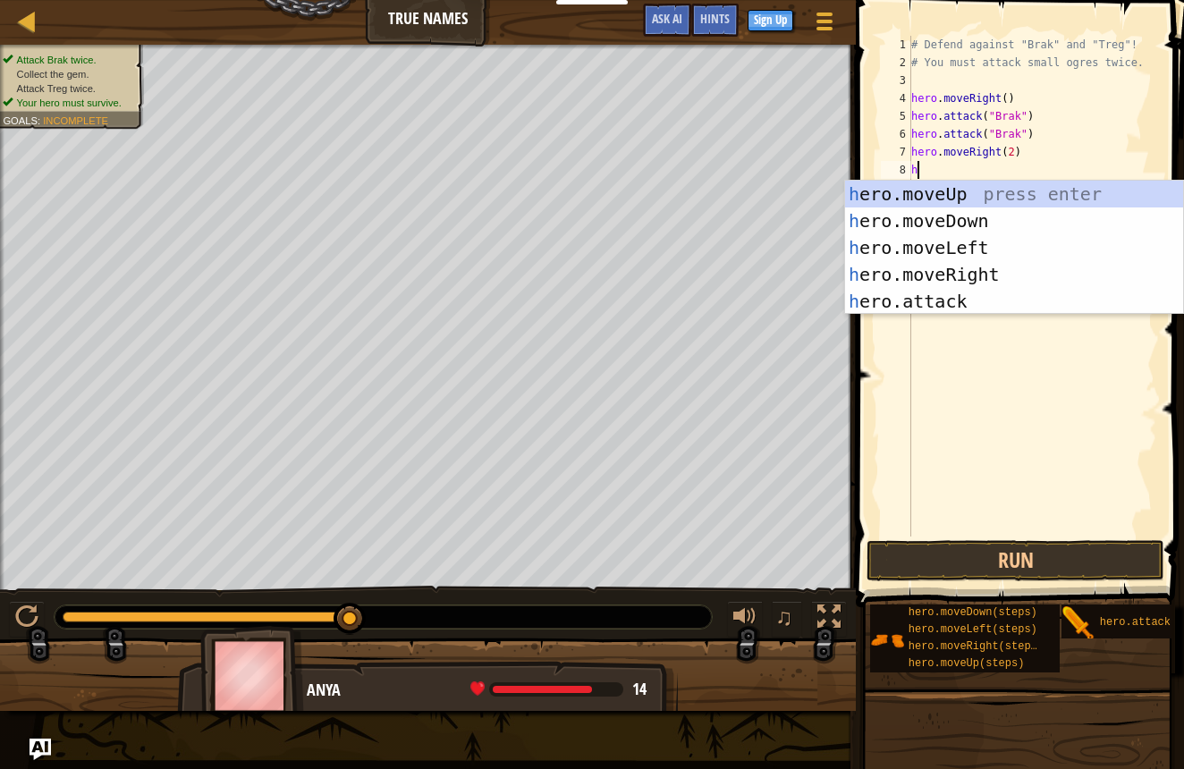
type textarea "her"
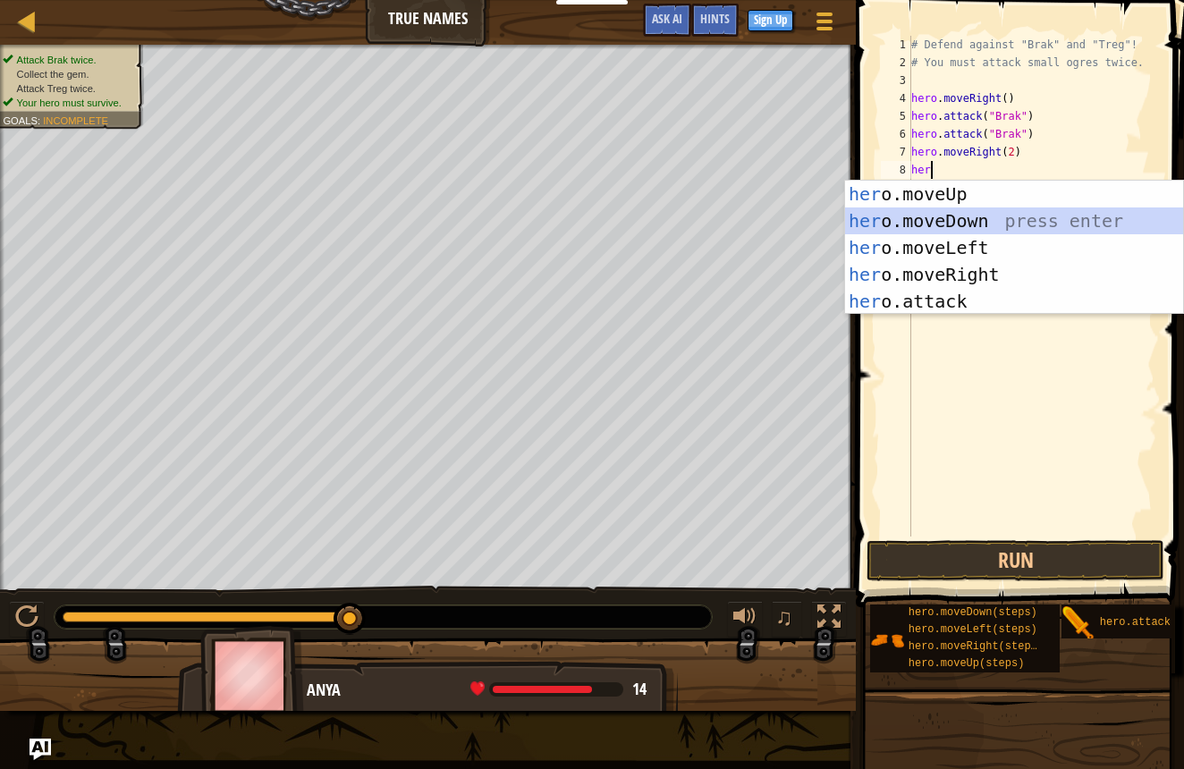
click at [972, 222] on div "her o.moveUp press enter her o.moveDown press enter her o.moveLeft press enter …" at bounding box center [1014, 275] width 338 height 188
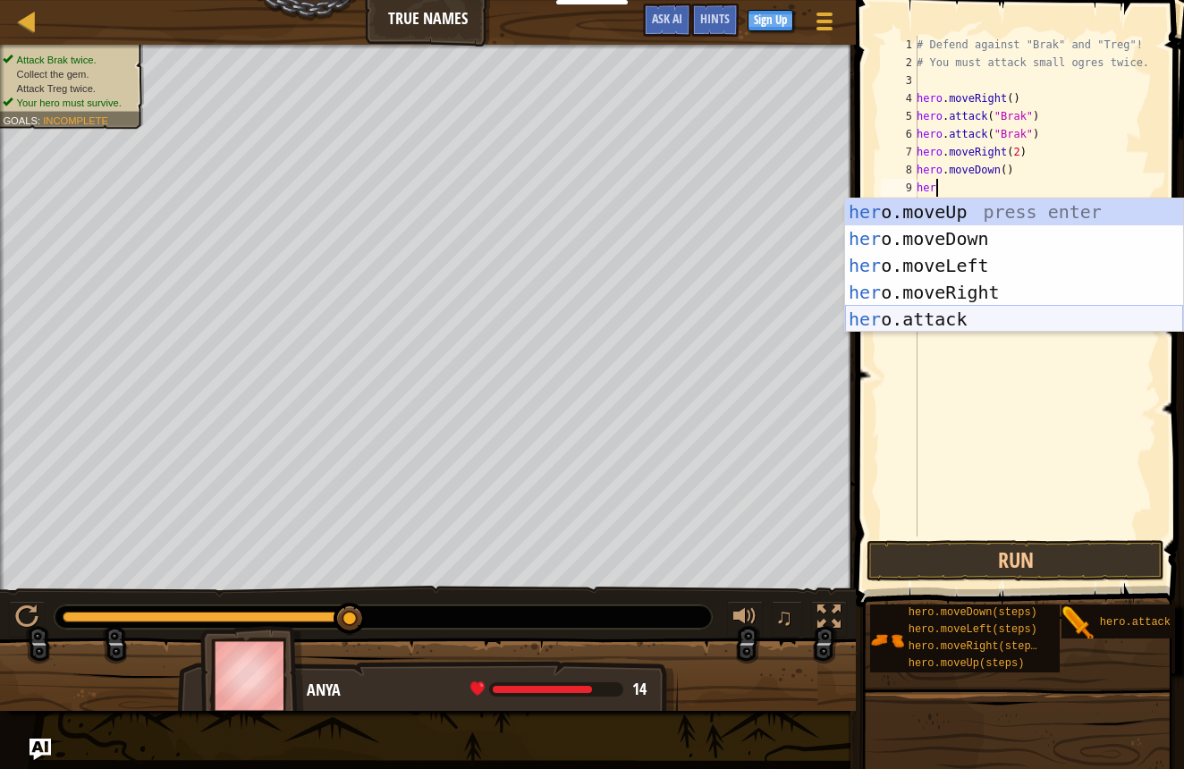
click at [935, 319] on div "her o.moveUp press enter her o.moveDown press enter her o.moveLeft press enter …" at bounding box center [1014, 293] width 338 height 188
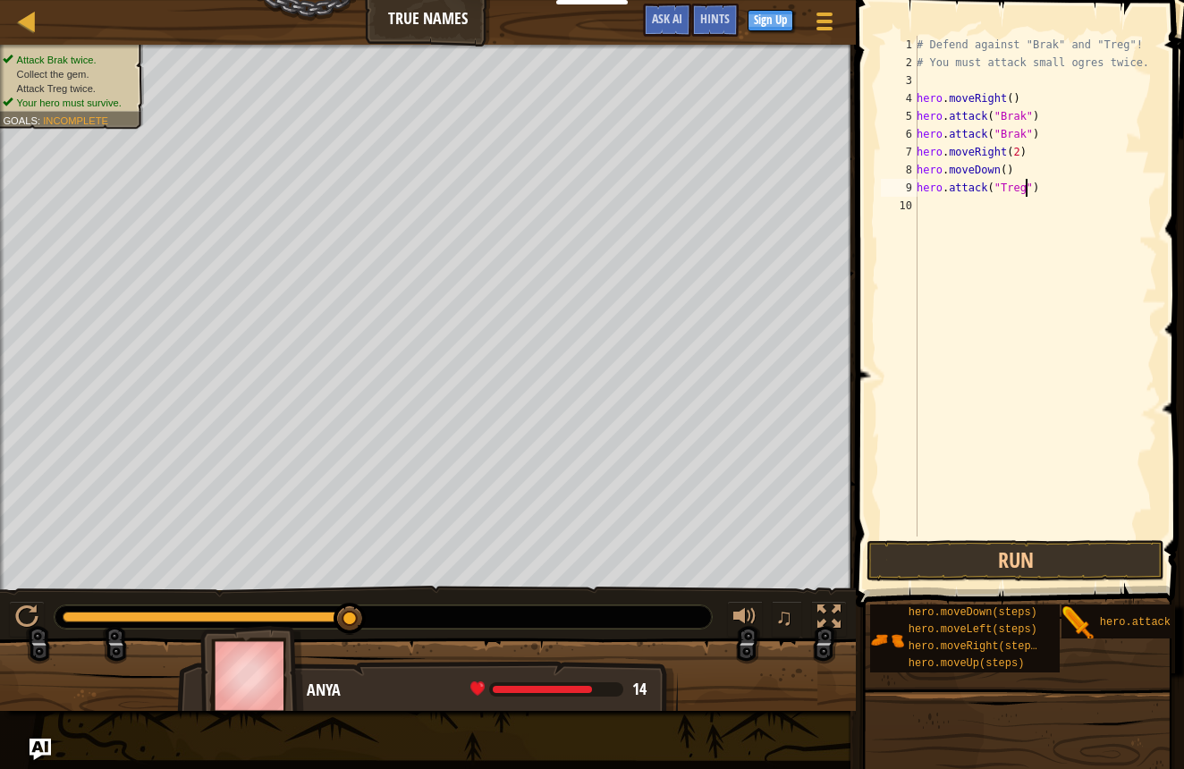
scroll to position [8, 9]
click at [964, 566] on button "Run" at bounding box center [1016, 560] width 298 height 41
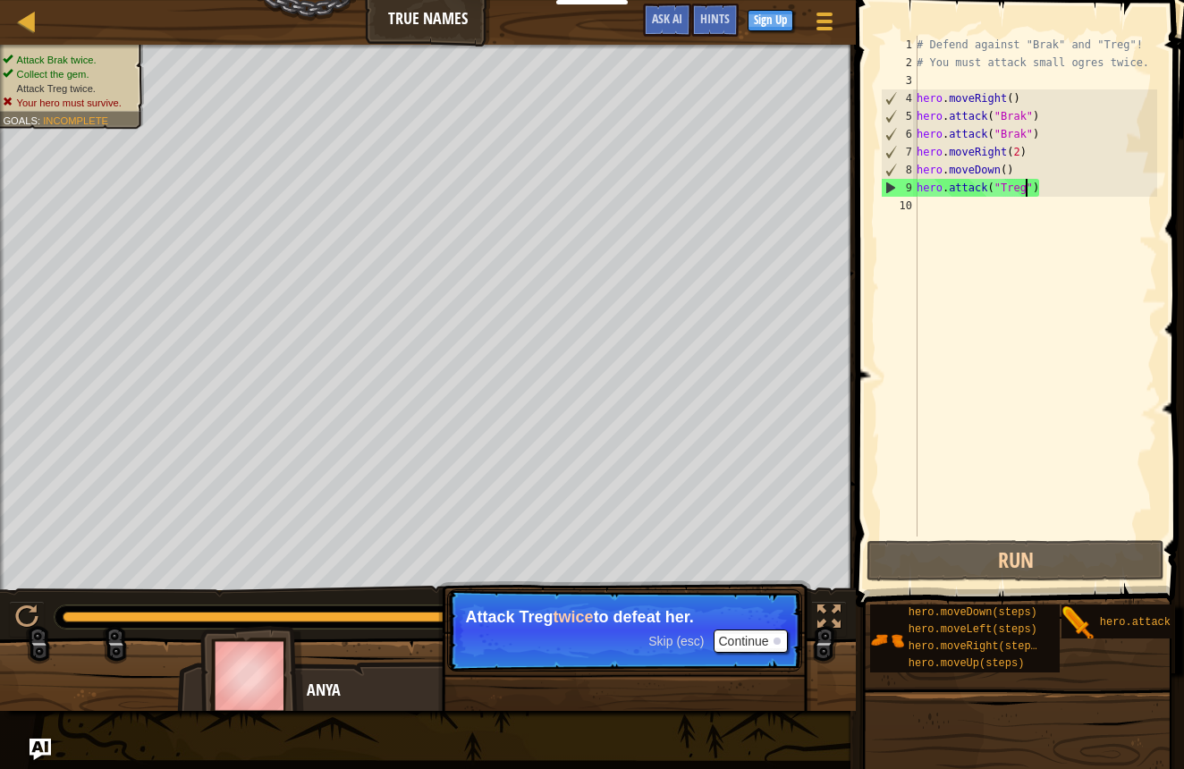
click at [756, 641] on button "Continue" at bounding box center [751, 641] width 74 height 23
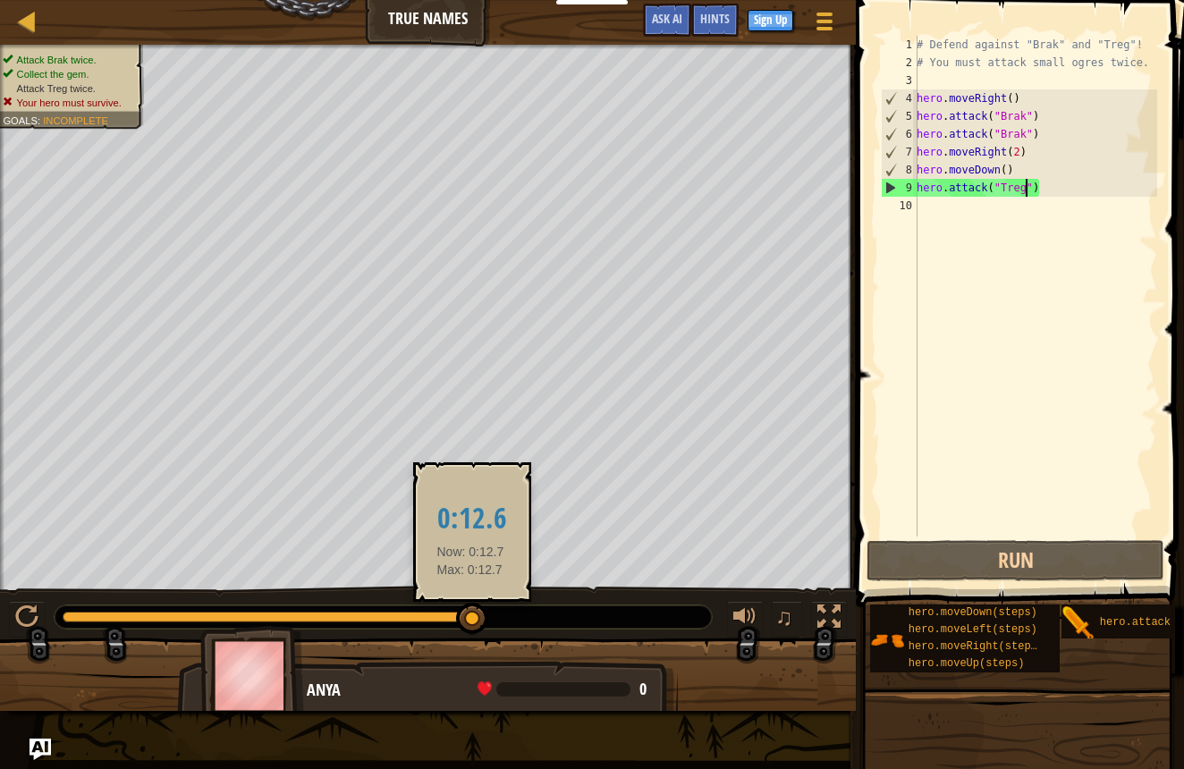
scroll to position [2, 3]
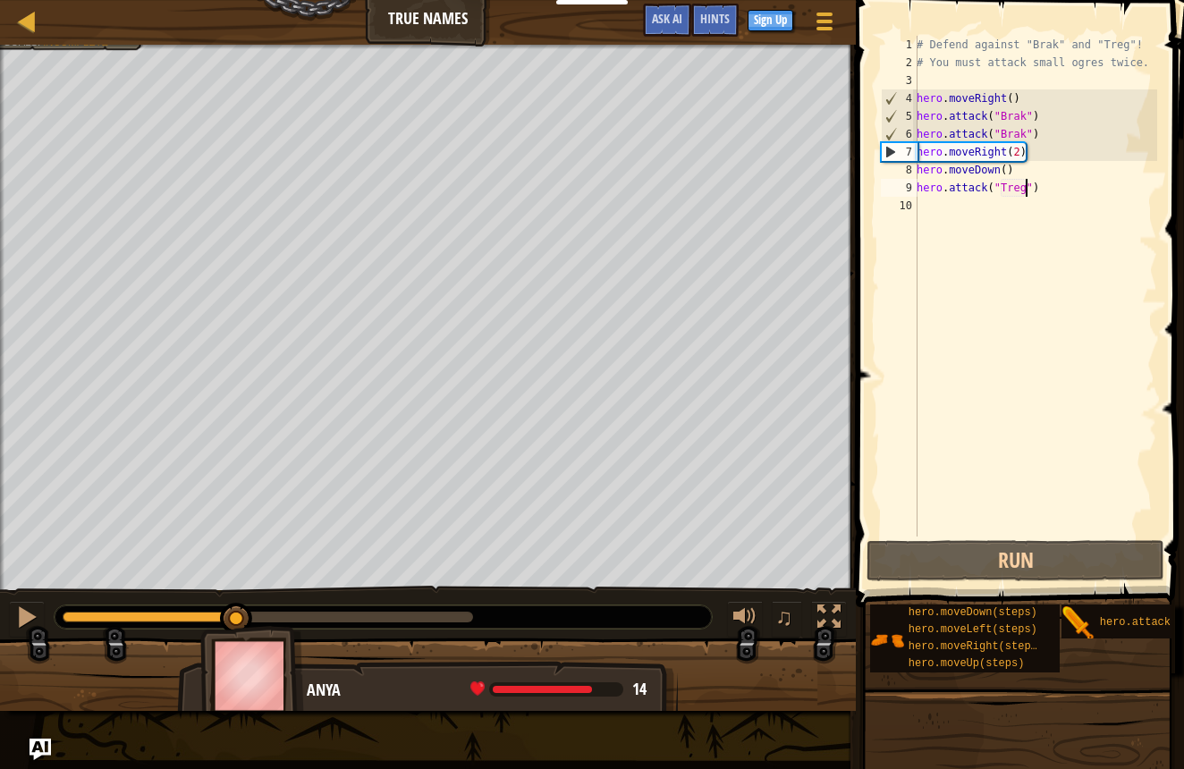
click at [234, 571] on div "Attack Brak twice. Collect the gem. Attack Treg twice. Your hero must survive. …" at bounding box center [592, 378] width 1184 height 666
drag, startPoint x: 470, startPoint y: 610, endPoint x: 247, endPoint y: 599, distance: 222.9
click at [256, 598] on div "Attack Brak twice. Collect the gem. Attack Treg twice. Your hero must survive. …" at bounding box center [592, 378] width 1184 height 666
drag, startPoint x: 235, startPoint y: 608, endPoint x: 250, endPoint y: 621, distance: 19.7
click at [250, 621] on div at bounding box center [252, 619] width 32 height 32
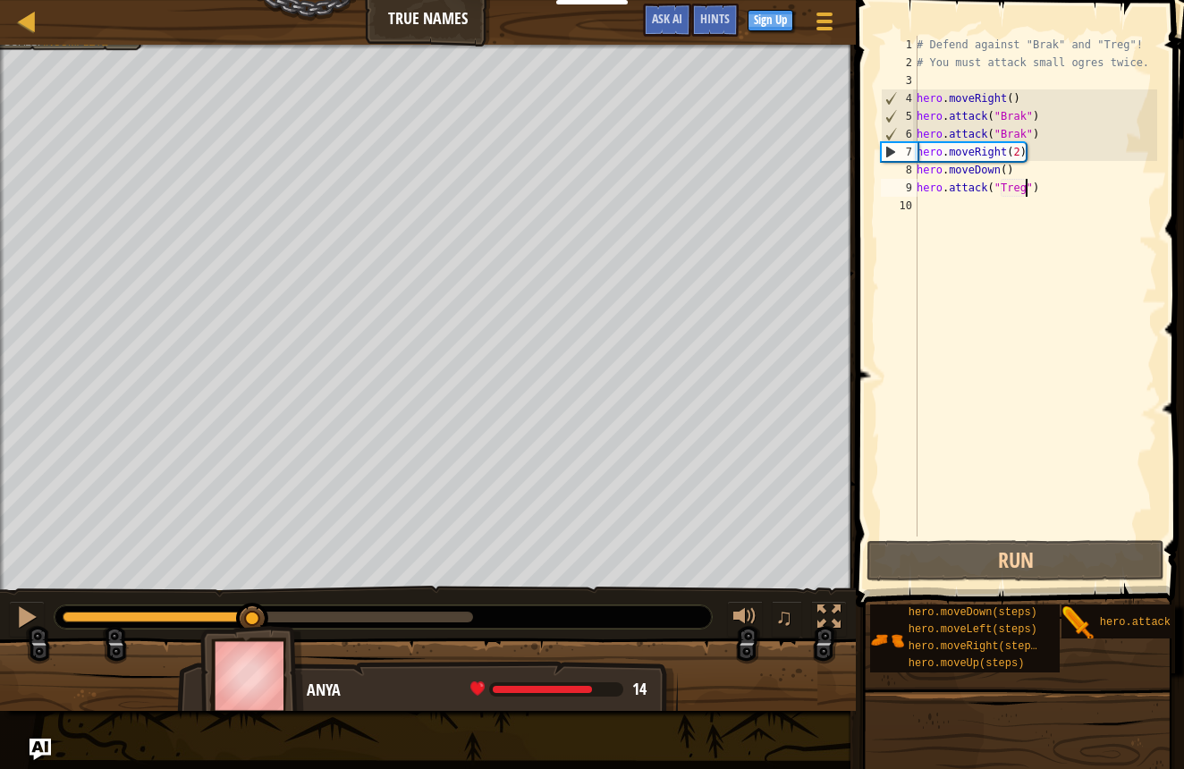
scroll to position [0, 0]
click at [1021, 167] on div "# Defend against "Brak" and "Treg"! # You must attack small ogres twice. hero .…" at bounding box center [1035, 304] width 244 height 537
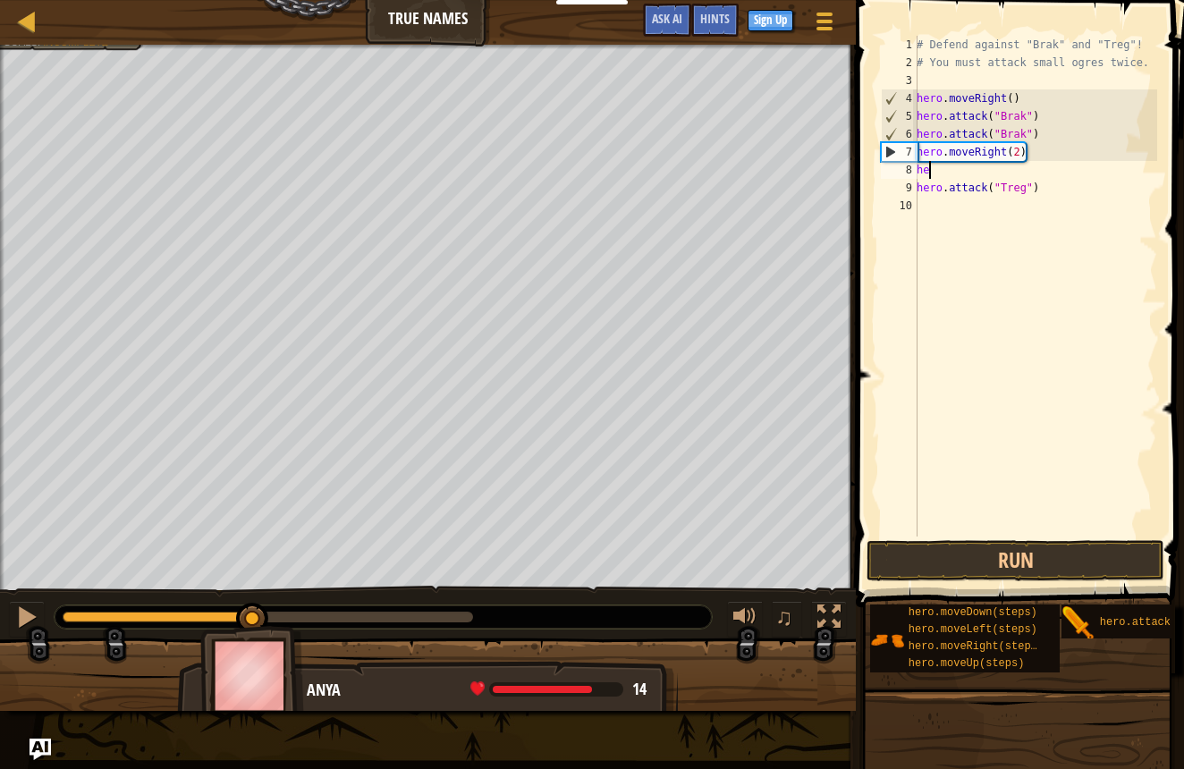
scroll to position [8, 0]
type textarea "h"
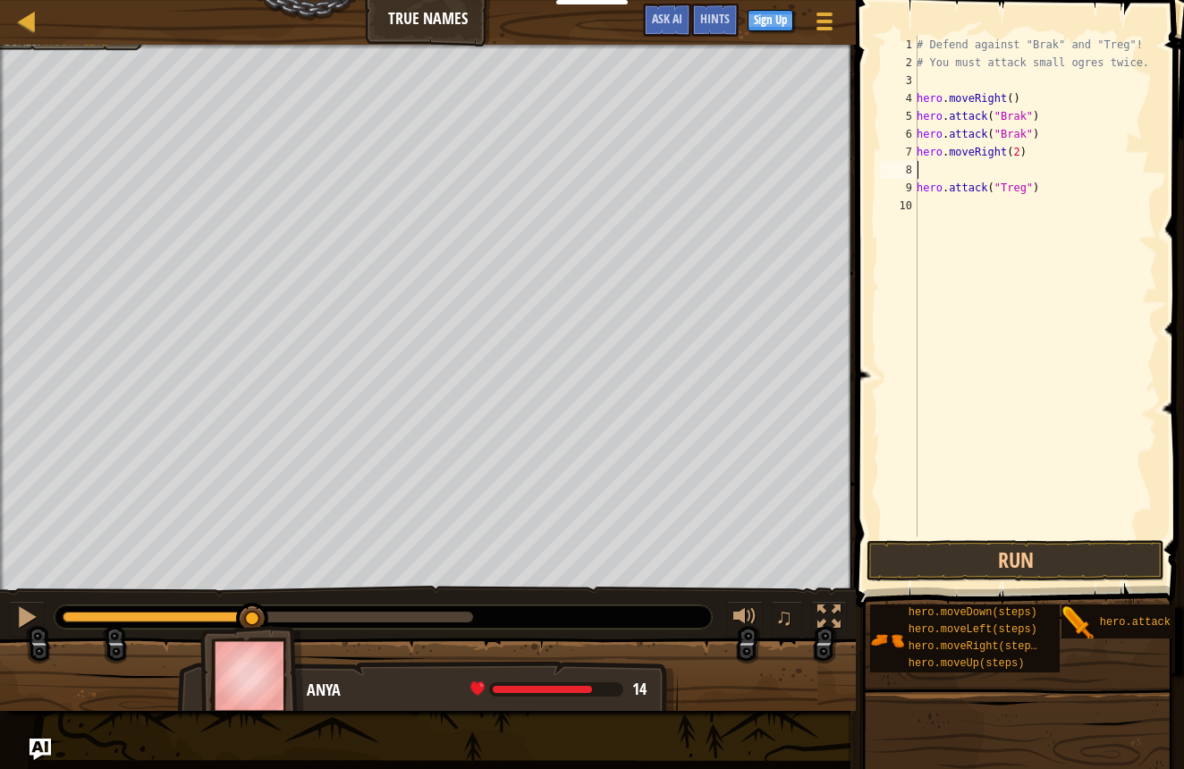
type textarea "hero.moveRight(2)"
click at [950, 565] on button "Run" at bounding box center [1016, 560] width 298 height 41
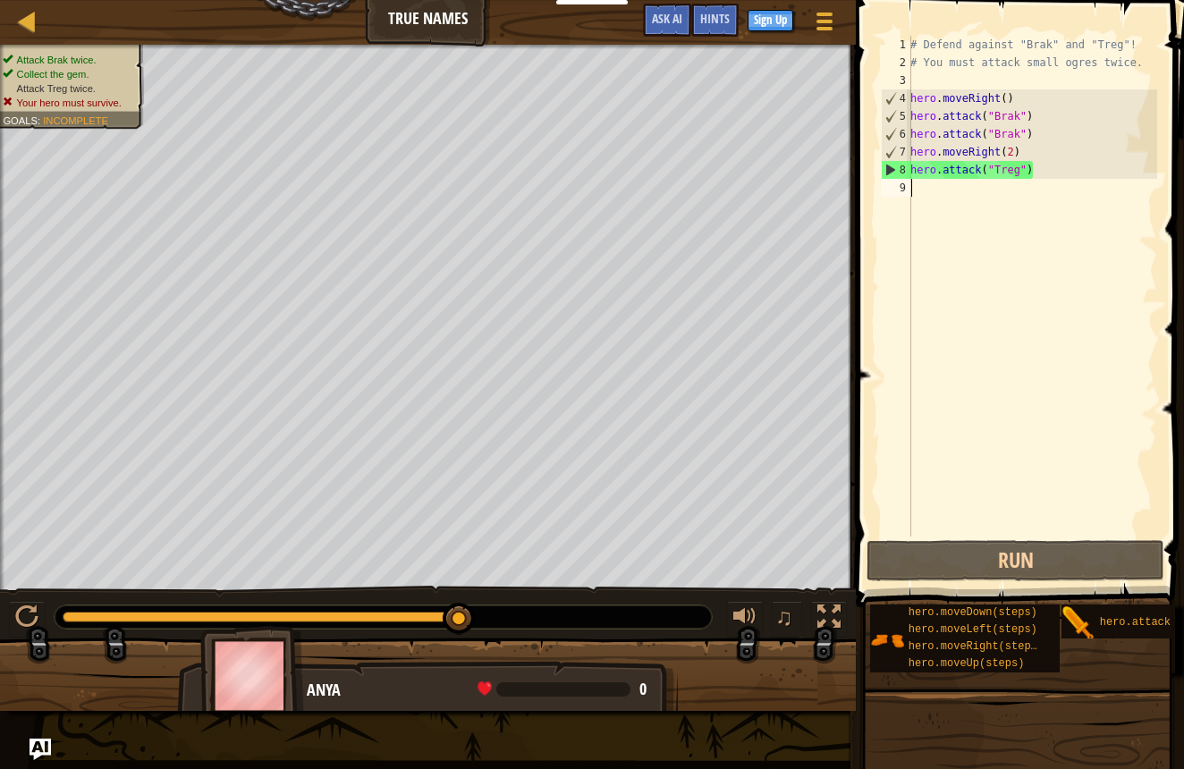
click at [936, 182] on div "# Defend against "Brak" and "Treg"! # You must attack small ogres twice. hero .…" at bounding box center [1032, 304] width 250 height 537
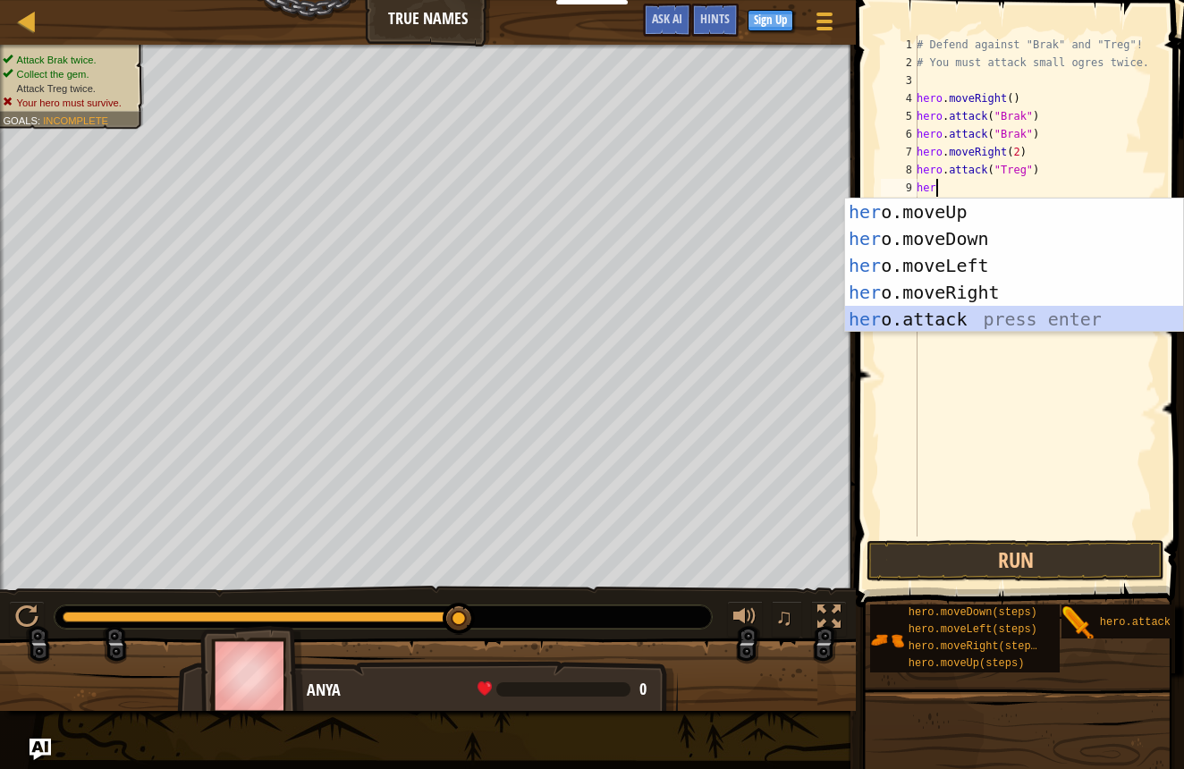
click at [934, 317] on div "her o.moveUp press enter her o.moveDown press enter her o.moveLeft press enter …" at bounding box center [1014, 293] width 338 height 188
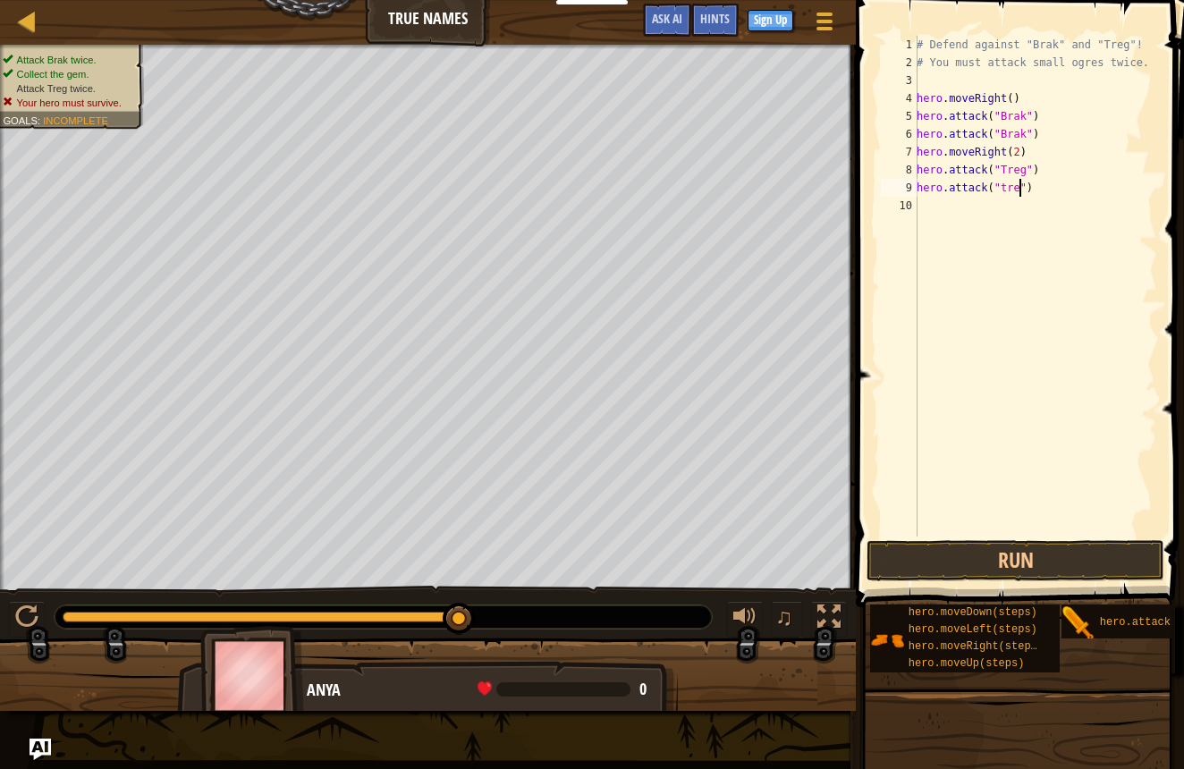
scroll to position [8, 9]
click at [981, 563] on button "Run" at bounding box center [1016, 560] width 298 height 41
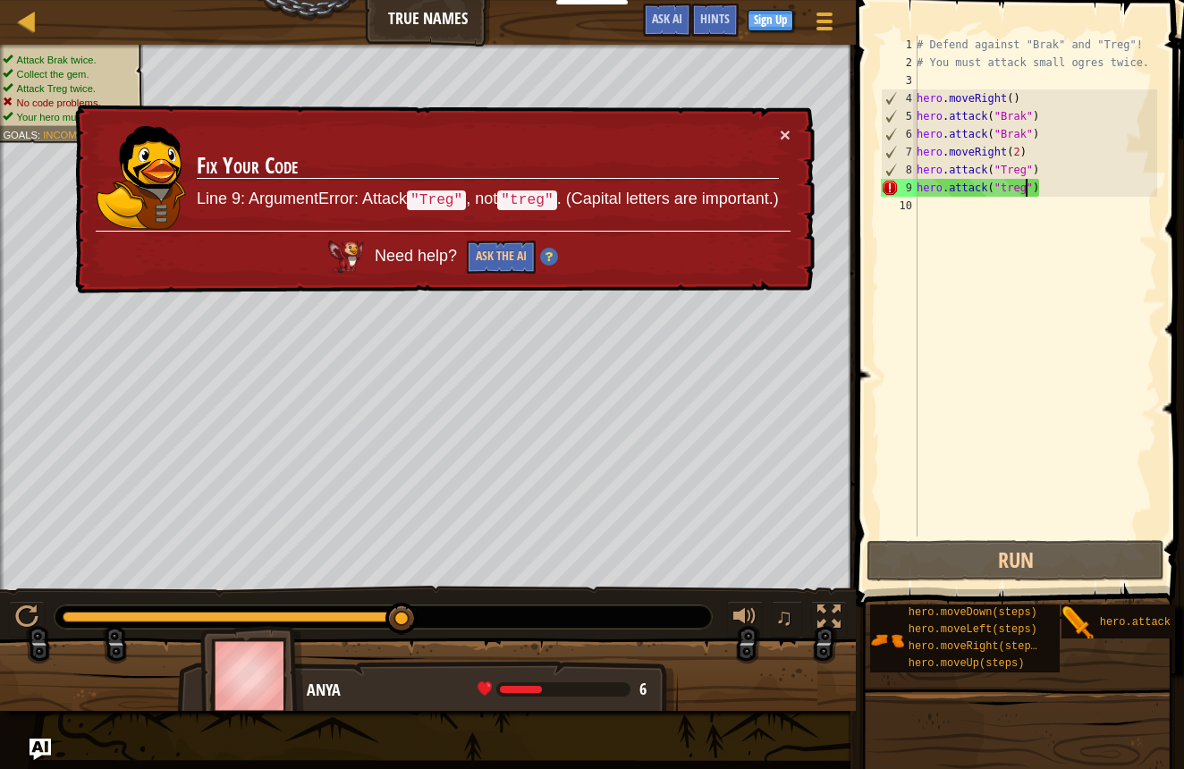
click at [1005, 188] on div "# Defend against "Brak" and "Treg"! # You must attack small ogres twice. hero .…" at bounding box center [1035, 304] width 244 height 537
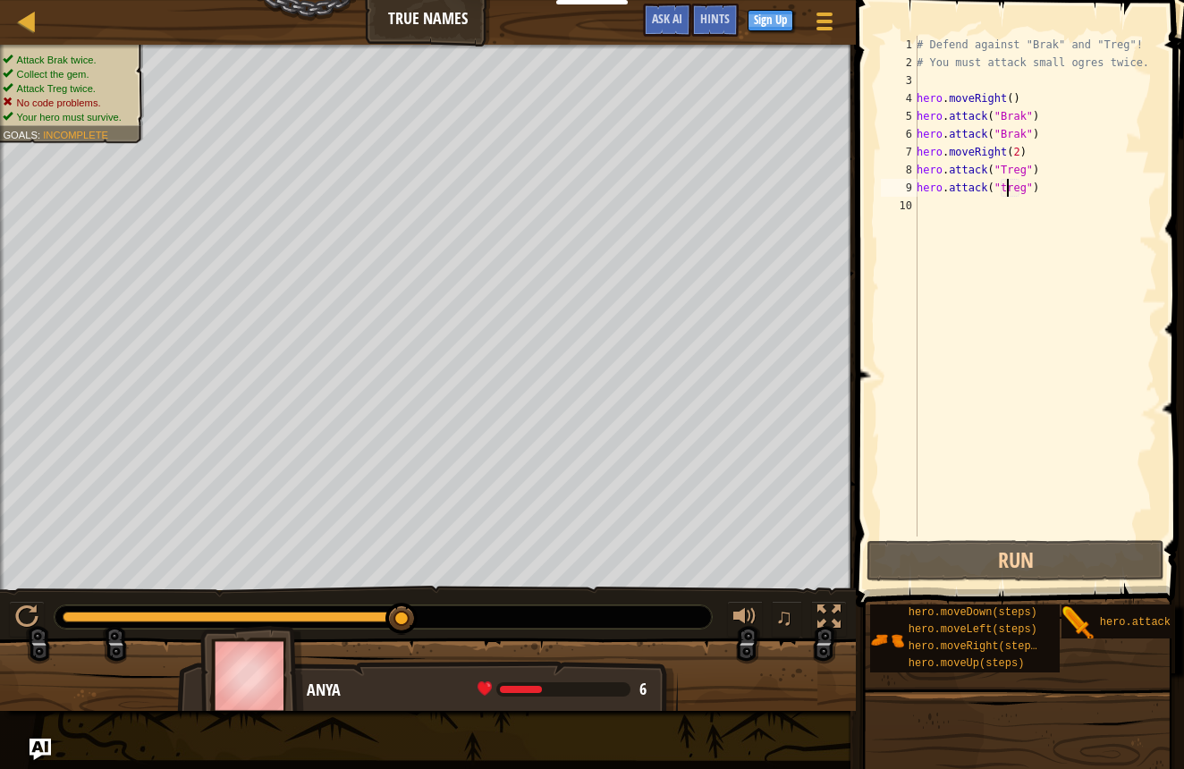
scroll to position [8, 8]
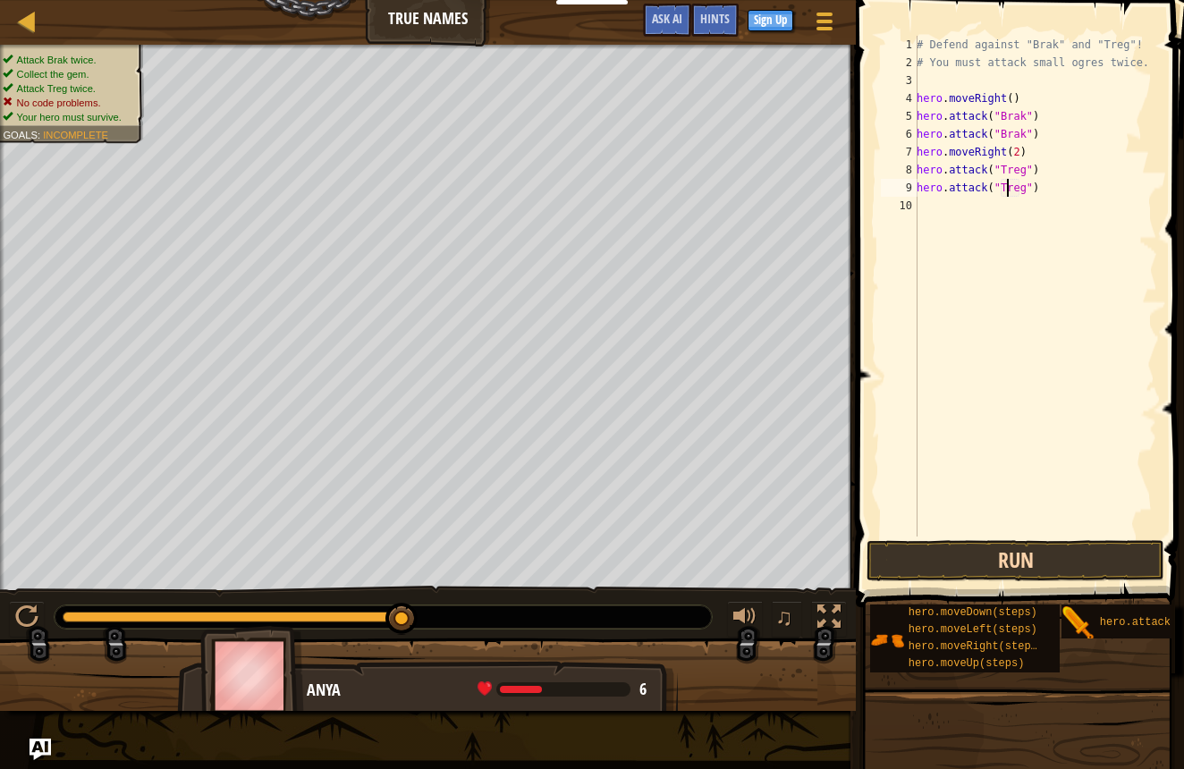
type textarea "hero.attack("Treg")"
click at [988, 554] on button "Run" at bounding box center [1016, 560] width 298 height 41
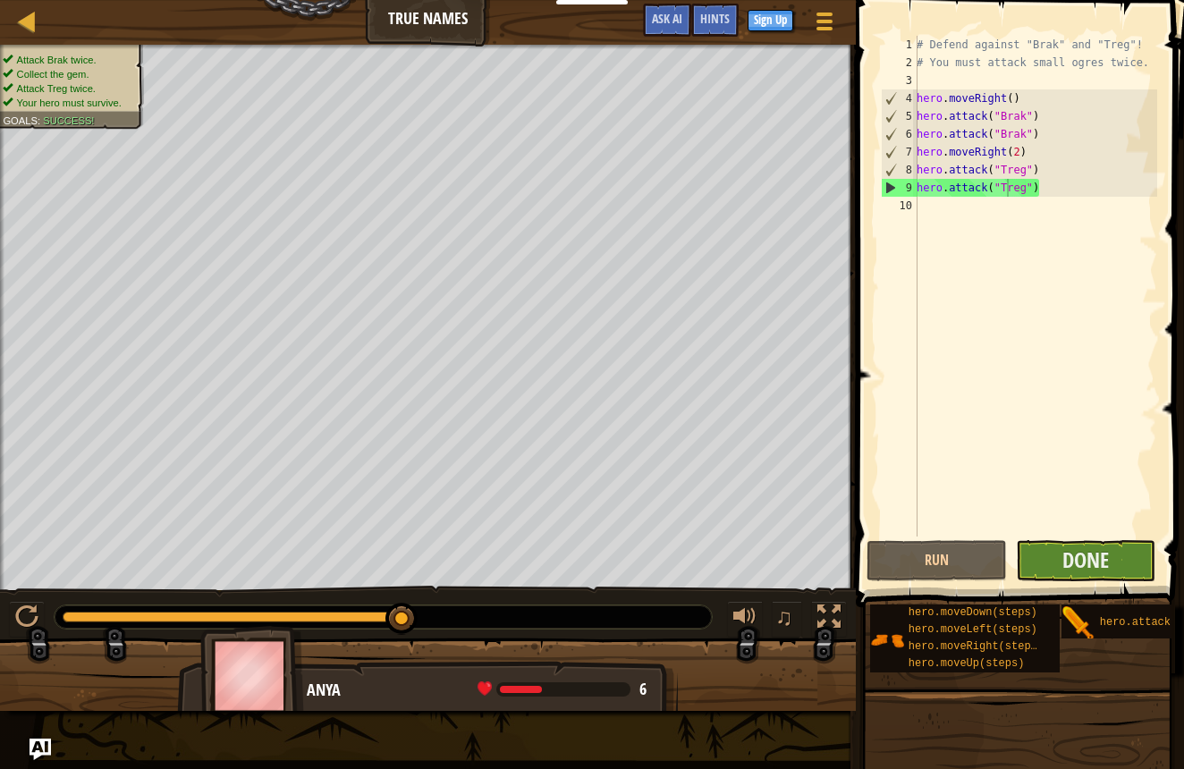
click at [1059, 563] on button "Done" at bounding box center [1086, 560] width 140 height 41
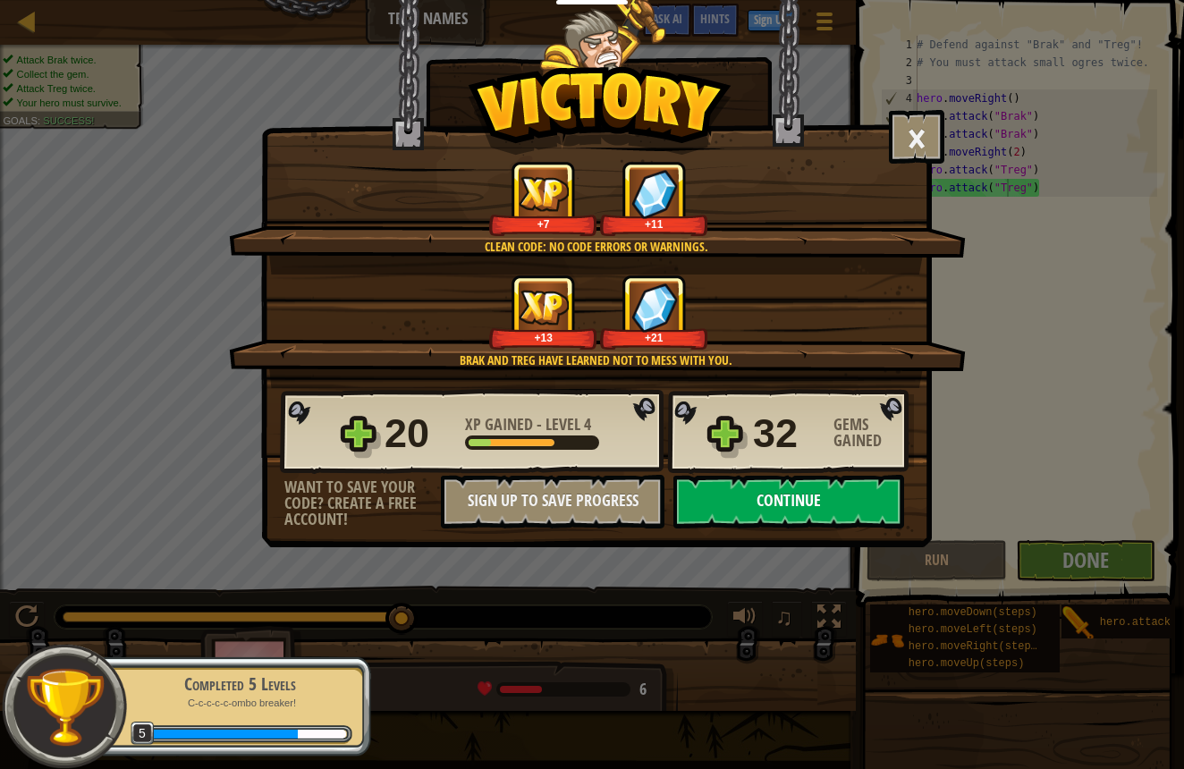
click at [724, 480] on button "Continue" at bounding box center [788, 502] width 231 height 54
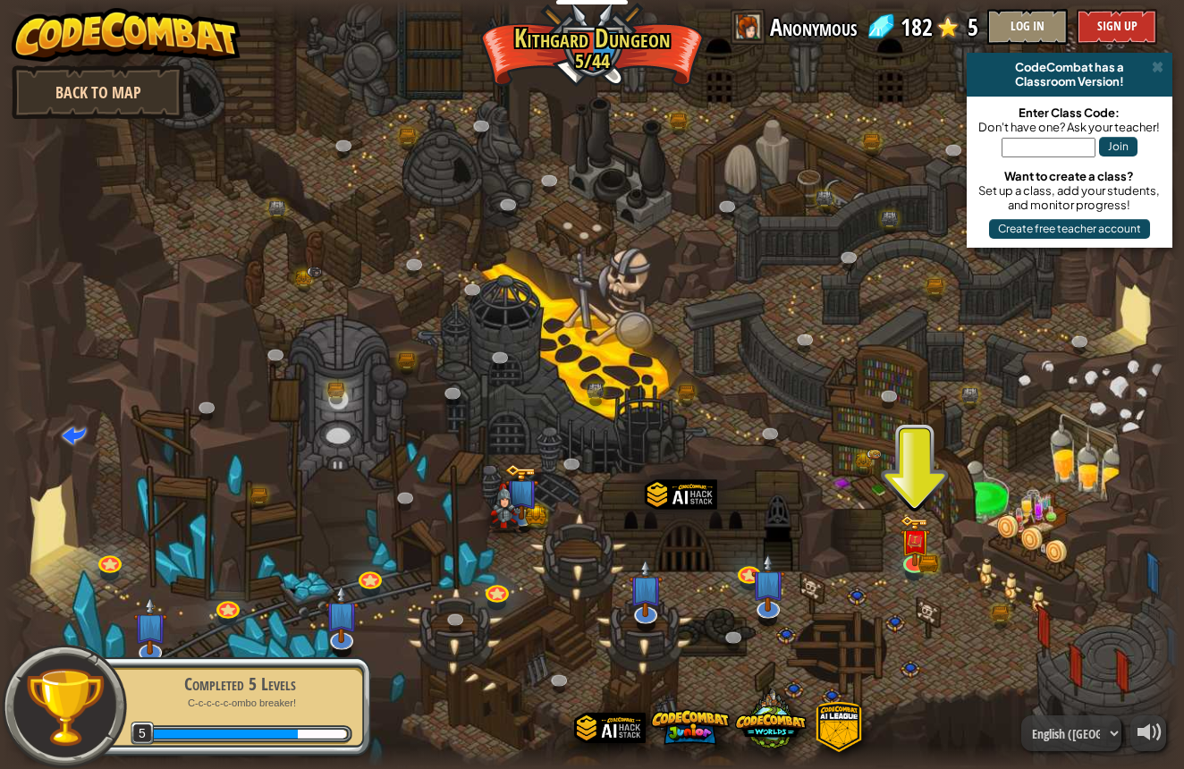
click at [131, 95] on link "Back to Map" at bounding box center [98, 92] width 173 height 54
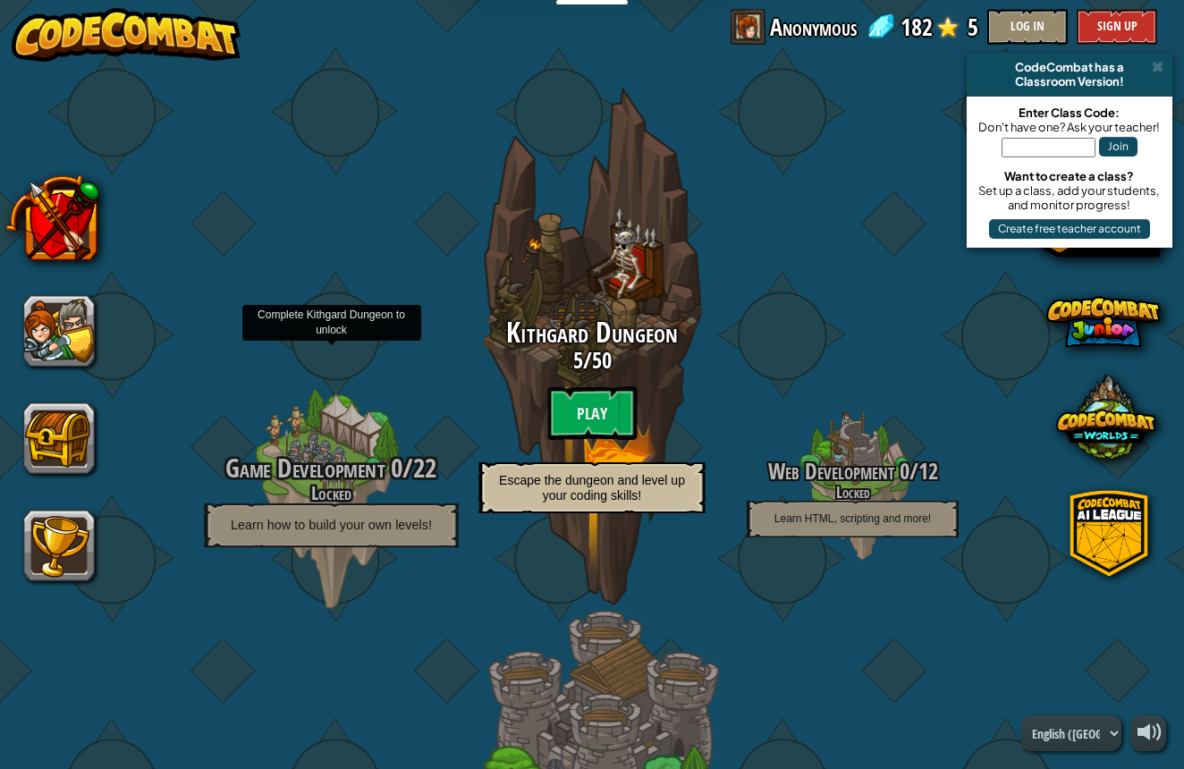
click at [355, 419] on div at bounding box center [331, 487] width 170 height 340
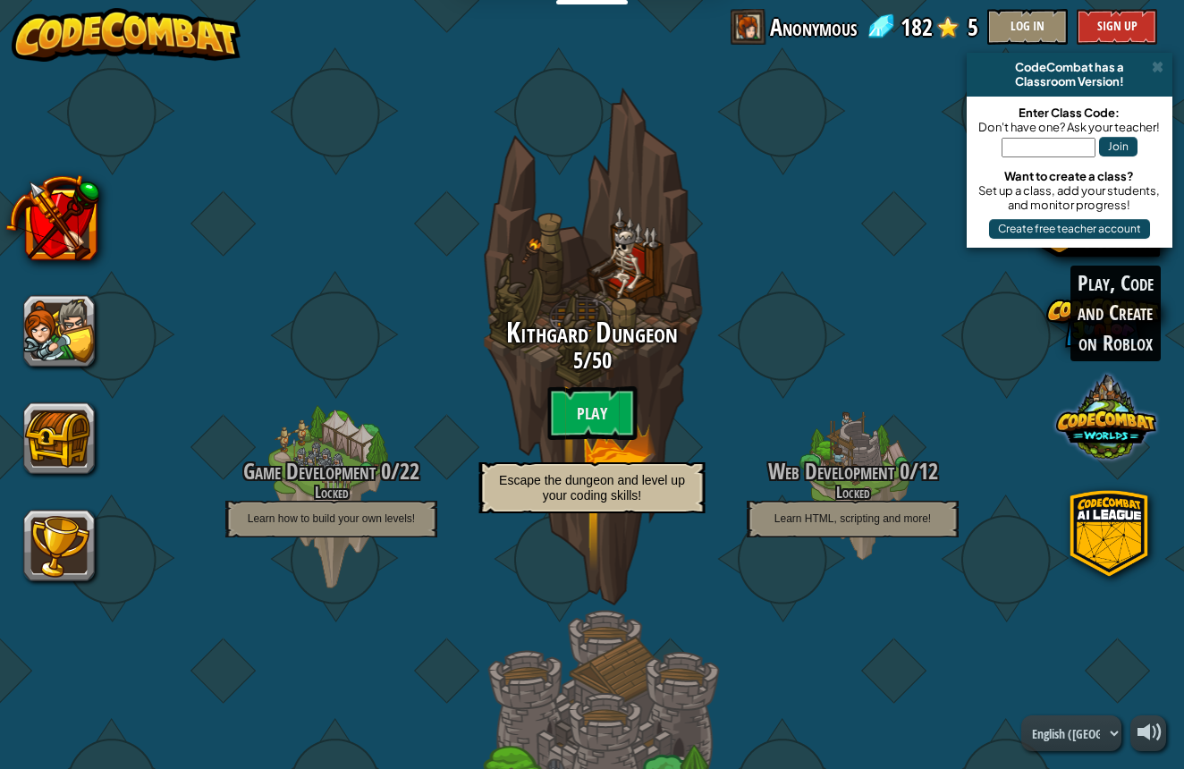
click at [1084, 430] on span at bounding box center [1106, 417] width 100 height 100
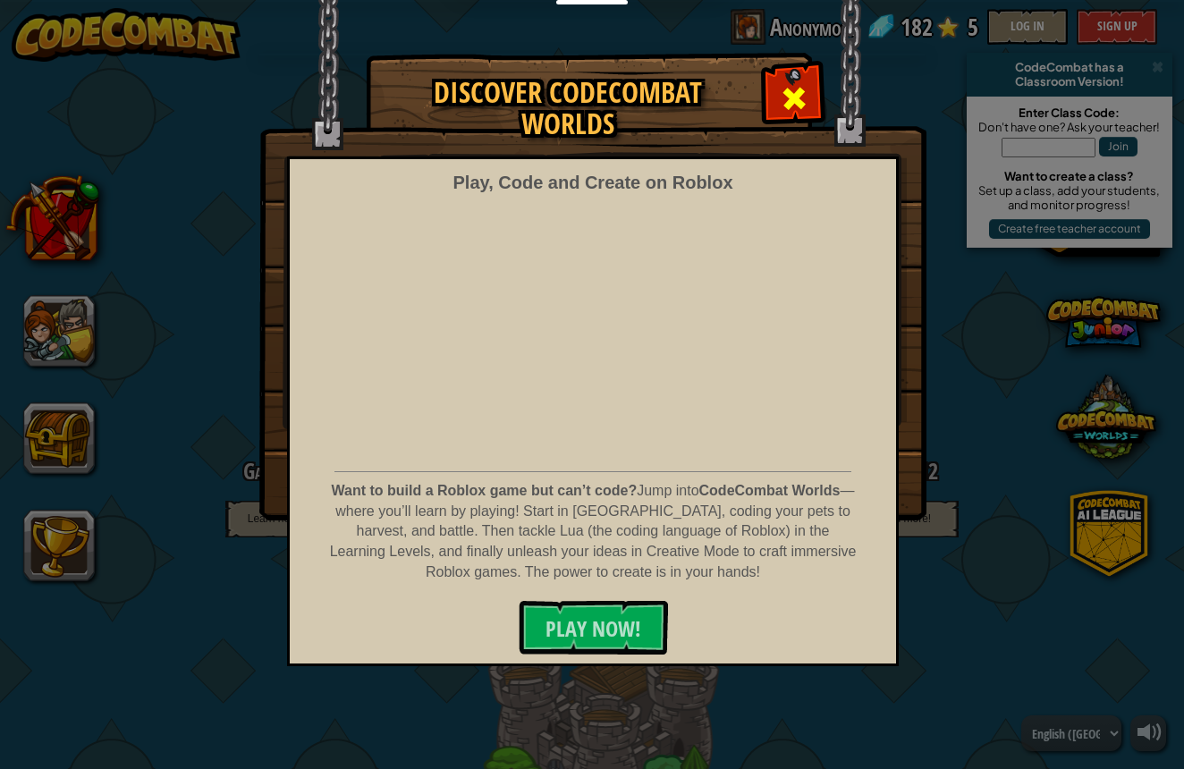
click at [776, 93] on div at bounding box center [794, 96] width 56 height 56
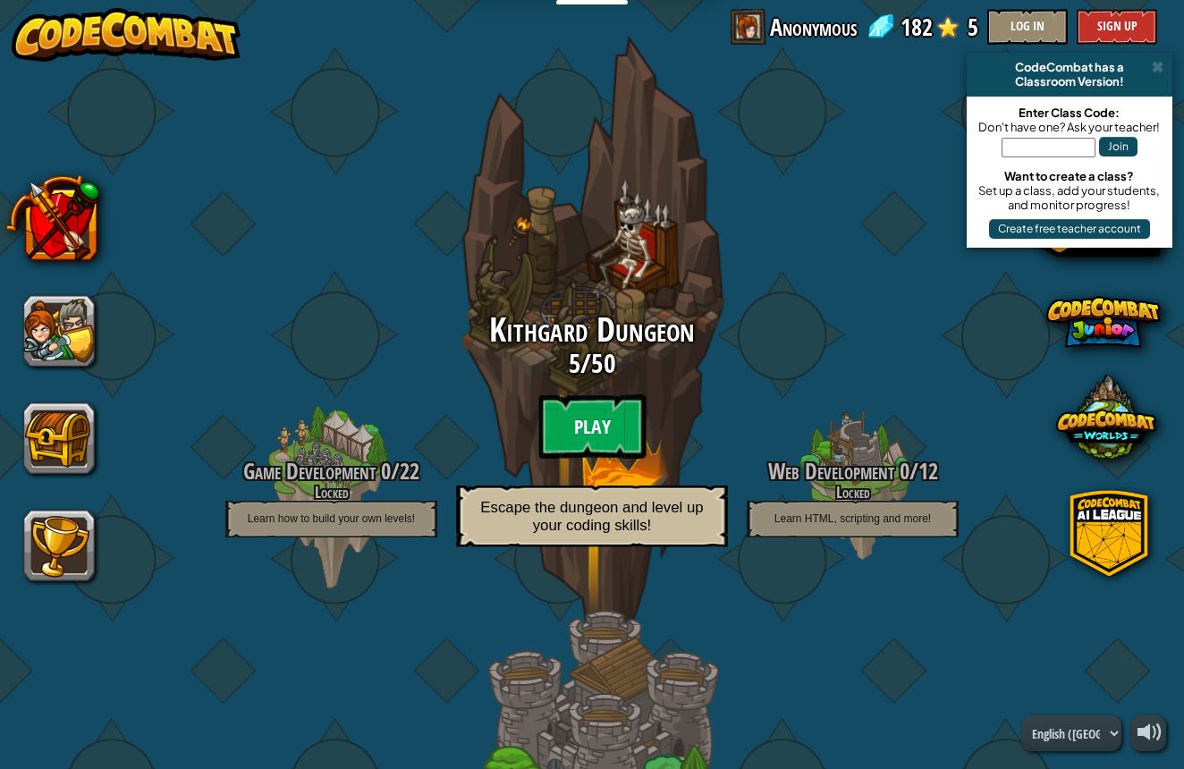
click at [598, 413] on btn "Play" at bounding box center [591, 426] width 107 height 64
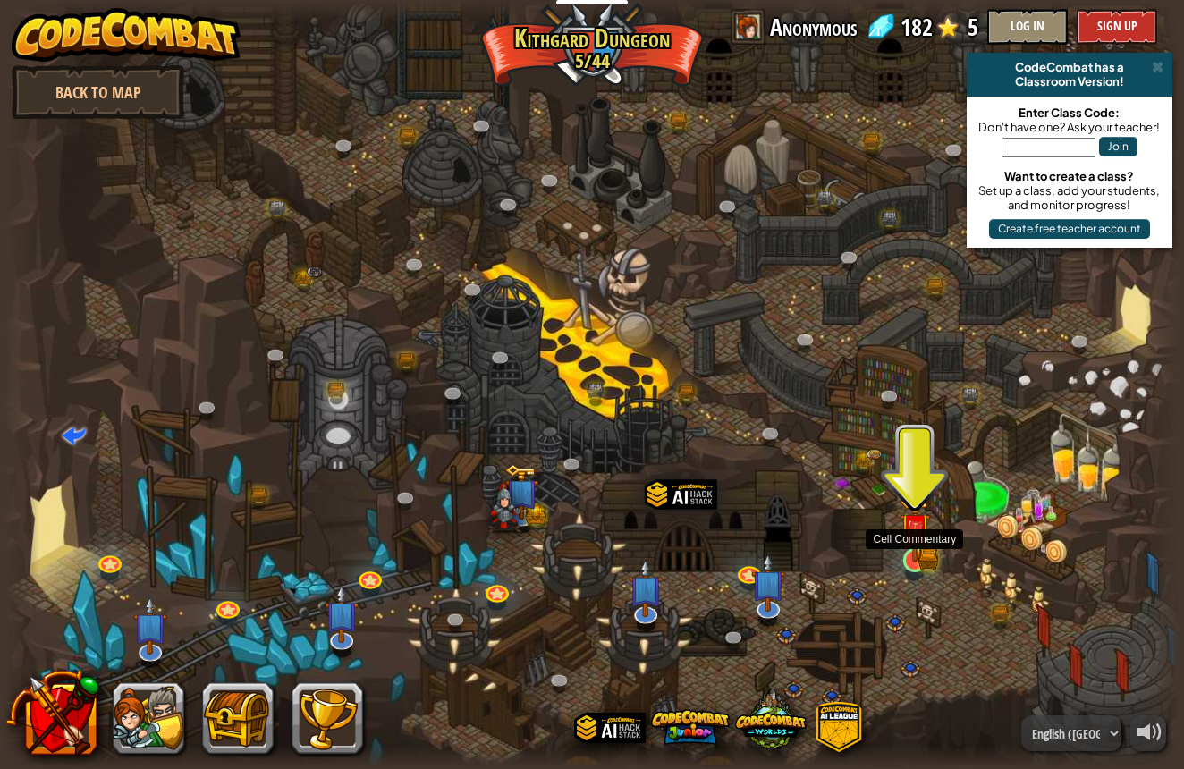
click at [917, 538] on img at bounding box center [915, 529] width 18 height 18
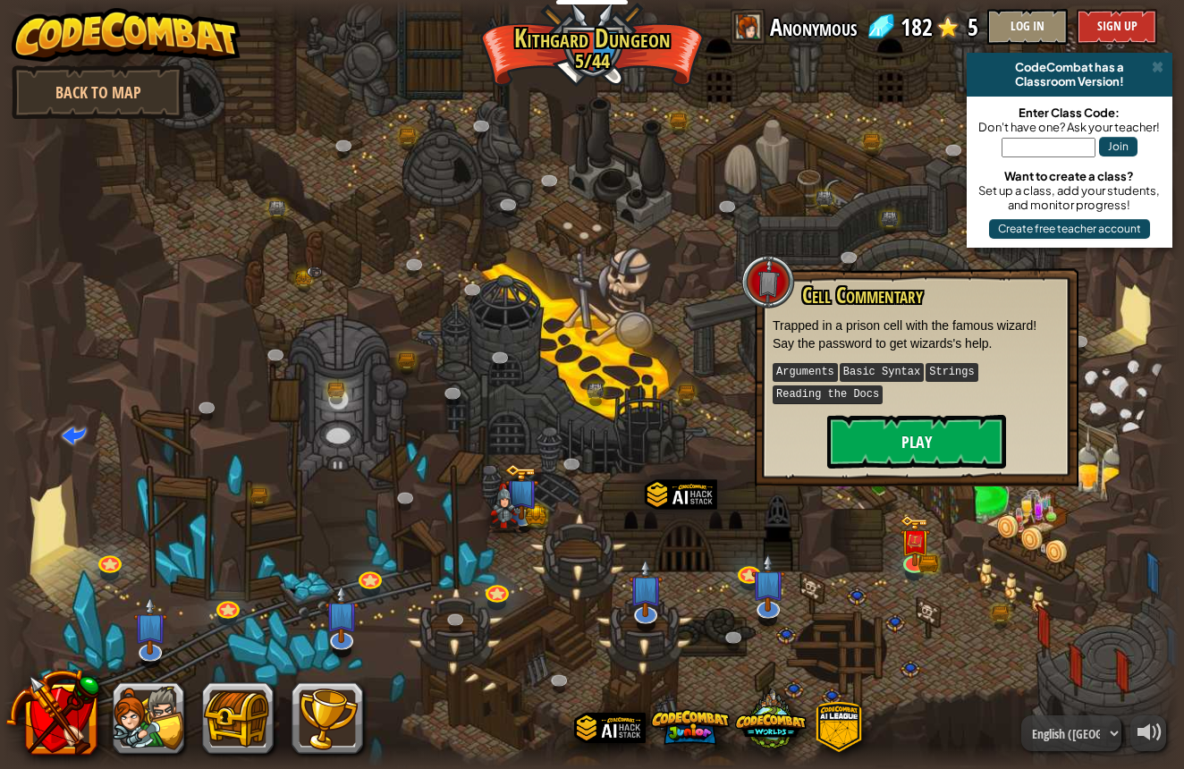
click at [889, 440] on button "Play" at bounding box center [916, 442] width 179 height 54
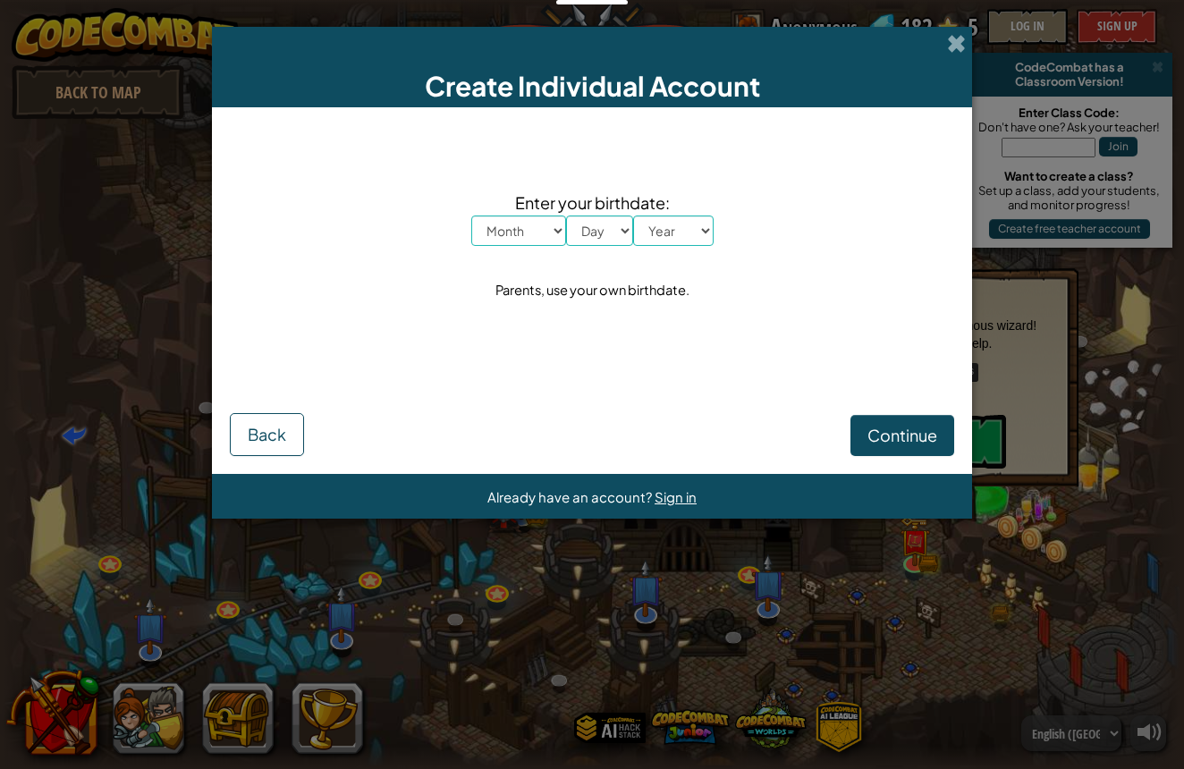
click at [267, 430] on span "Back" at bounding box center [267, 434] width 38 height 21
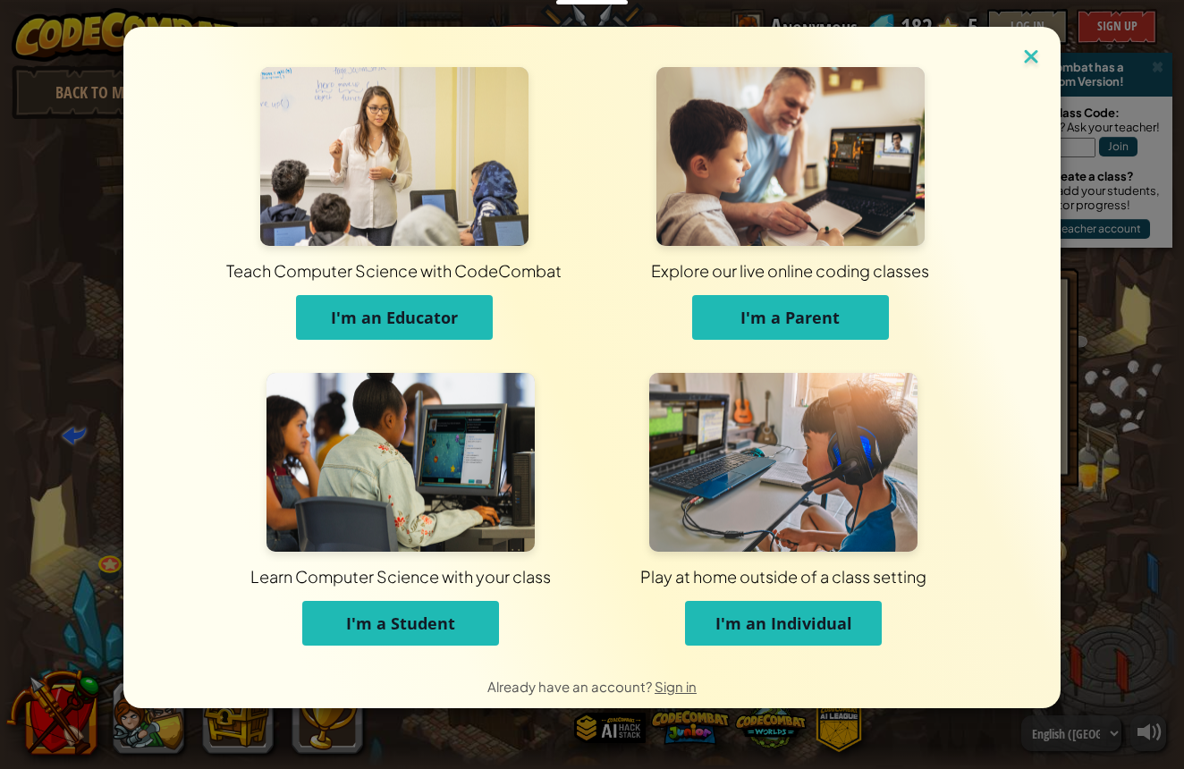
click at [1031, 55] on img at bounding box center [1031, 58] width 23 height 27
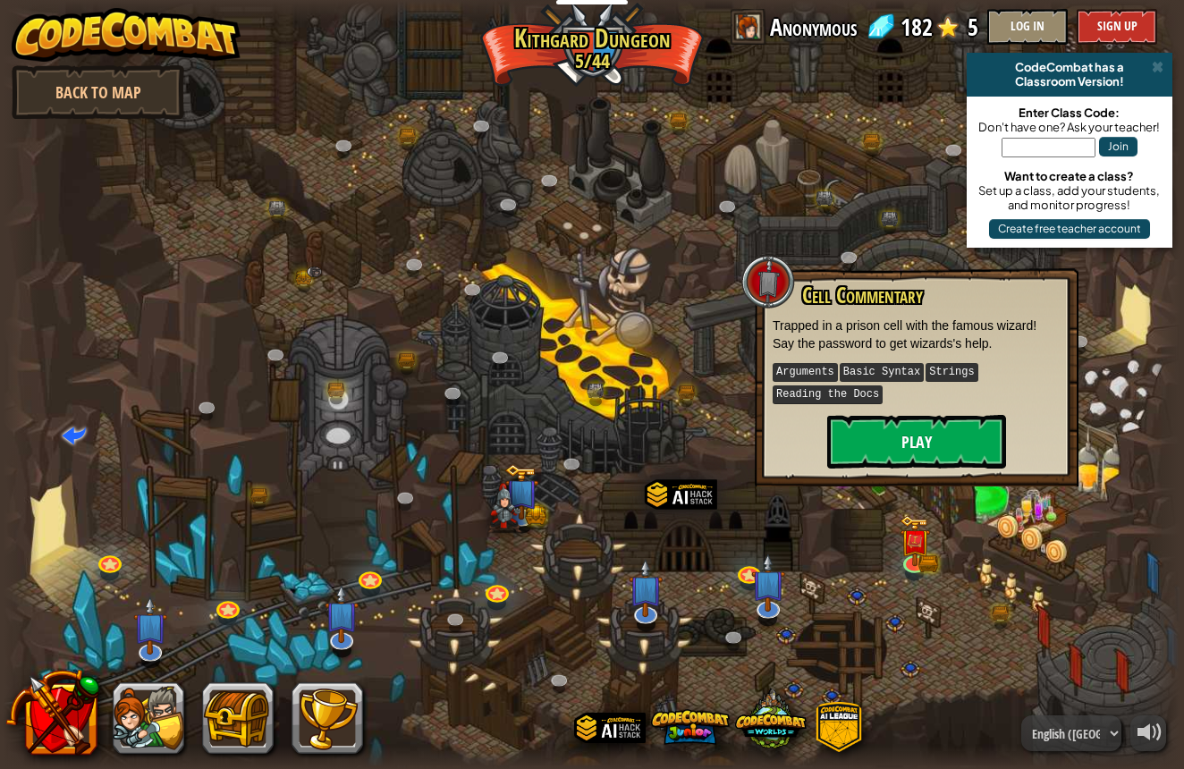
click at [925, 441] on button "Play" at bounding box center [916, 442] width 179 height 54
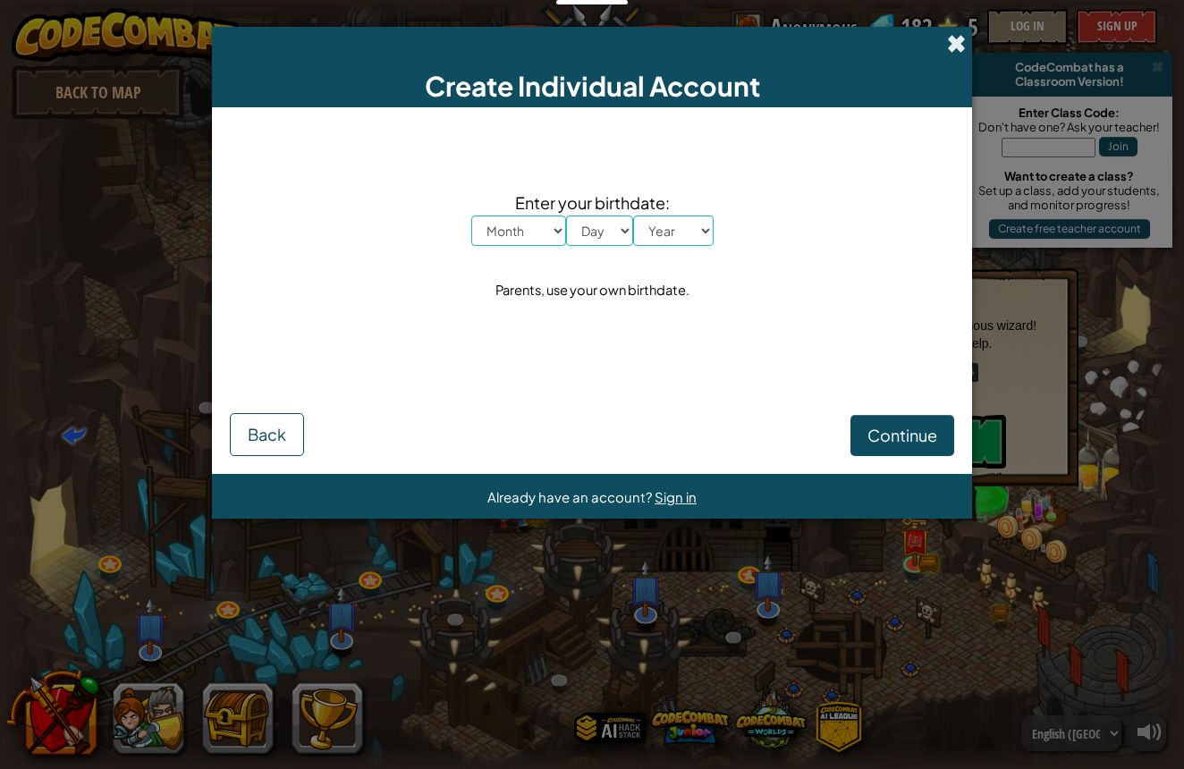
click at [953, 47] on span at bounding box center [956, 43] width 19 height 19
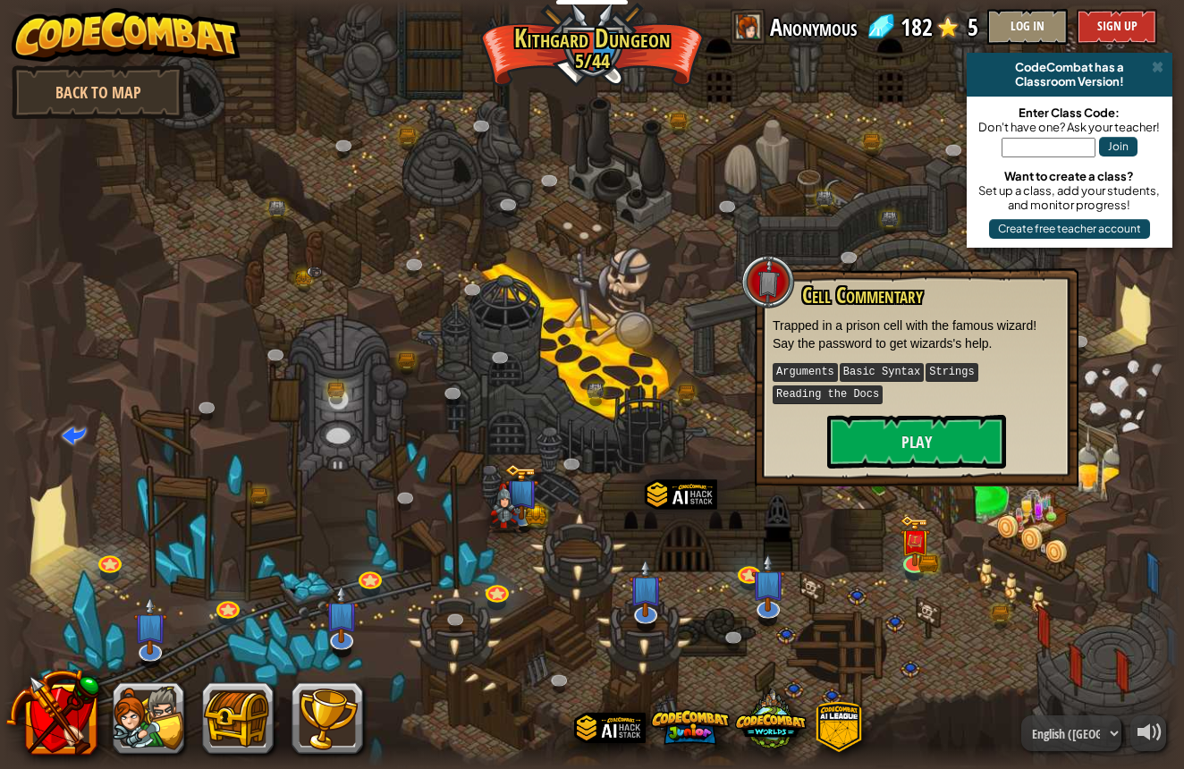
click at [900, 101] on div at bounding box center [592, 384] width 1177 height 769
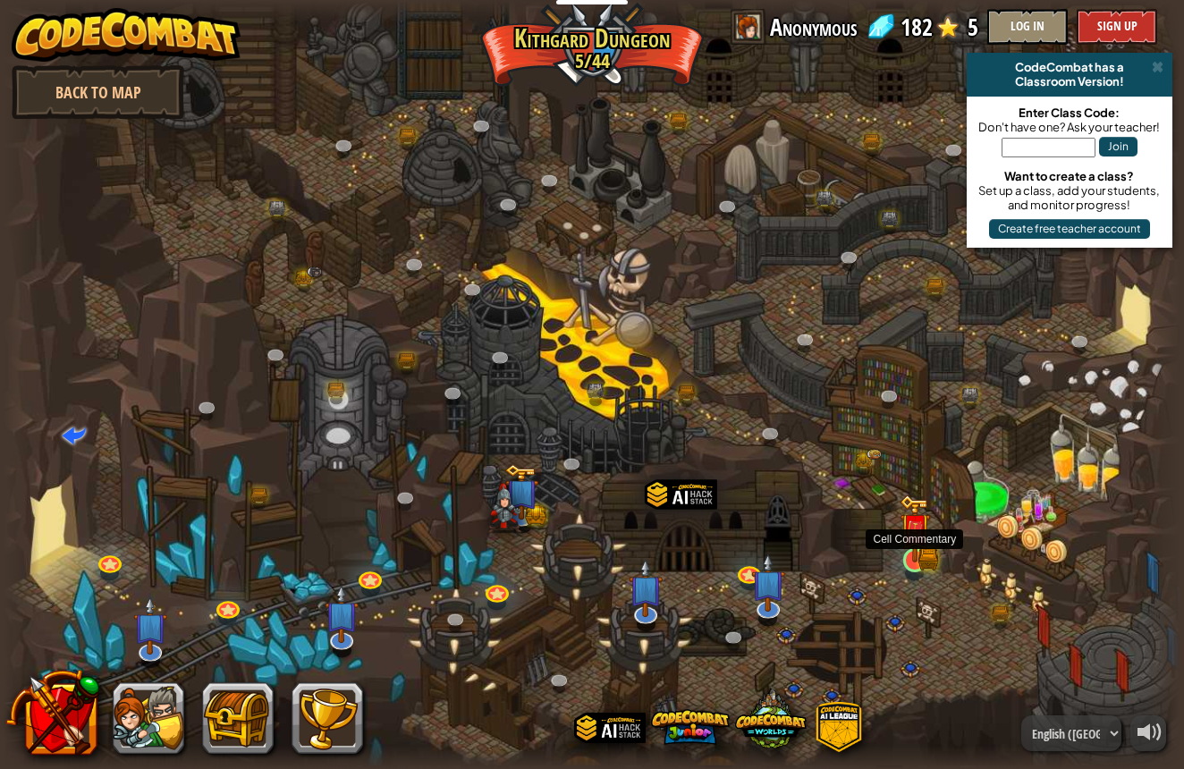
click at [916, 549] on img at bounding box center [915, 529] width 31 height 68
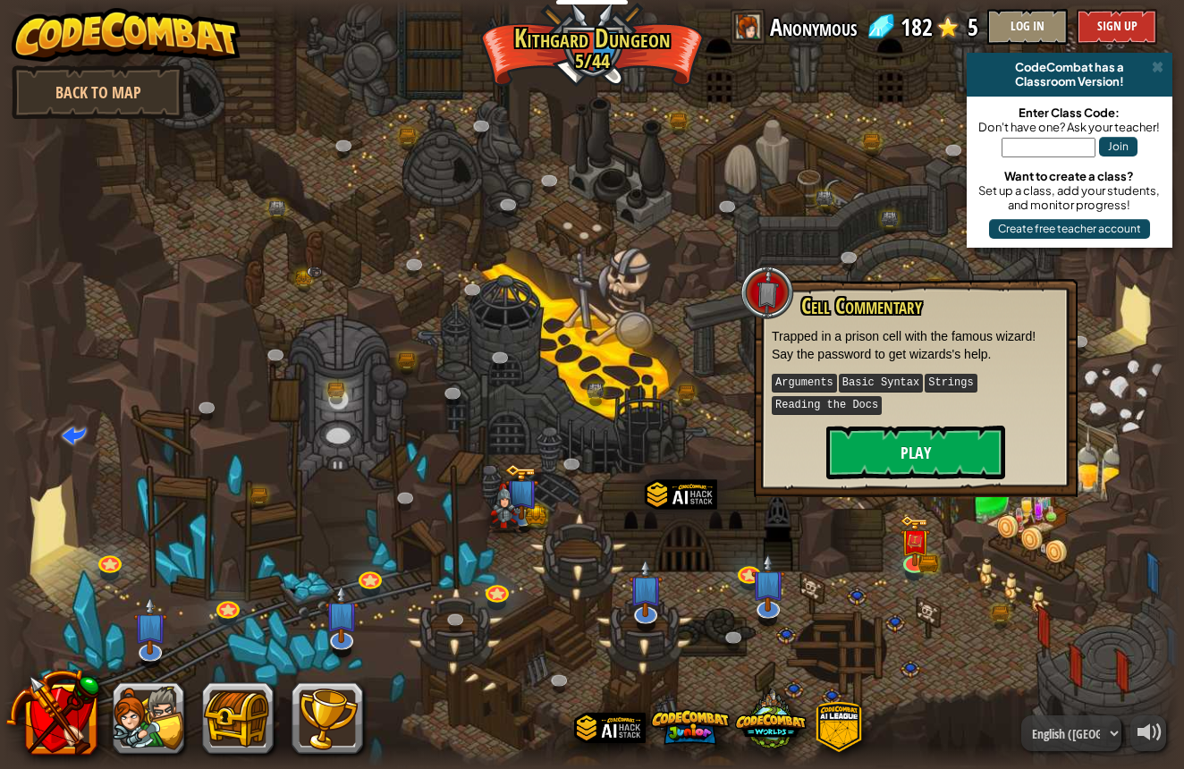
click at [881, 464] on button "Play" at bounding box center [915, 453] width 179 height 54
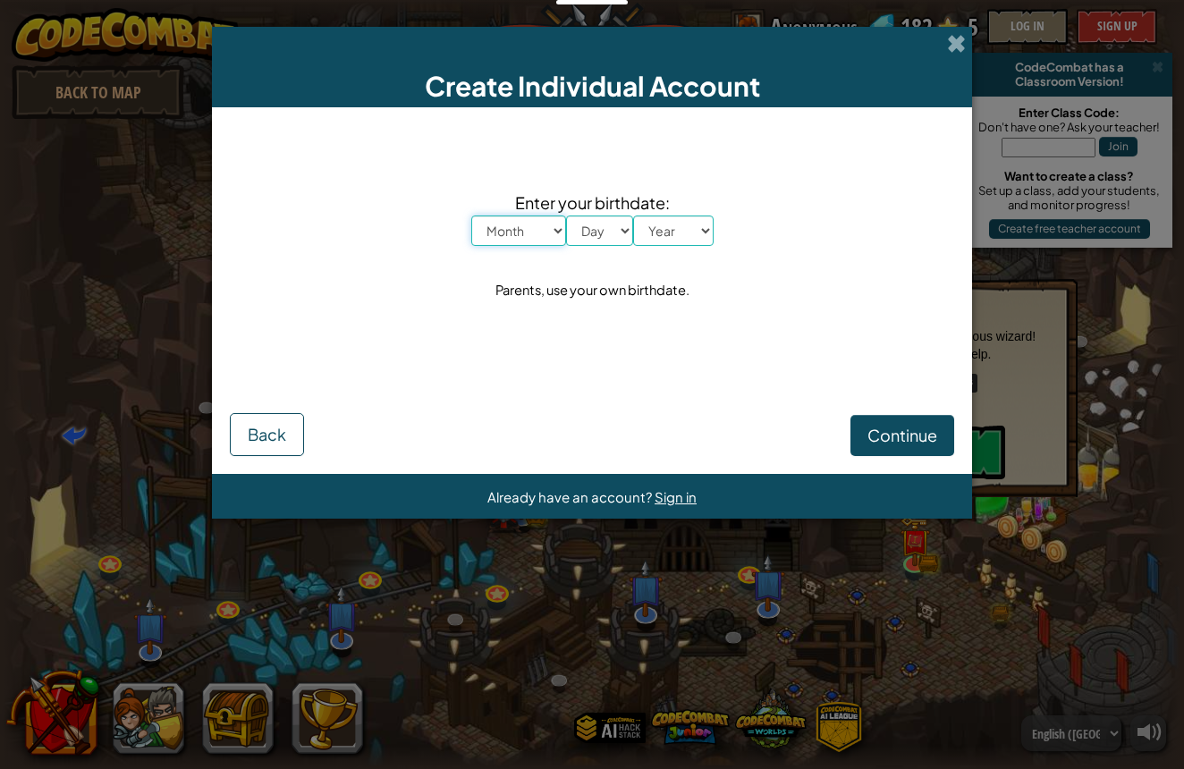
select select "6"
select select "2010"
click at [911, 434] on span "Continue" at bounding box center [902, 435] width 70 height 21
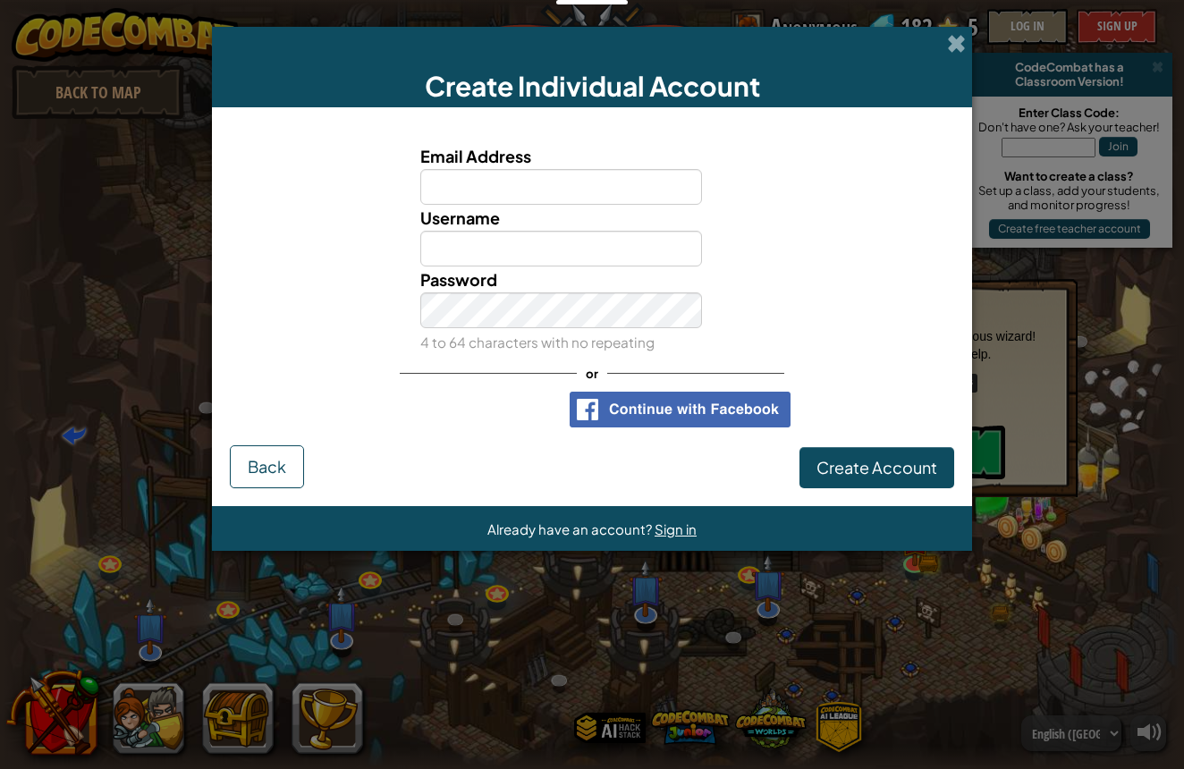
click at [946, 37] on div "Create Individual Account" at bounding box center [592, 67] width 760 height 80
click at [963, 43] on span at bounding box center [956, 43] width 19 height 19
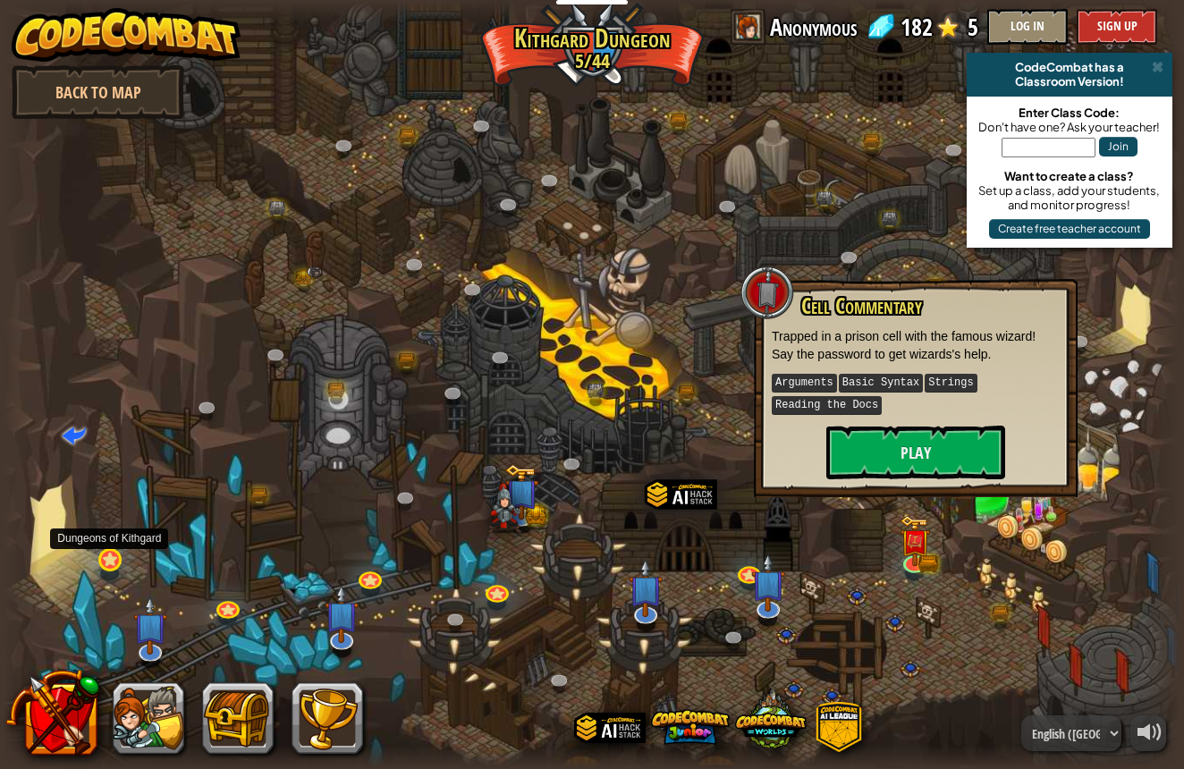
click at [104, 563] on link at bounding box center [110, 560] width 36 height 36
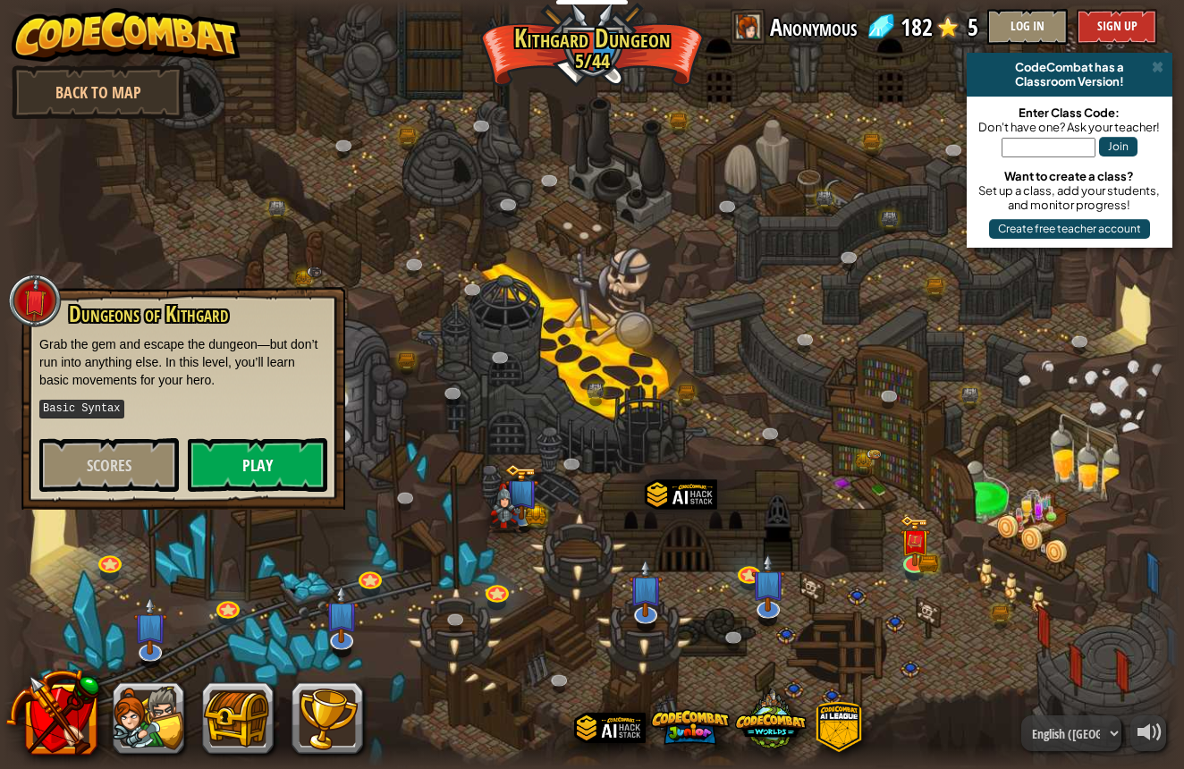
click at [293, 454] on button "Play" at bounding box center [258, 465] width 140 height 54
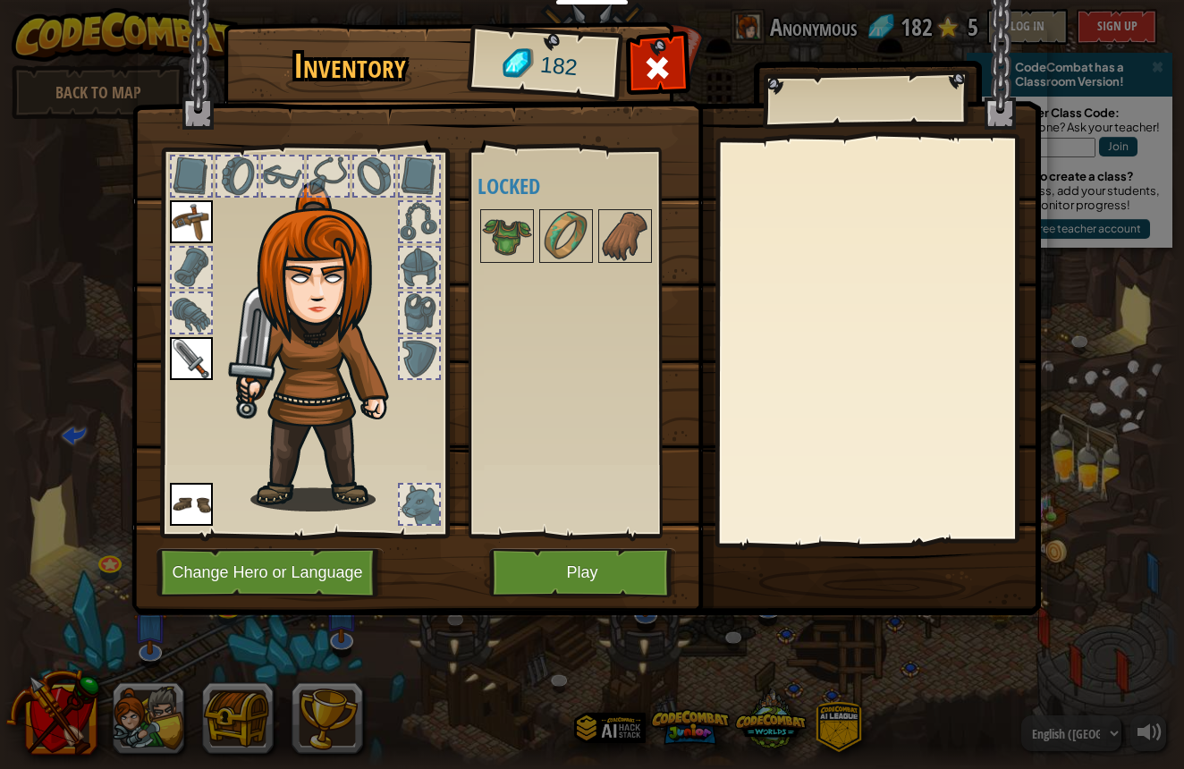
click at [563, 574] on button "Play" at bounding box center [582, 572] width 187 height 49
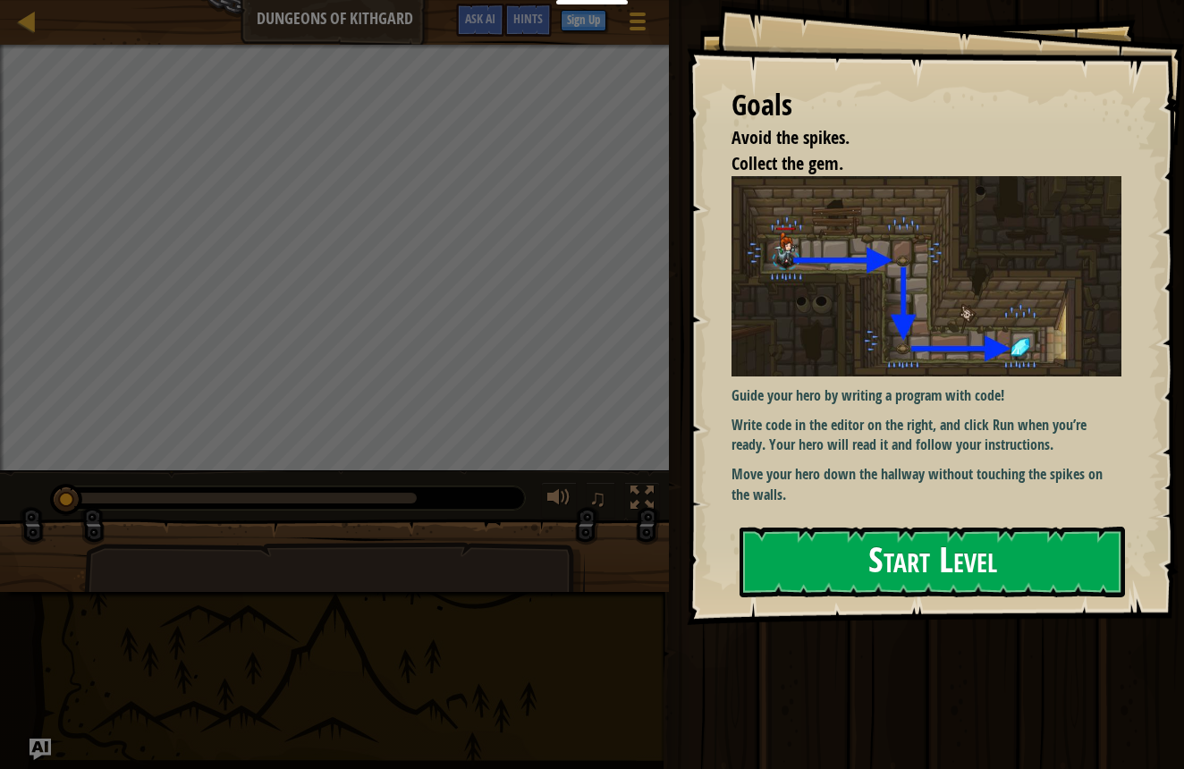
click at [777, 561] on button "Start Level" at bounding box center [932, 562] width 385 height 71
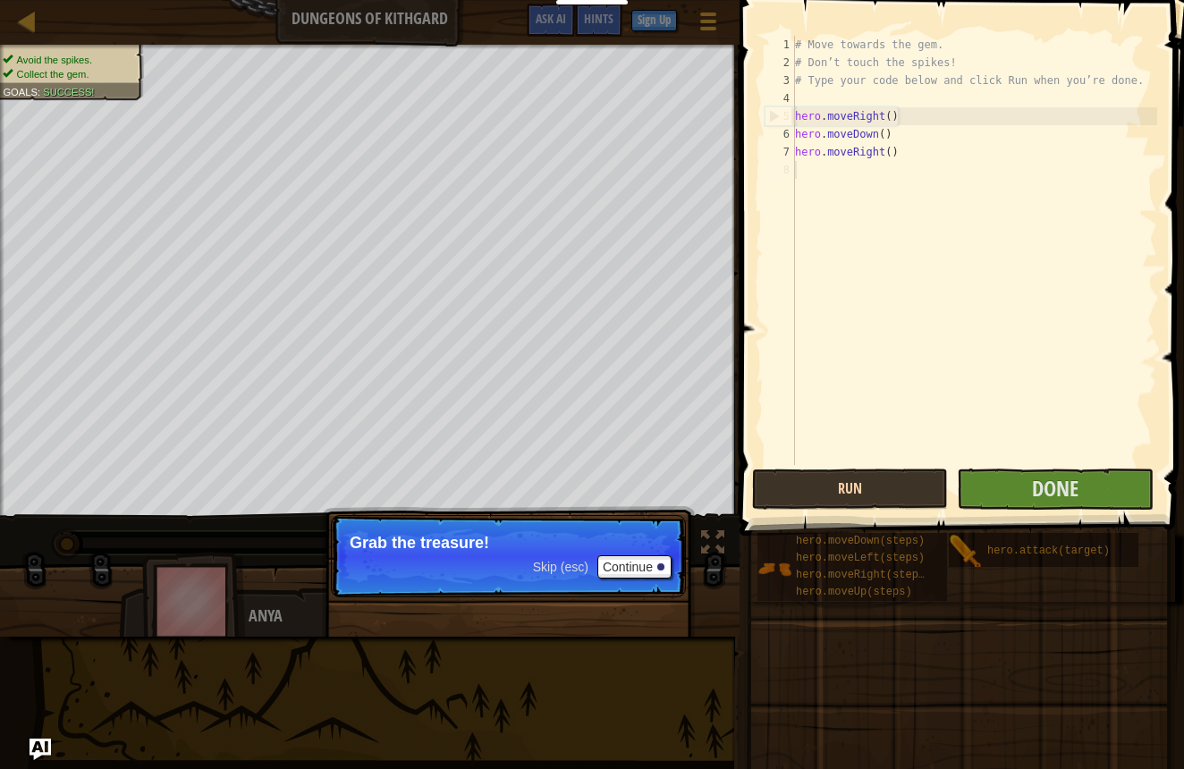
click at [859, 490] on button "Run" at bounding box center [850, 489] width 196 height 41
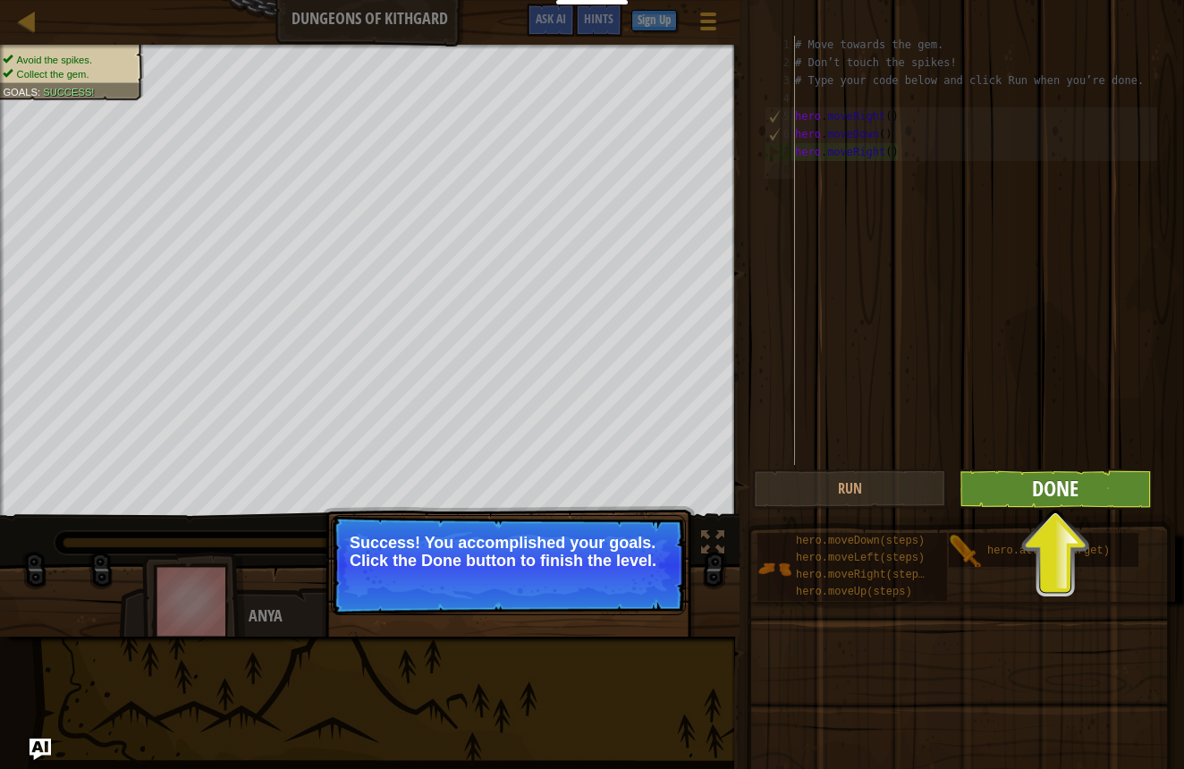
click at [1037, 480] on span "Done" at bounding box center [1055, 488] width 47 height 29
